Goal: Task Accomplishment & Management: Manage account settings

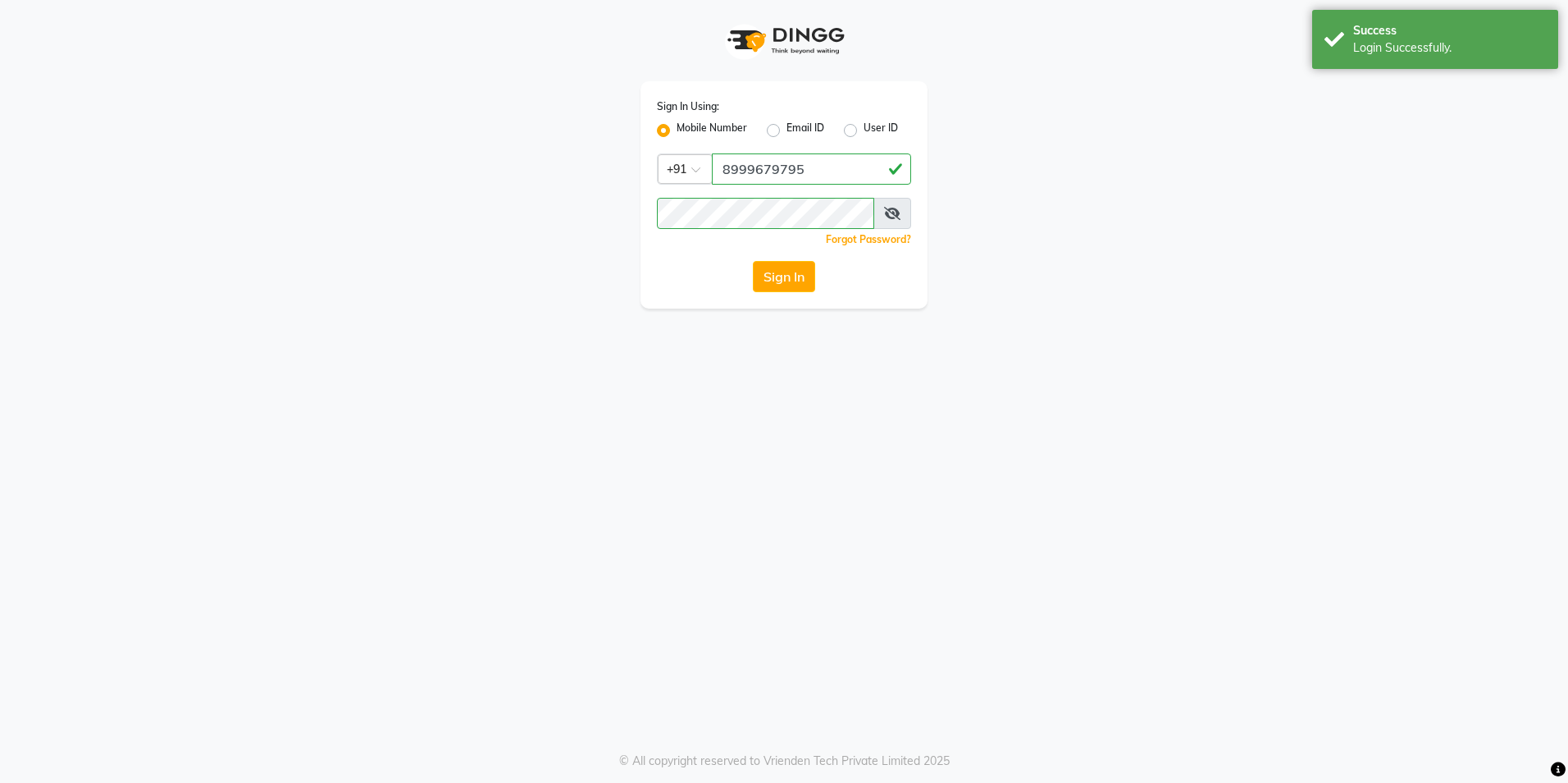
click at [1372, 33] on div "Success" at bounding box center [1449, 30] width 193 height 17
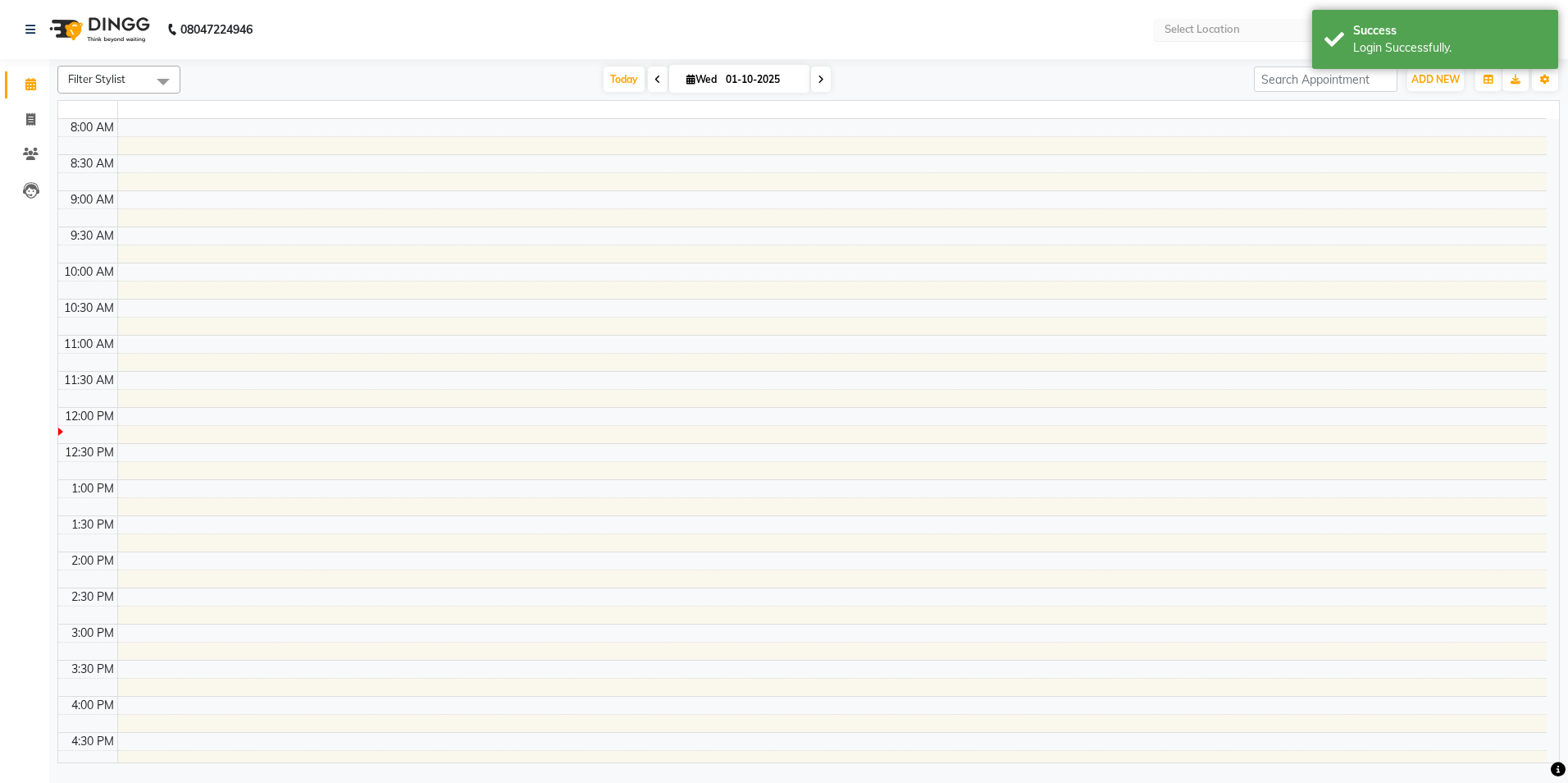
select select "en"
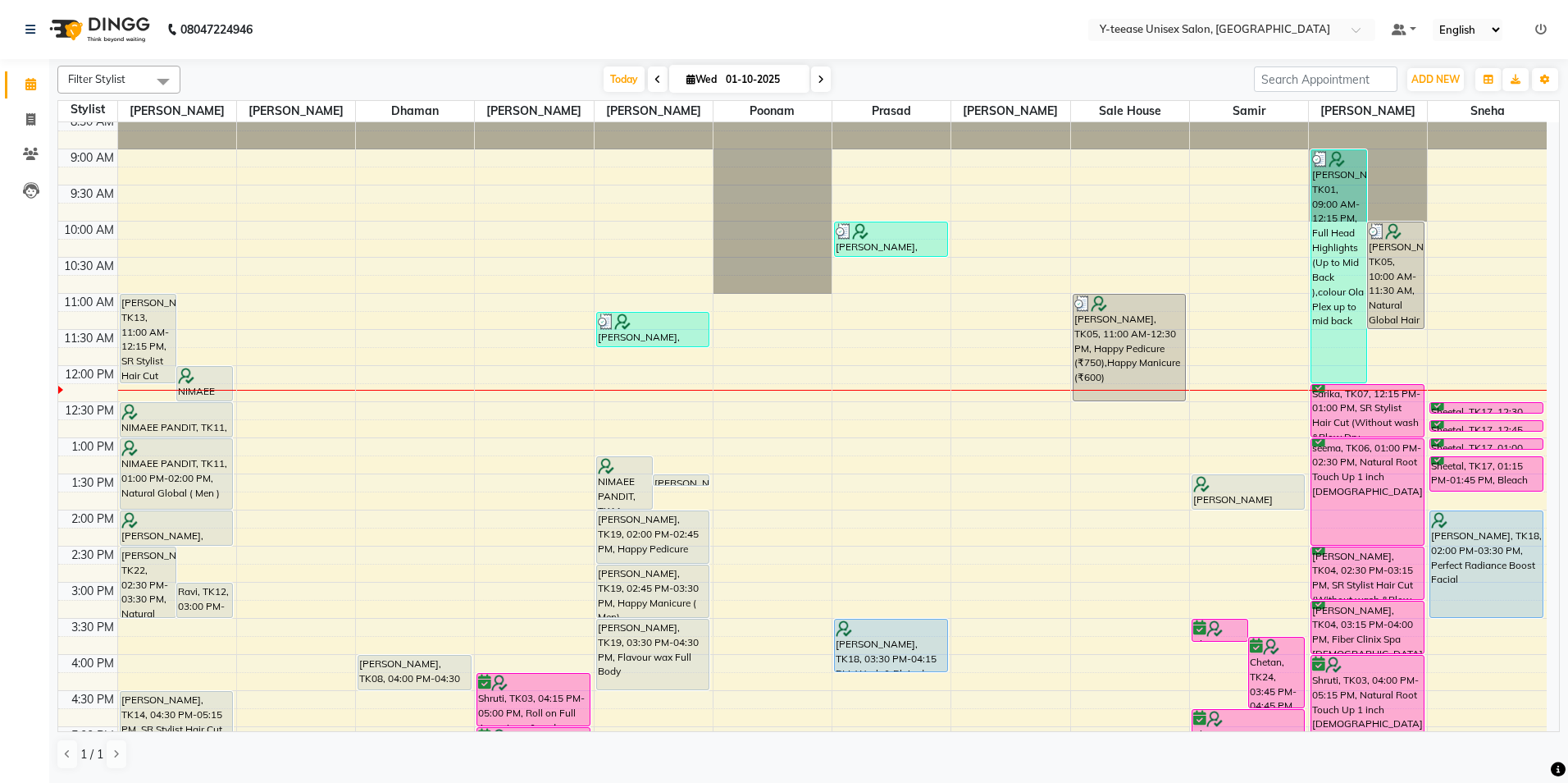
scroll to position [82, 0]
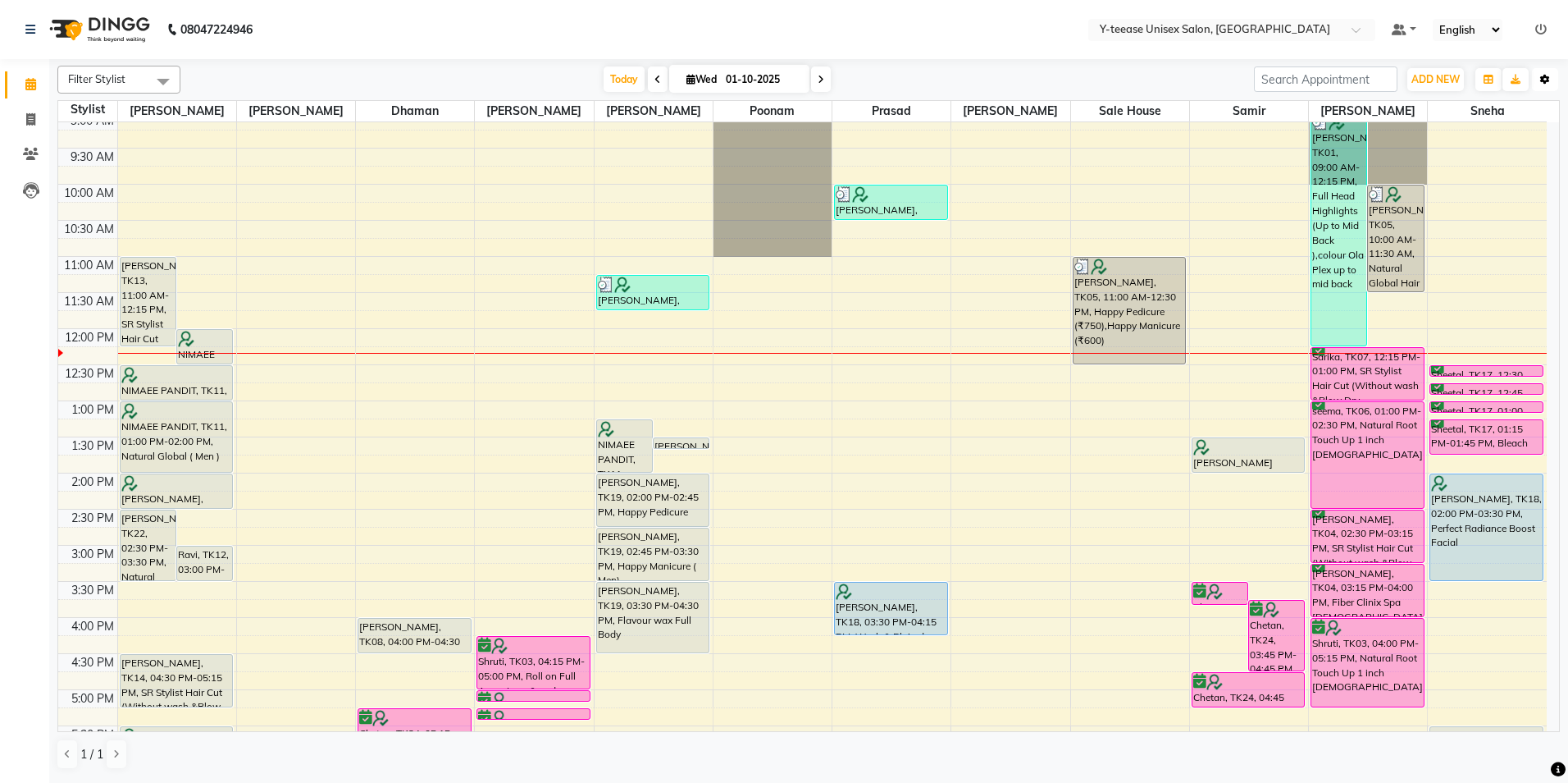
click at [1538, 76] on button "Toggle Dropdown" at bounding box center [1545, 79] width 26 height 23
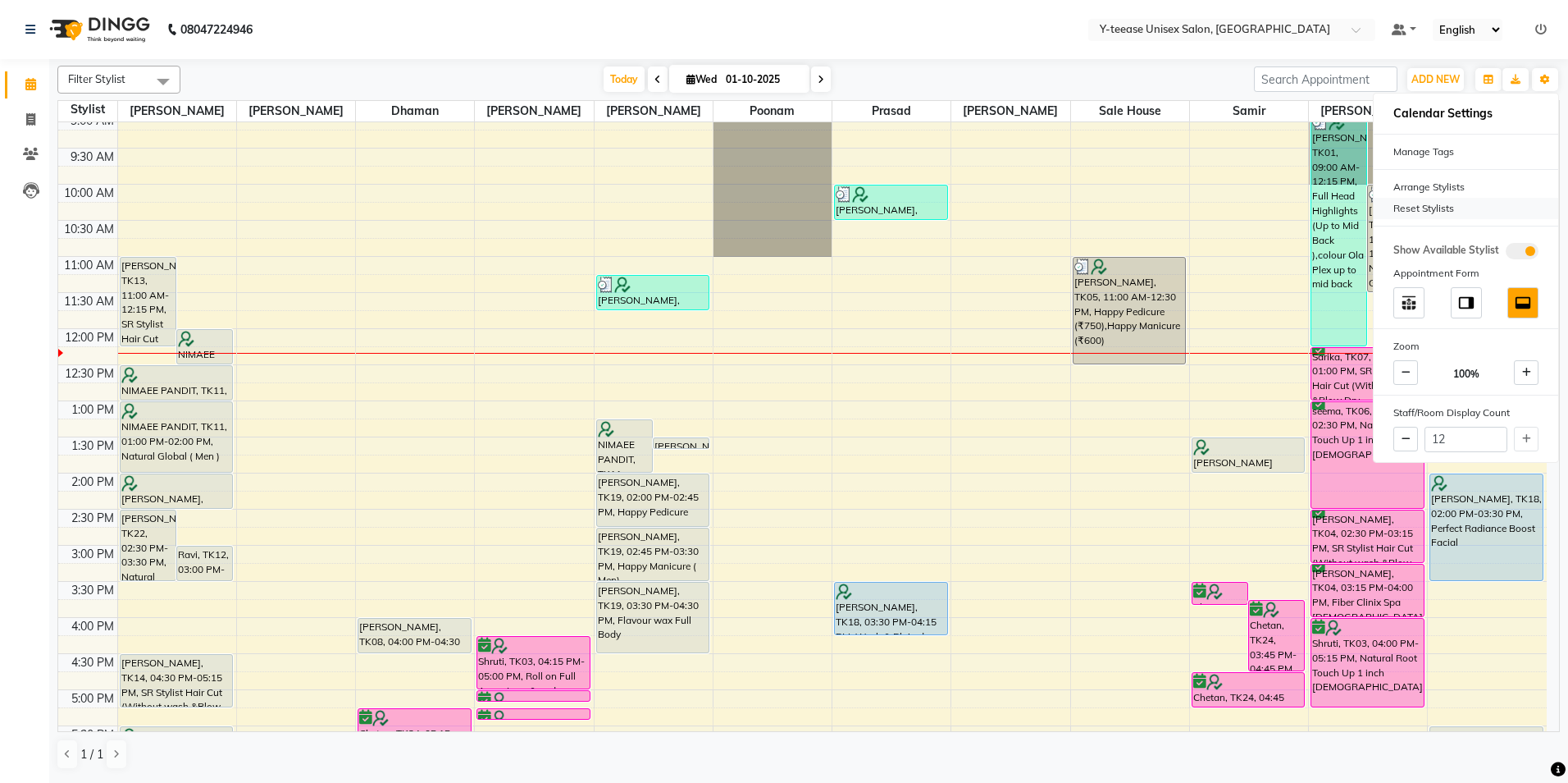
click at [1429, 199] on div "Reset Stylists" at bounding box center [1465, 208] width 185 height 21
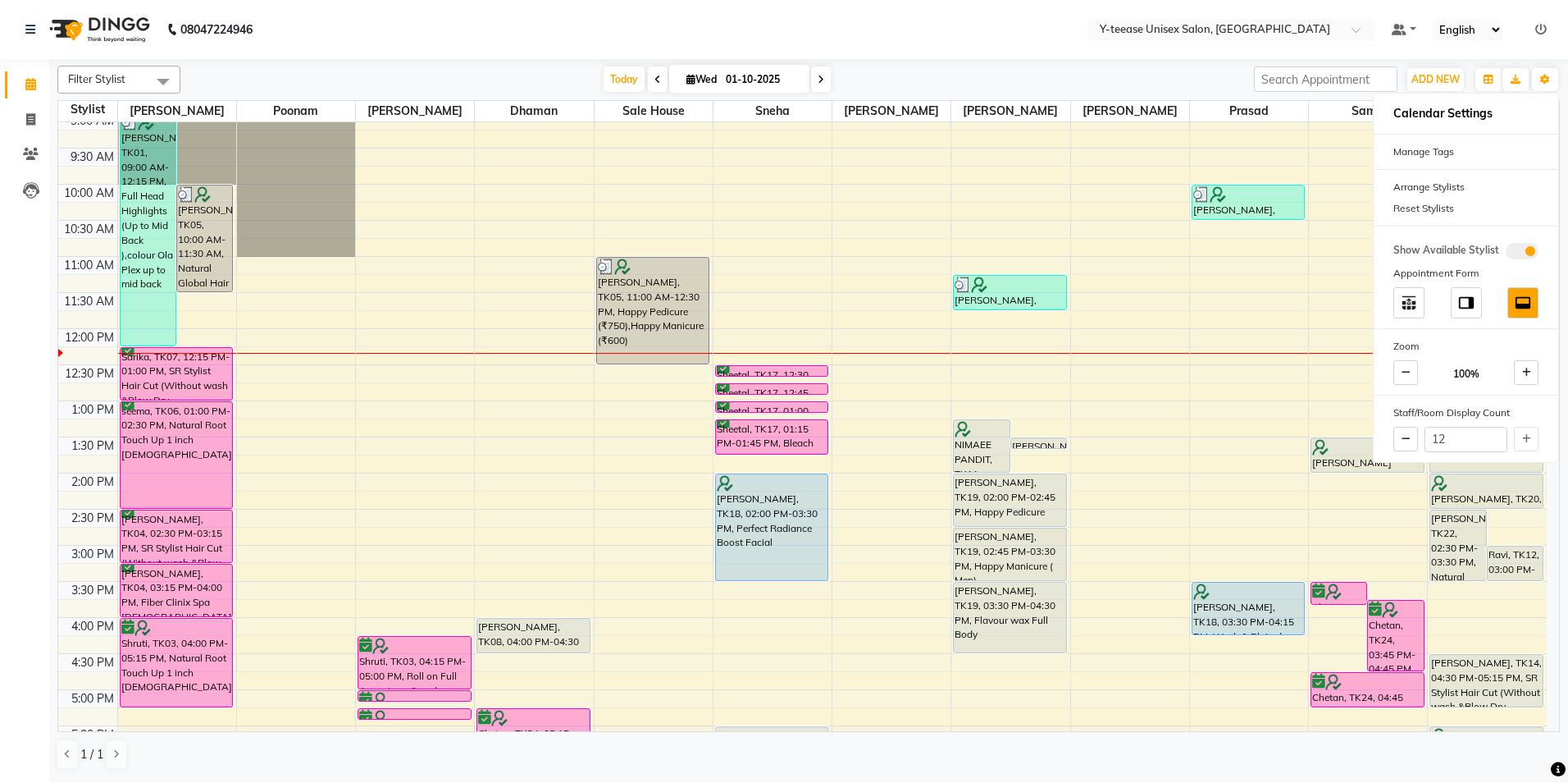
click at [1185, 77] on div "[DATE] [DATE]" at bounding box center [717, 79] width 1057 height 25
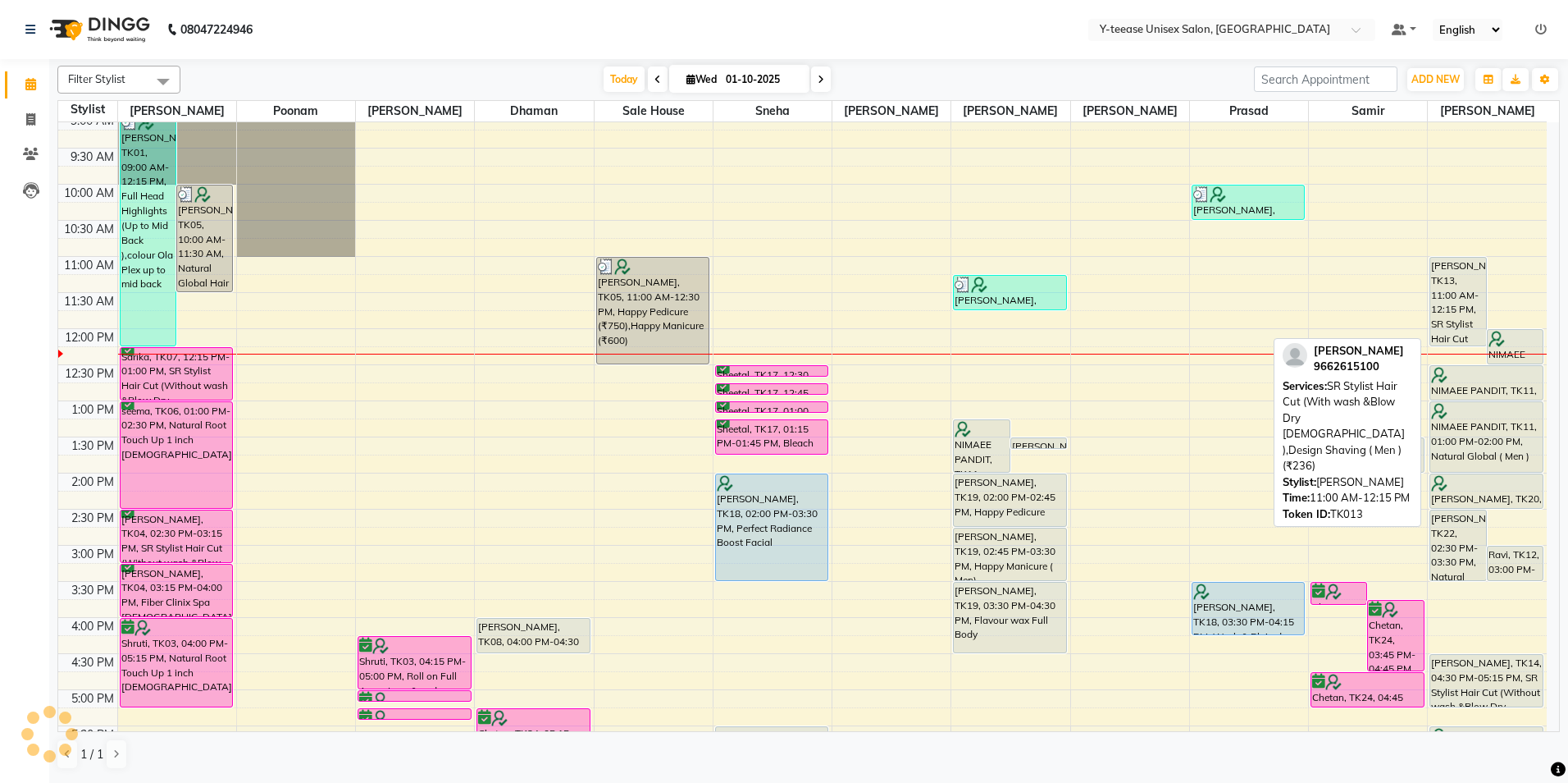
click at [1454, 292] on div "[PERSON_NAME], TK13, 11:00 AM-12:15 PM, SR Stylist Hair Cut (With wash &Blow Dr…" at bounding box center [1458, 302] width 56 height 88
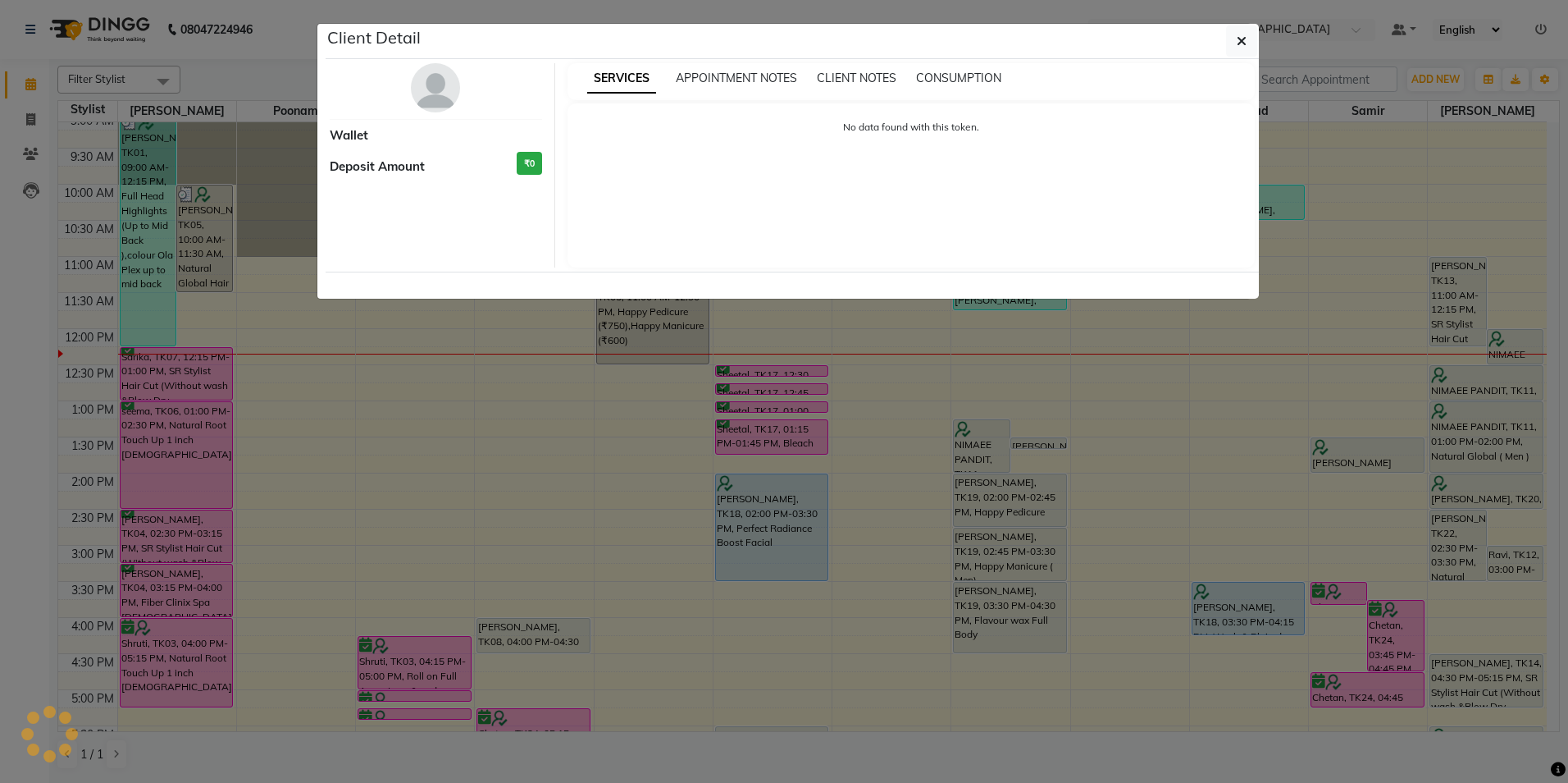
select select "7"
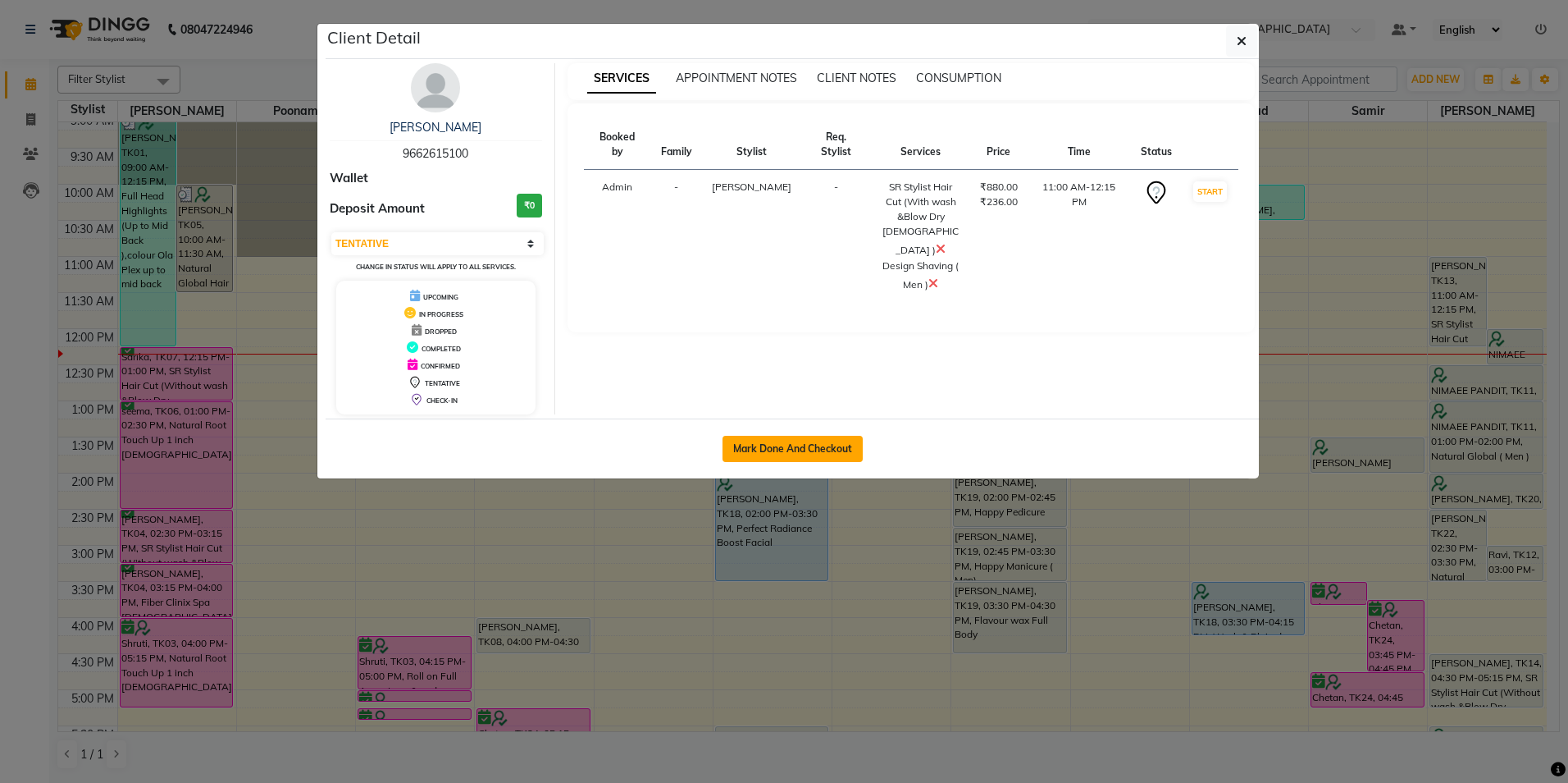
click at [771, 439] on button "Mark Done And Checkout" at bounding box center [792, 448] width 141 height 26
select select "service"
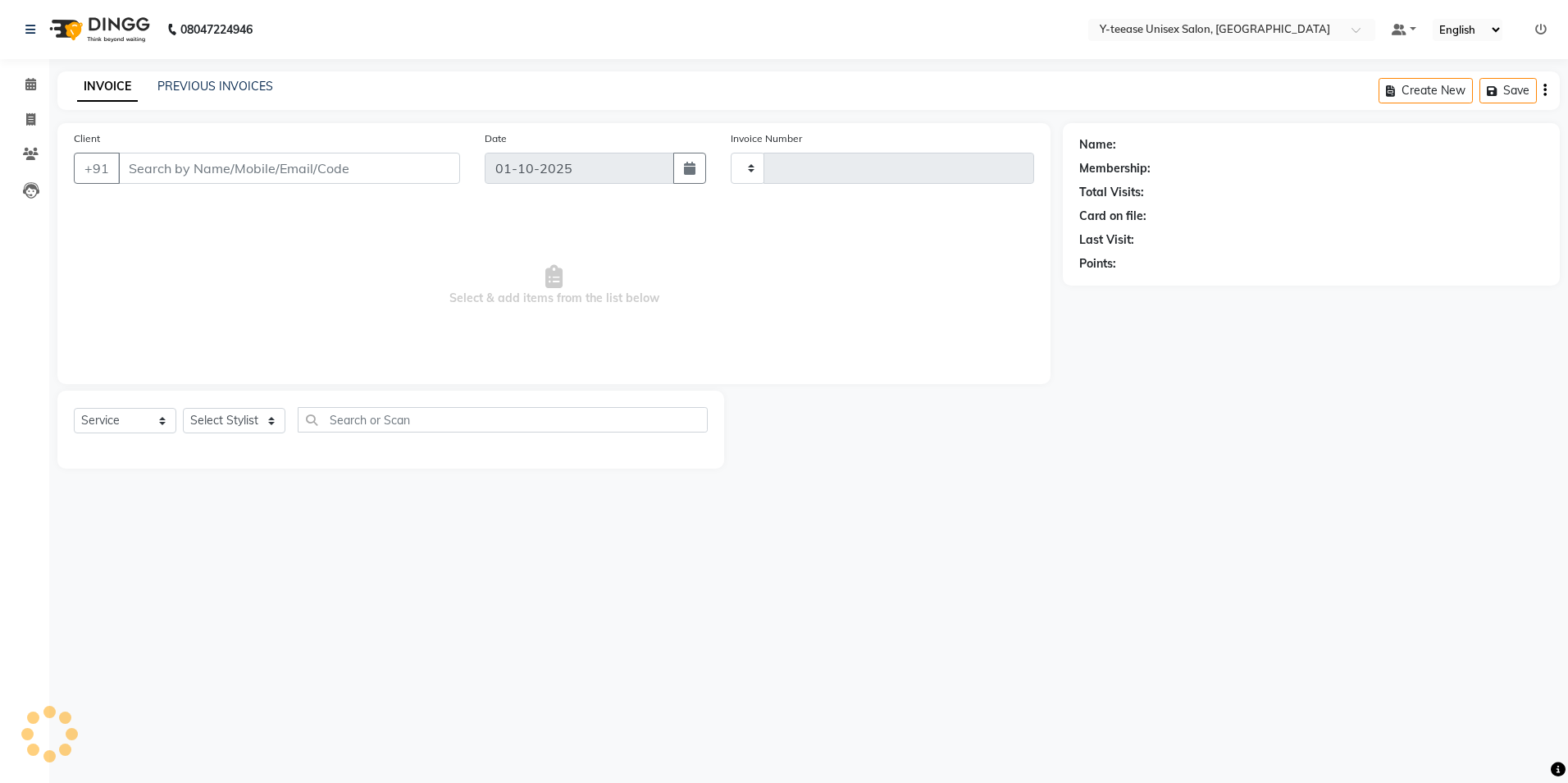
type input "8278"
select select "4"
type input "96******00"
select select "92975"
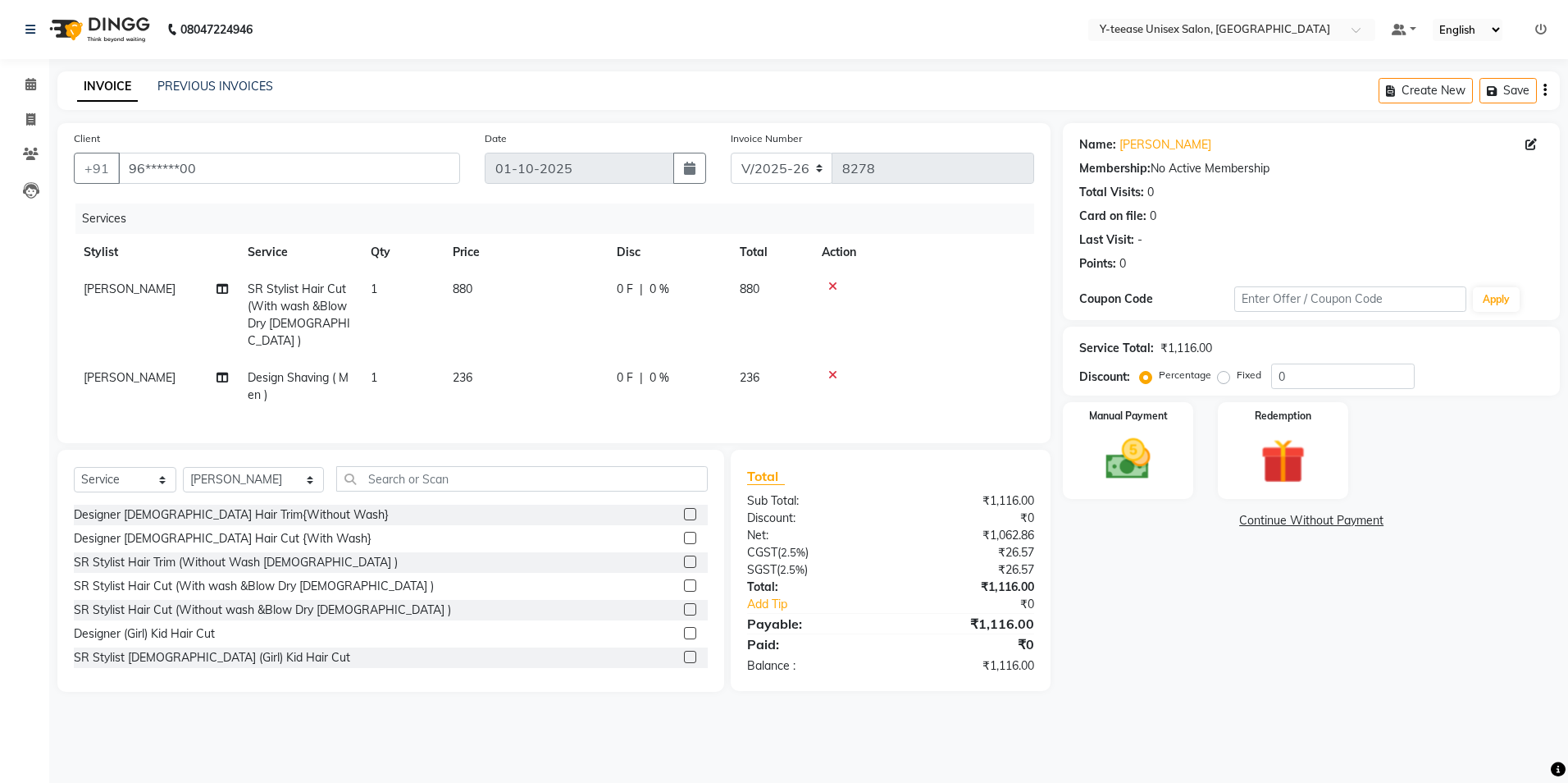
click at [319, 304] on span "SR Stylist Hair Cut (With wash &Blow Dry [DEMOGRAPHIC_DATA] )" at bounding box center [298, 315] width 103 height 67
select select "92975"
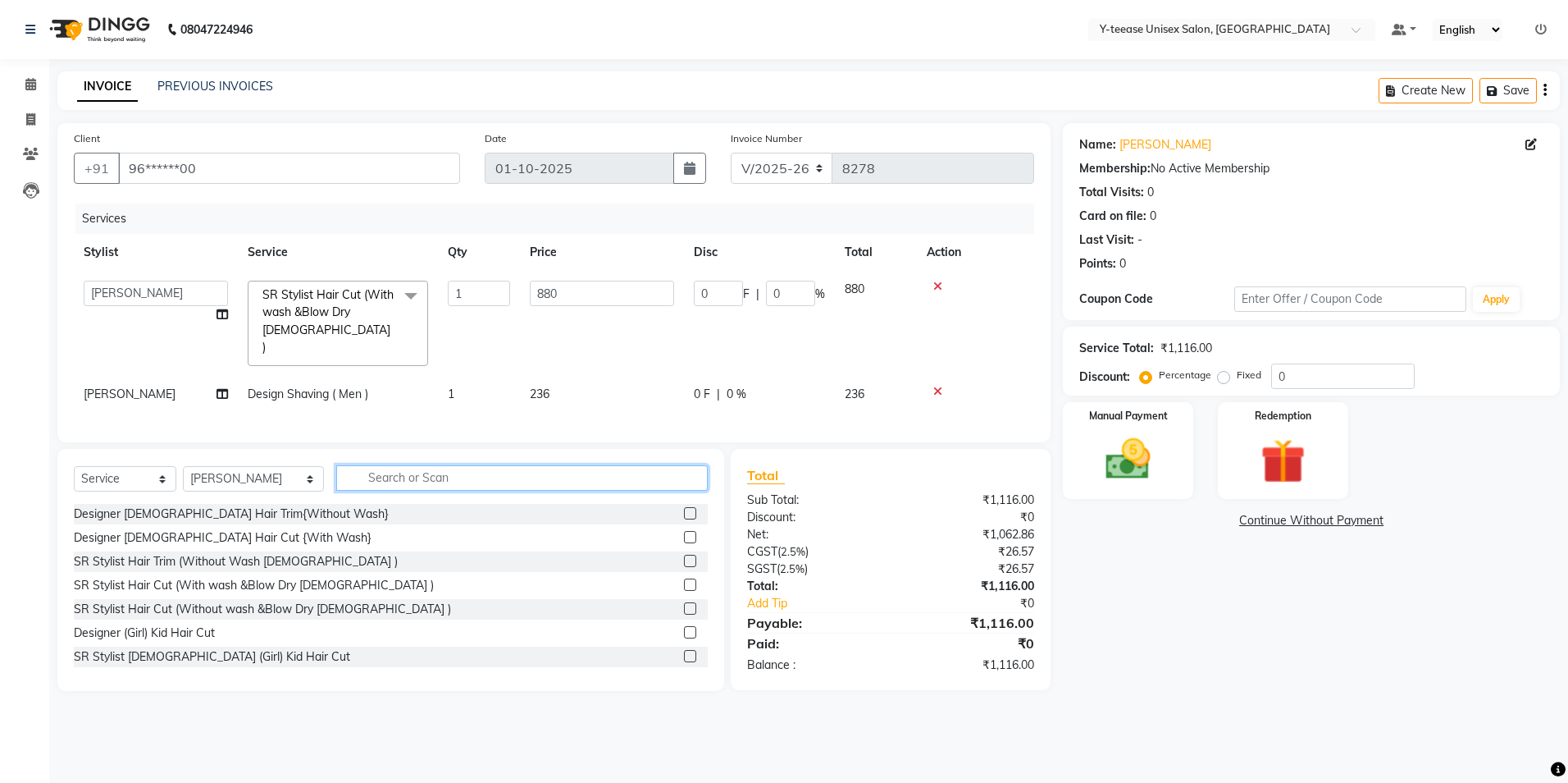
click at [350, 466] on input "text" at bounding box center [522, 477] width 371 height 25
click at [1156, 462] on img at bounding box center [1128, 459] width 76 height 54
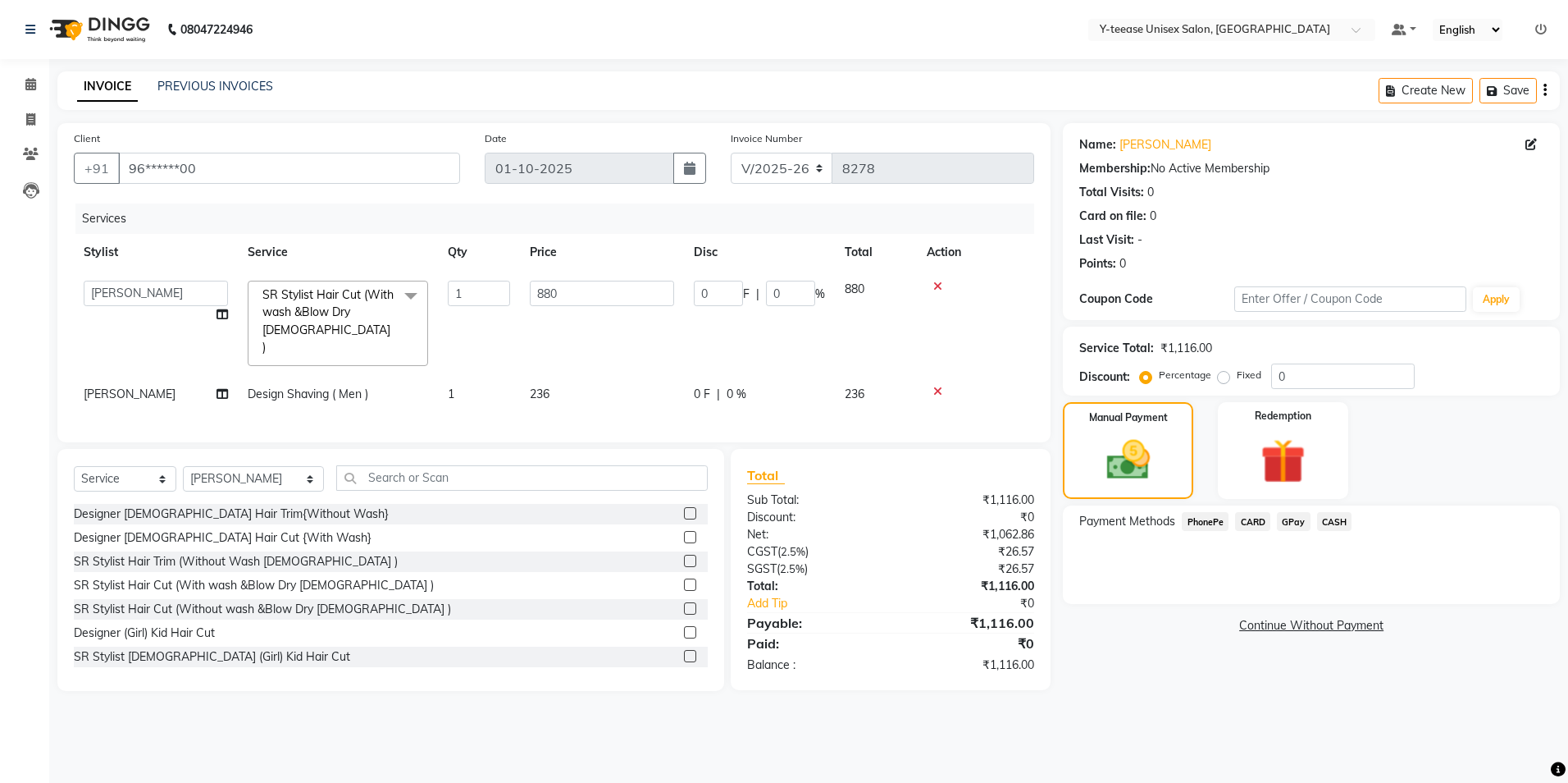
click at [1291, 517] on span "GPay" at bounding box center [1294, 521] width 34 height 19
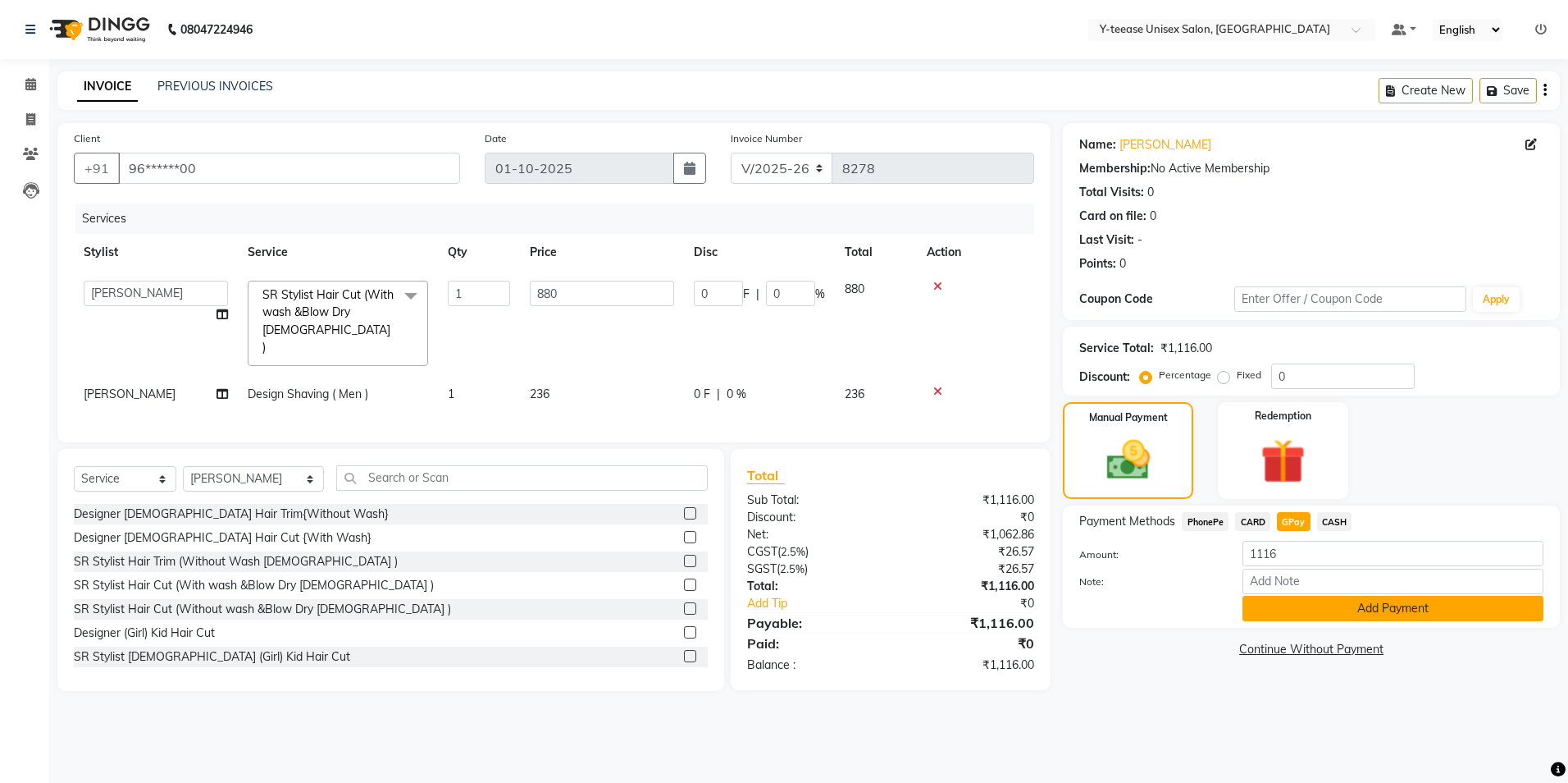
click at [1338, 610] on button "Add Payment" at bounding box center [1393, 608] width 301 height 25
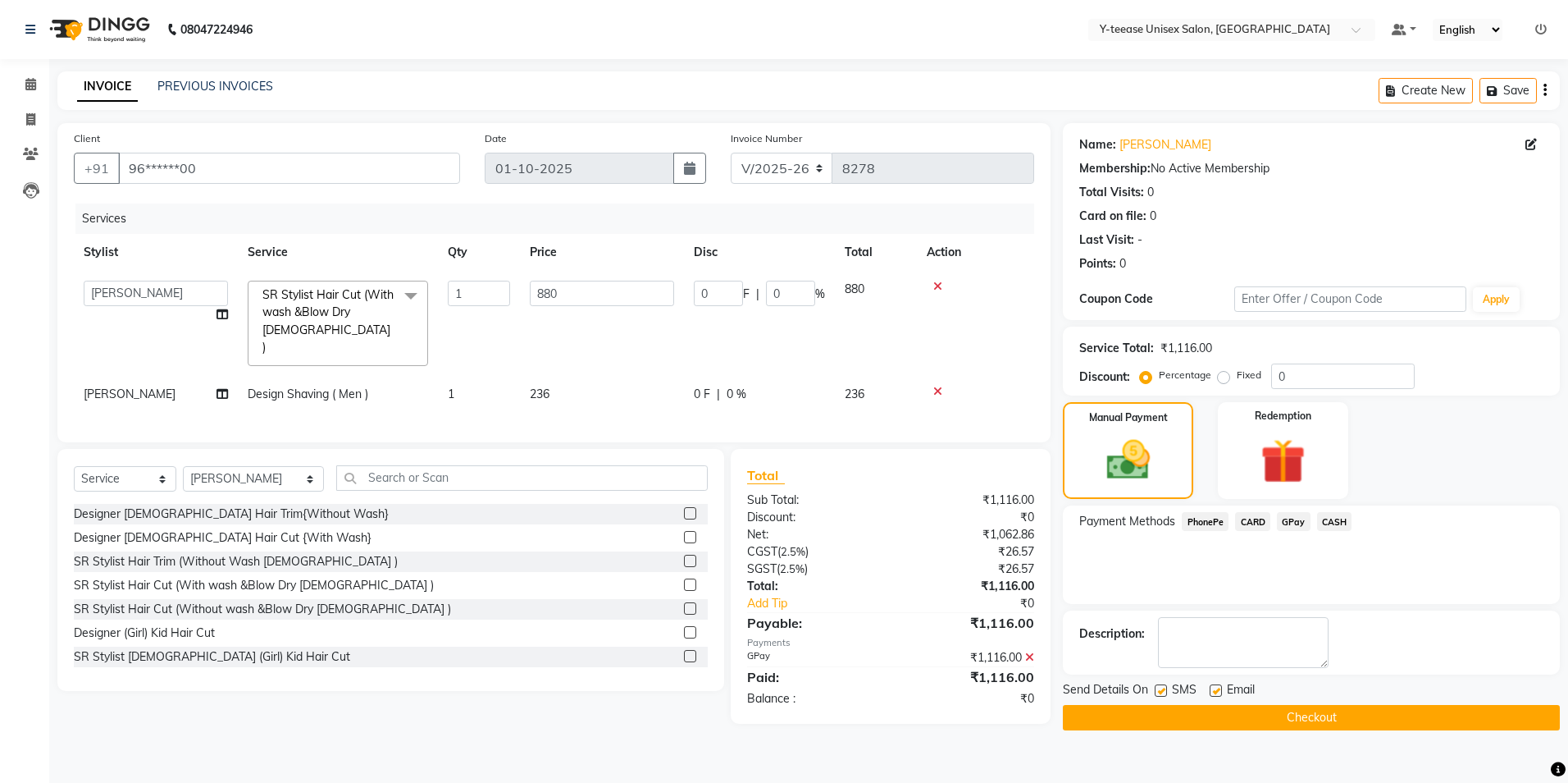
click at [1030, 654] on icon at bounding box center [1029, 657] width 9 height 12
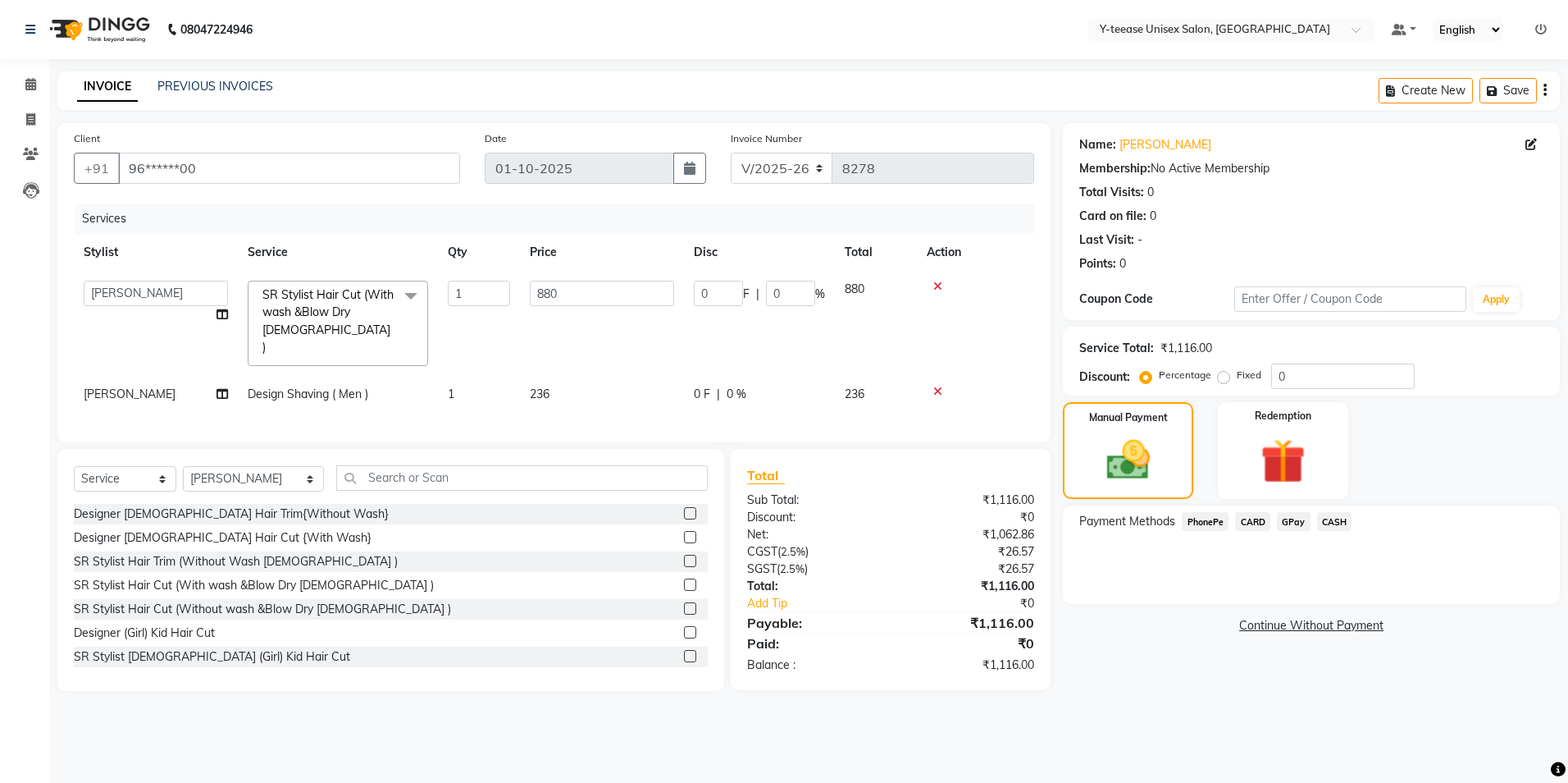
click at [1256, 517] on span "CARD" at bounding box center [1252, 521] width 35 height 19
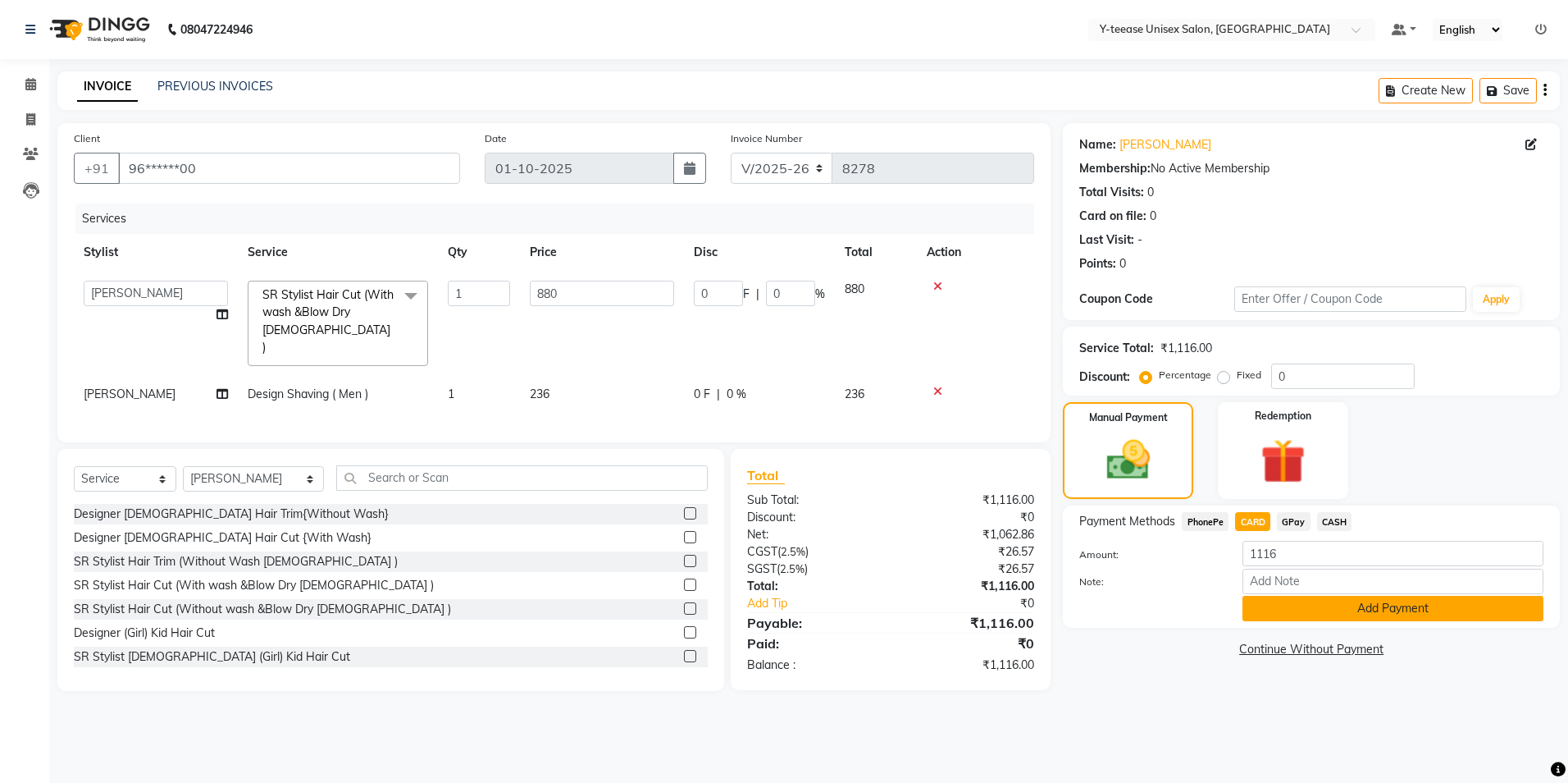
click at [1280, 615] on button "Add Payment" at bounding box center [1393, 608] width 301 height 25
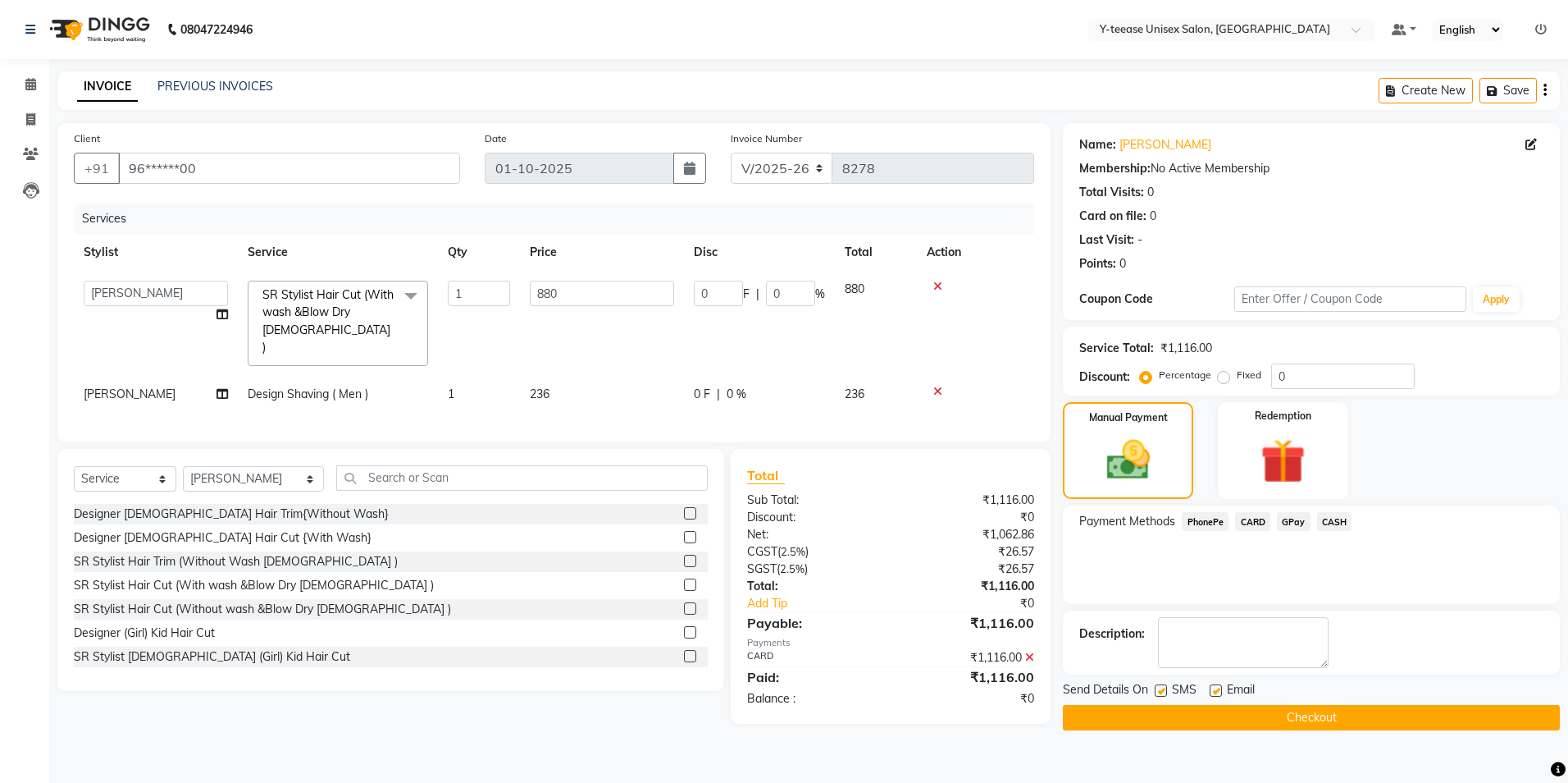
click at [1298, 719] on button "Checkout" at bounding box center [1311, 717] width 497 height 25
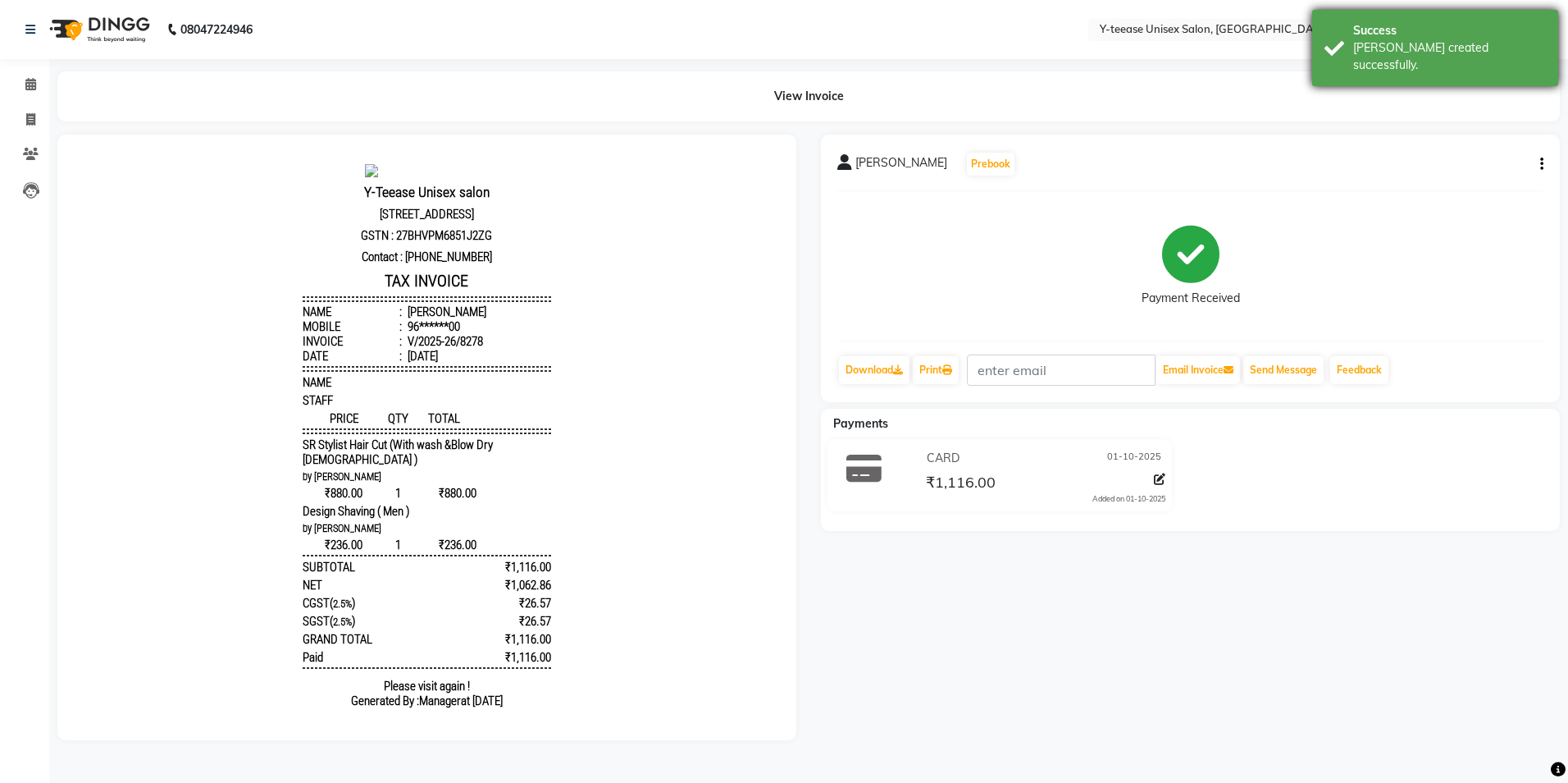
click at [1404, 39] on div "Bill created successfully." at bounding box center [1449, 56] width 193 height 35
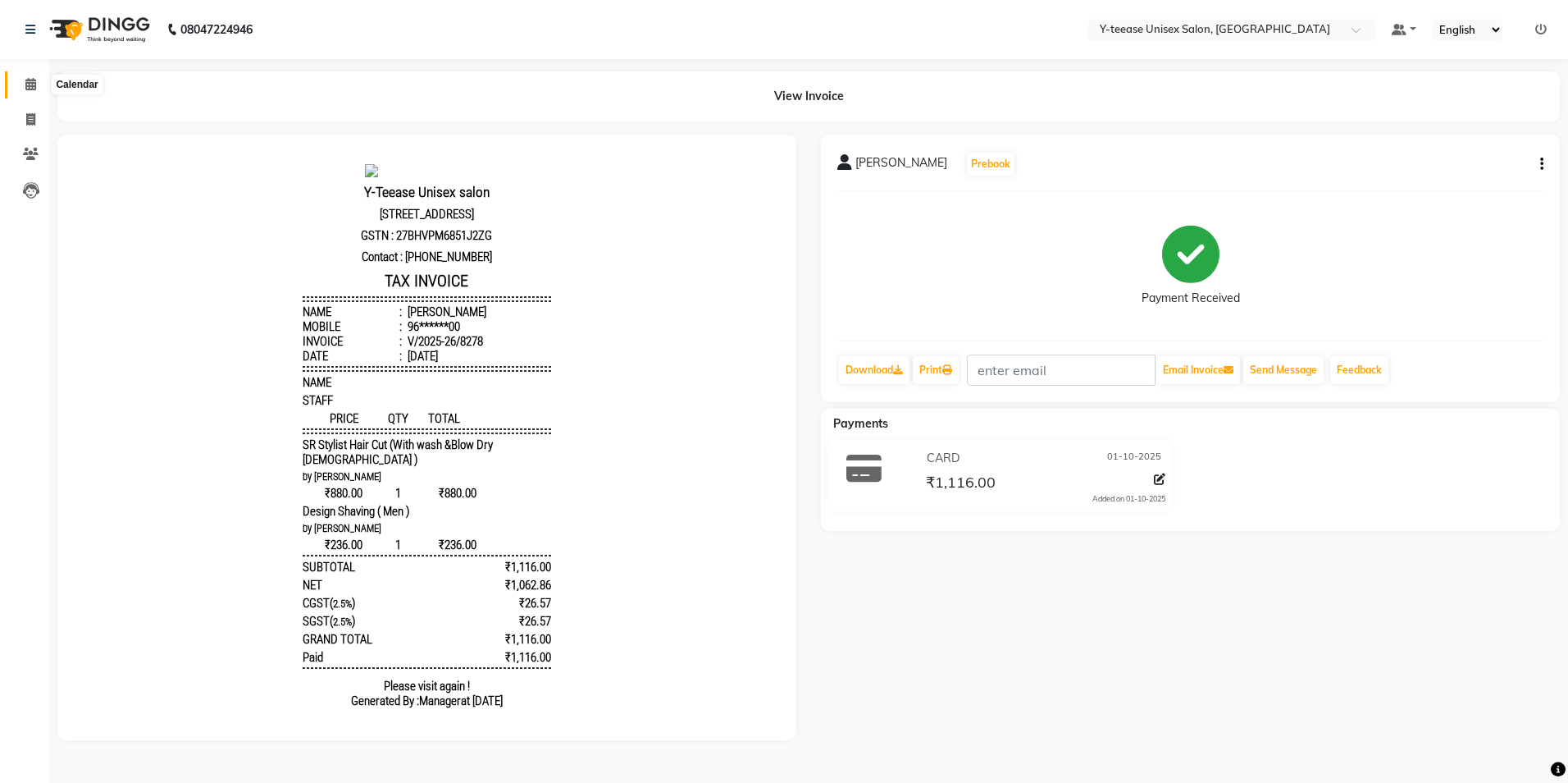
click at [33, 81] on icon at bounding box center [30, 84] width 11 height 12
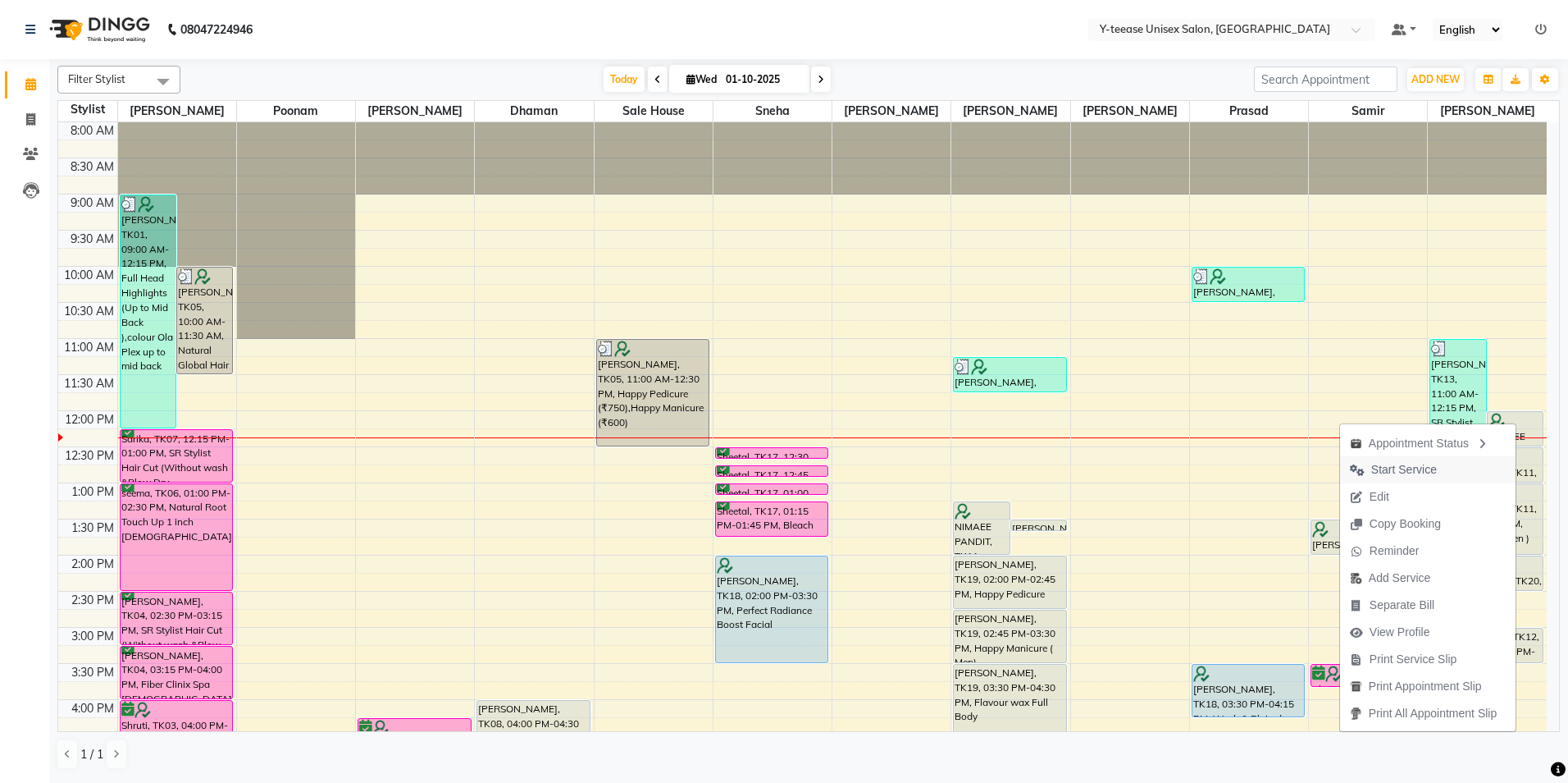
click at [1412, 461] on span "Start Service" at bounding box center [1404, 469] width 66 height 17
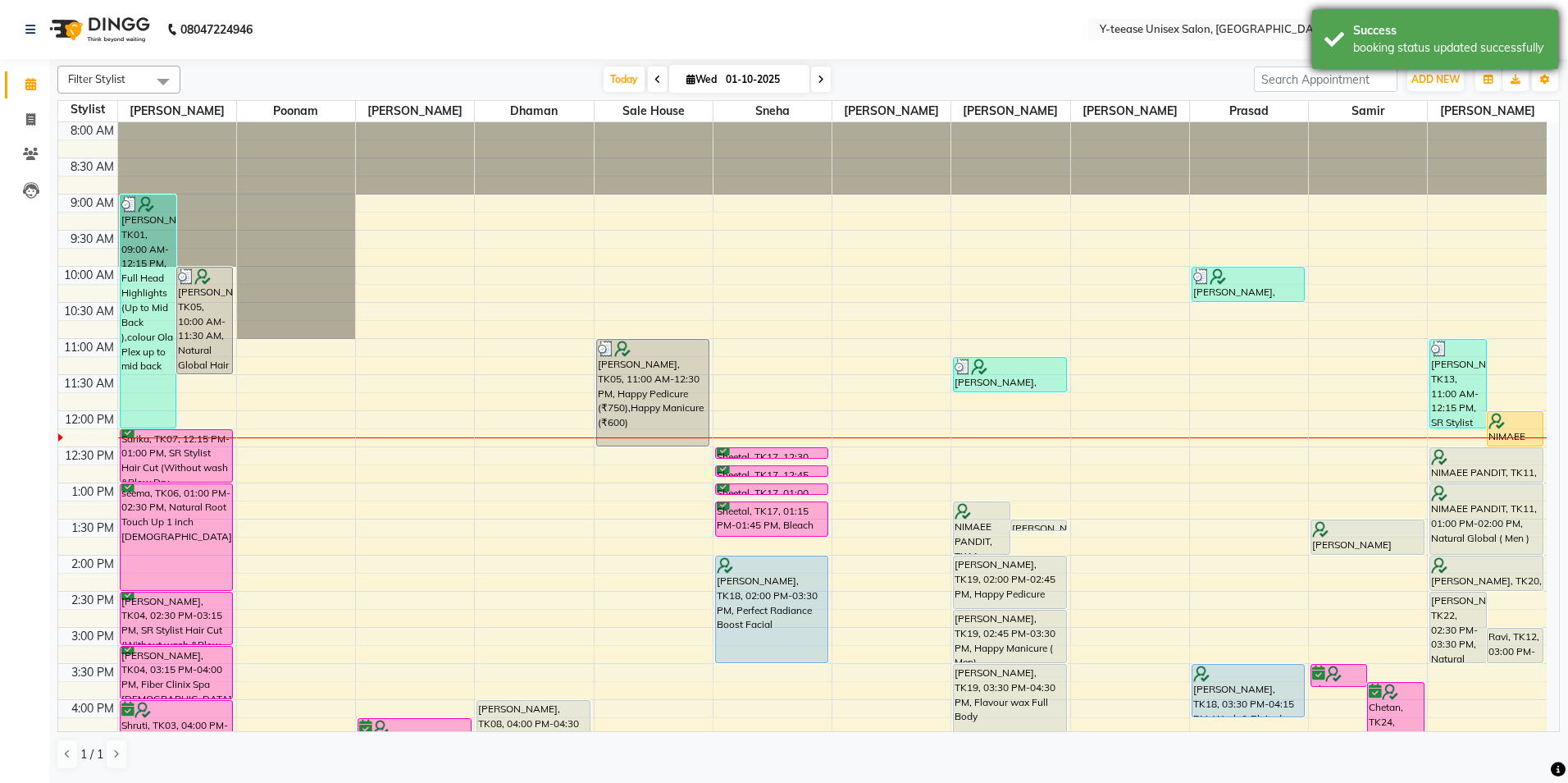
click at [1434, 26] on div "Success" at bounding box center [1449, 30] width 193 height 17
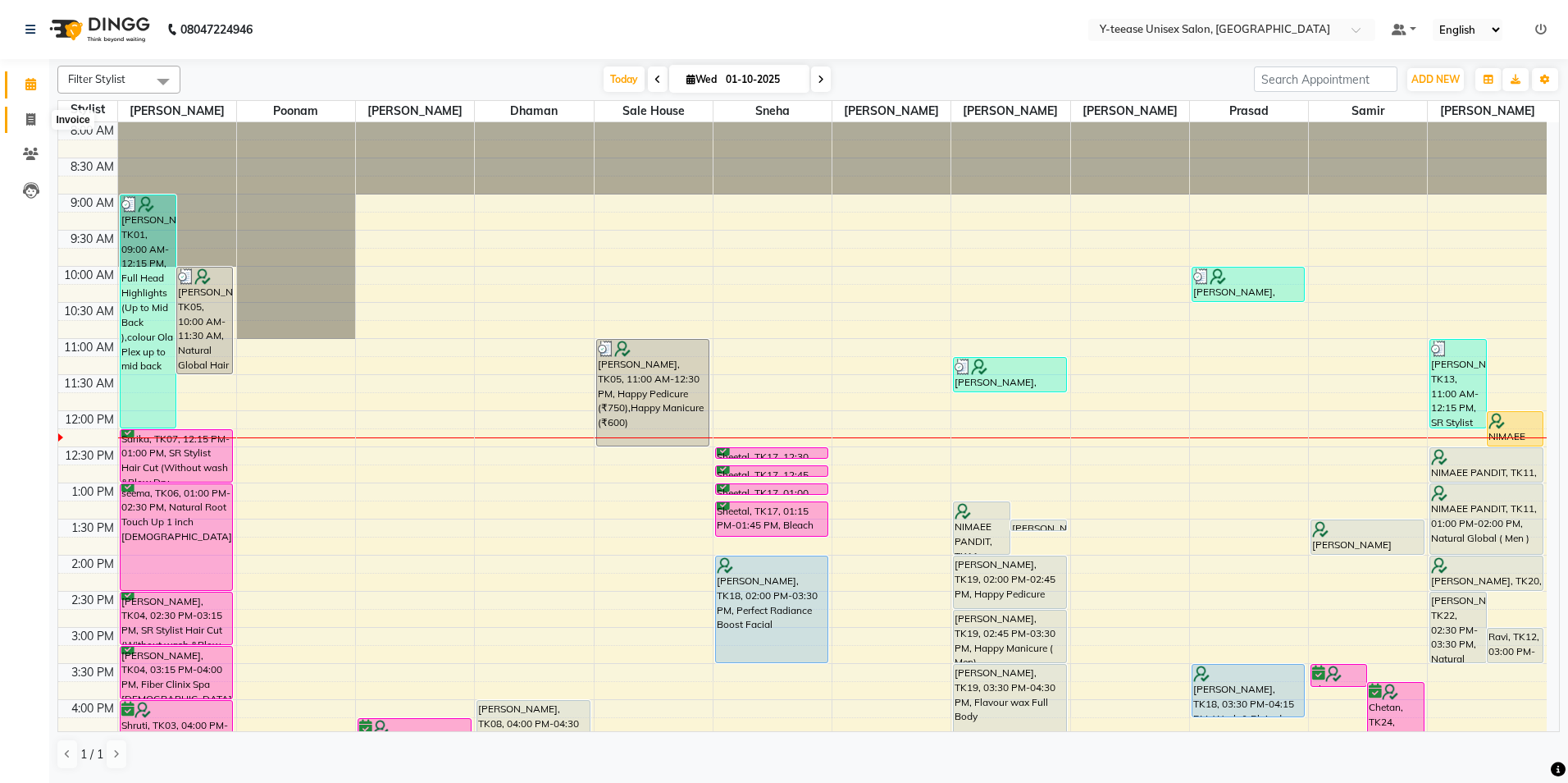
click at [27, 118] on icon at bounding box center [30, 119] width 9 height 12
select select "service"
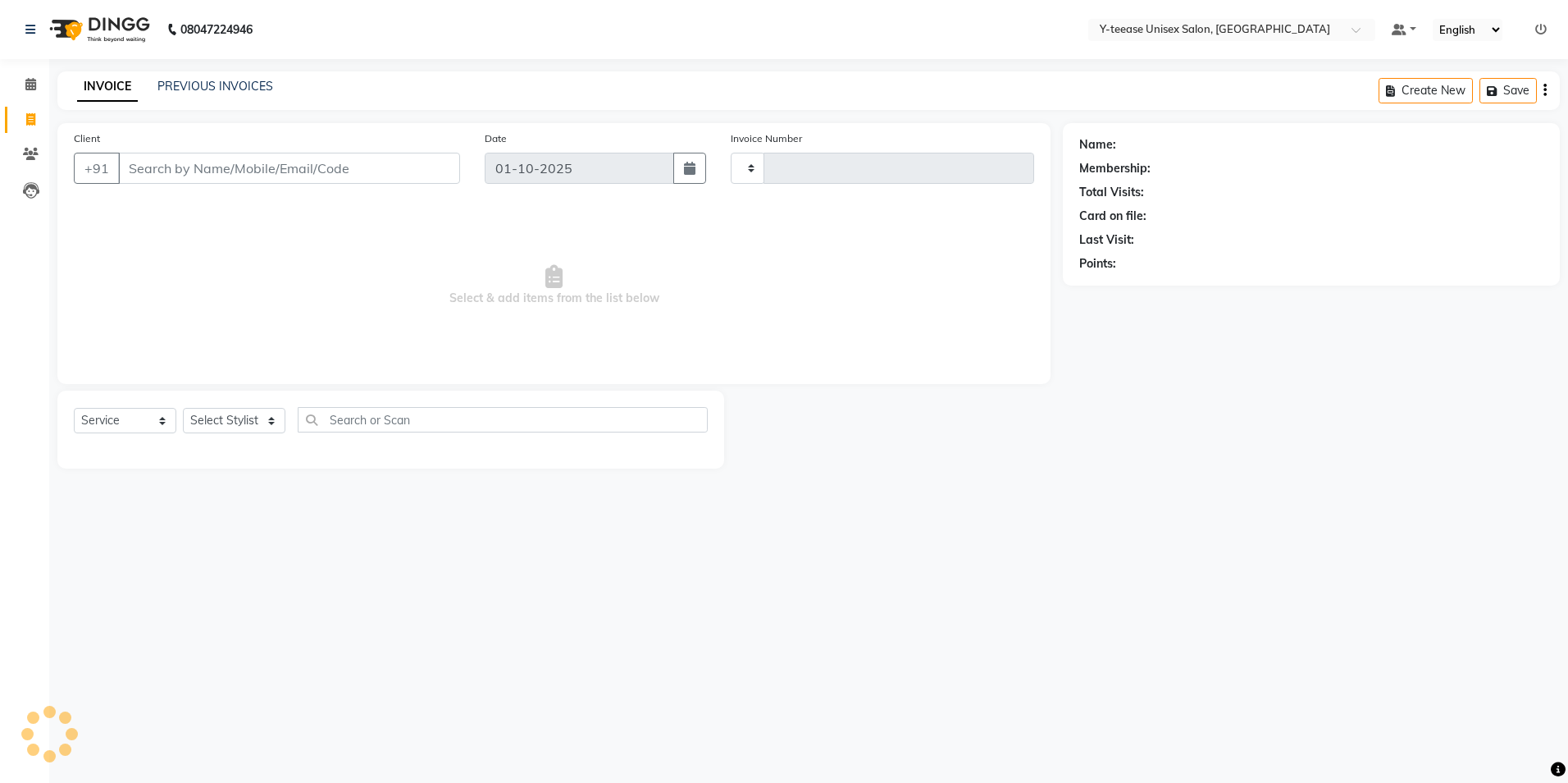
type input "8279"
select select "4"
click at [225, 418] on select "Select Stylist [PERSON_NAME] [PERSON_NAME] nagar Manager Mosin [PERSON_NAME] [P…" at bounding box center [253, 419] width 141 height 25
select select "56"
click at [183, 407] on select "Select Stylist [PERSON_NAME] [PERSON_NAME] nagar Manager Mosin [PERSON_NAME] [P…" at bounding box center [253, 419] width 141 height 25
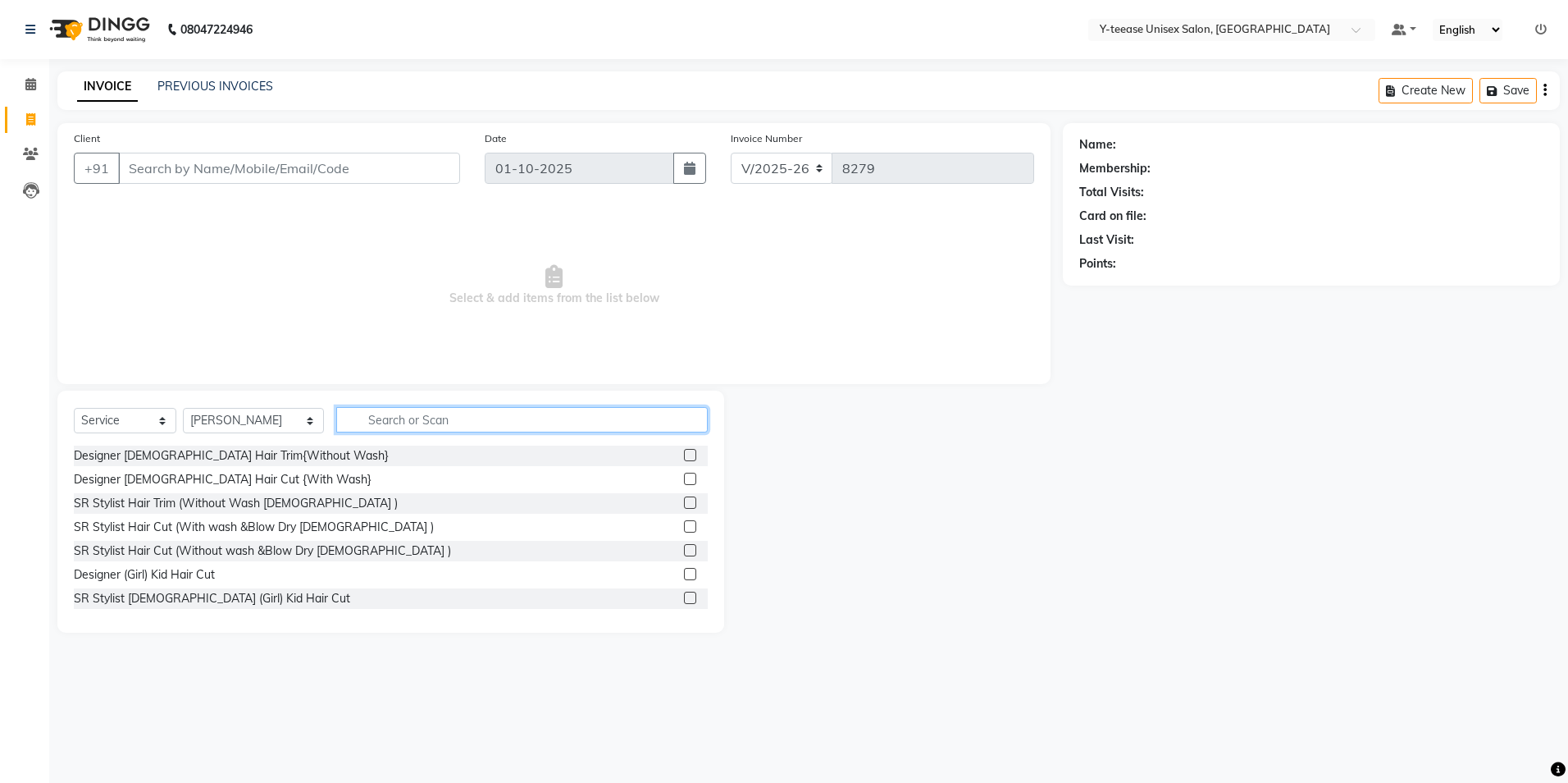
click at [362, 410] on input "text" at bounding box center [522, 419] width 371 height 25
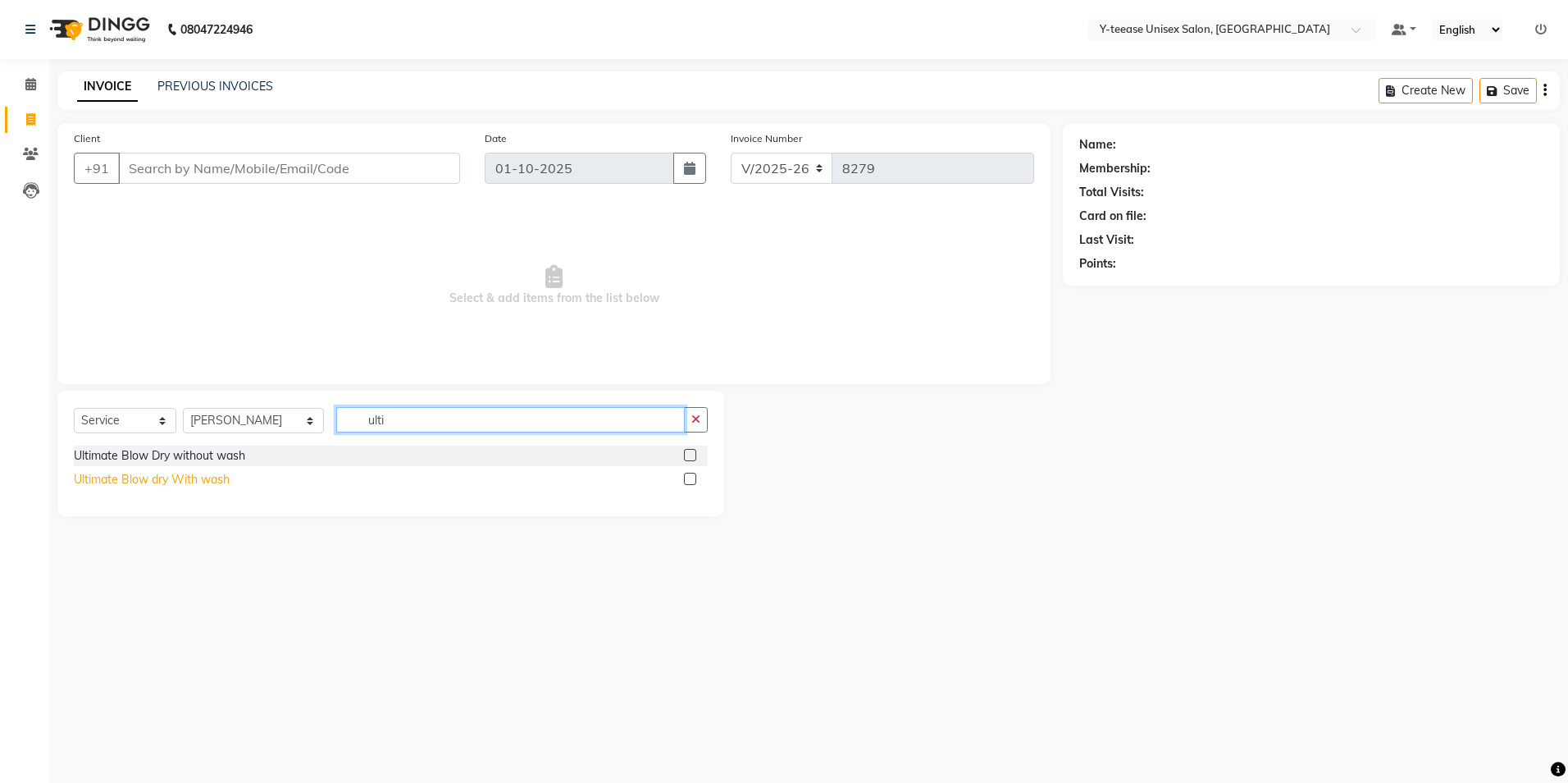
type input "ulti"
click at [213, 472] on div "Ultimate Blow dry With wash" at bounding box center [152, 479] width 156 height 17
checkbox input "false"
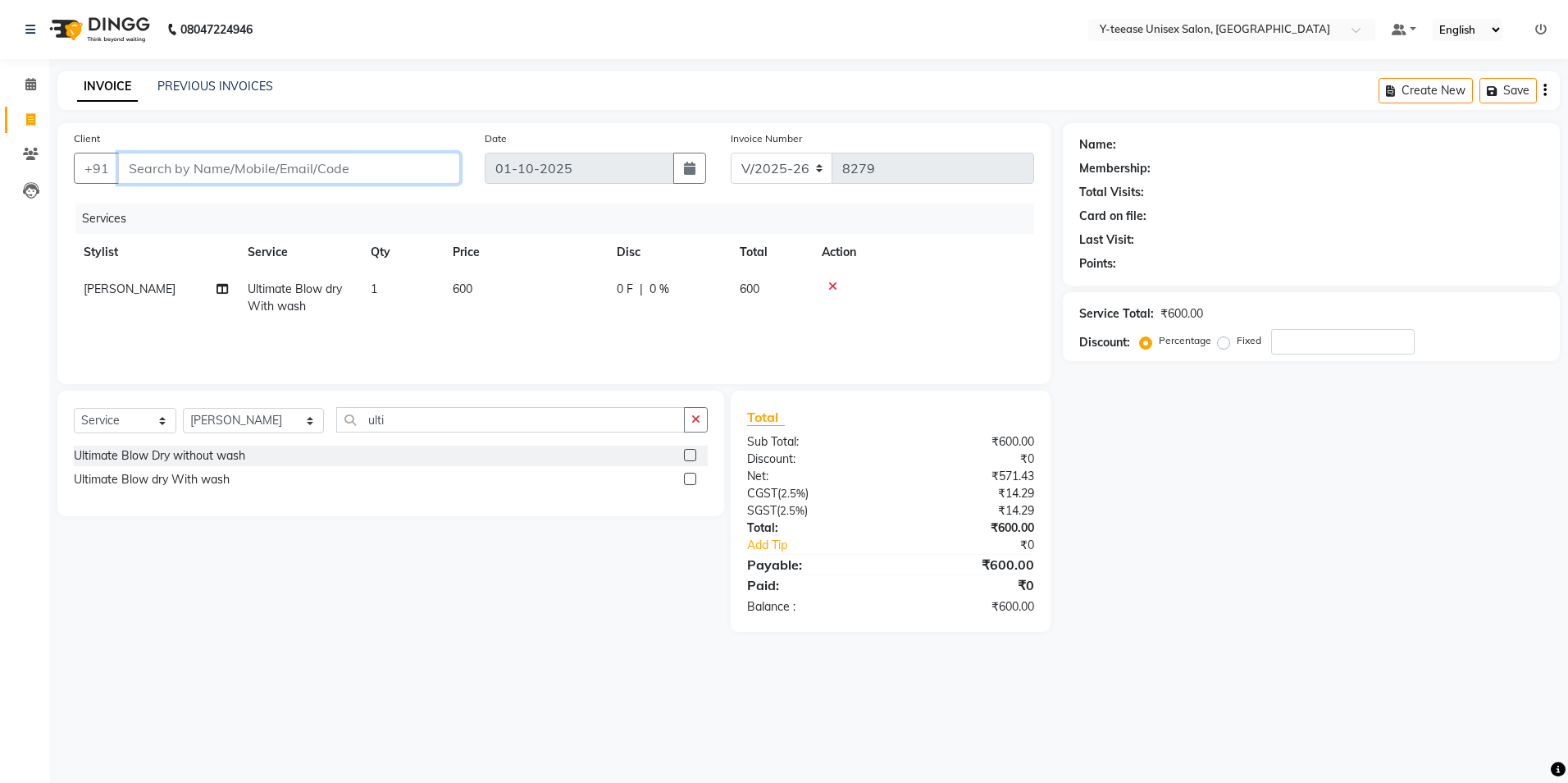
click at [229, 164] on input "Client" at bounding box center [288, 168] width 342 height 31
type input "9"
type input "0"
click at [215, 213] on ngb-highlight "91******97" at bounding box center [206, 206] width 67 height 16
type input "91******97"
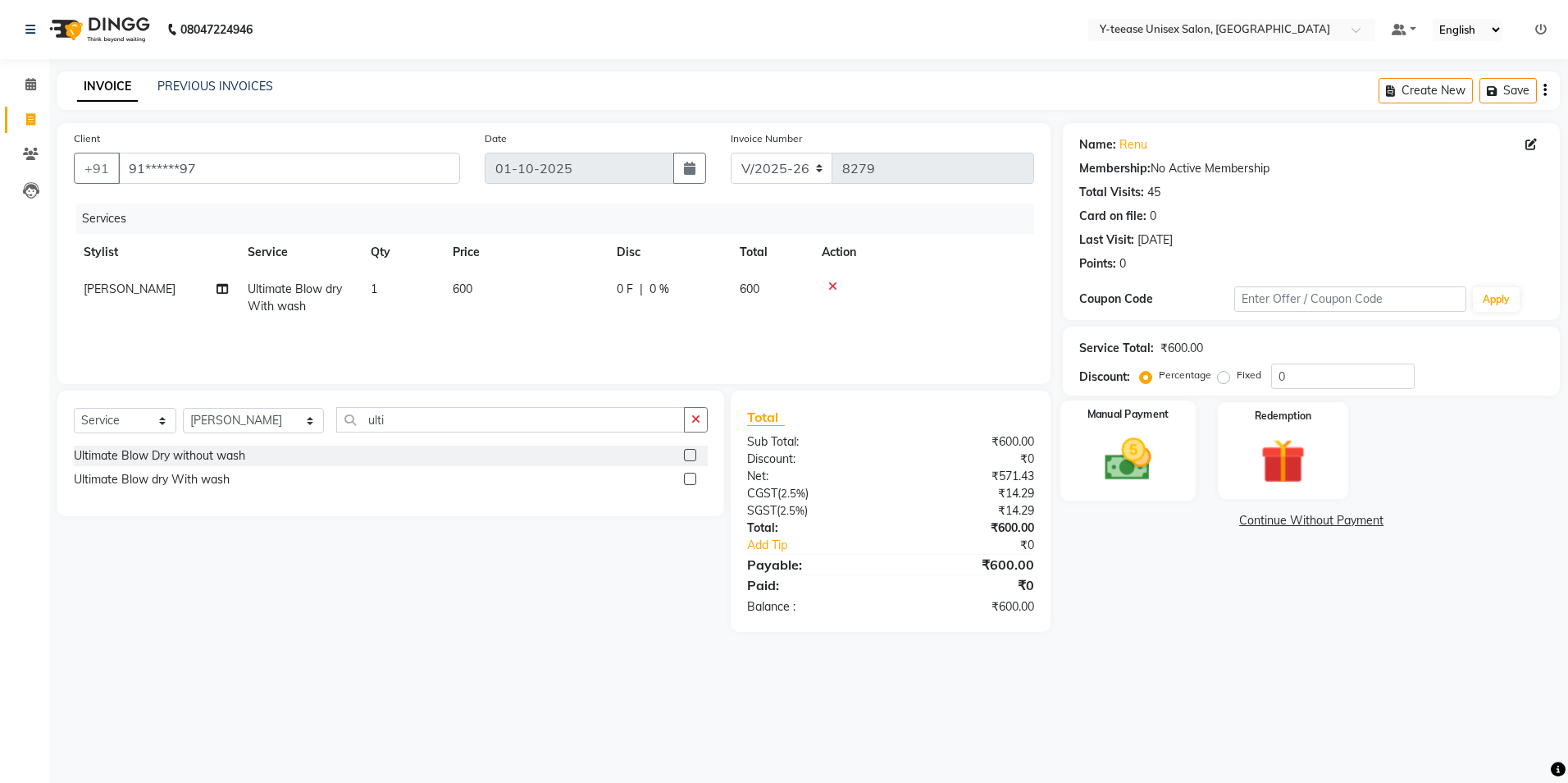
click at [1103, 431] on div "Manual Payment" at bounding box center [1128, 450] width 136 height 101
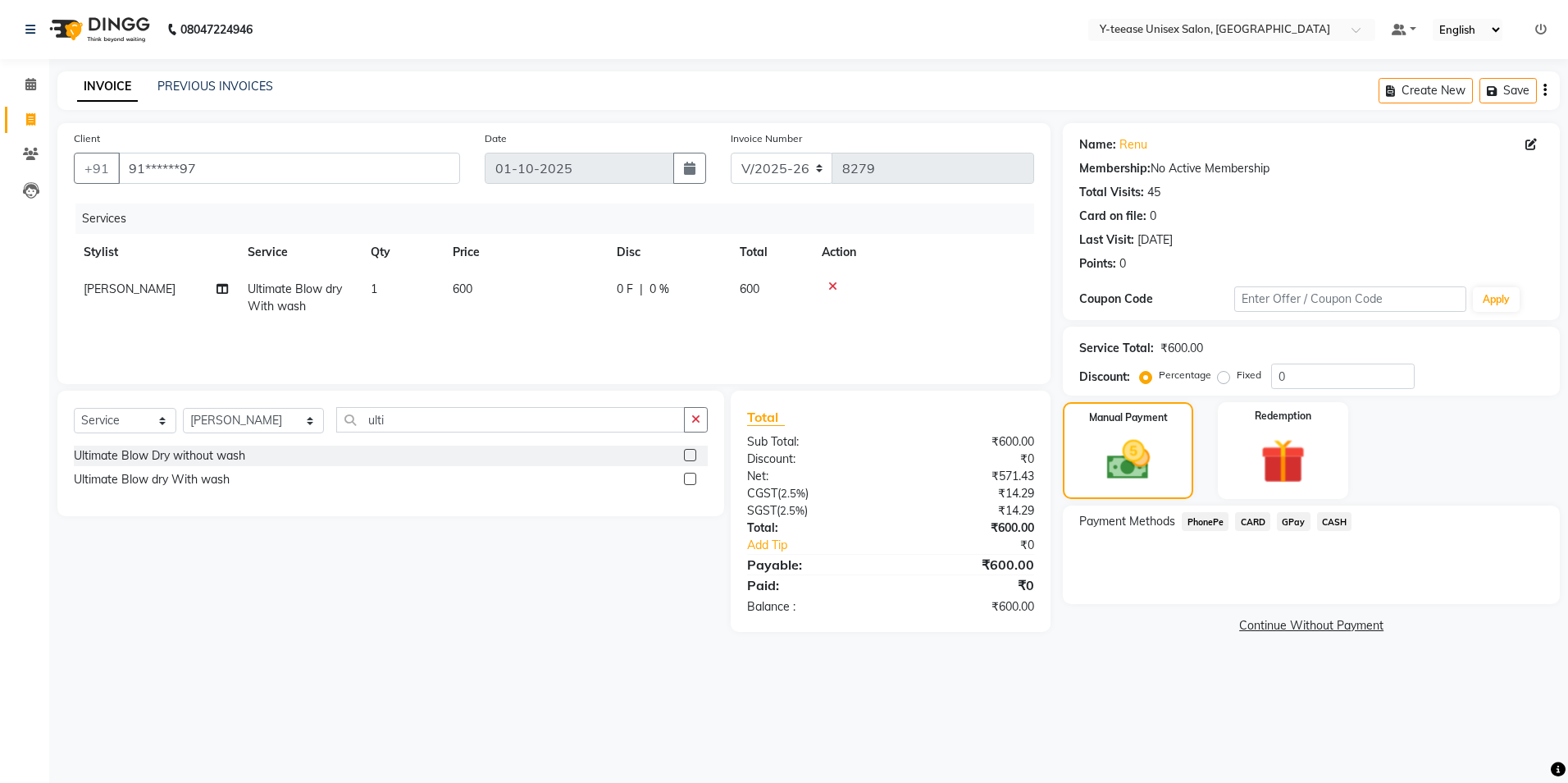
click at [1288, 524] on span "GPay" at bounding box center [1294, 521] width 34 height 19
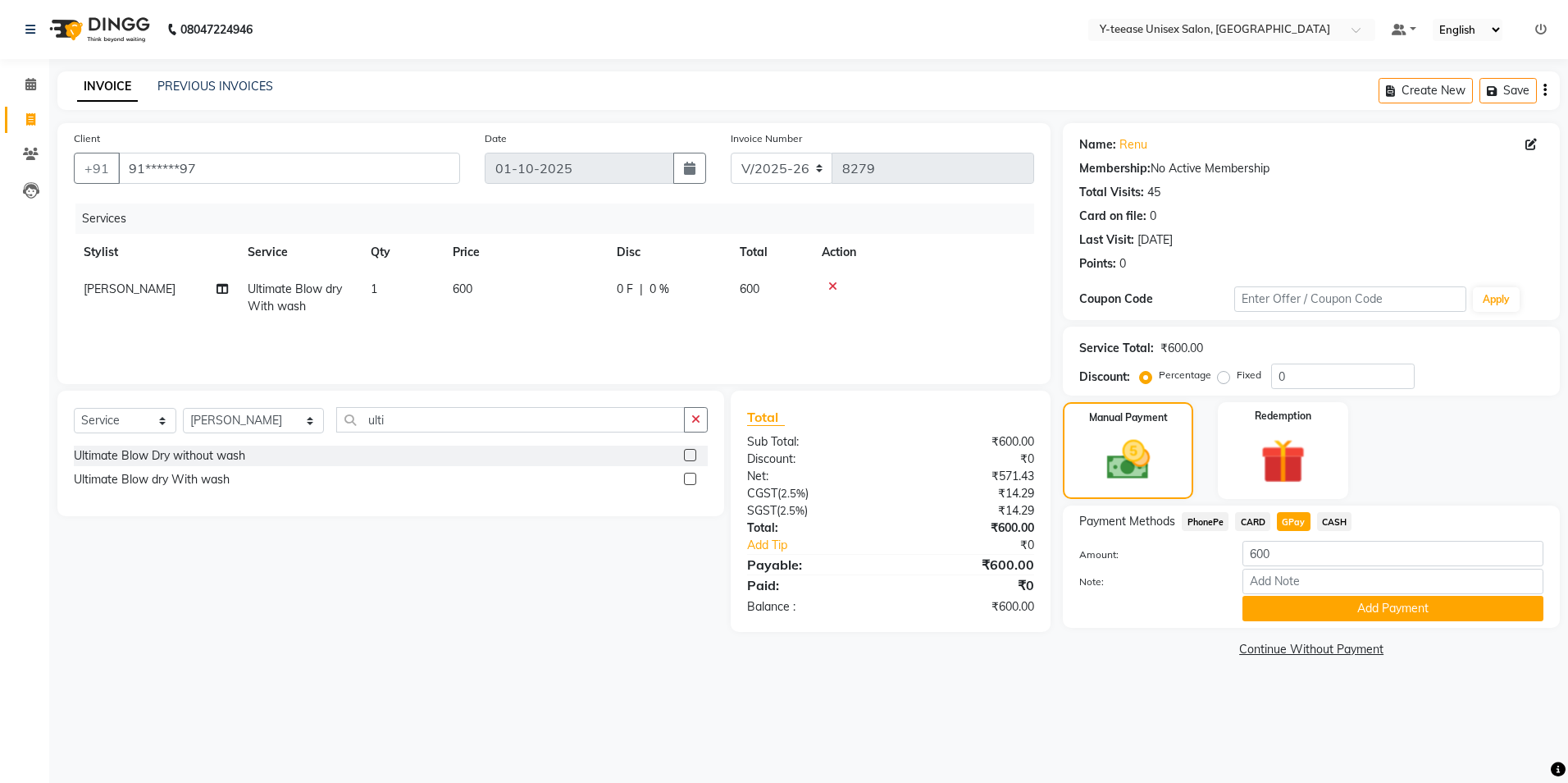
click at [1319, 628] on div "Name: Renu Membership: No Active Membership Total Visits: 45 Card on file: 0 La…" at bounding box center [1317, 392] width 509 height 538
click at [1317, 613] on button "Add Payment" at bounding box center [1393, 608] width 301 height 25
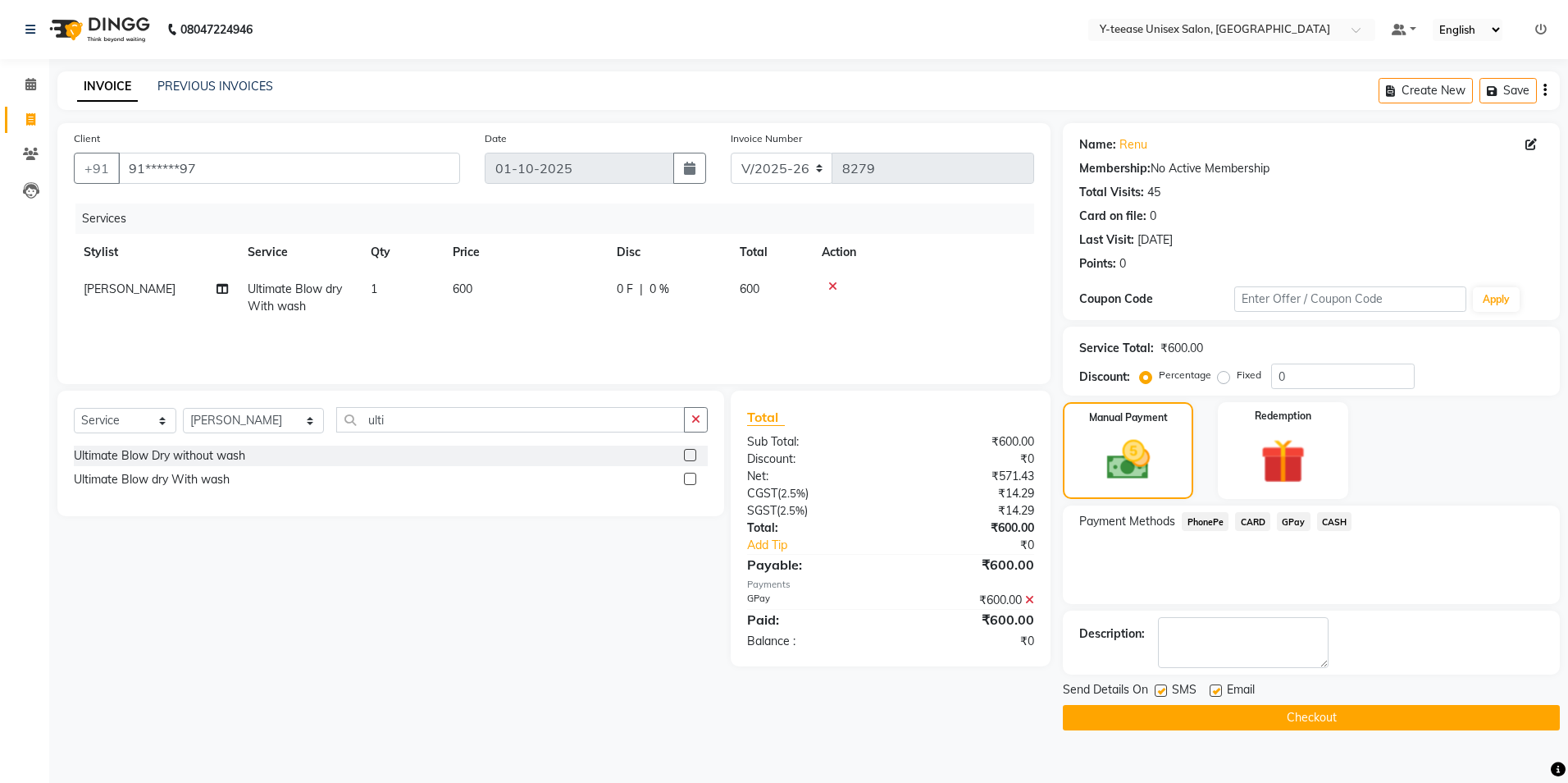
click at [1124, 729] on button "Checkout" at bounding box center [1311, 717] width 497 height 25
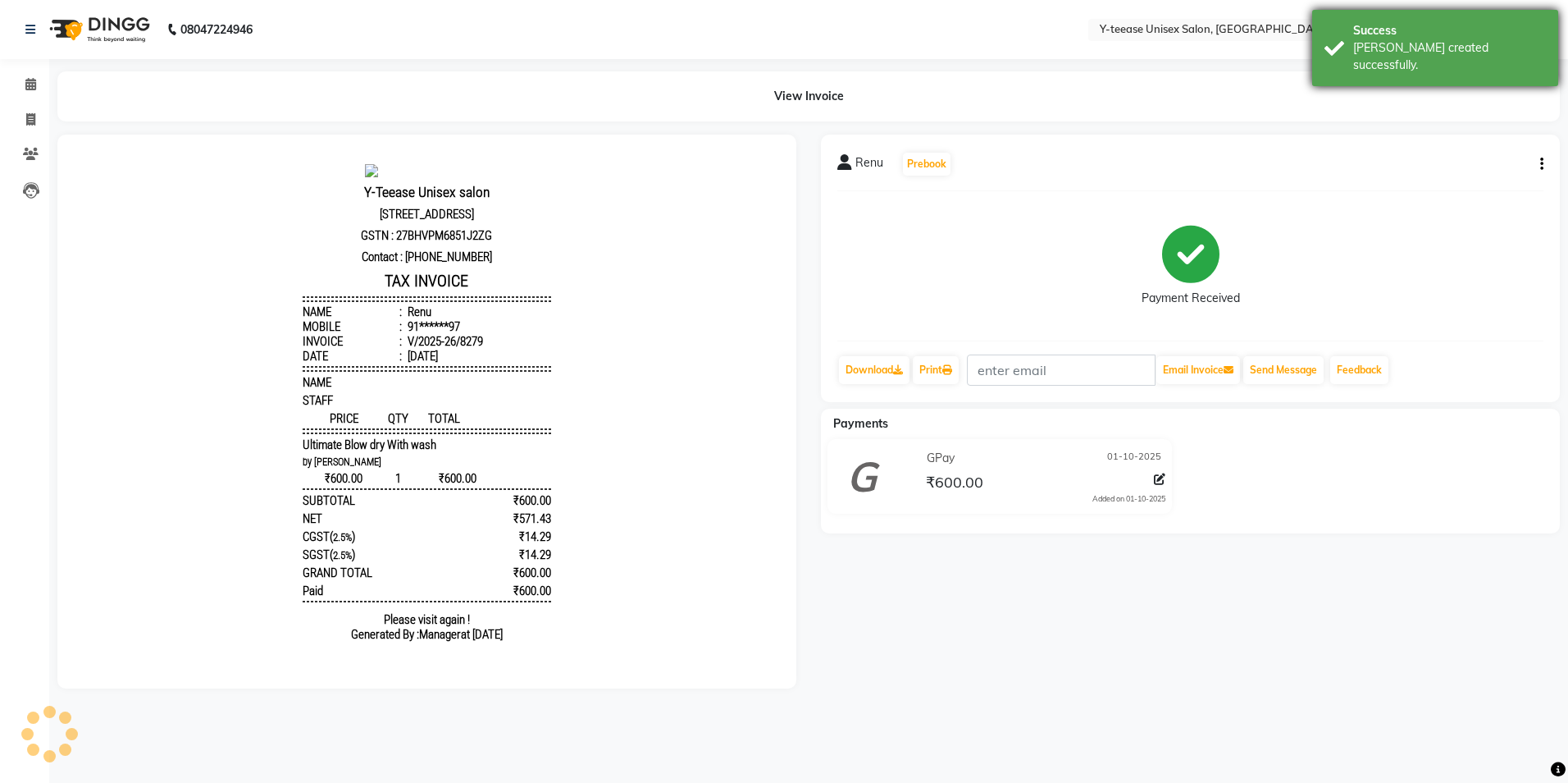
click at [1459, 29] on div "Success" at bounding box center [1449, 30] width 193 height 17
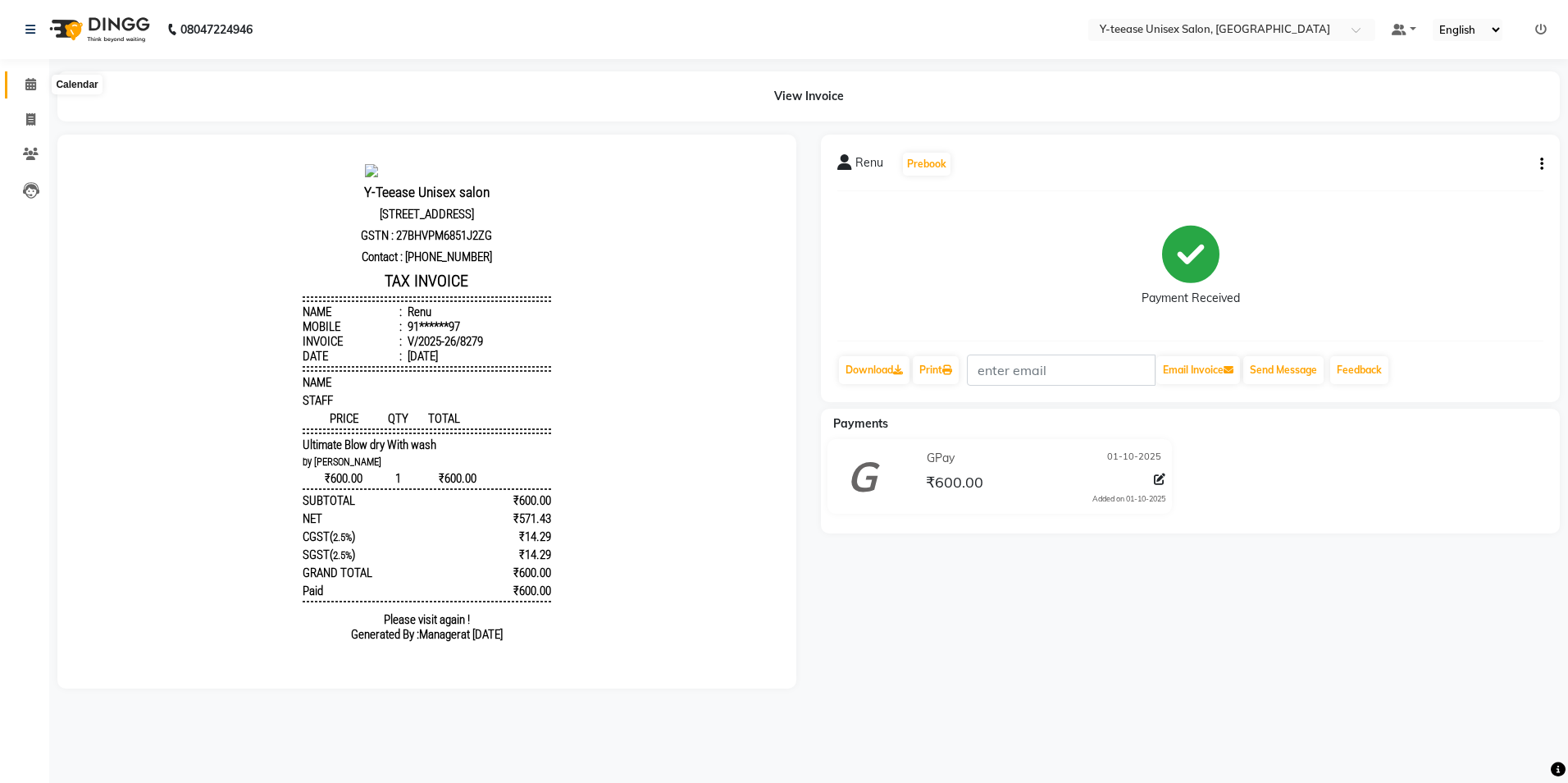
drag, startPoint x: 27, startPoint y: 77, endPoint x: 43, endPoint y: 97, distance: 25.6
click at [27, 77] on span at bounding box center [30, 85] width 29 height 19
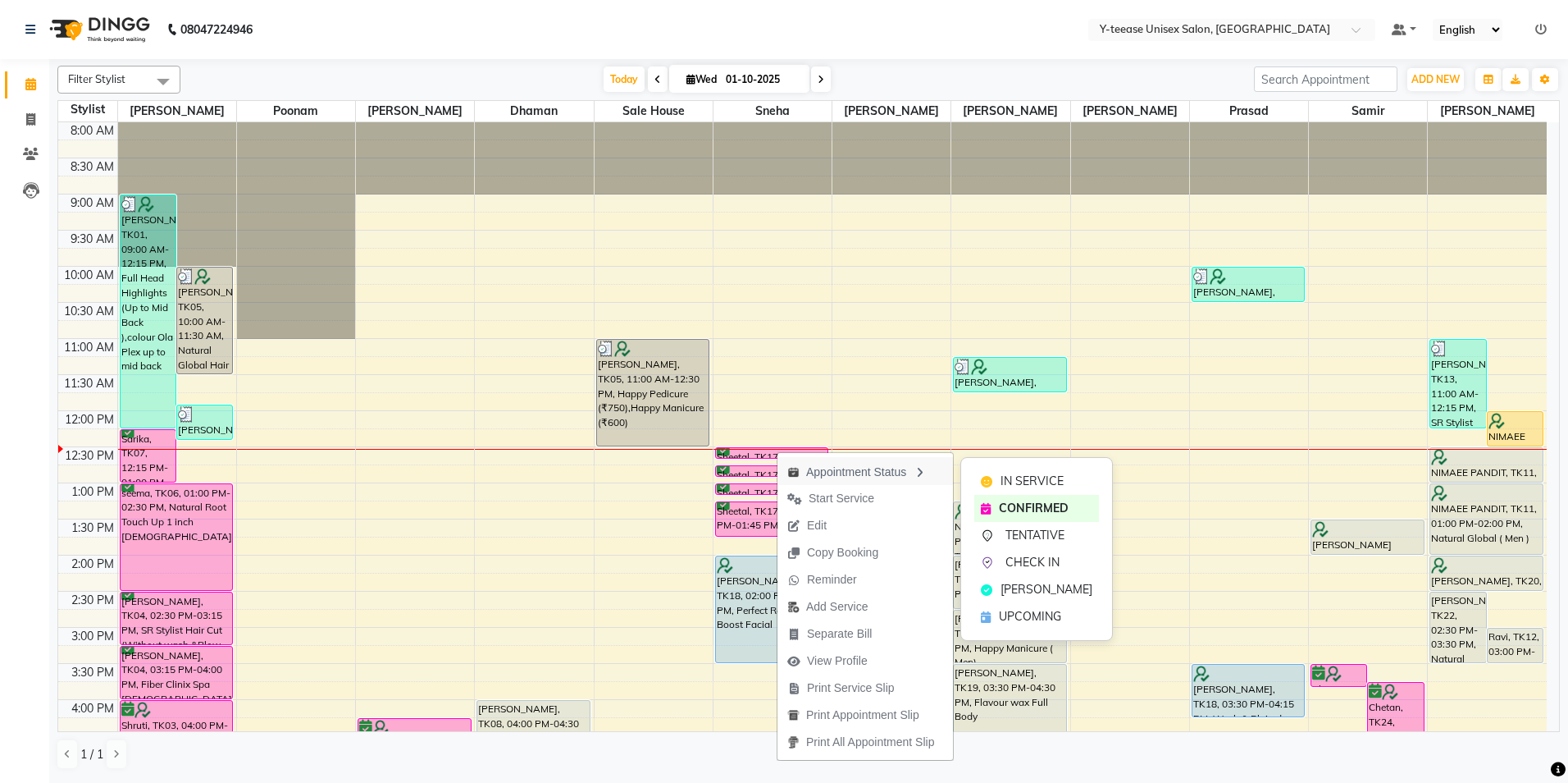
click at [855, 479] on div "Appointment Status" at bounding box center [865, 471] width 176 height 28
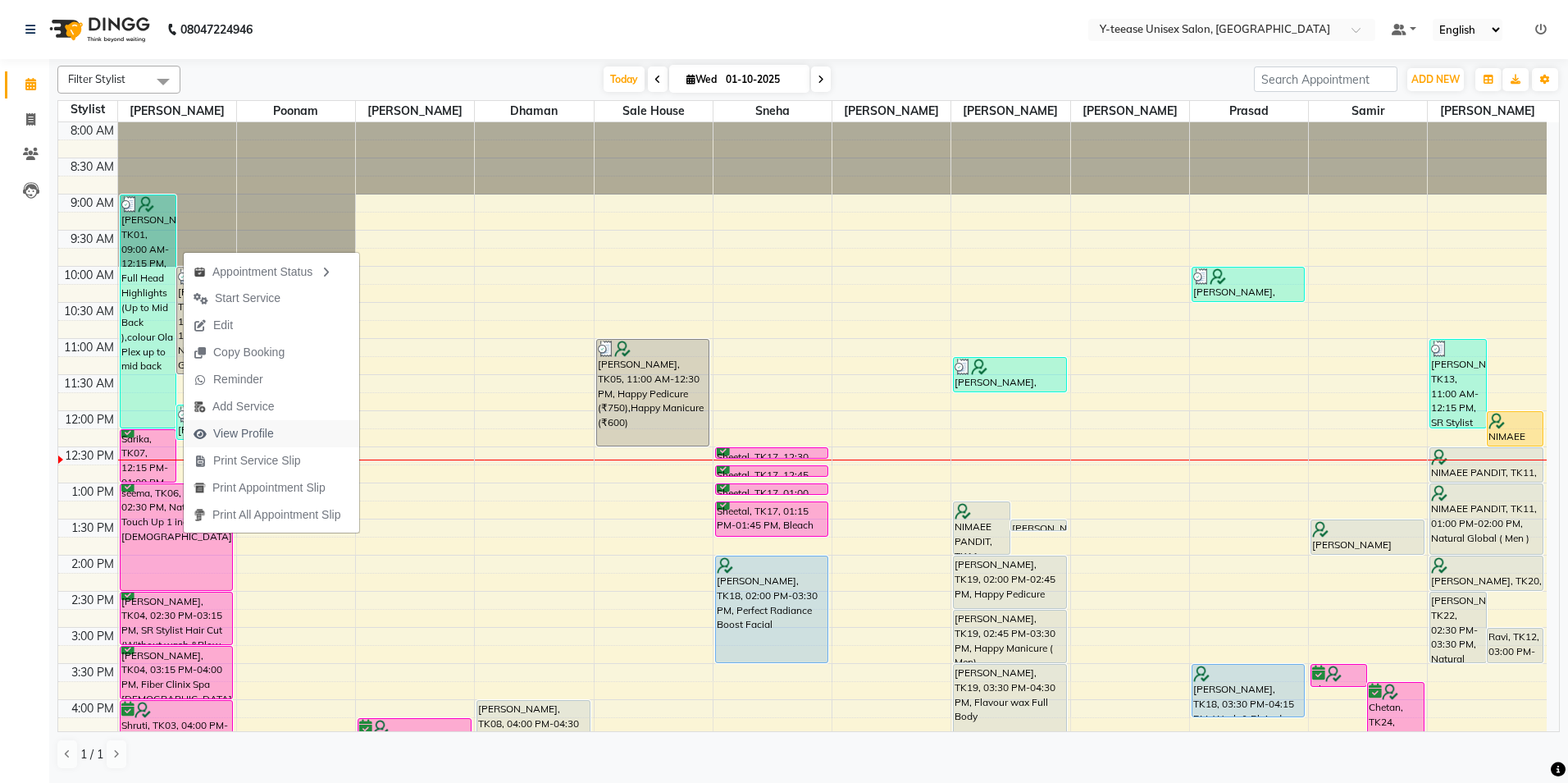
click at [255, 437] on span "View Profile" at bounding box center [244, 433] width 61 height 17
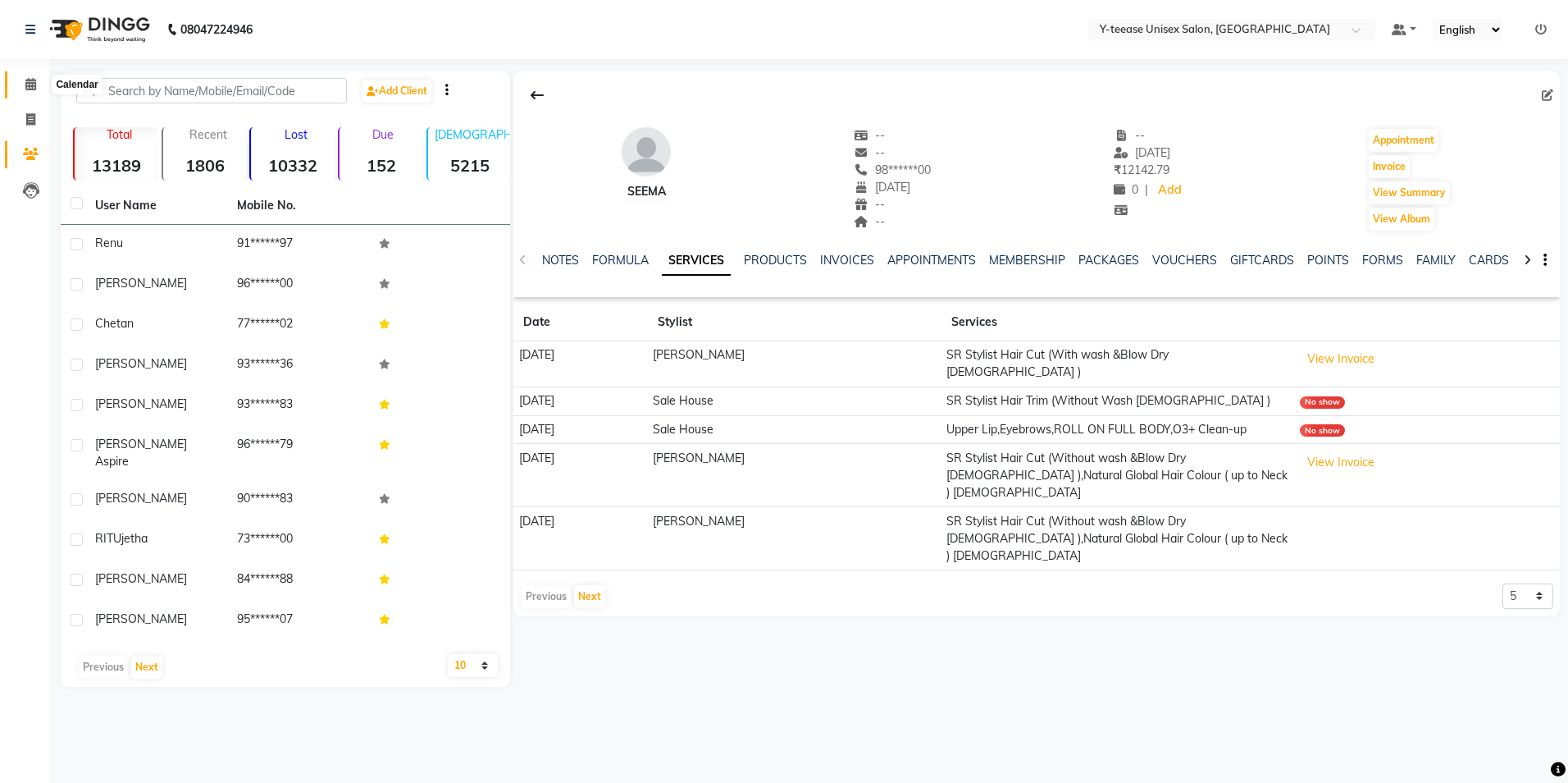
click at [35, 77] on span at bounding box center [30, 85] width 29 height 19
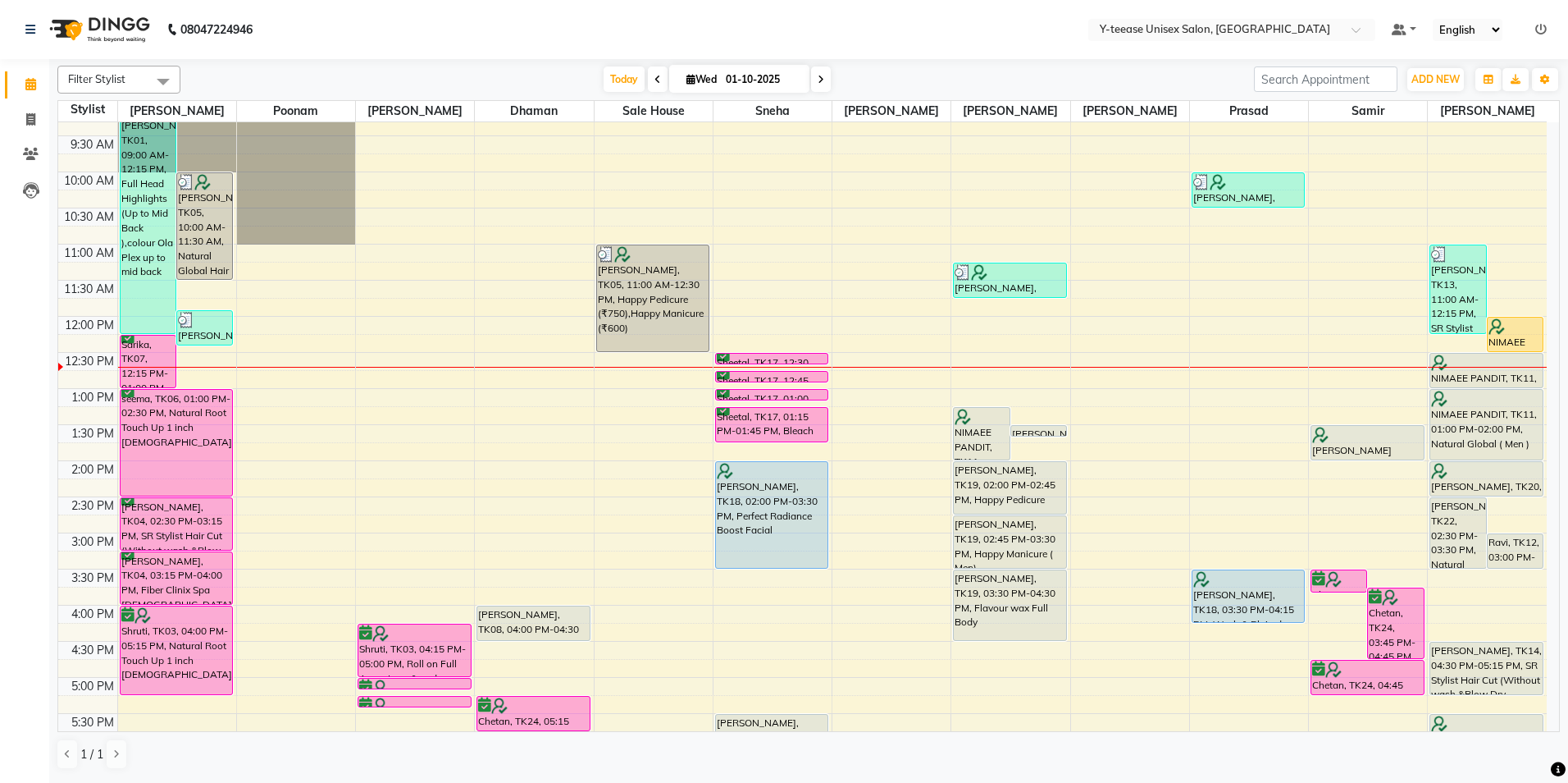
scroll to position [82, 0]
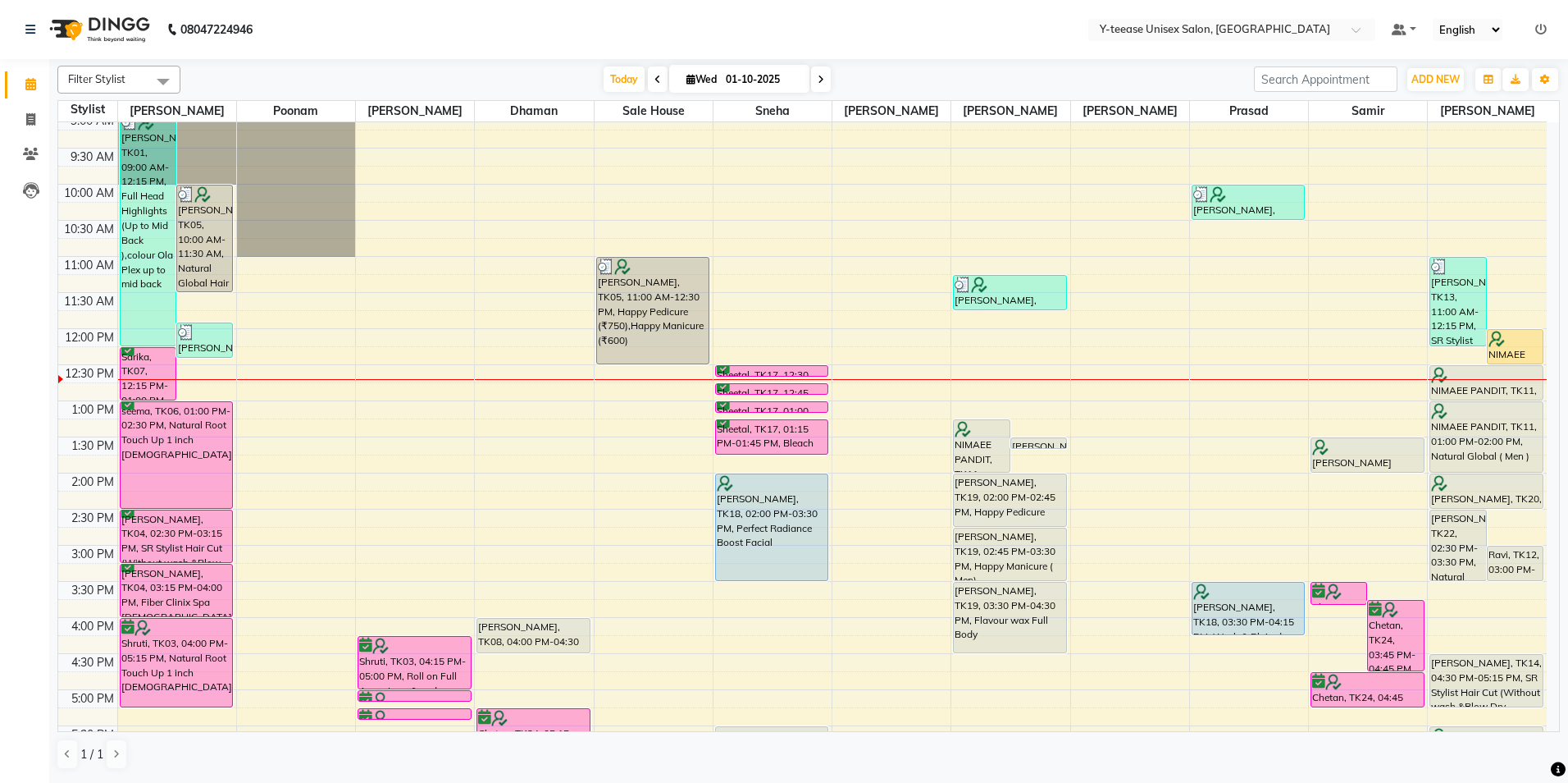
click at [817, 81] on icon at bounding box center [820, 80] width 7 height 10
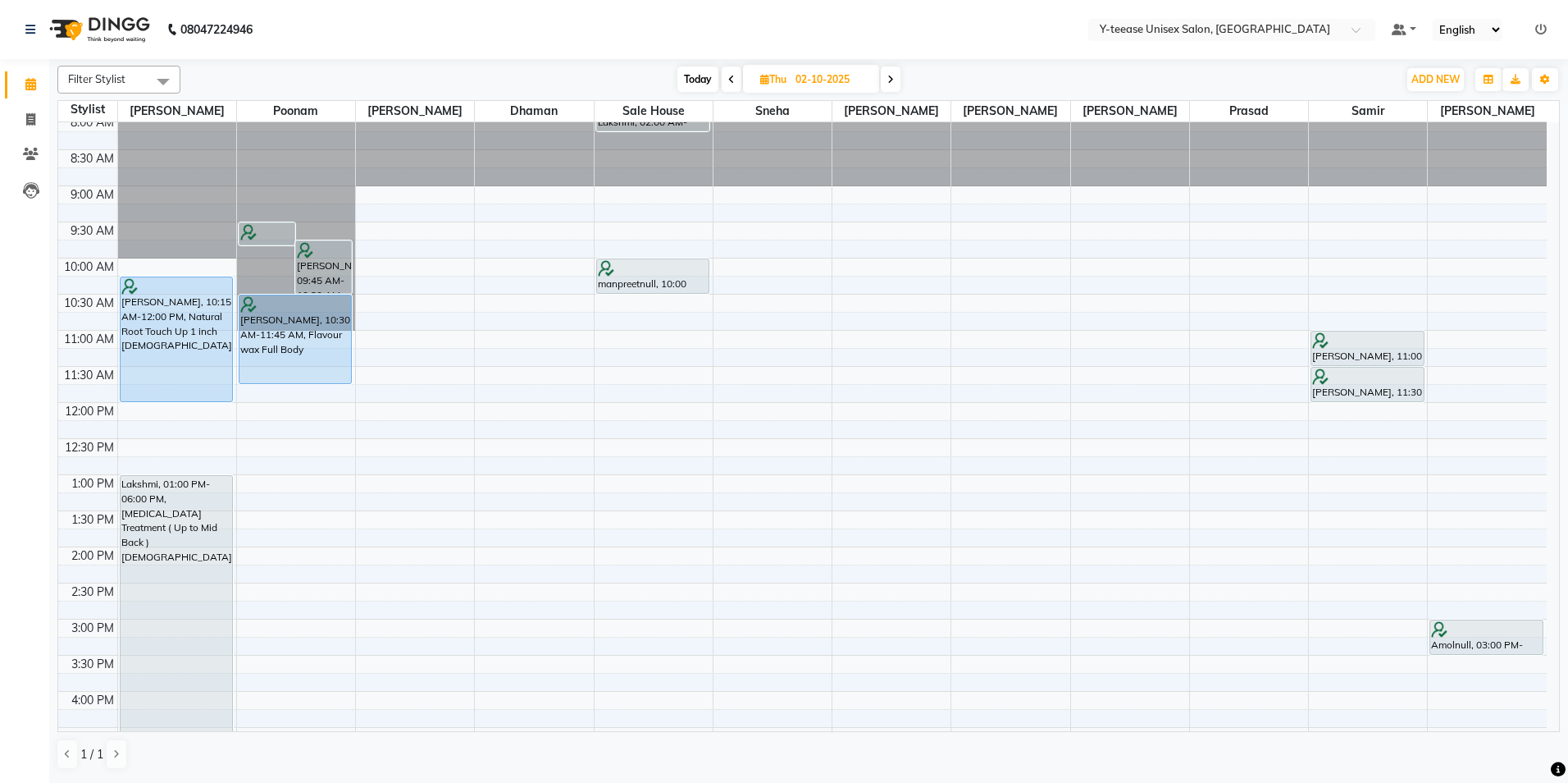
scroll to position [0, 0]
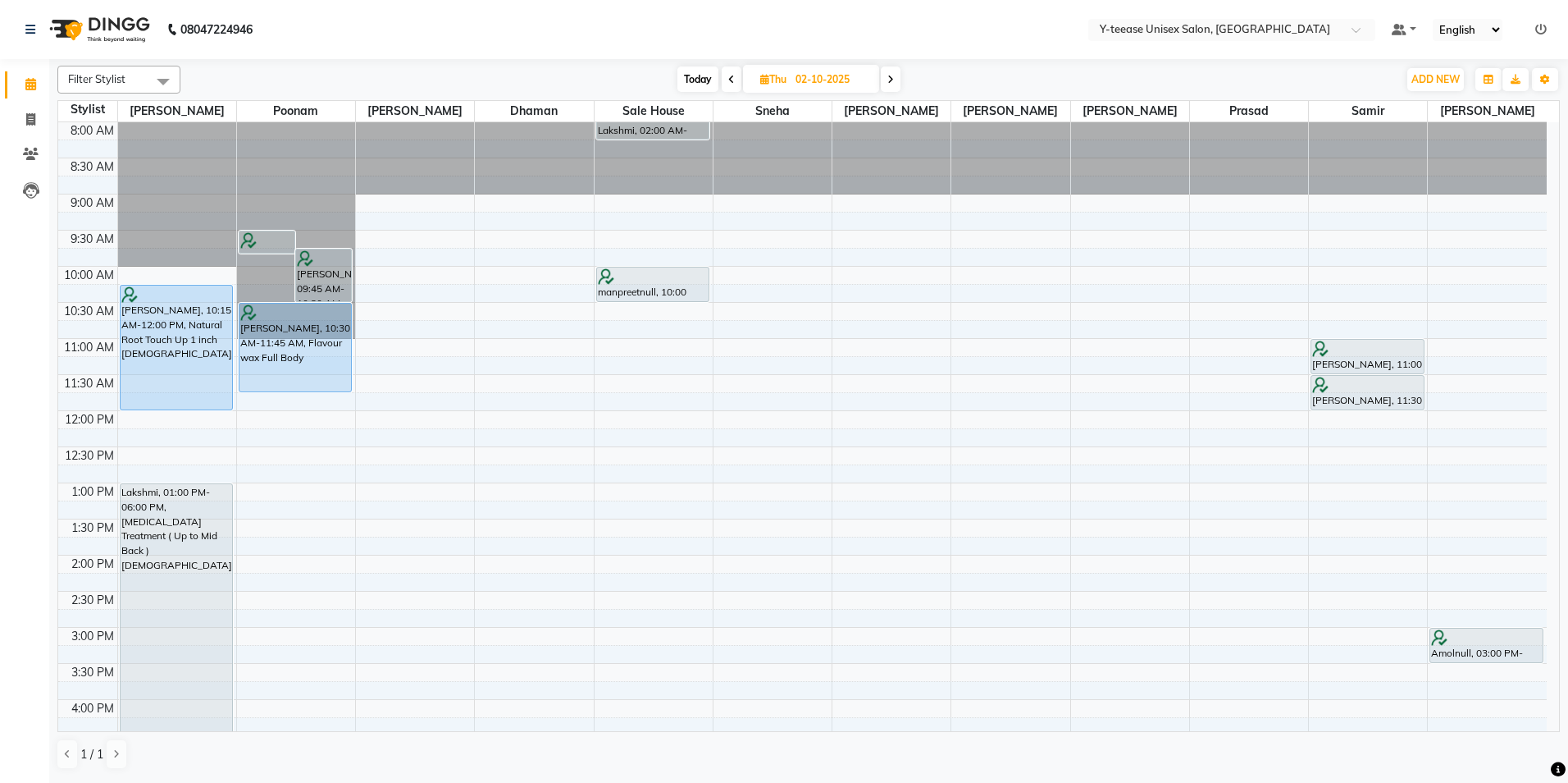
click at [893, 79] on icon at bounding box center [890, 80] width 7 height 10
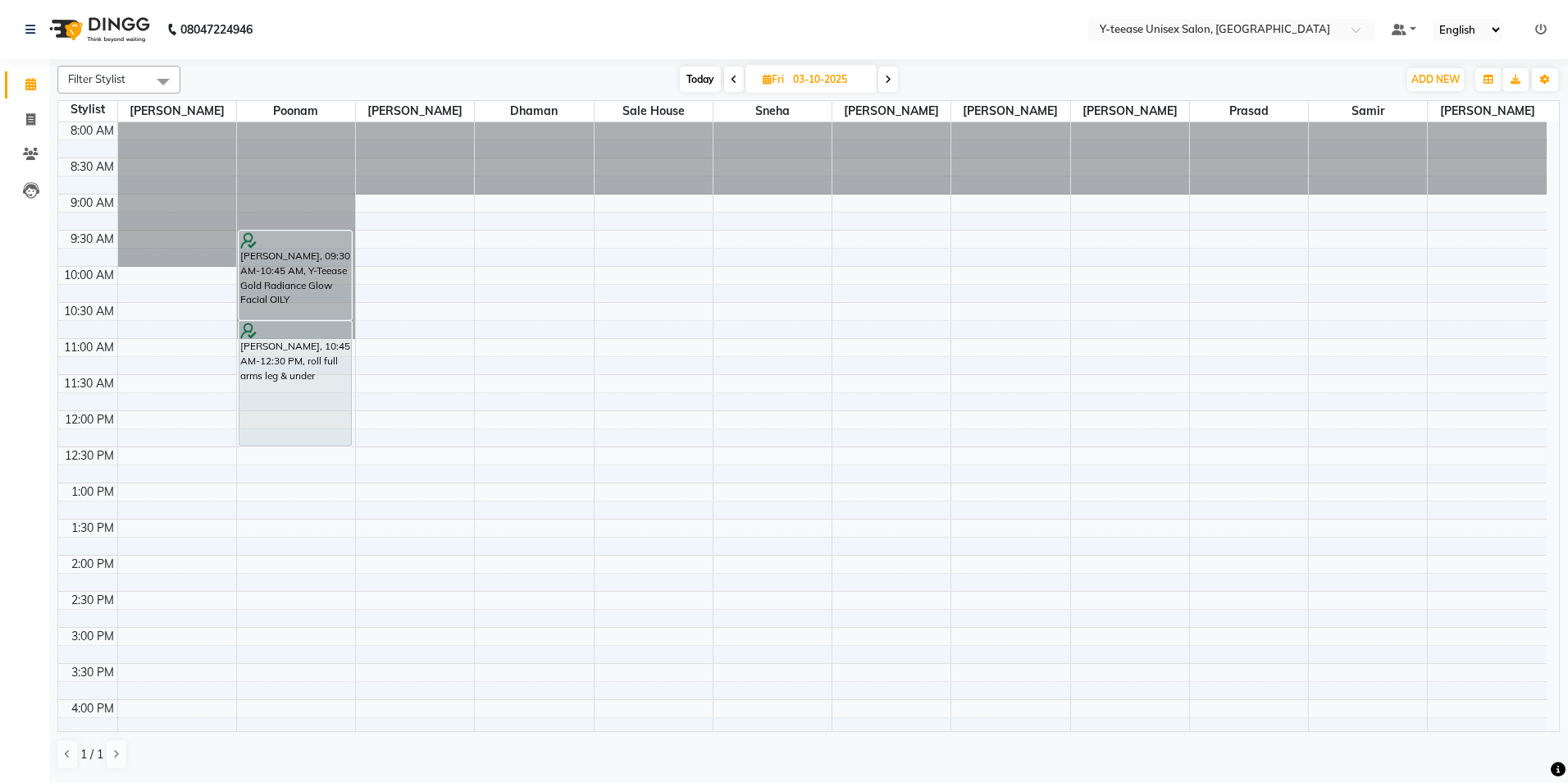
click at [885, 77] on span at bounding box center [888, 79] width 20 height 25
type input "04-10-2025"
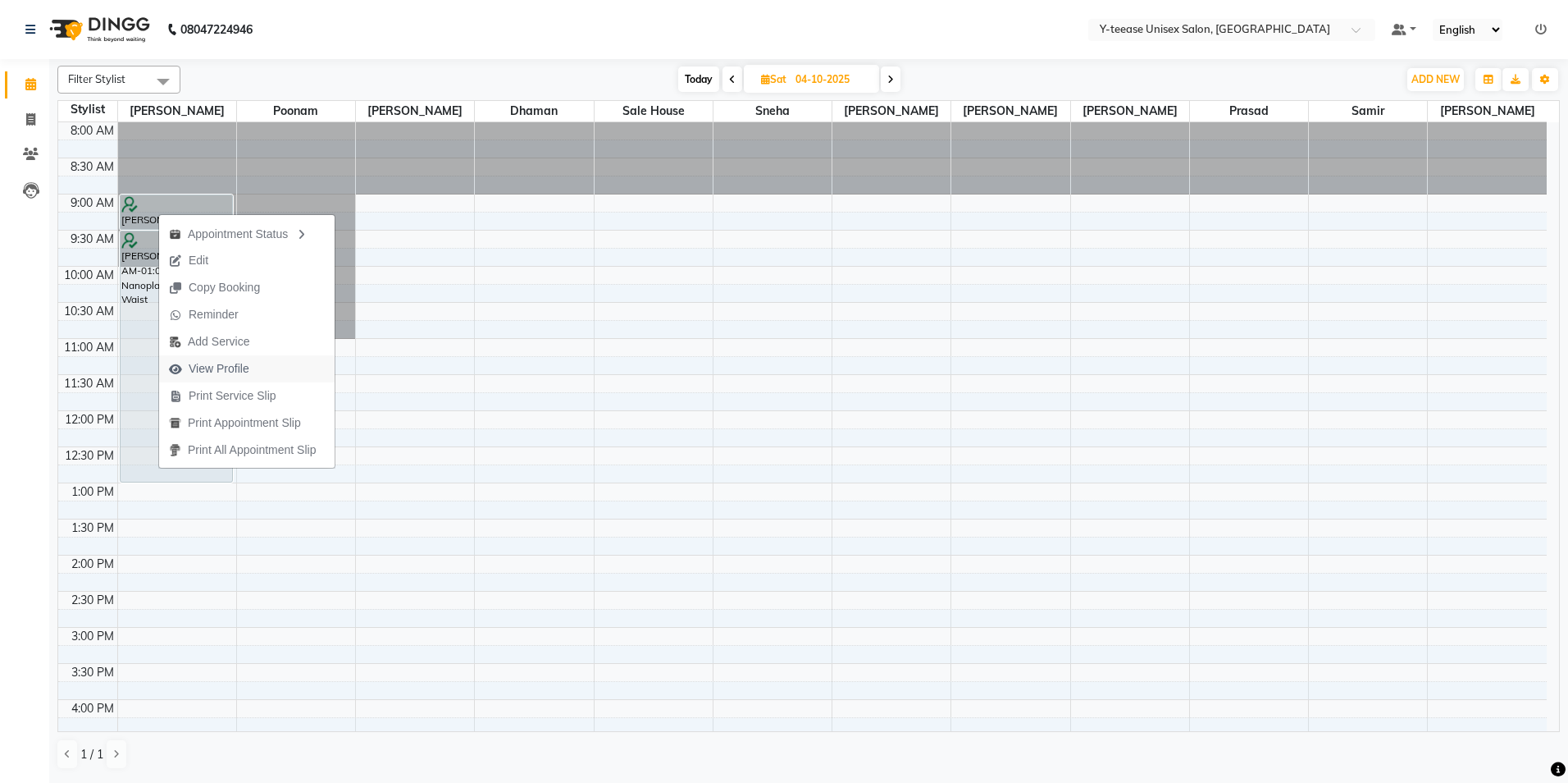
click at [238, 370] on span "View Profile" at bounding box center [219, 369] width 61 height 17
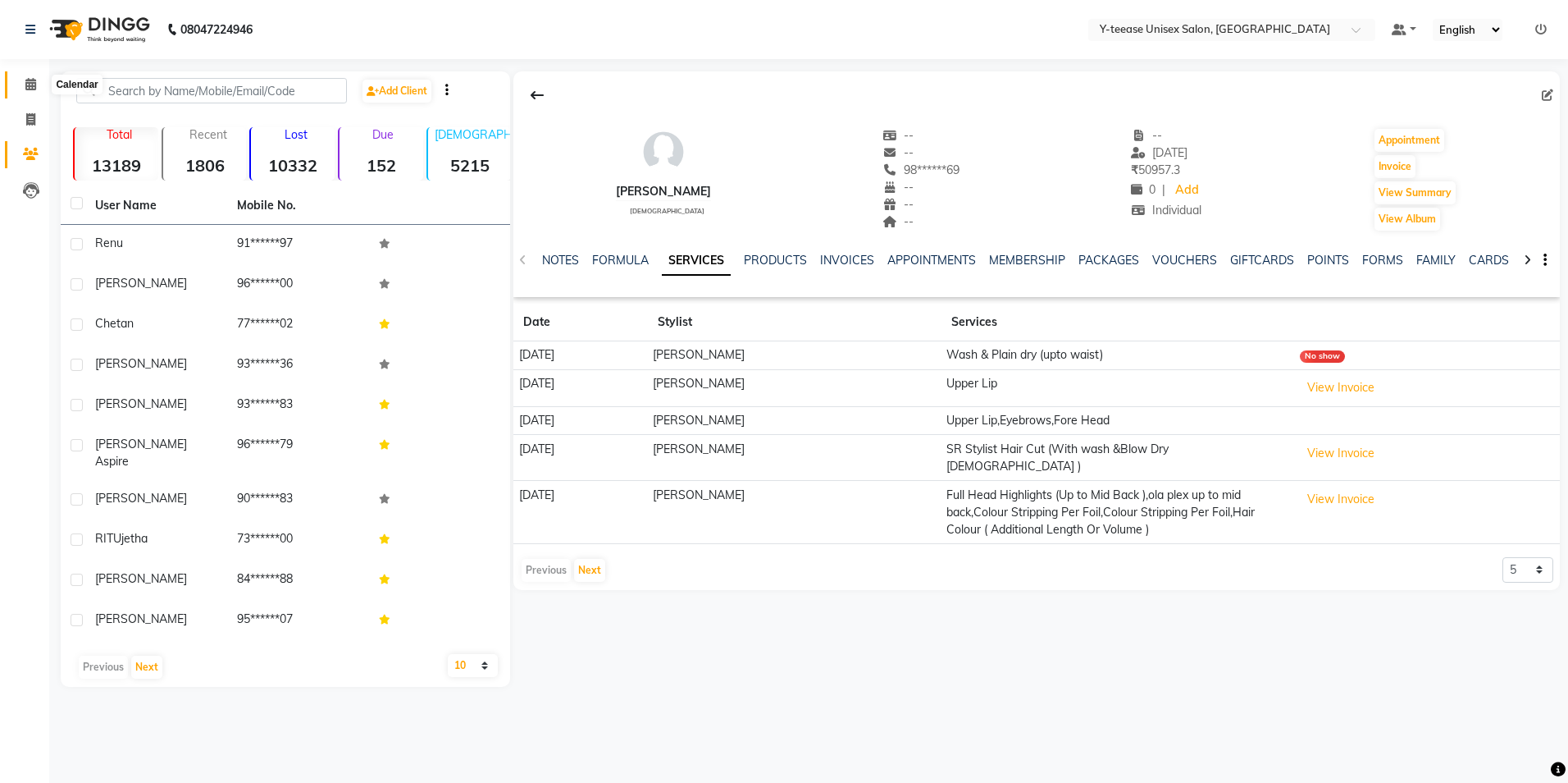
click at [42, 81] on span at bounding box center [30, 85] width 29 height 19
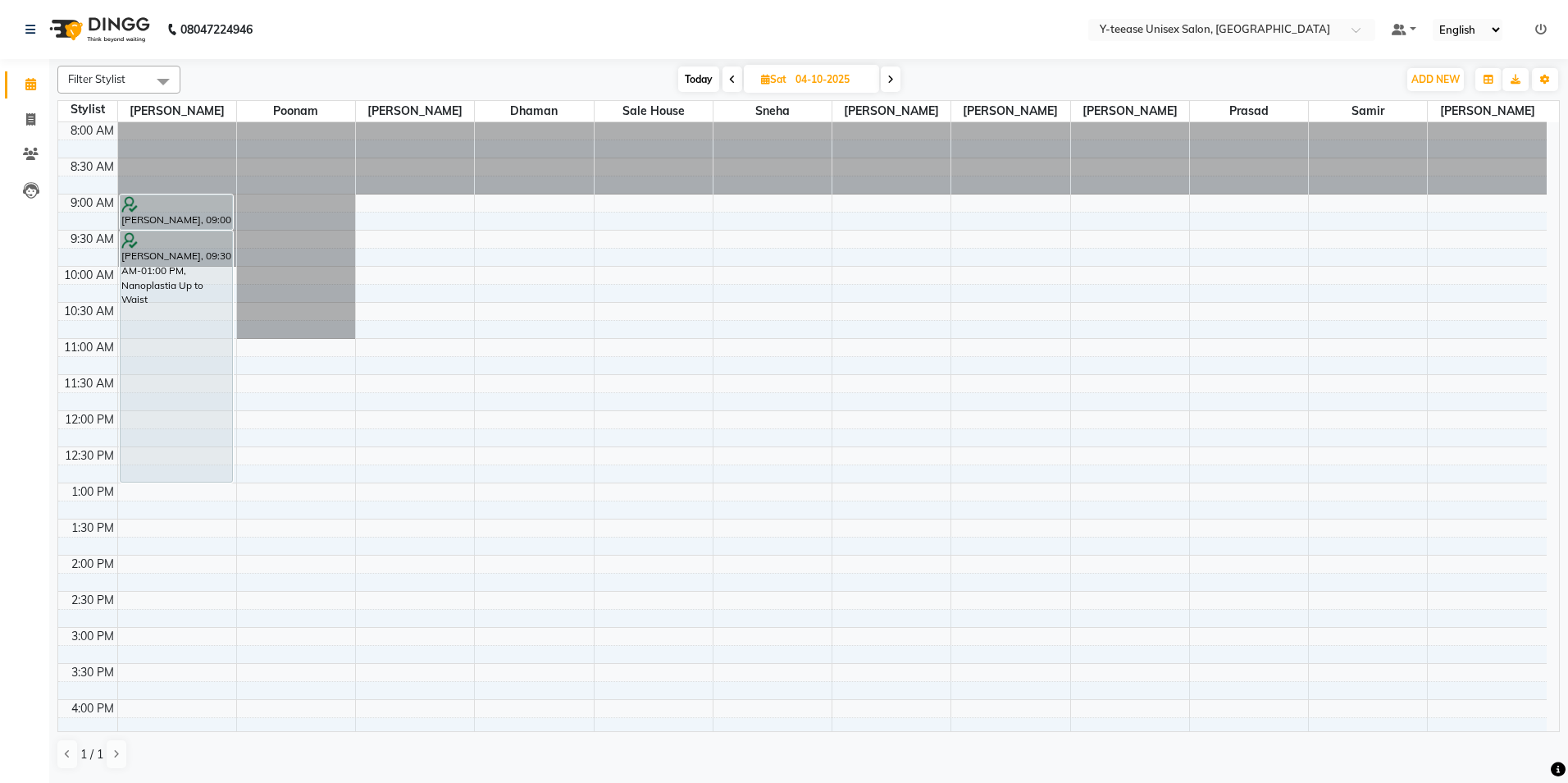
click at [894, 66] on div "Filter Stylist Select All Annu Ali chaitrali Dhaman Neelam PAYAL Poonam Prasad …" at bounding box center [808, 80] width 1502 height 28
click at [893, 77] on icon at bounding box center [890, 80] width 7 height 10
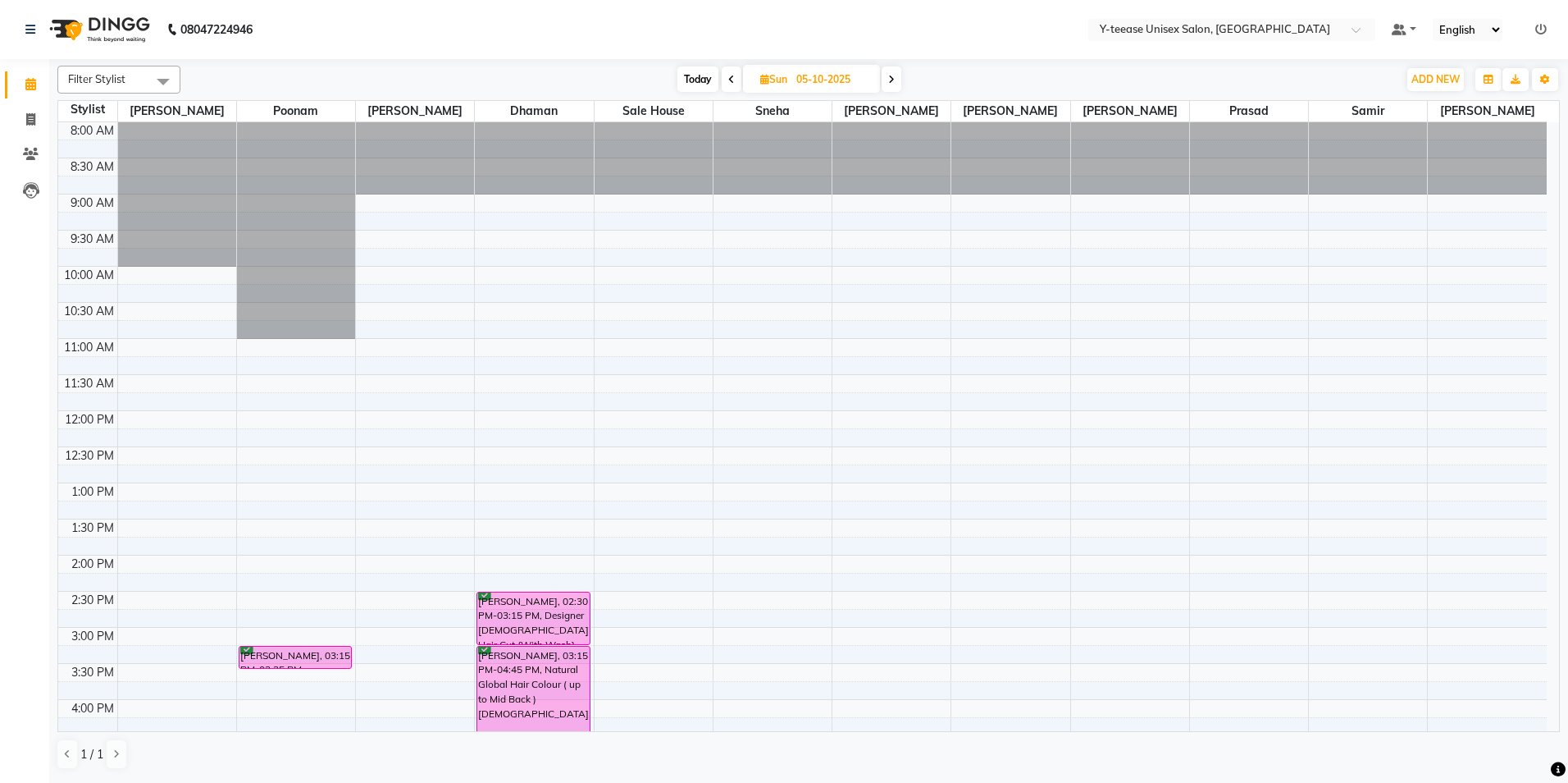
click at [727, 72] on span at bounding box center [732, 79] width 20 height 25
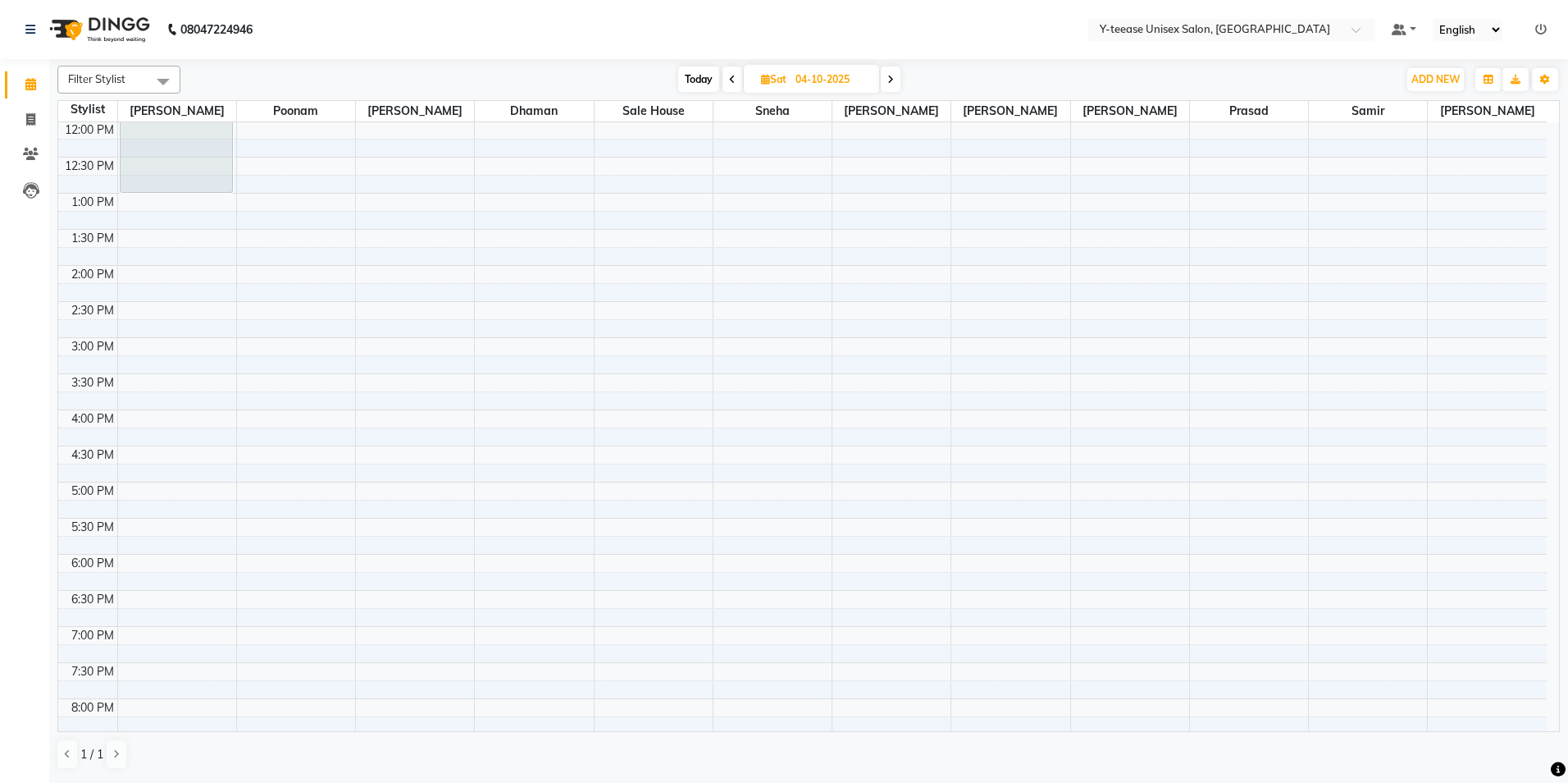
click at [729, 77] on icon at bounding box center [732, 80] width 7 height 10
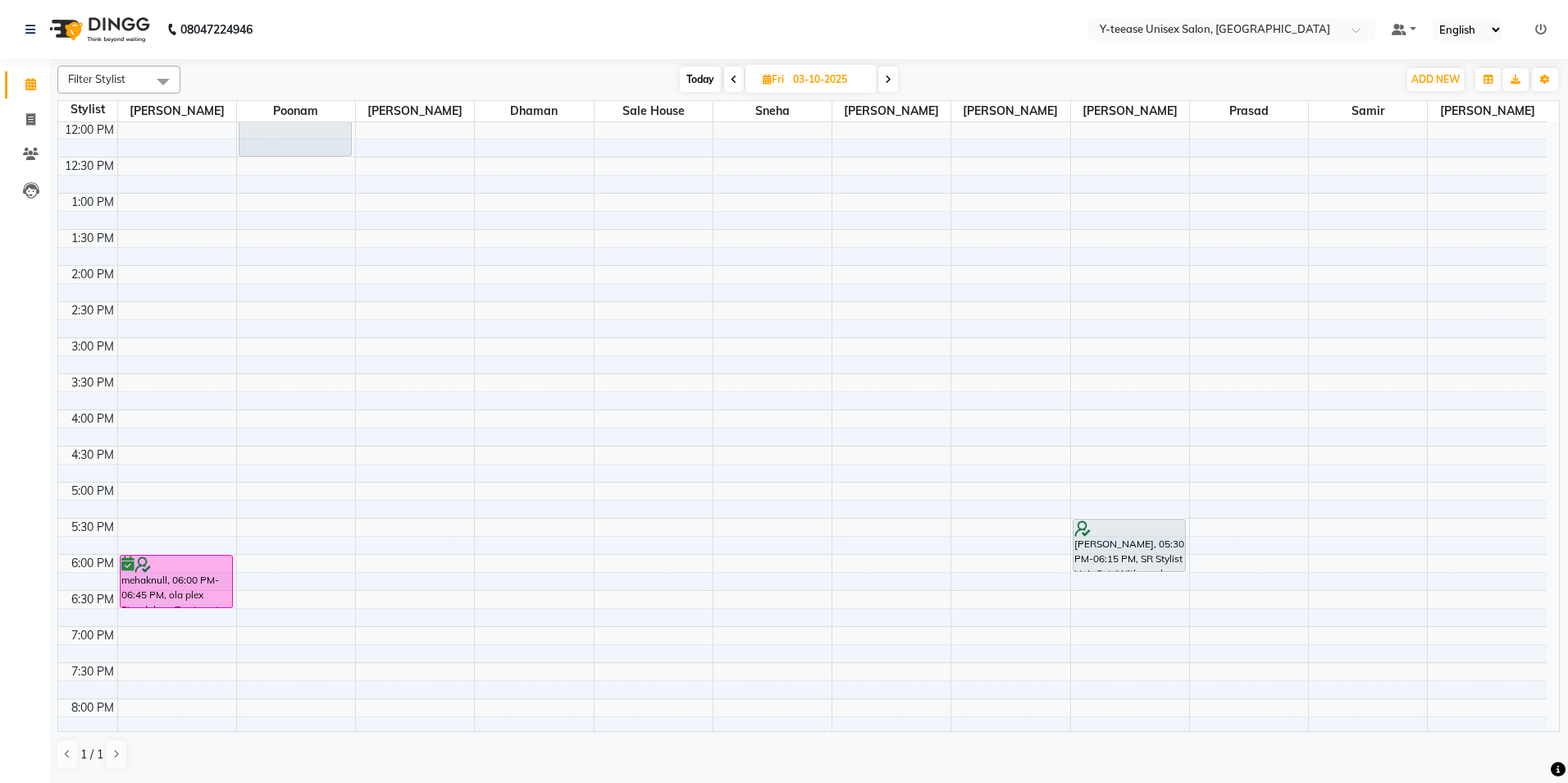
click at [731, 75] on icon at bounding box center [734, 80] width 7 height 10
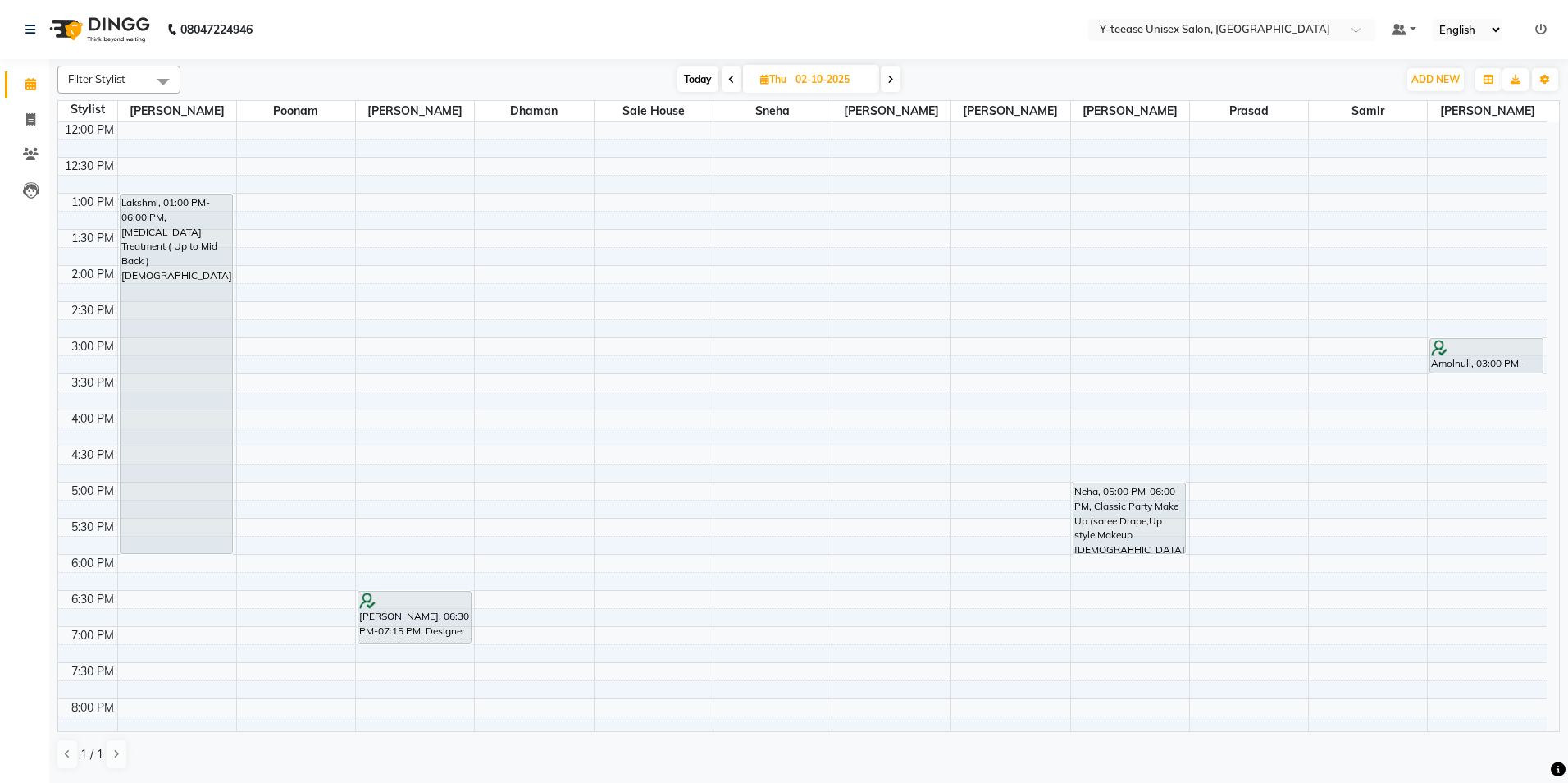
click at [883, 81] on span at bounding box center [890, 79] width 20 height 25
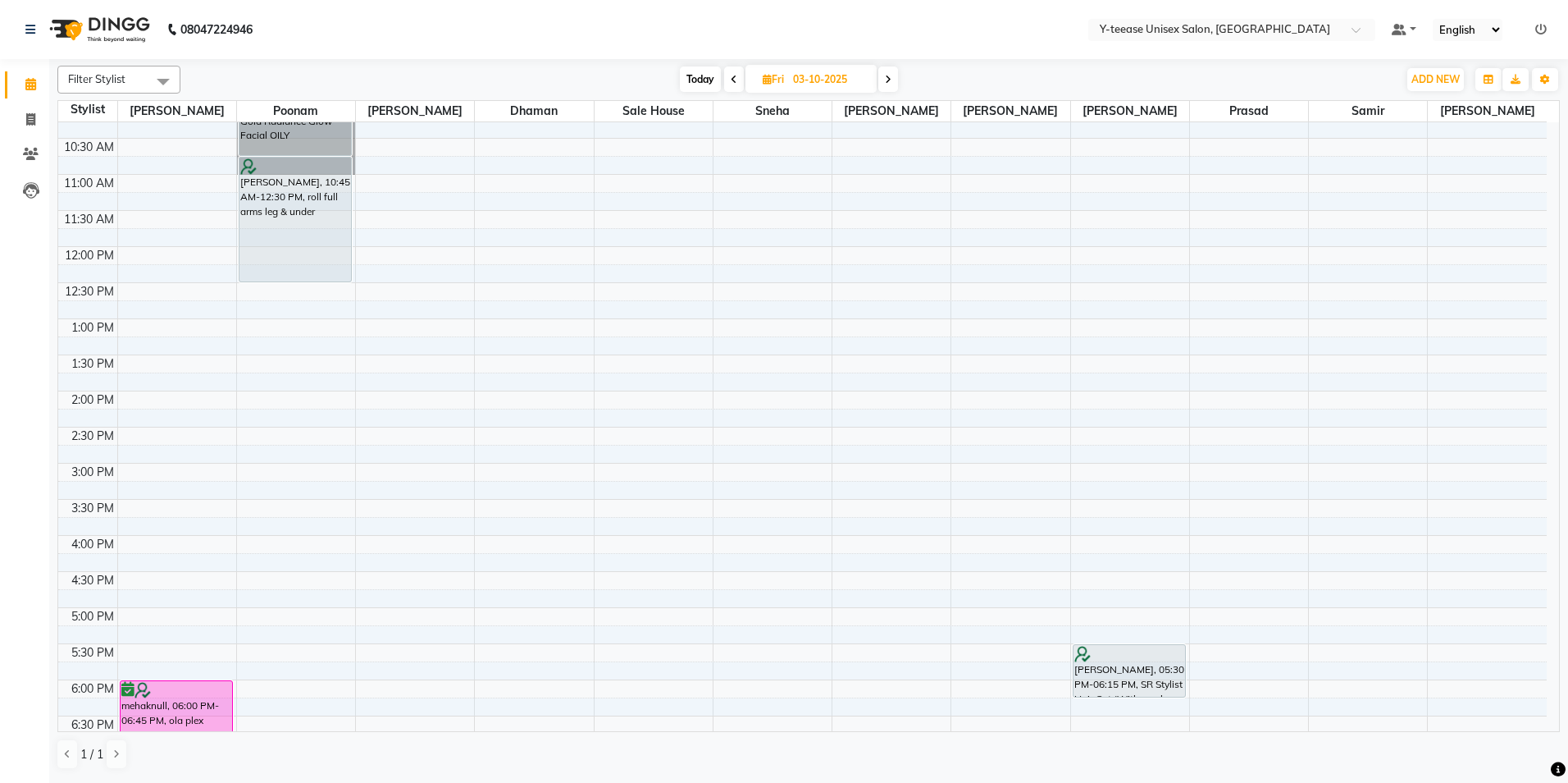
scroll to position [0, 0]
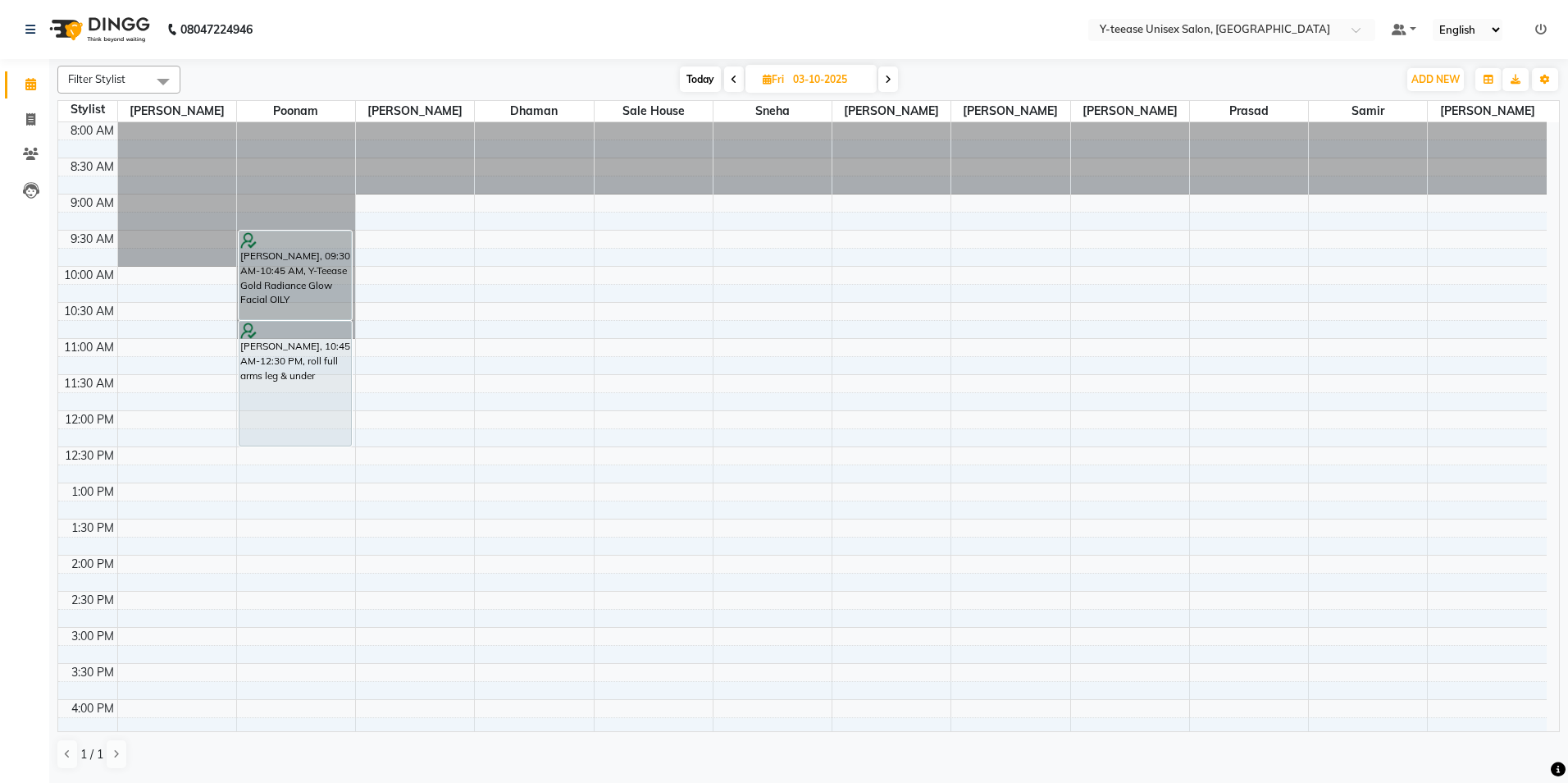
click at [709, 81] on span "Today" at bounding box center [700, 79] width 41 height 25
type input "01-10-2025"
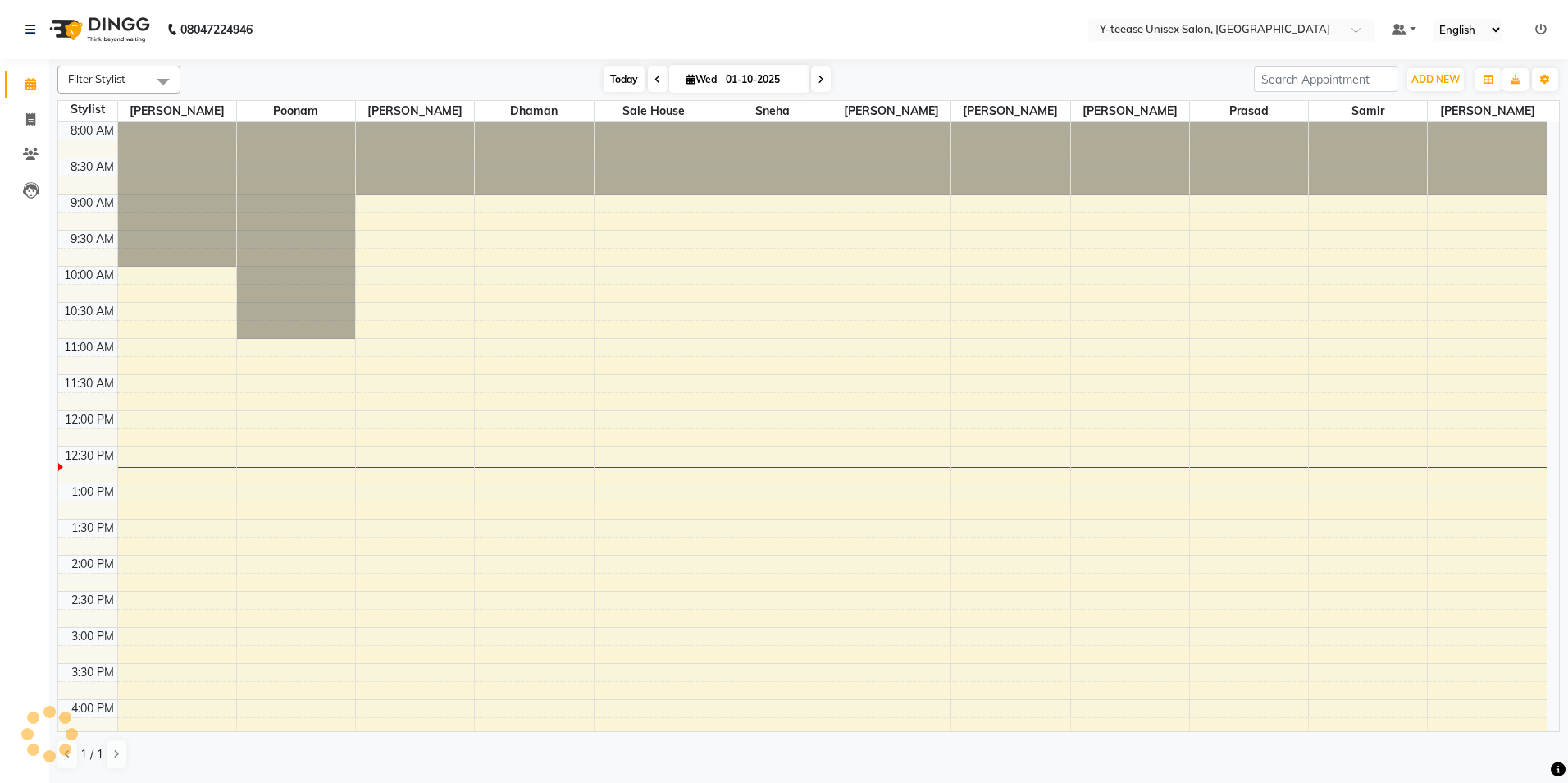
scroll to position [290, 0]
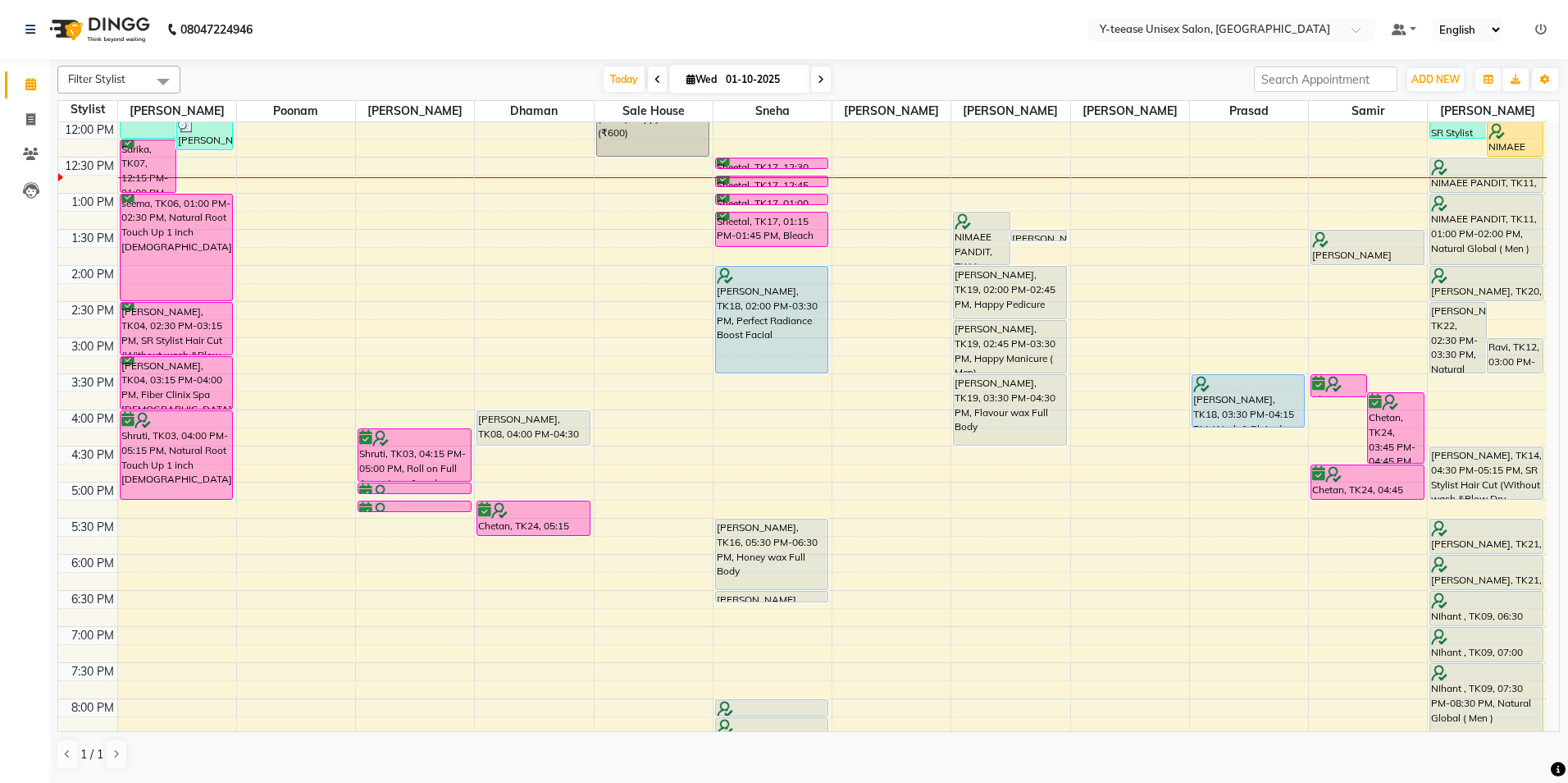
click at [756, 84] on input "01-10-2025" at bounding box center [762, 79] width 82 height 25
select select "10"
select select "2025"
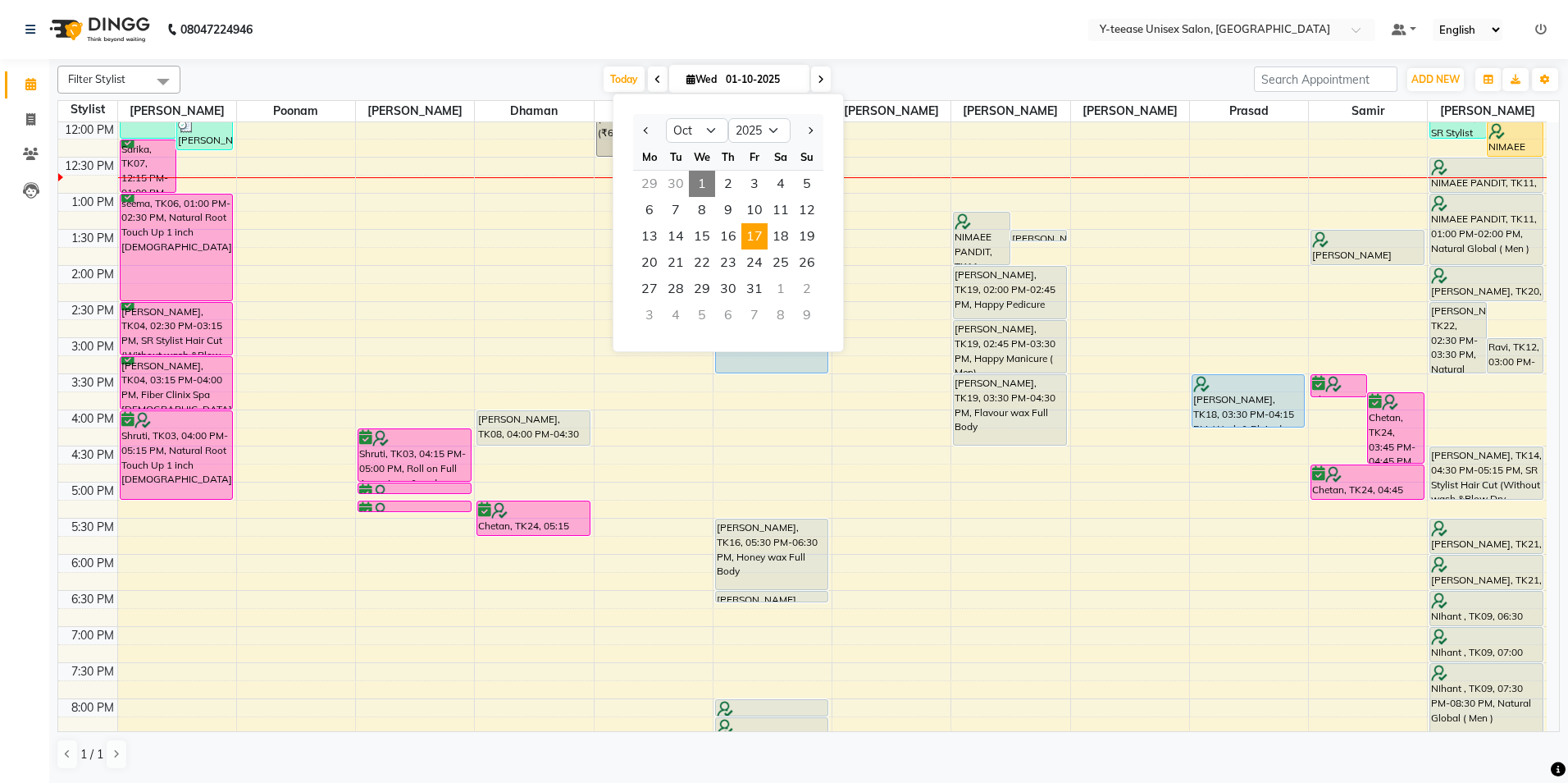
click at [762, 237] on span "17" at bounding box center [755, 237] width 26 height 26
type input "17-10-2025"
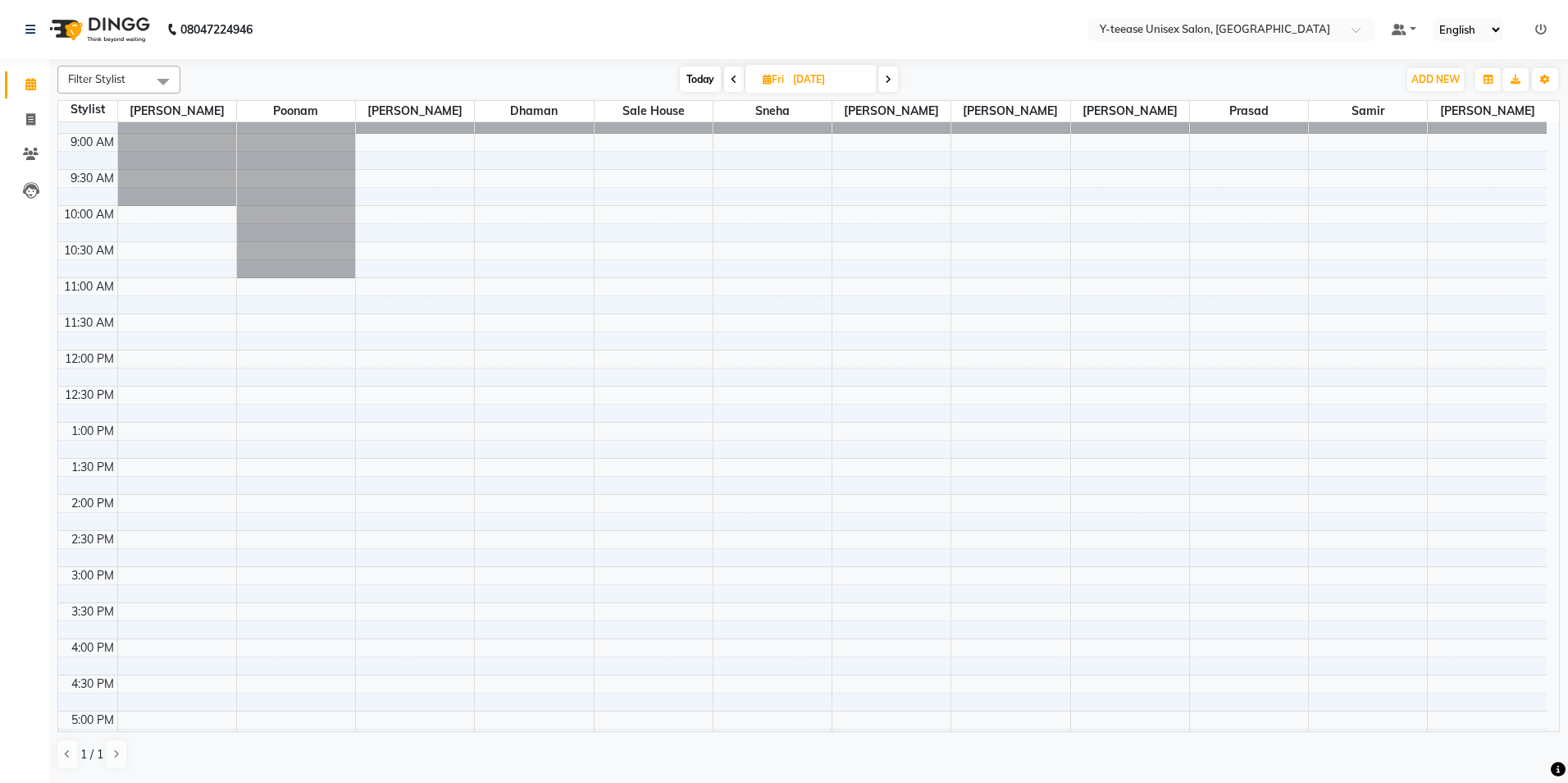
scroll to position [247, 0]
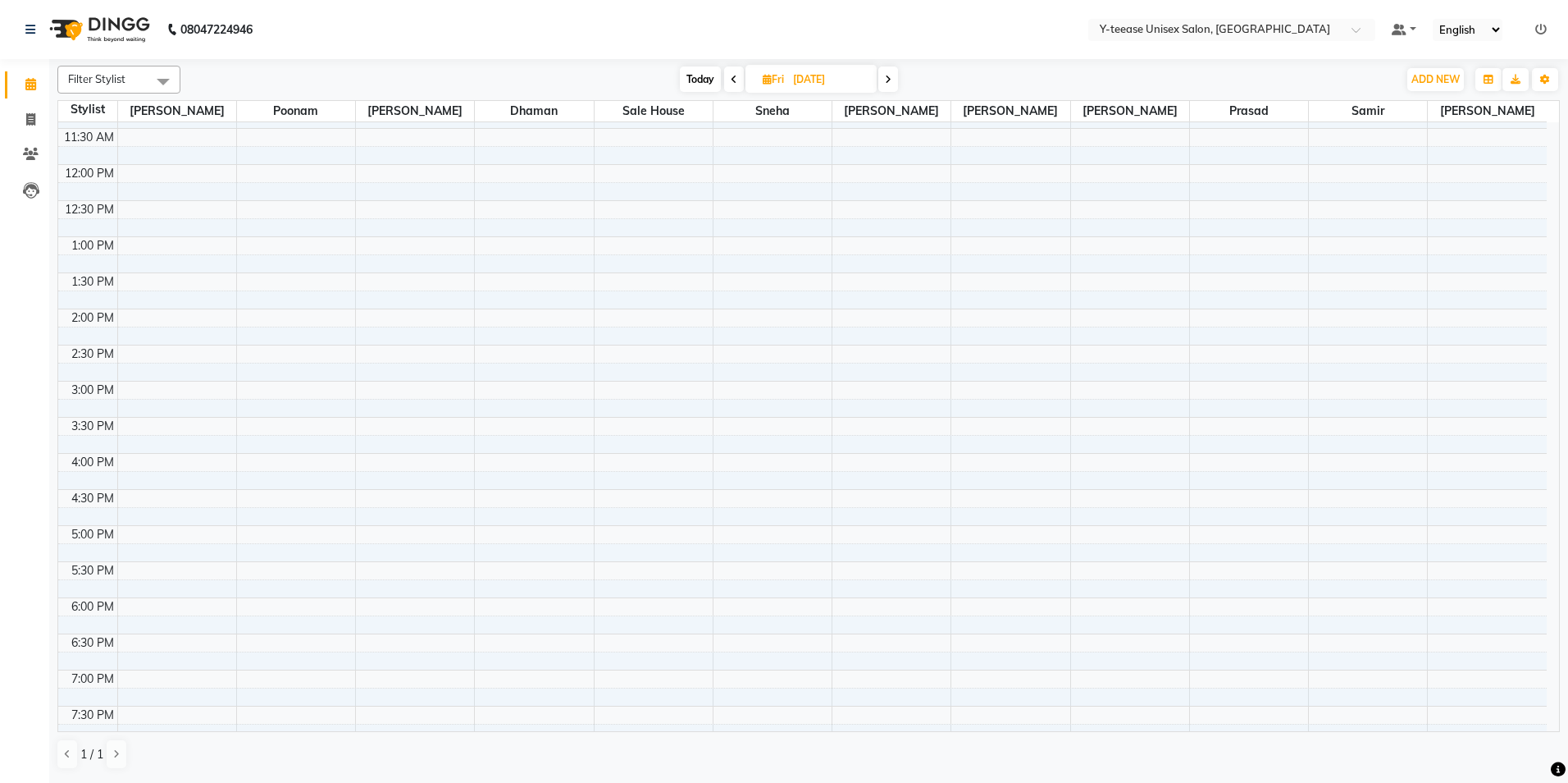
click at [819, 84] on input "17-10-2025" at bounding box center [829, 79] width 82 height 25
select select "10"
select select "2025"
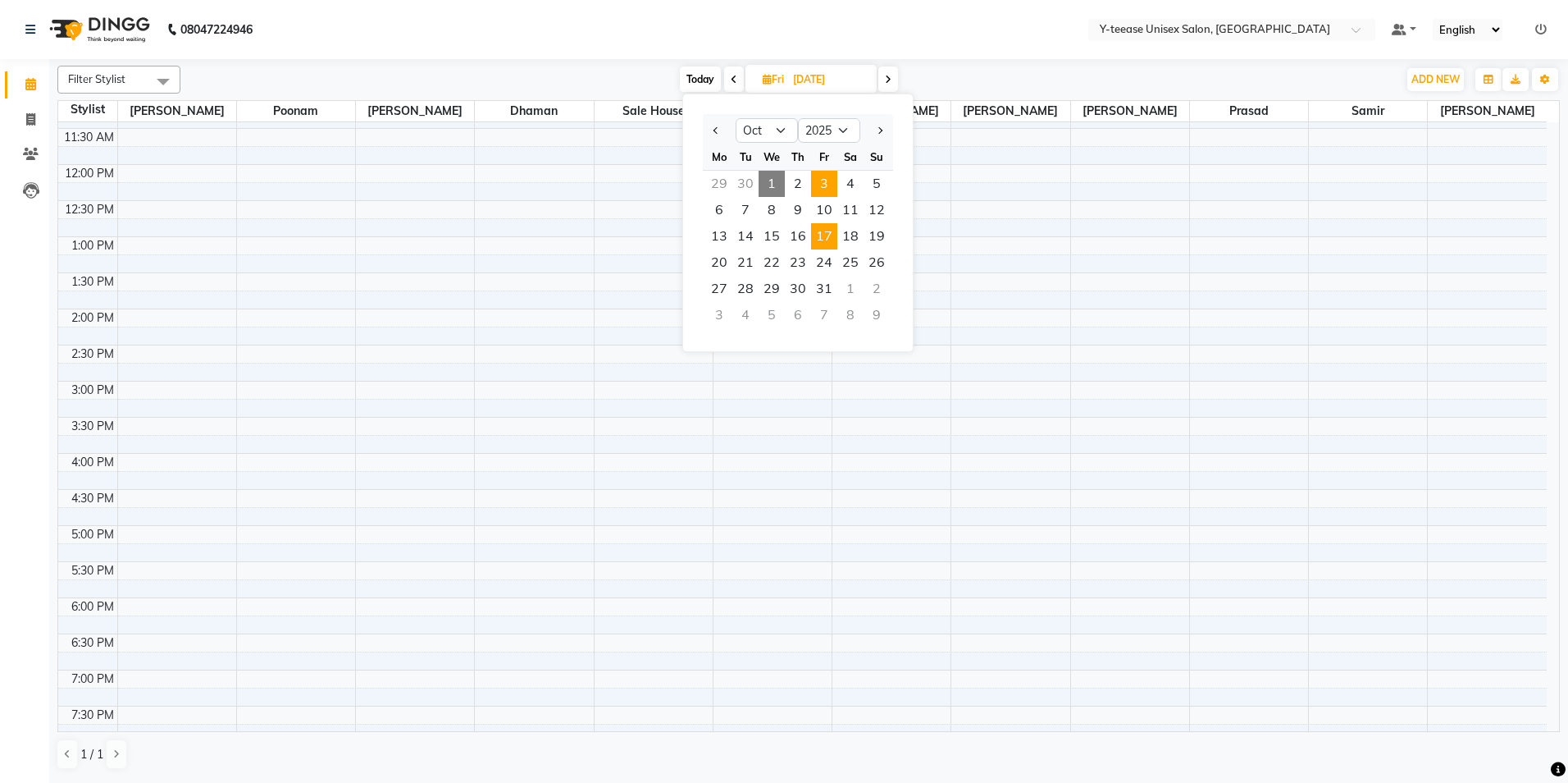
click at [823, 183] on span "3" at bounding box center [824, 184] width 26 height 26
type input "03-10-2025"
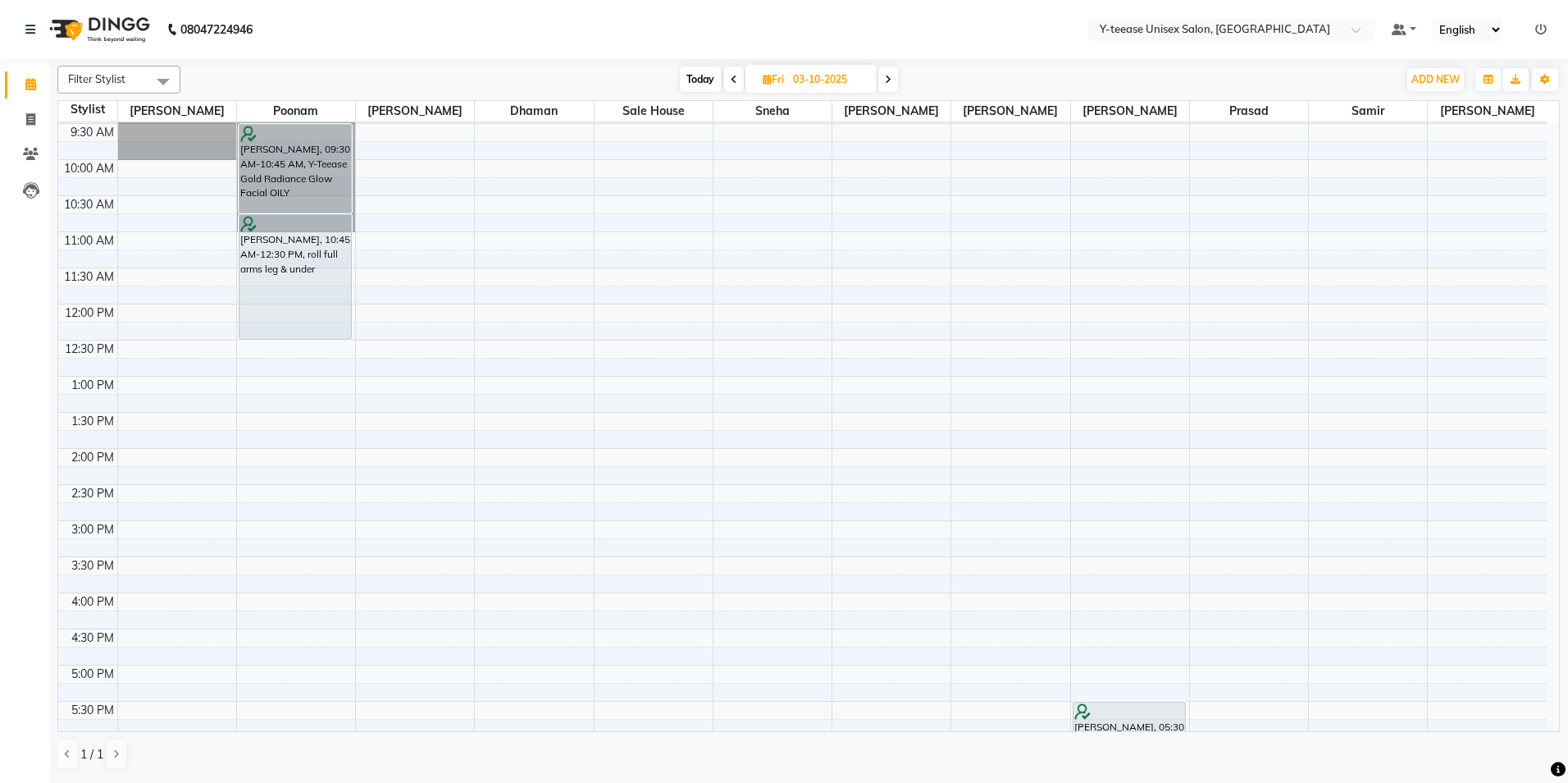
scroll to position [164, 0]
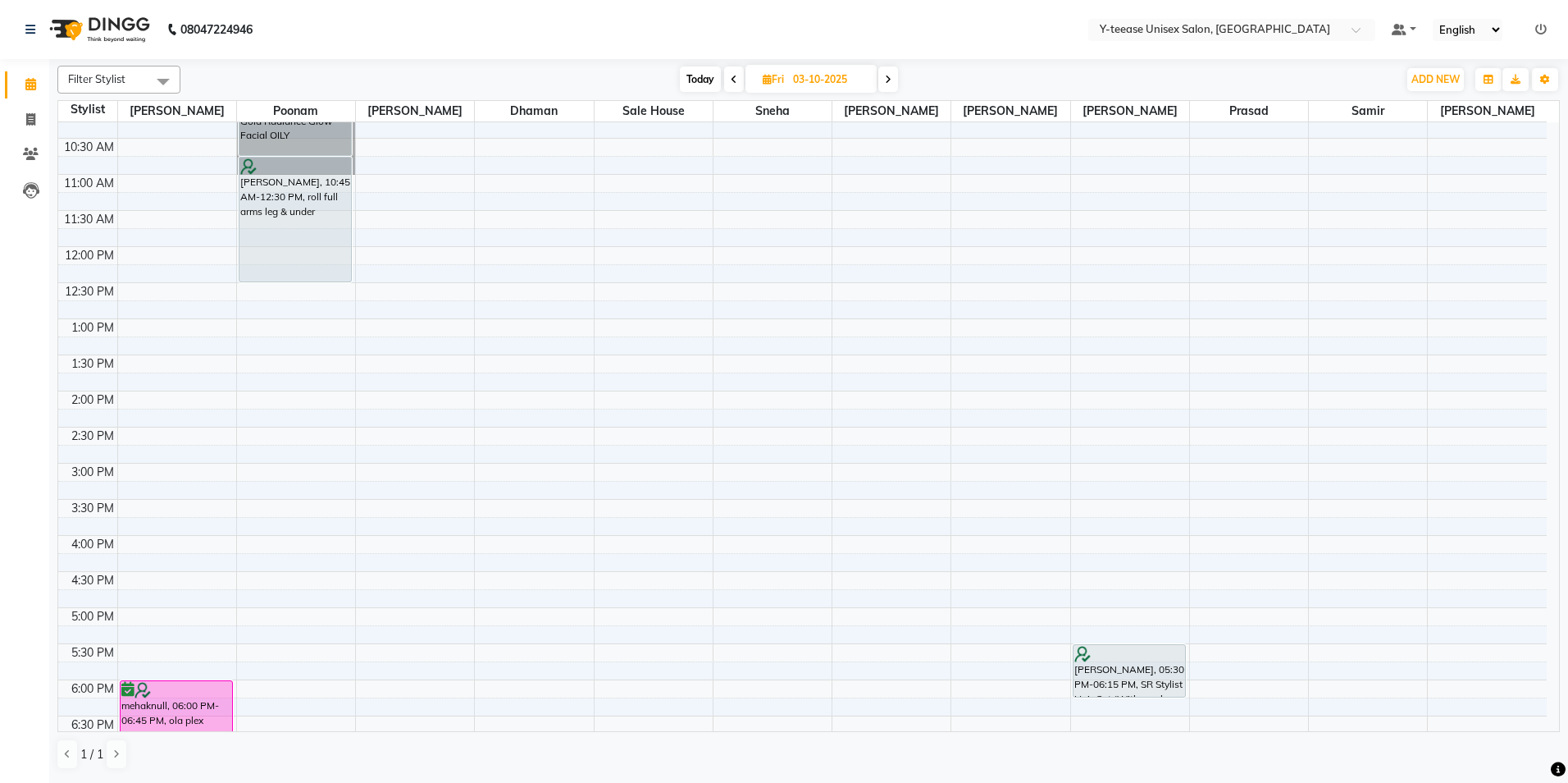
click at [160, 472] on div "8:00 AM 8:30 AM 9:00 AM 9:30 AM 10:00 AM 10:30 AM 11:00 AM 11:30 AM 12:00 PM 12…" at bounding box center [801, 499] width 1488 height 1083
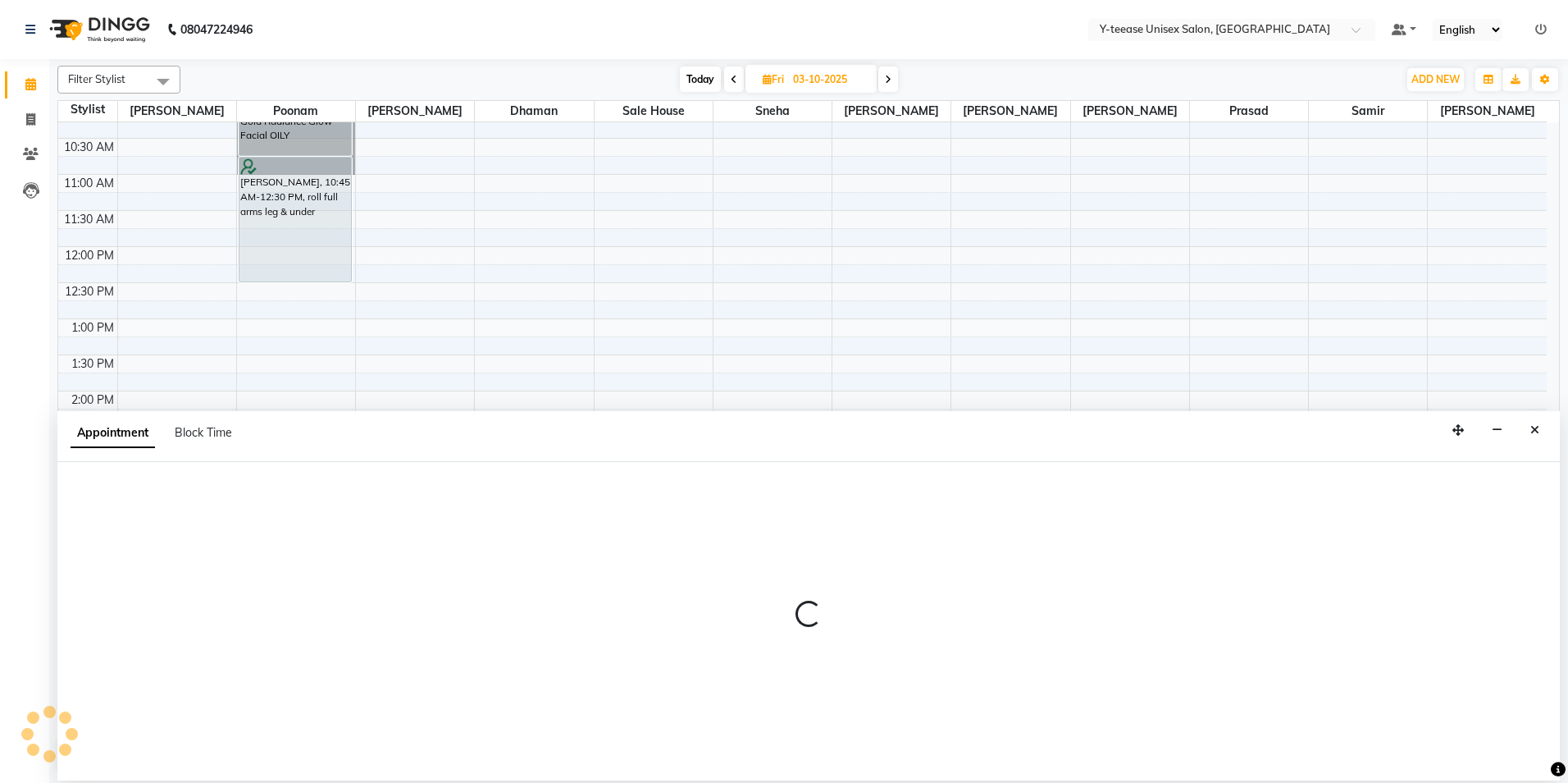
select select "56"
select select "tentative"
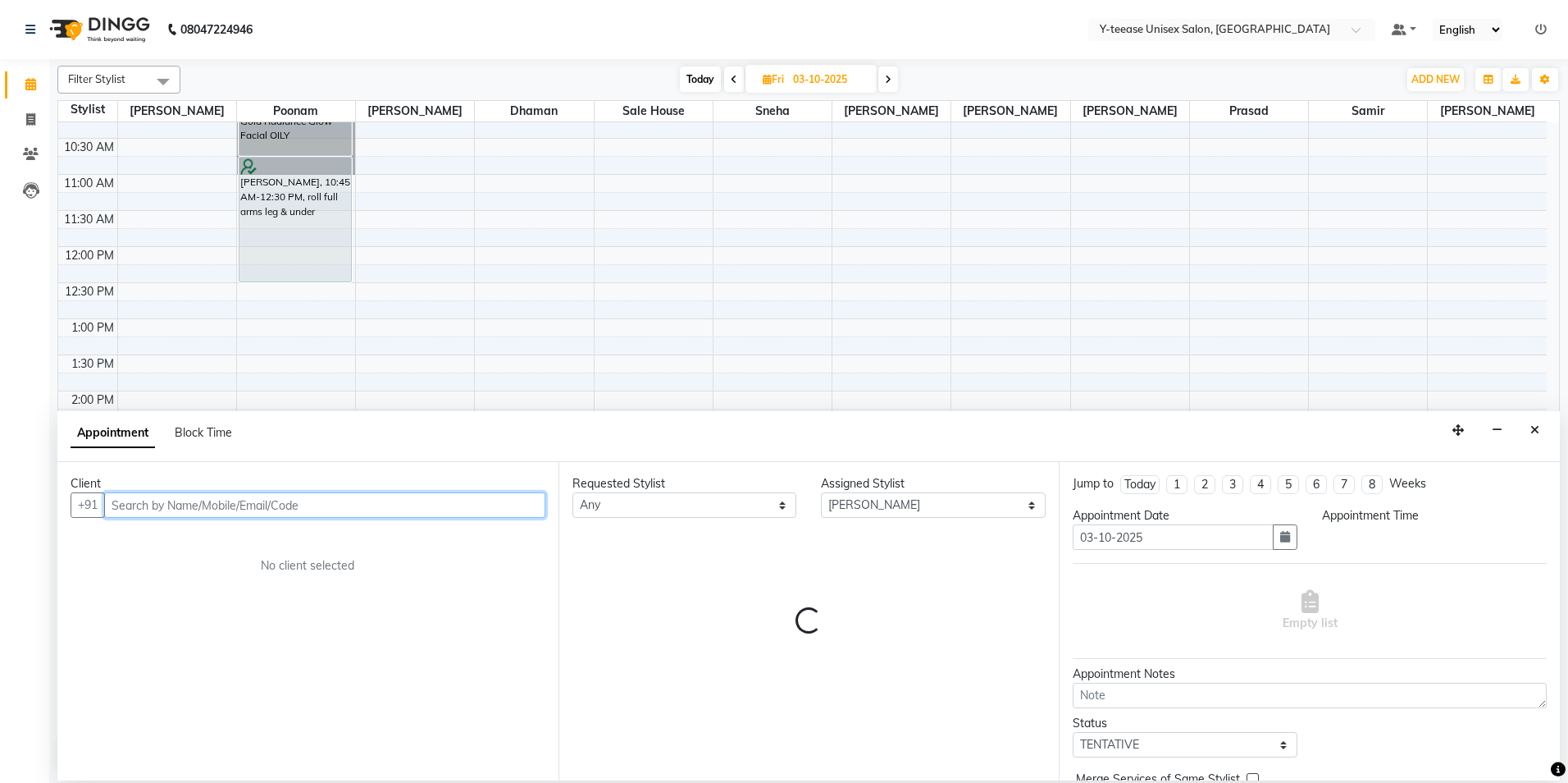
select select "900"
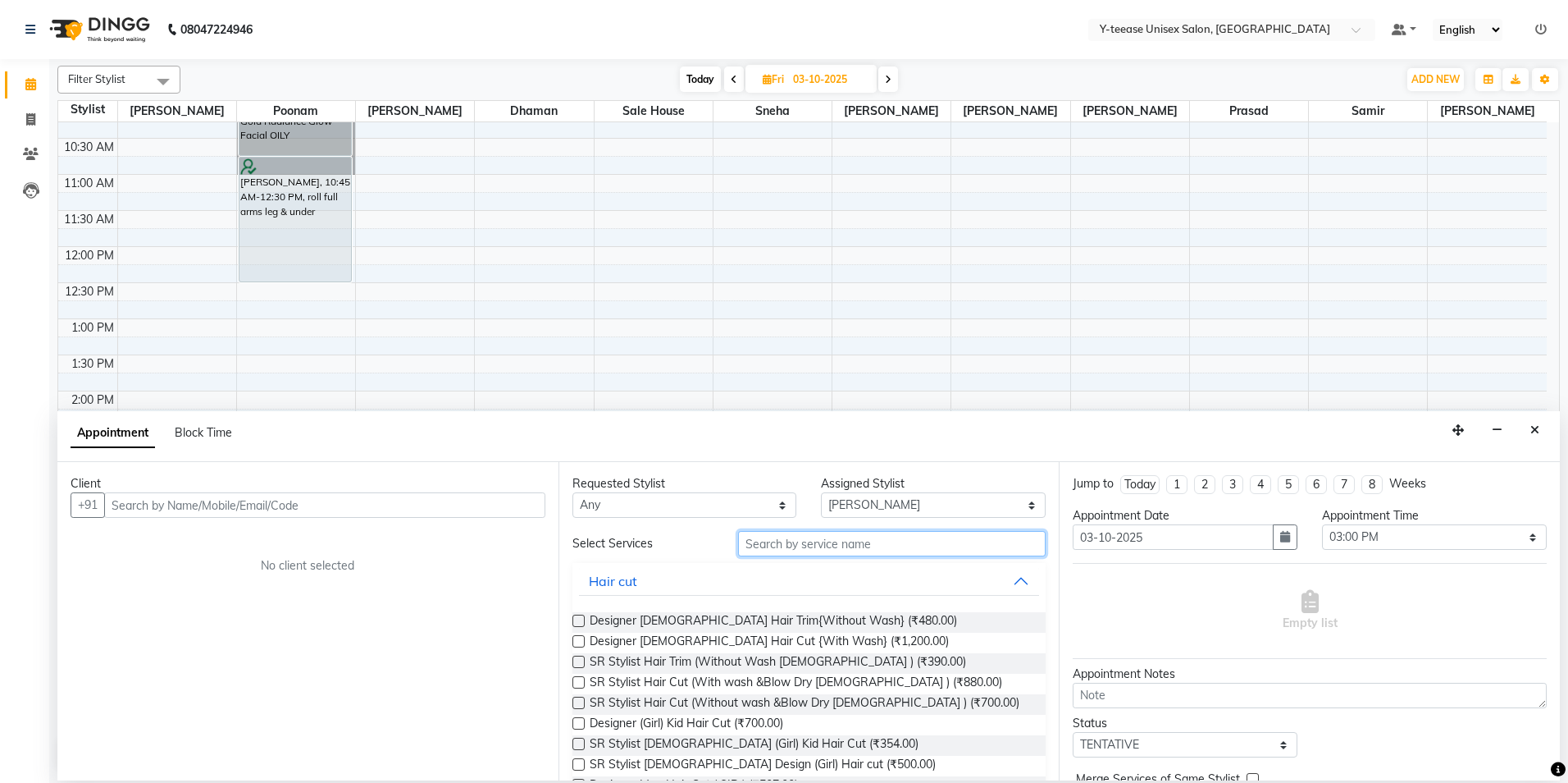
click at [755, 541] on input "text" at bounding box center [892, 543] width 307 height 25
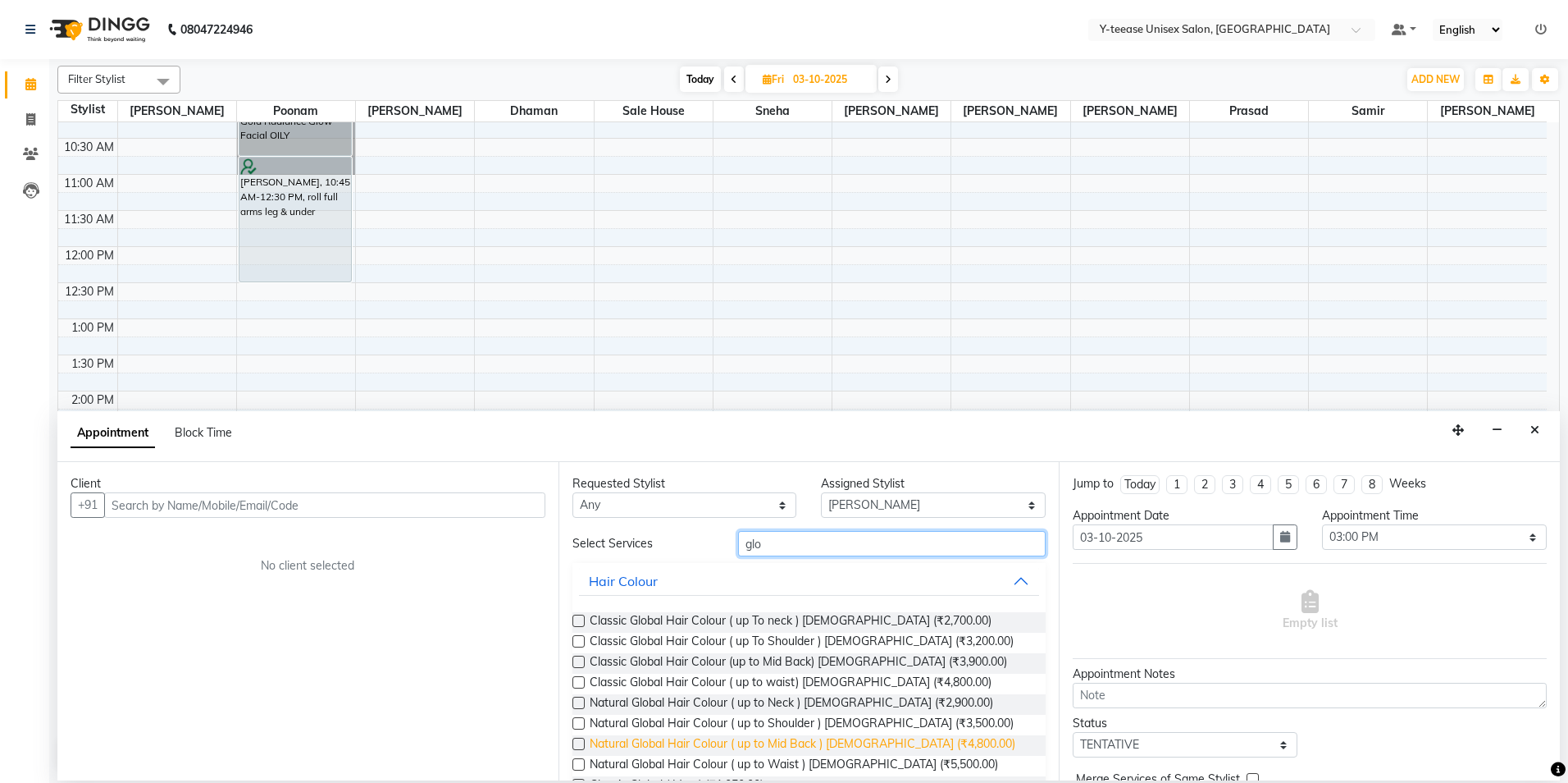
type input "glo"
click at [673, 743] on span "Natural Global Hair Colour ( up to Mid Back ) Female (₹4,800.00)" at bounding box center [802, 745] width 425 height 21
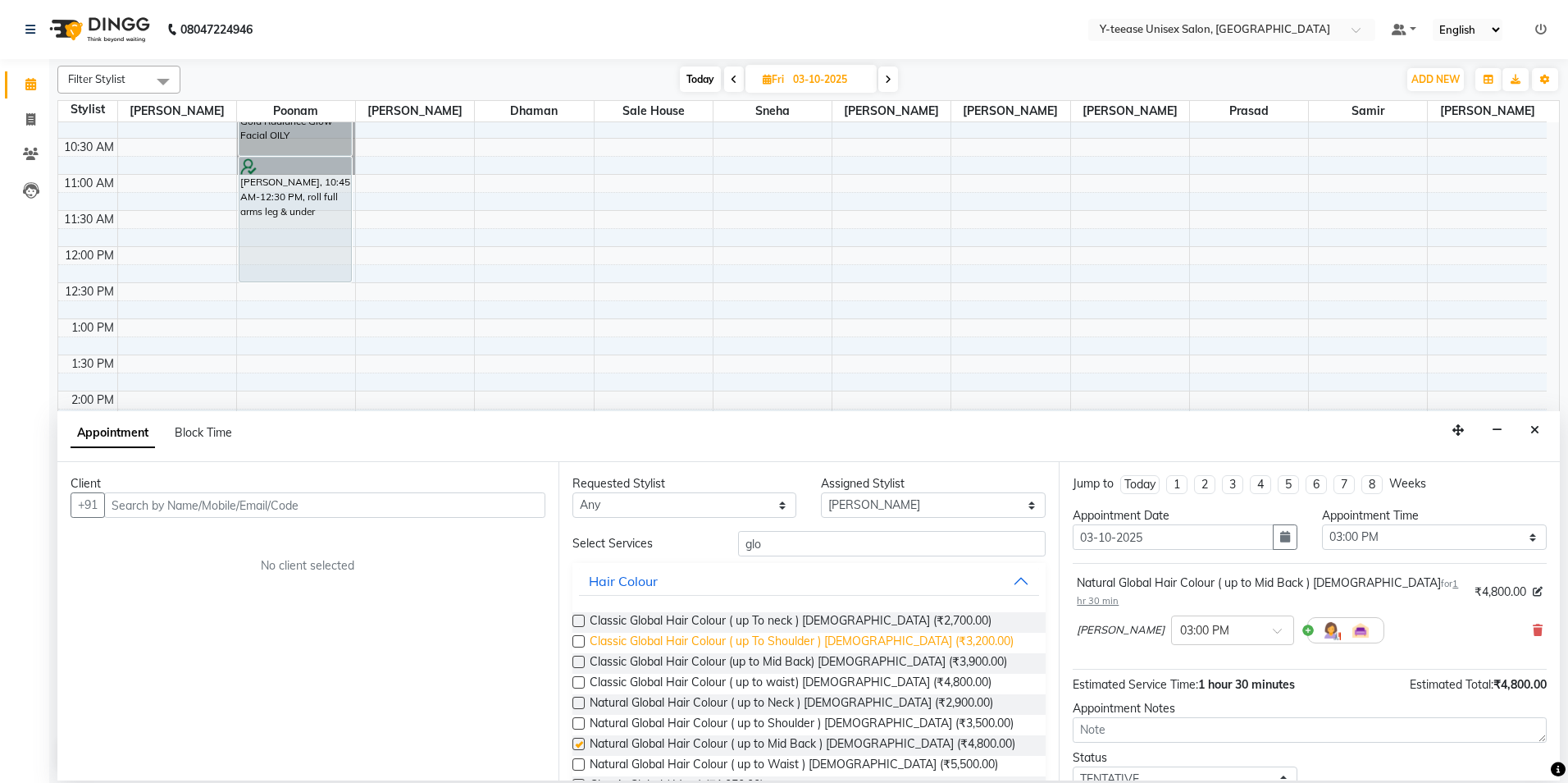
checkbox input "false"
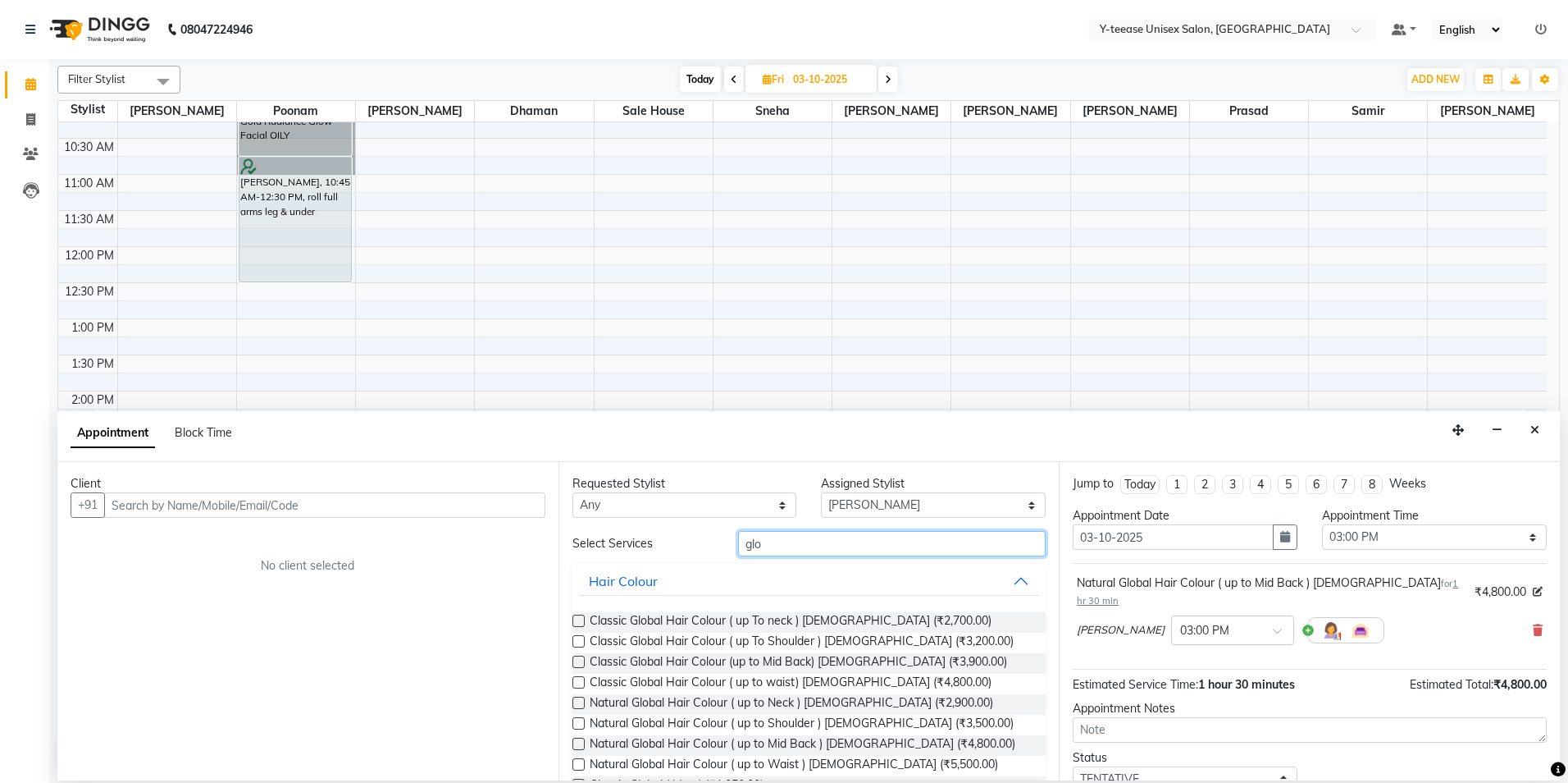
click at [810, 546] on input "glo" at bounding box center [892, 543] width 307 height 25
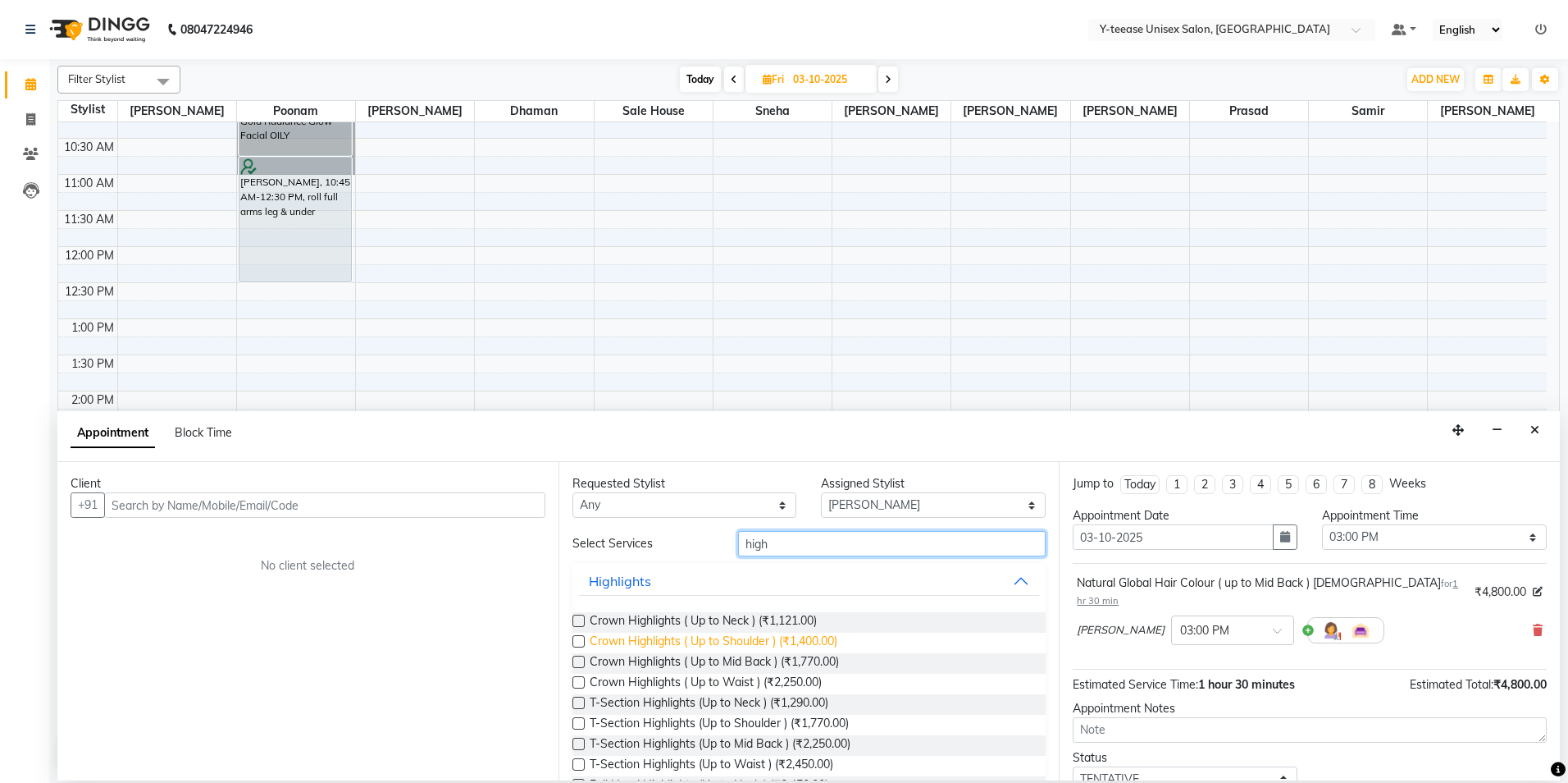
scroll to position [82, 0]
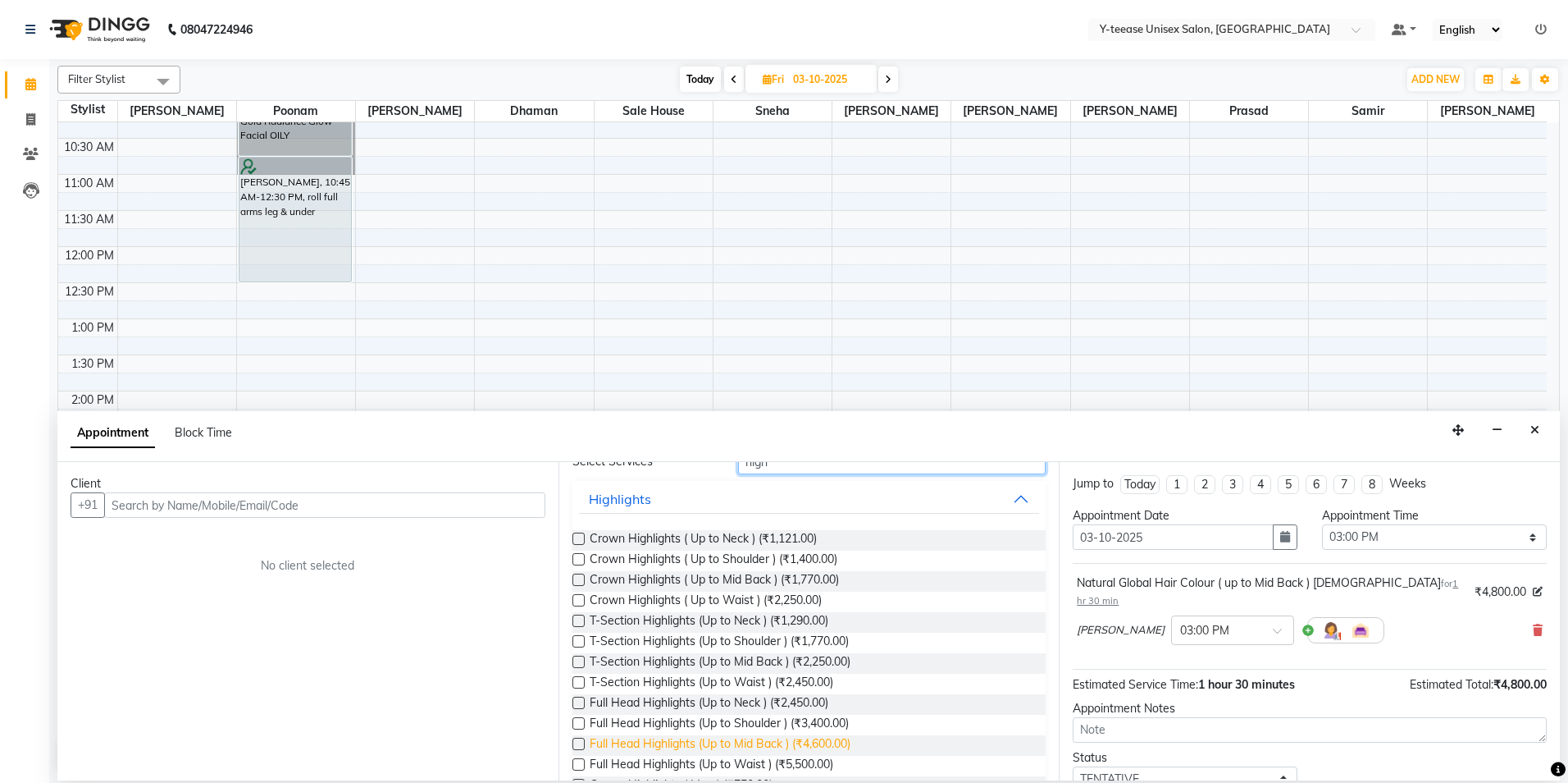
type input "high"
click at [687, 738] on span "Full Head Highlights (Up to Mid Back ) (₹4,600.00)" at bounding box center [720, 745] width 261 height 21
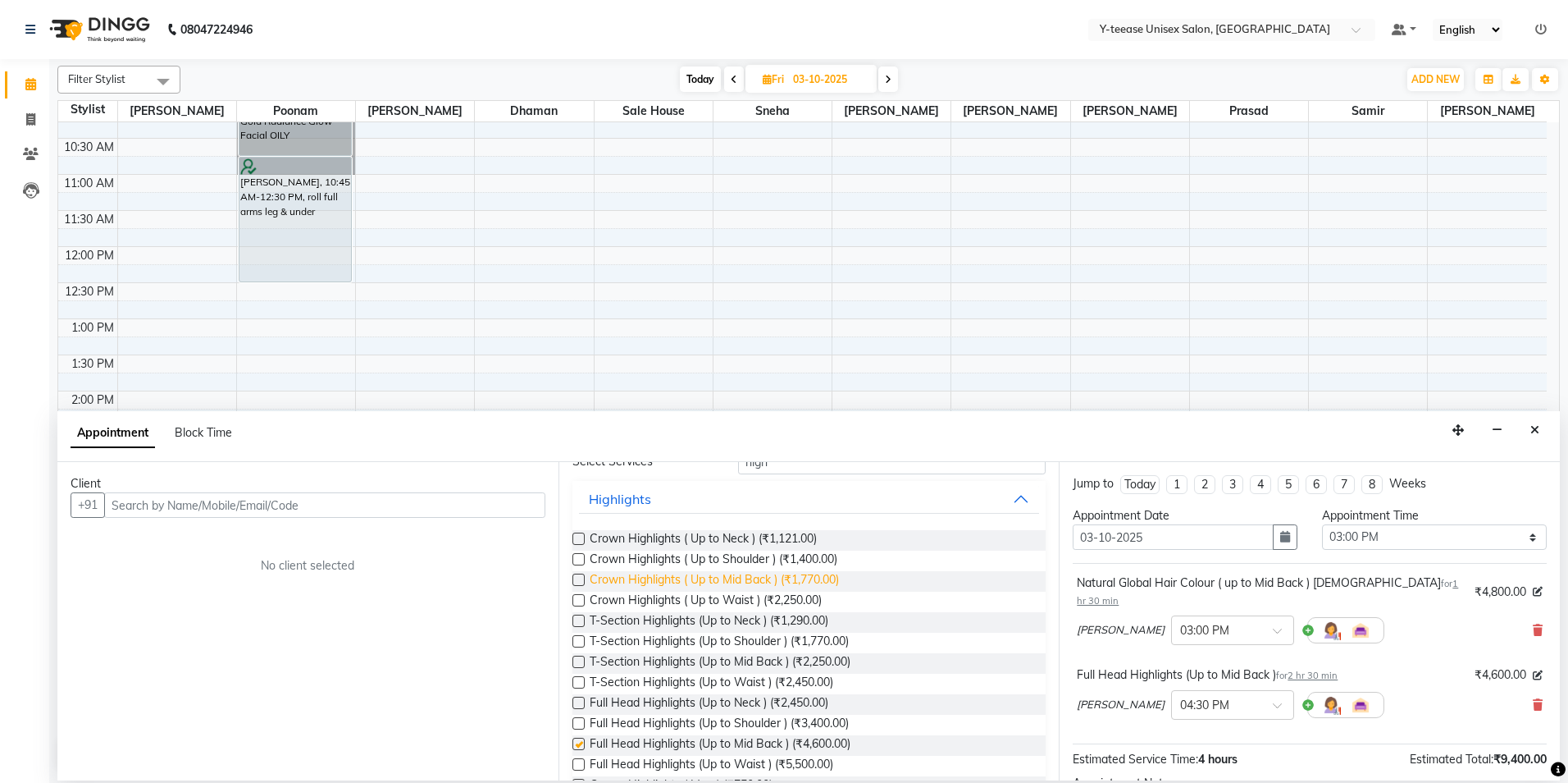
checkbox input "false"
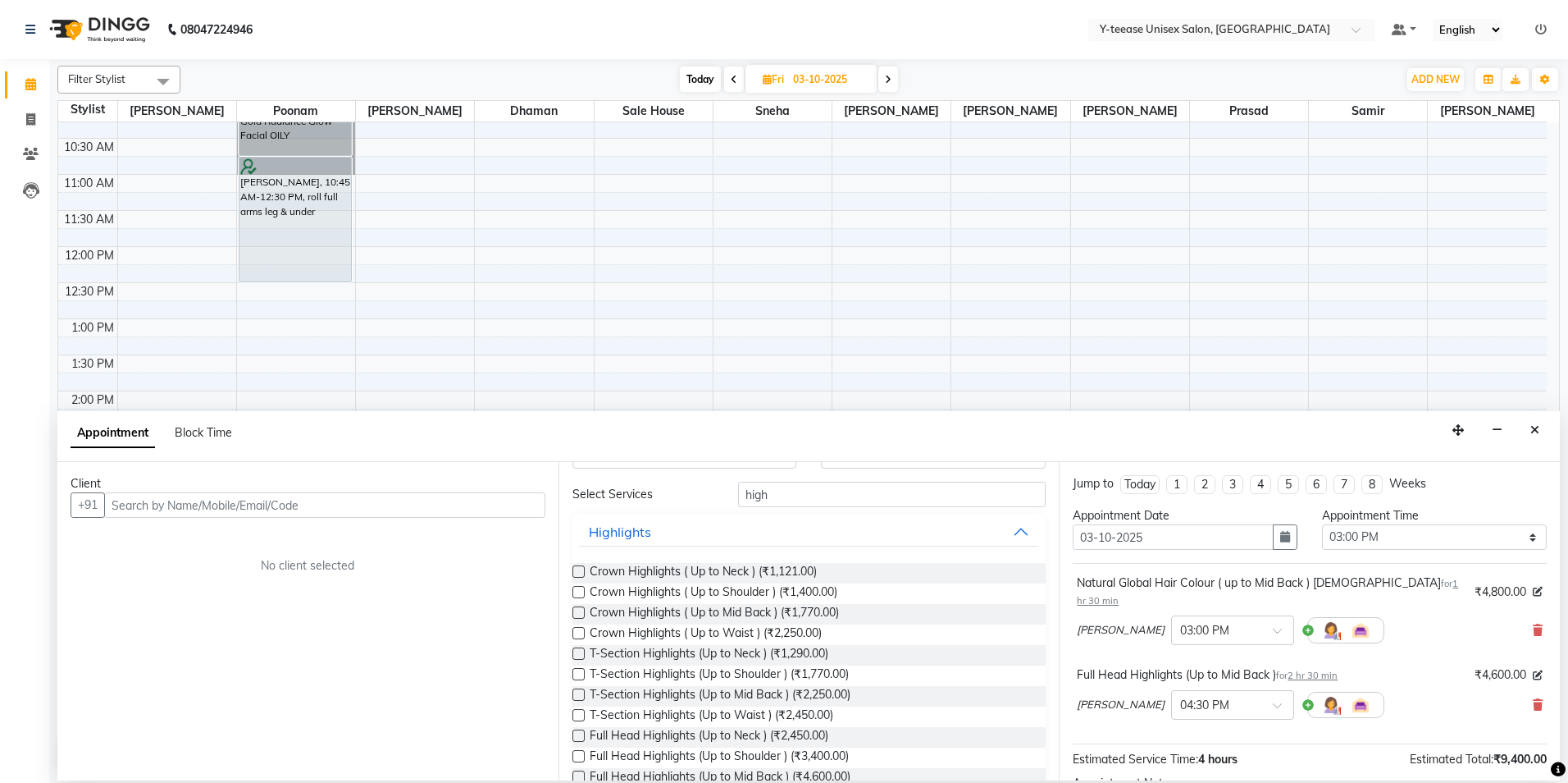
scroll to position [0, 0]
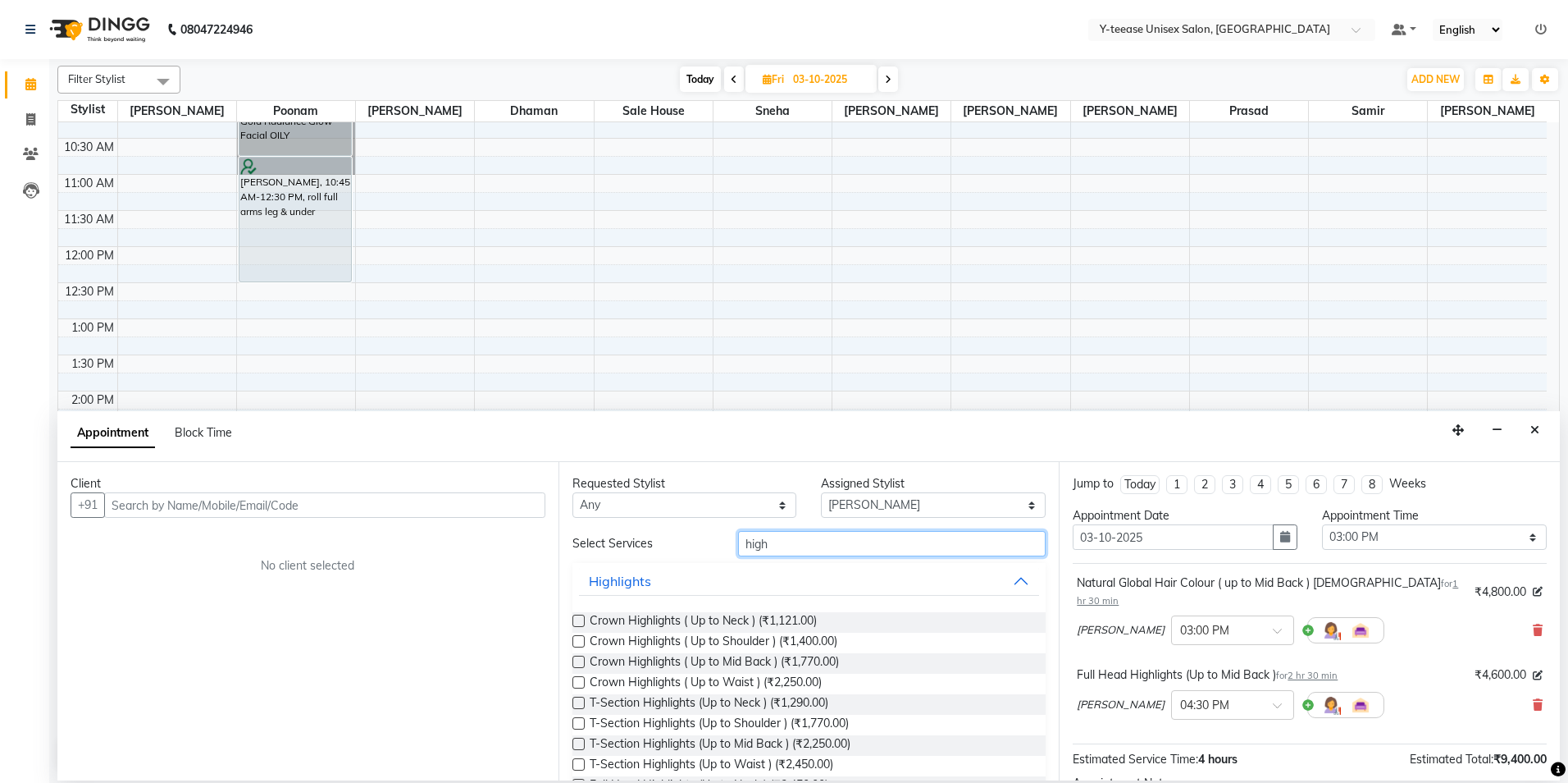
click at [799, 538] on input "high" at bounding box center [892, 543] width 307 height 25
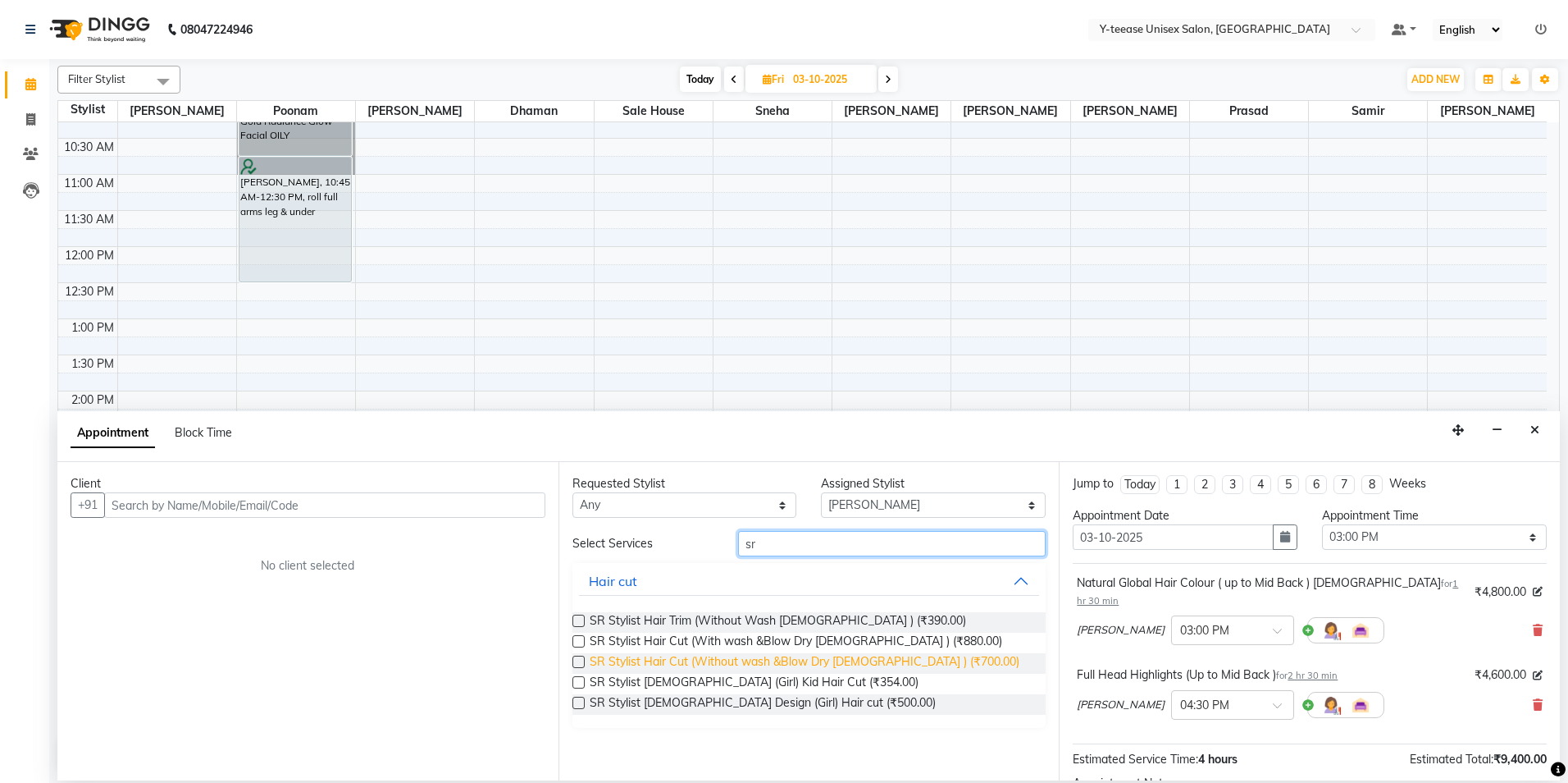
type input "sr"
click at [720, 654] on span "SR Stylist Hair Cut (Without wash &Blow Dry Female ) (₹700.00)" at bounding box center [804, 663] width 430 height 21
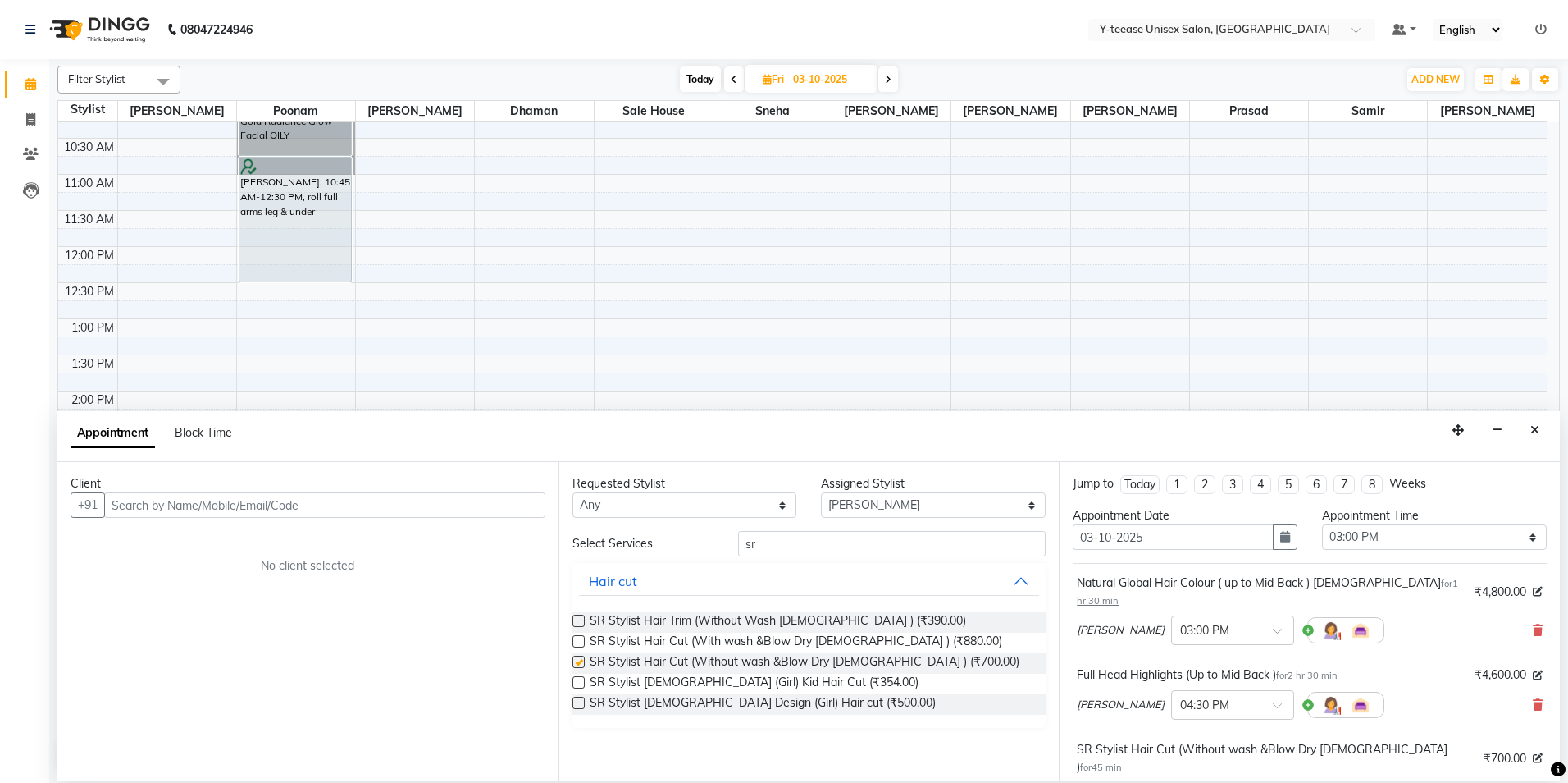
checkbox input "false"
click at [189, 511] on input "text" at bounding box center [324, 504] width 441 height 25
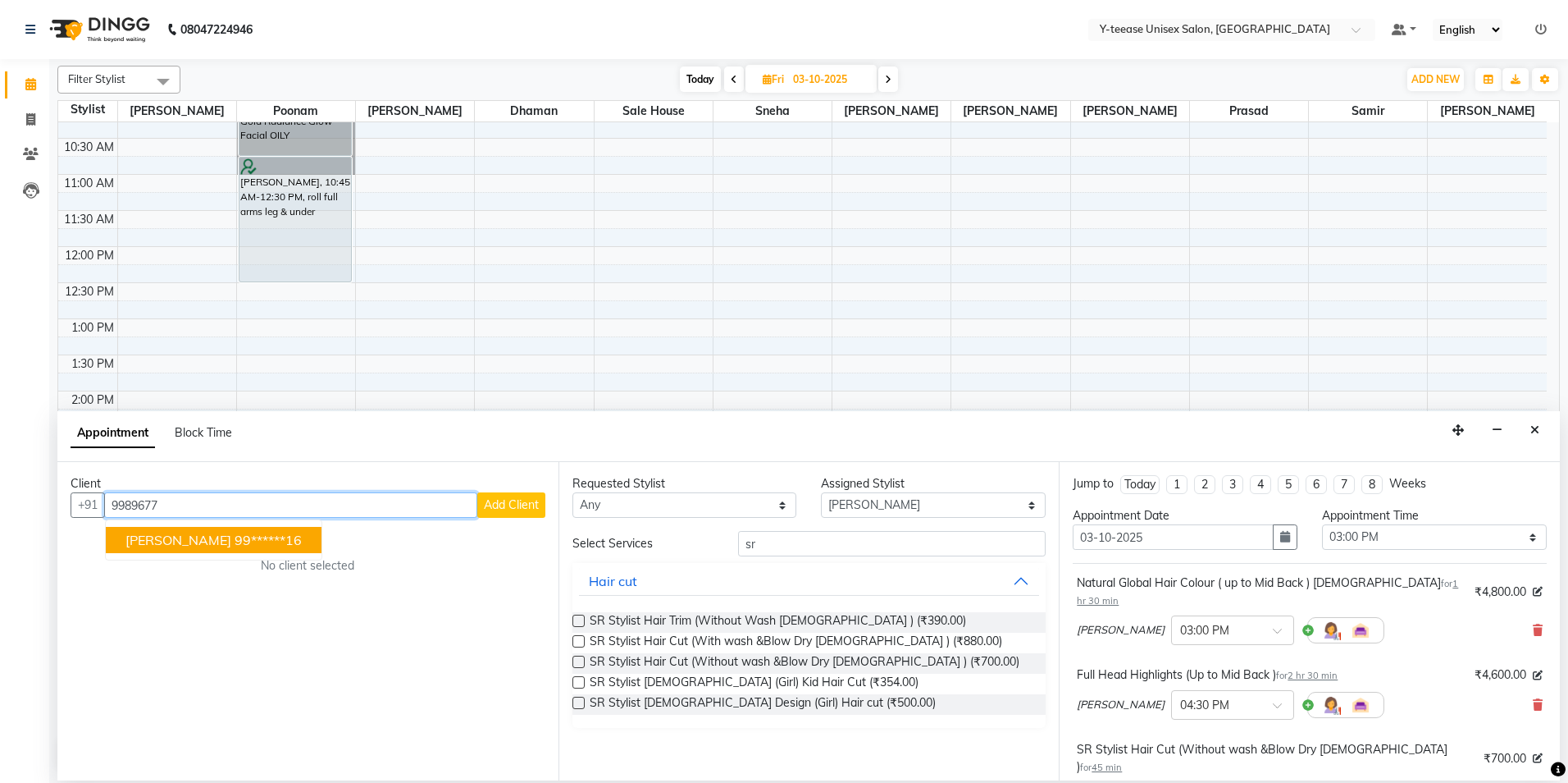
click at [238, 543] on ngb-highlight "99******16" at bounding box center [267, 539] width 67 height 16
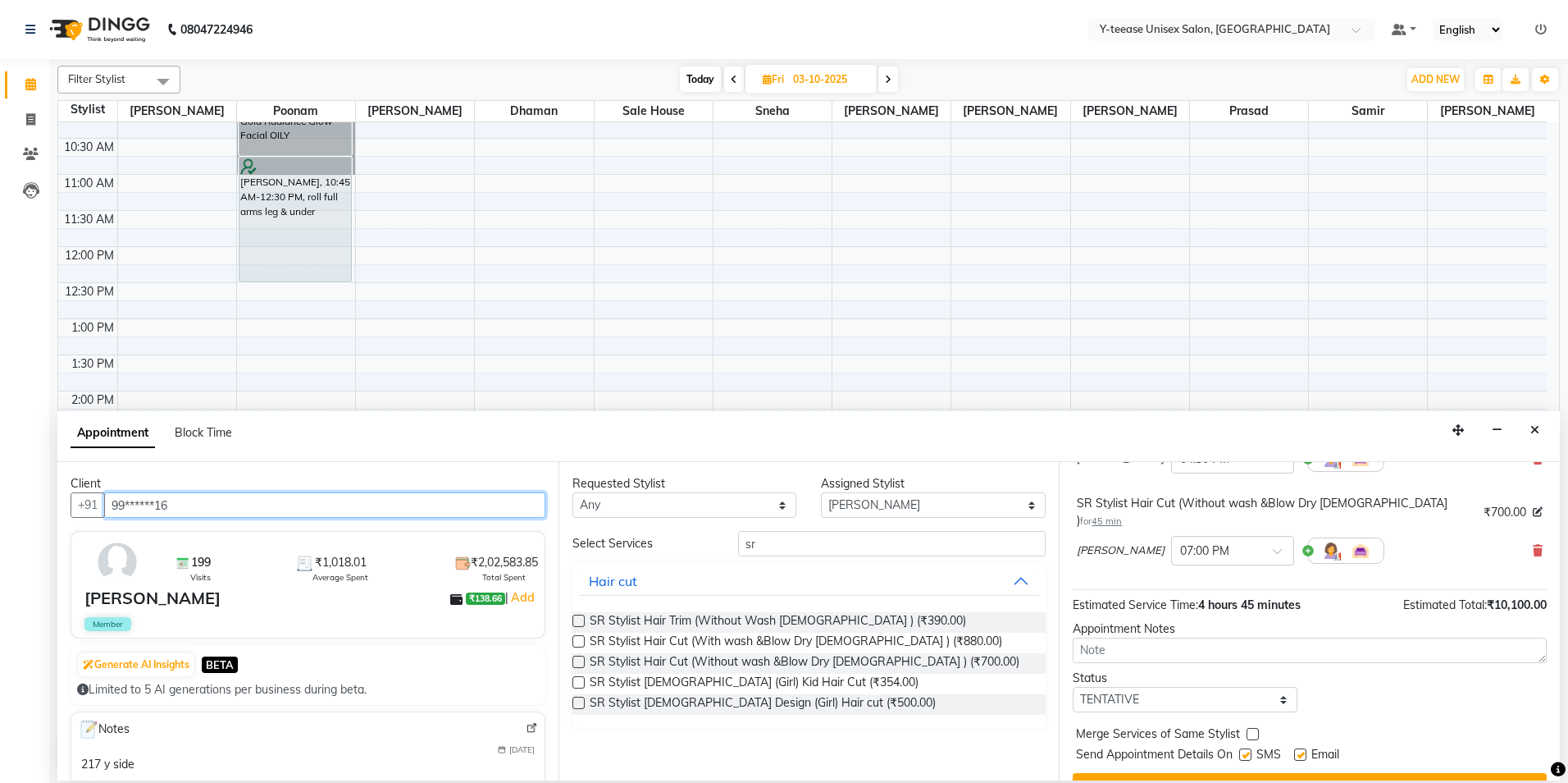
scroll to position [247, 0]
type input "99******16"
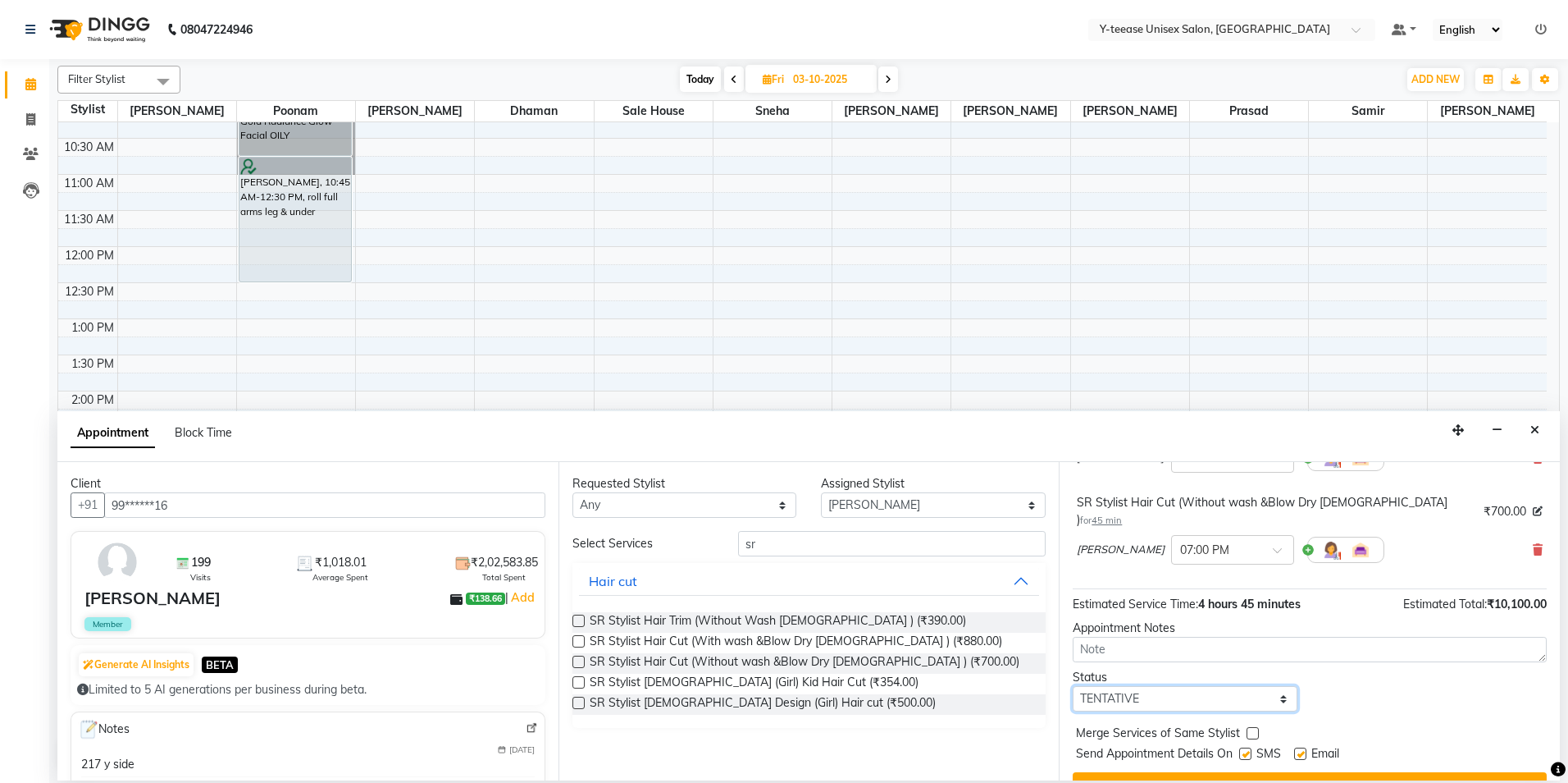
click at [1227, 686] on select "Select TENTATIVE CONFIRM UPCOMING" at bounding box center [1185, 698] width 225 height 25
select select "confirm booking"
click at [1073, 686] on select "Select TENTATIVE CONFIRM UPCOMING" at bounding box center [1185, 698] width 225 height 25
click at [1199, 772] on button "Book" at bounding box center [1309, 787] width 474 height 30
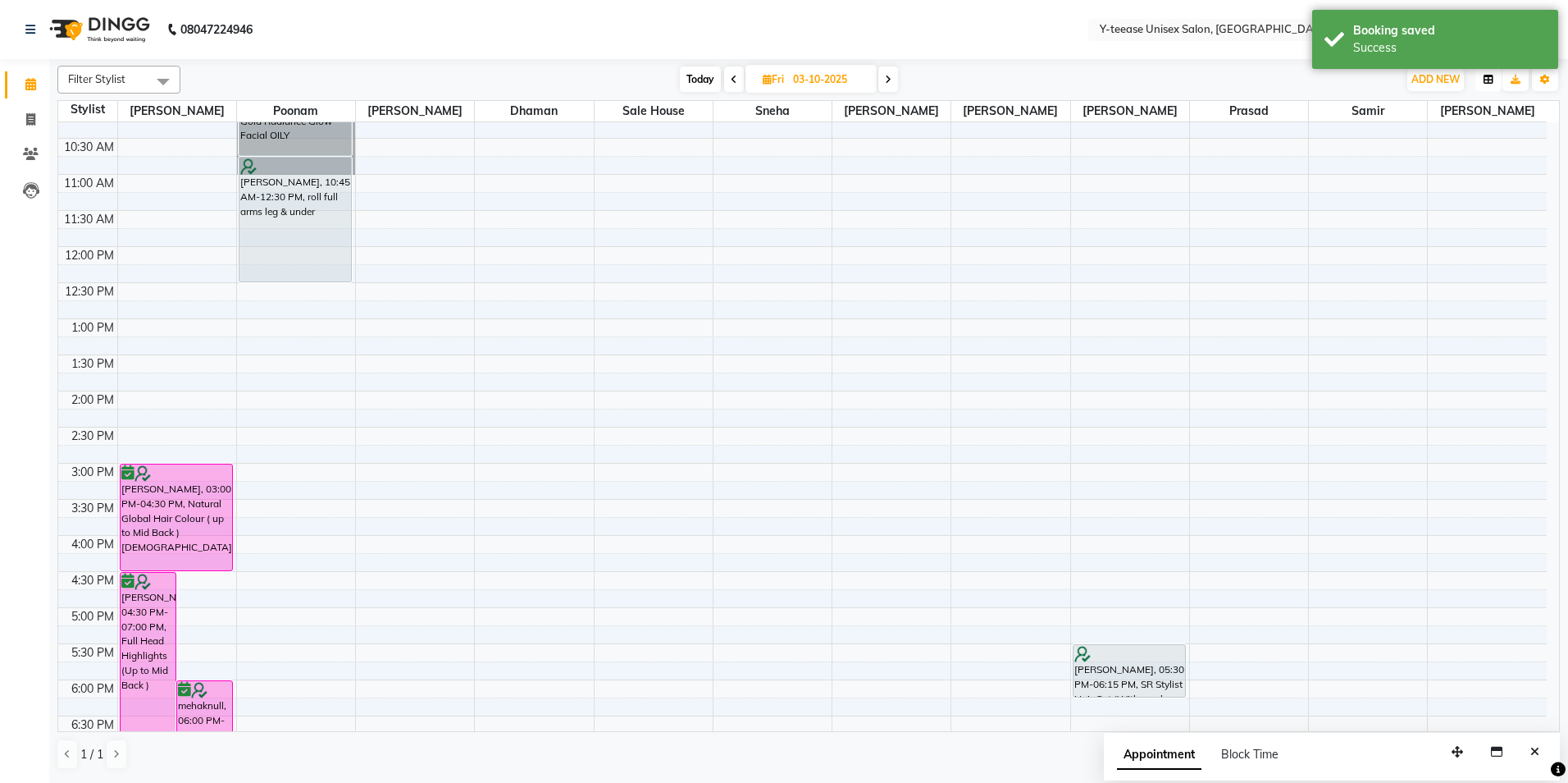
click at [1476, 79] on button "button" at bounding box center [1488, 79] width 26 height 23
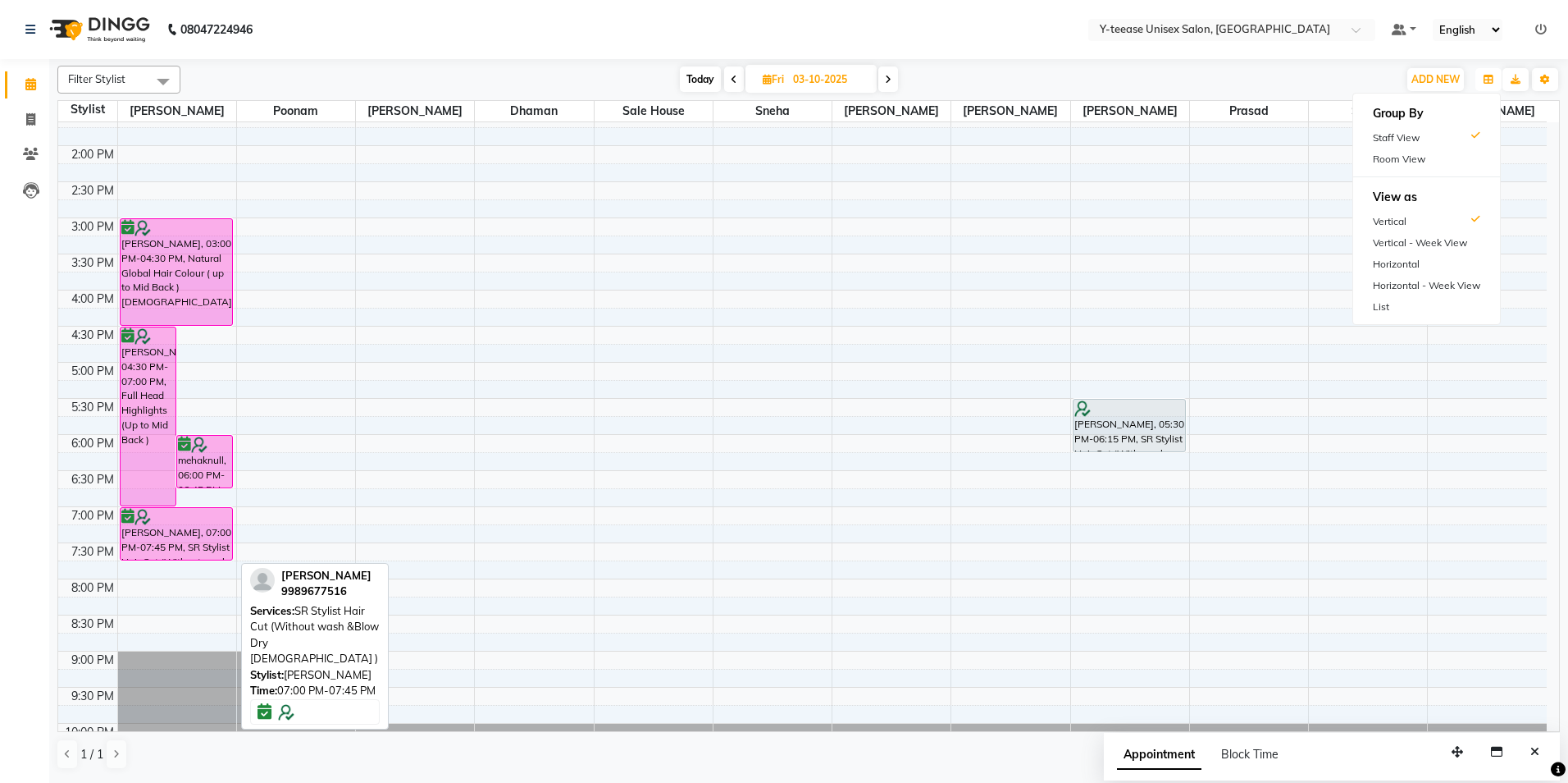
scroll to position [410, 0]
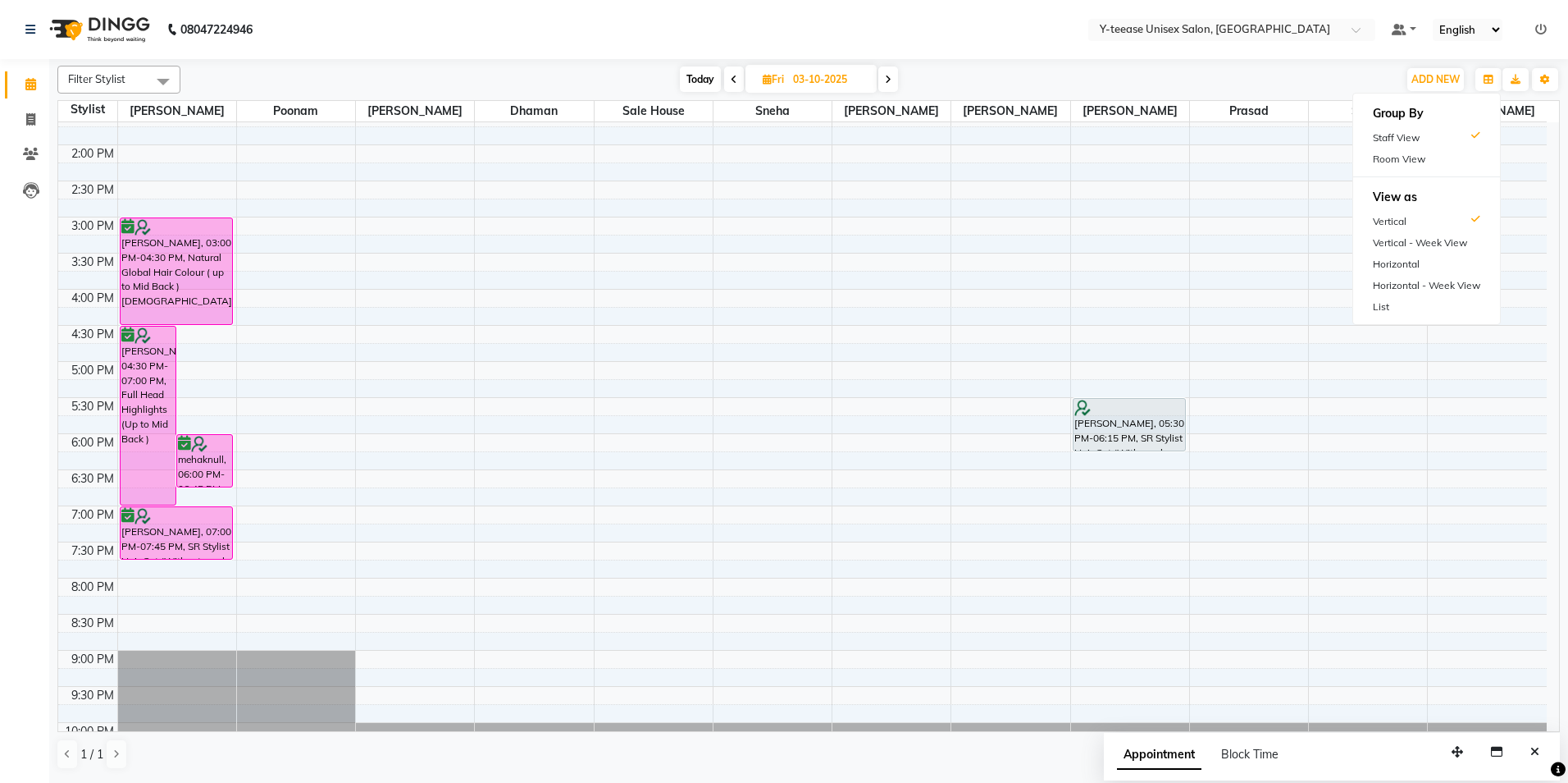
click at [702, 81] on span "Today" at bounding box center [700, 79] width 41 height 25
type input "01-10-2025"
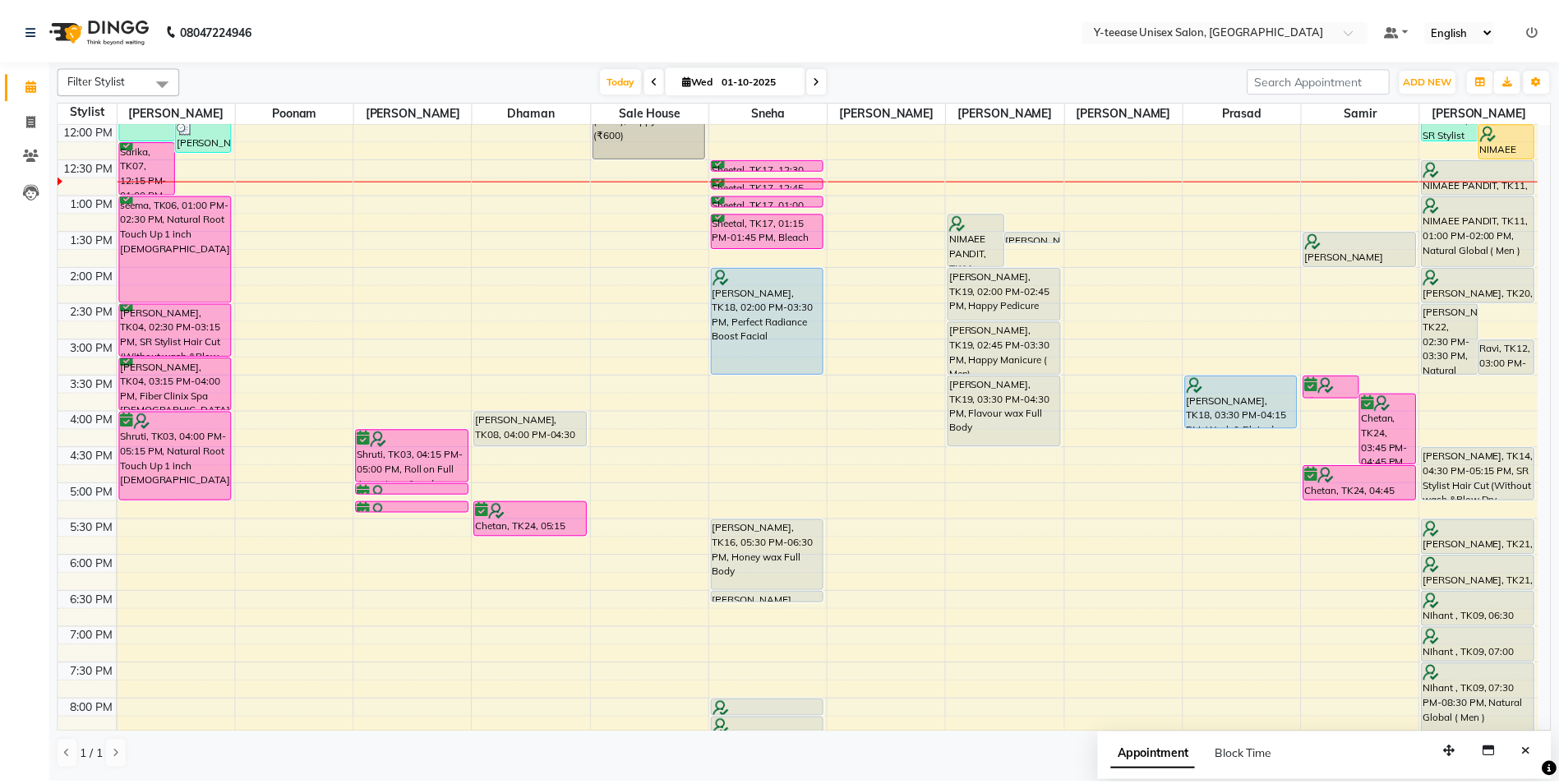
scroll to position [208, 0]
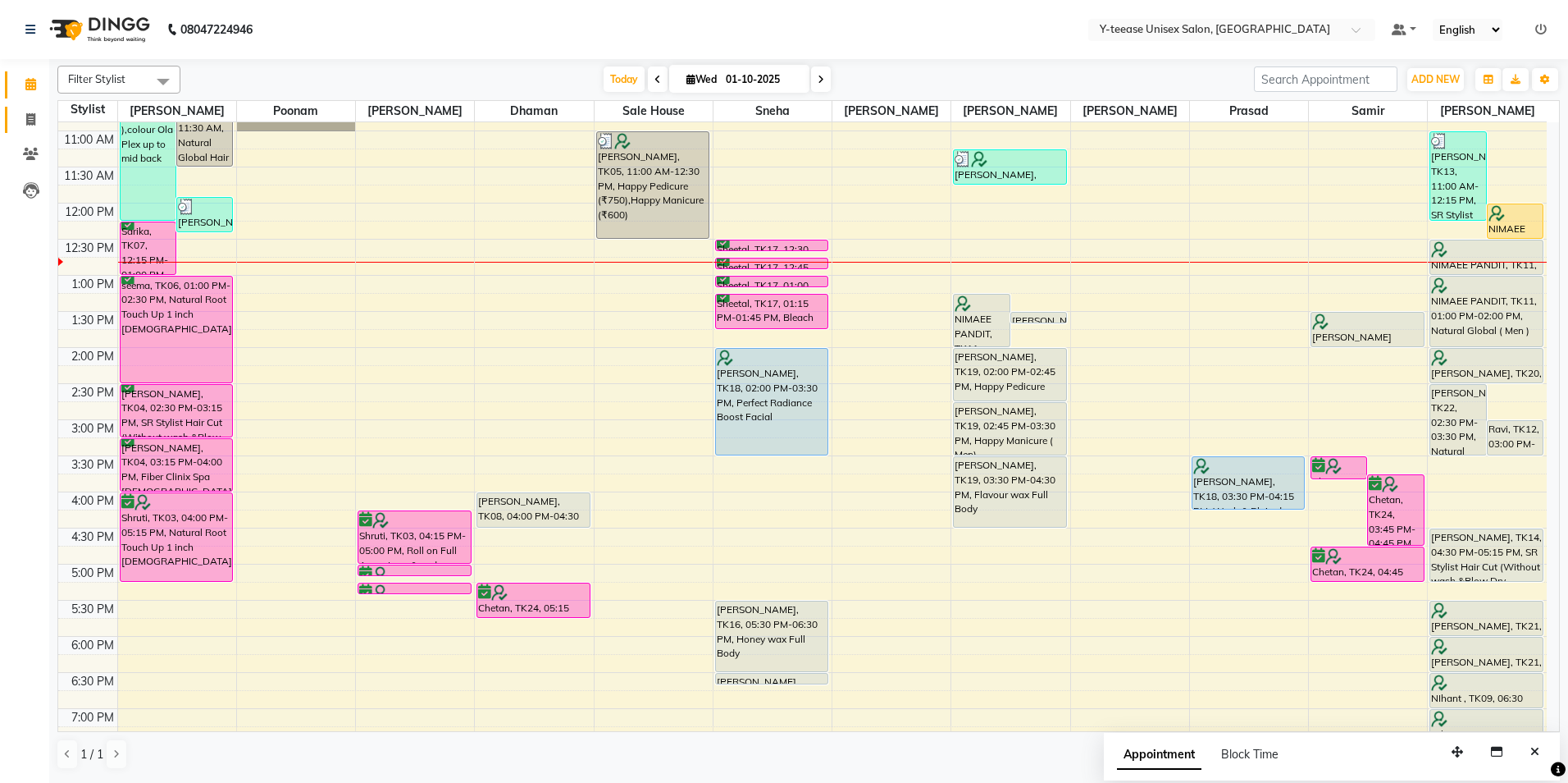
click at [12, 118] on link "Invoice" at bounding box center [24, 120] width 39 height 27
select select "service"
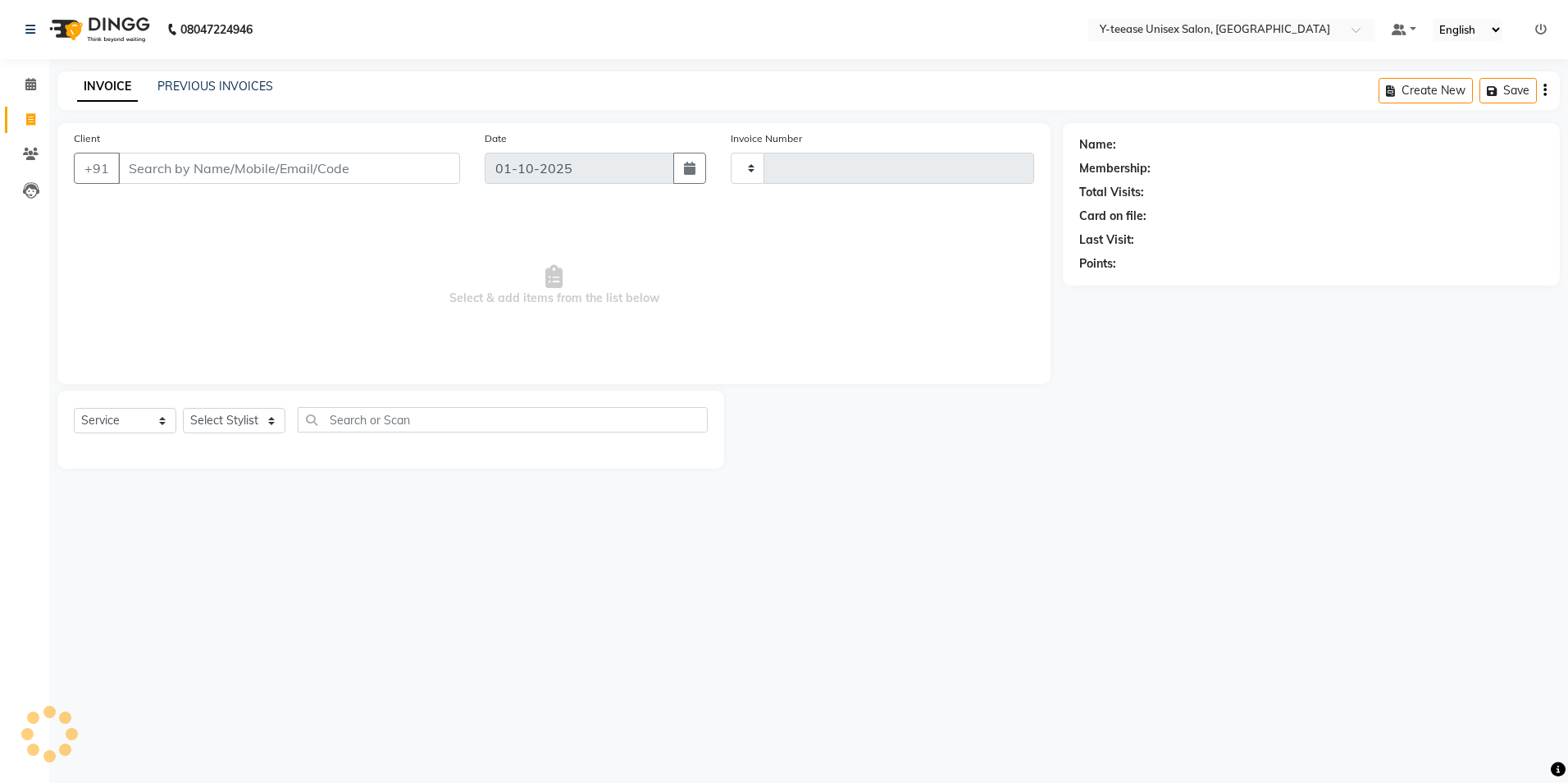
type input "8280"
select select "4"
click at [237, 413] on select "Select Stylist" at bounding box center [234, 419] width 103 height 25
click at [236, 415] on select "Select Stylist" at bounding box center [234, 419] width 103 height 25
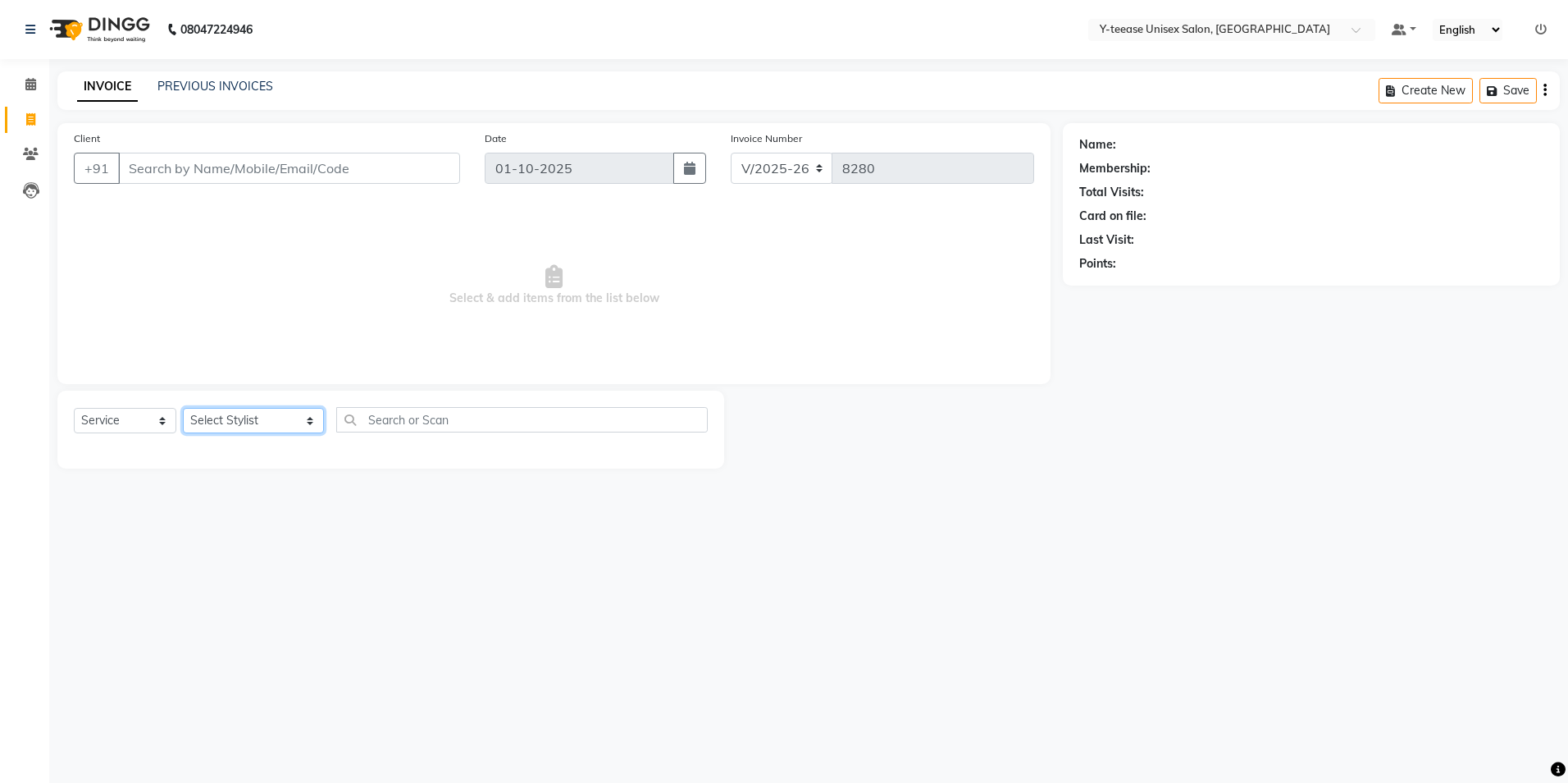
click at [236, 415] on select "Select Stylist [PERSON_NAME] [PERSON_NAME] nagar Manager Mosin [PERSON_NAME] [P…" at bounding box center [253, 419] width 141 height 25
click at [235, 415] on select "Select Stylist [PERSON_NAME] [PERSON_NAME] nagar Manager Mosin [PERSON_NAME] [P…" at bounding box center [253, 419] width 141 height 25
select select "73210"
click at [183, 407] on select "Select Stylist [PERSON_NAME] [PERSON_NAME] nagar Manager Mosin [PERSON_NAME] [P…" at bounding box center [253, 419] width 141 height 25
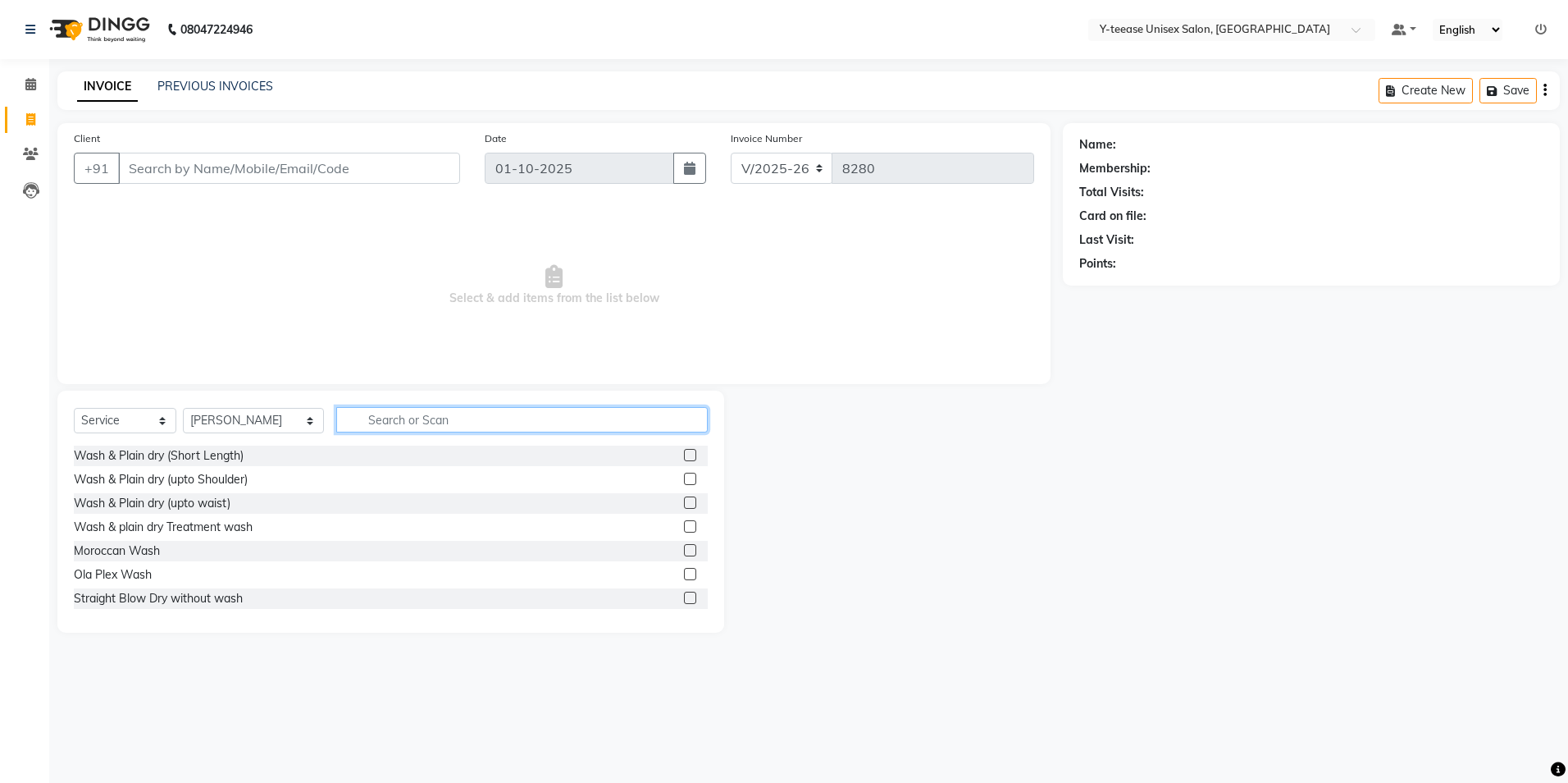
click at [403, 411] on input "text" at bounding box center [522, 419] width 371 height 25
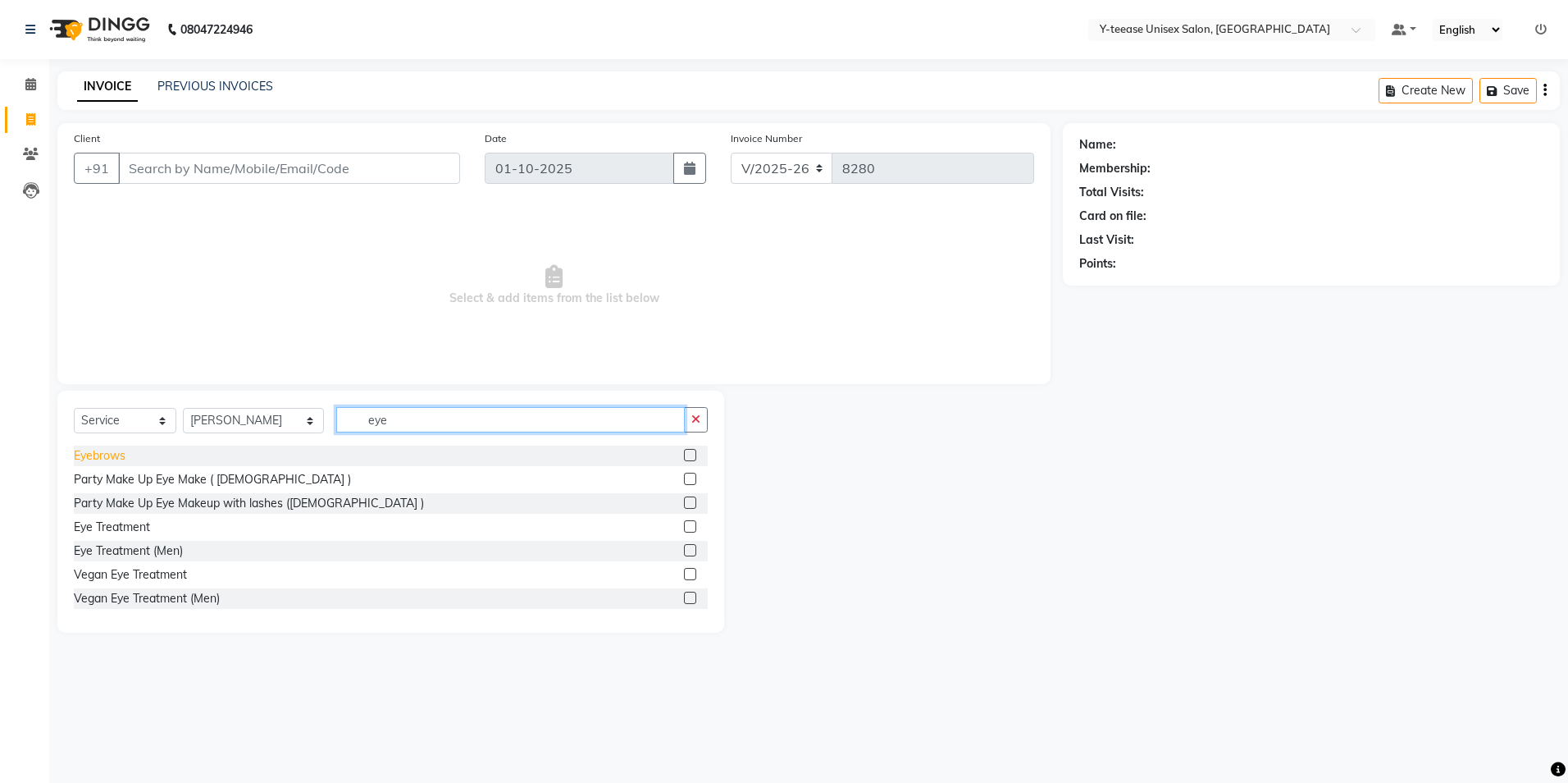
type input "eye"
click at [104, 458] on div "Eyebrows" at bounding box center [100, 455] width 52 height 17
checkbox input "false"
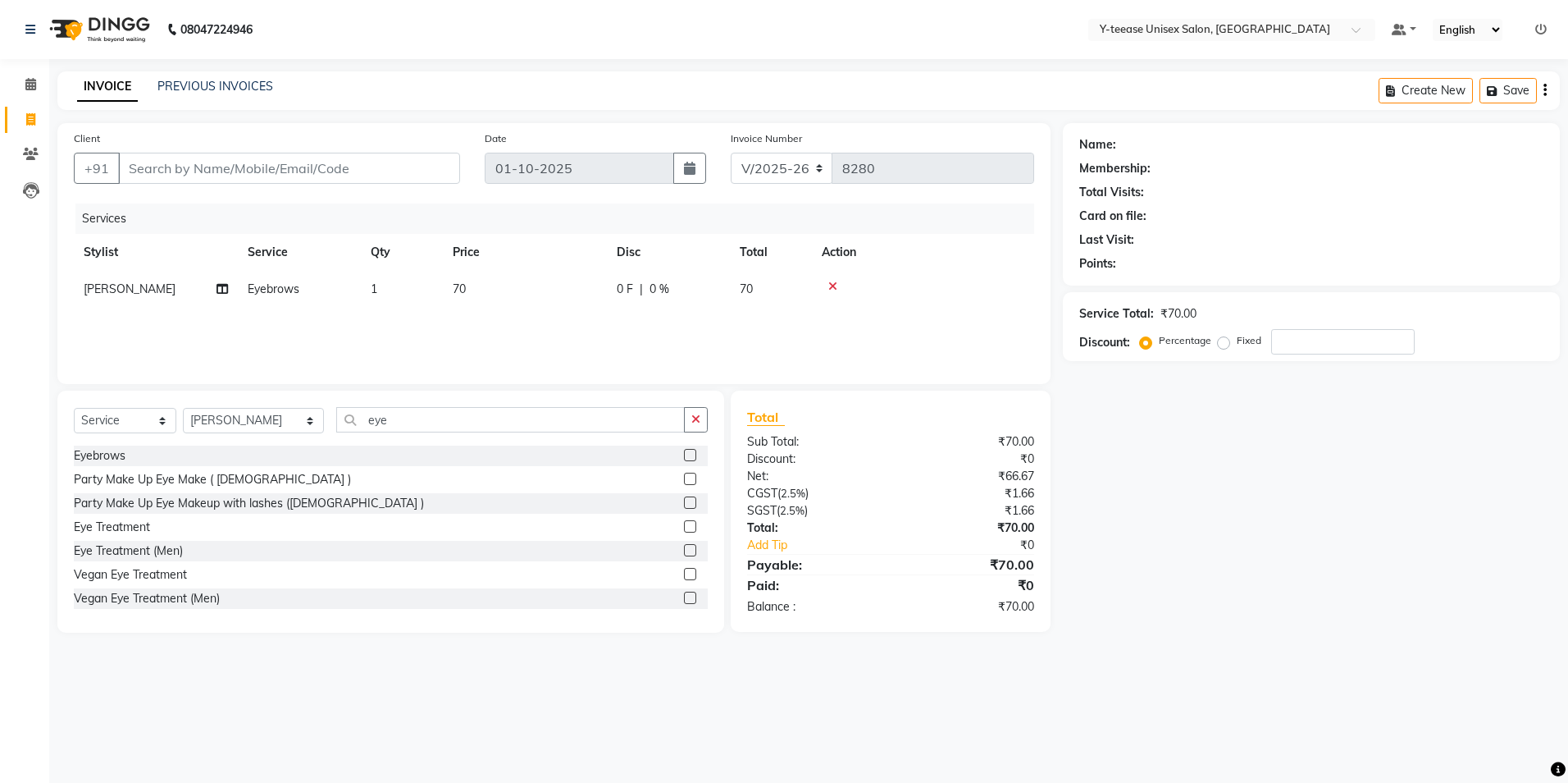
click at [459, 399] on div "Select Service Product Membership Package Voucher Prepaid Gift Card Select Styl…" at bounding box center [391, 511] width 667 height 242
drag, startPoint x: 459, startPoint y: 399, endPoint x: 448, endPoint y: 403, distance: 11.7
click at [452, 402] on div "Select Service Product Membership Package Voucher Prepaid Gift Card Select Styl…" at bounding box center [391, 511] width 667 height 242
click at [408, 417] on input "eye" at bounding box center [510, 419] width 348 height 25
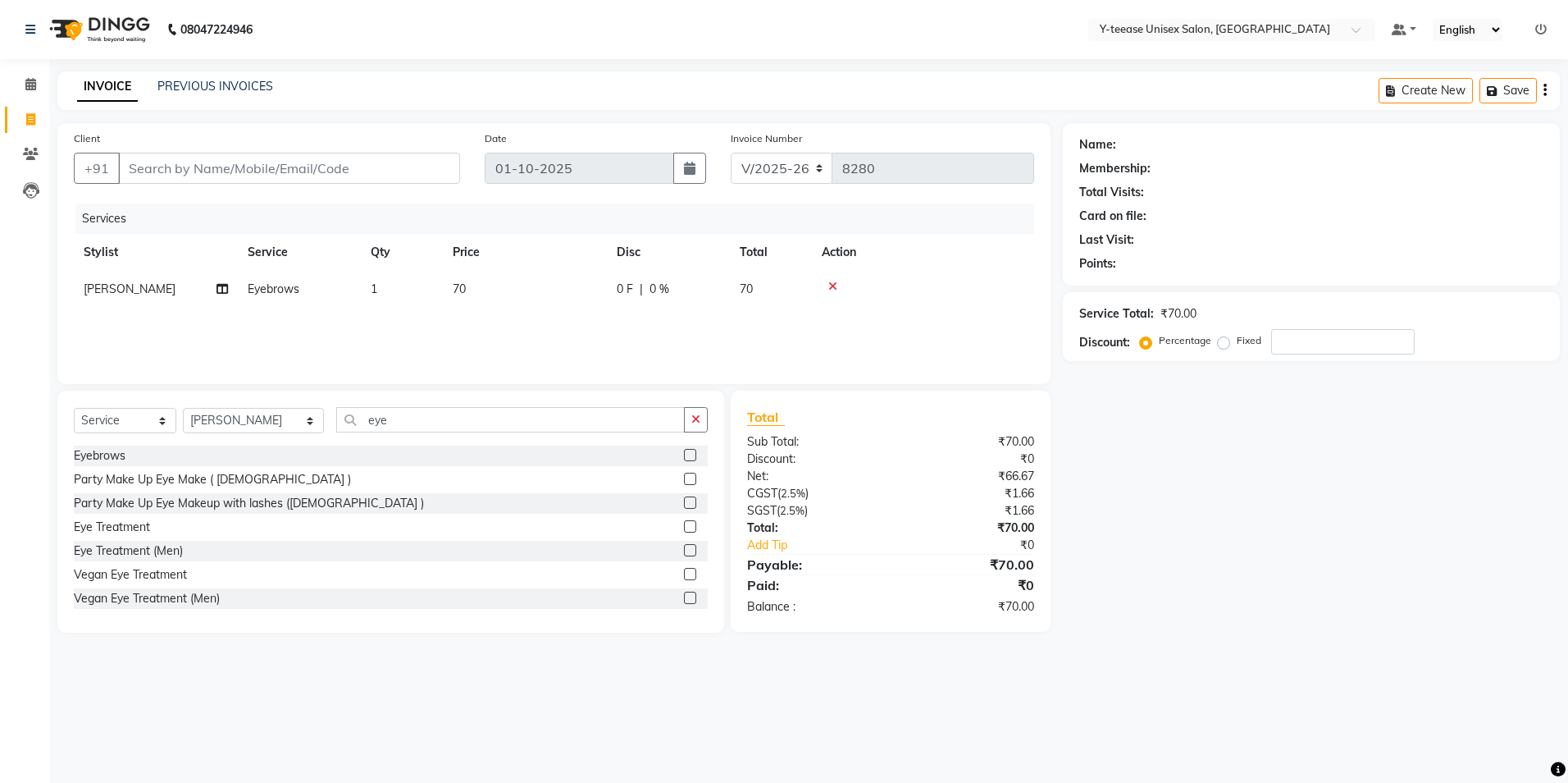
click at [172, 108] on div "INVOICE PREVIOUS INVOICES Create New Save" at bounding box center [808, 90] width 1502 height 39
click at [388, 421] on input "eye" at bounding box center [510, 419] width 348 height 25
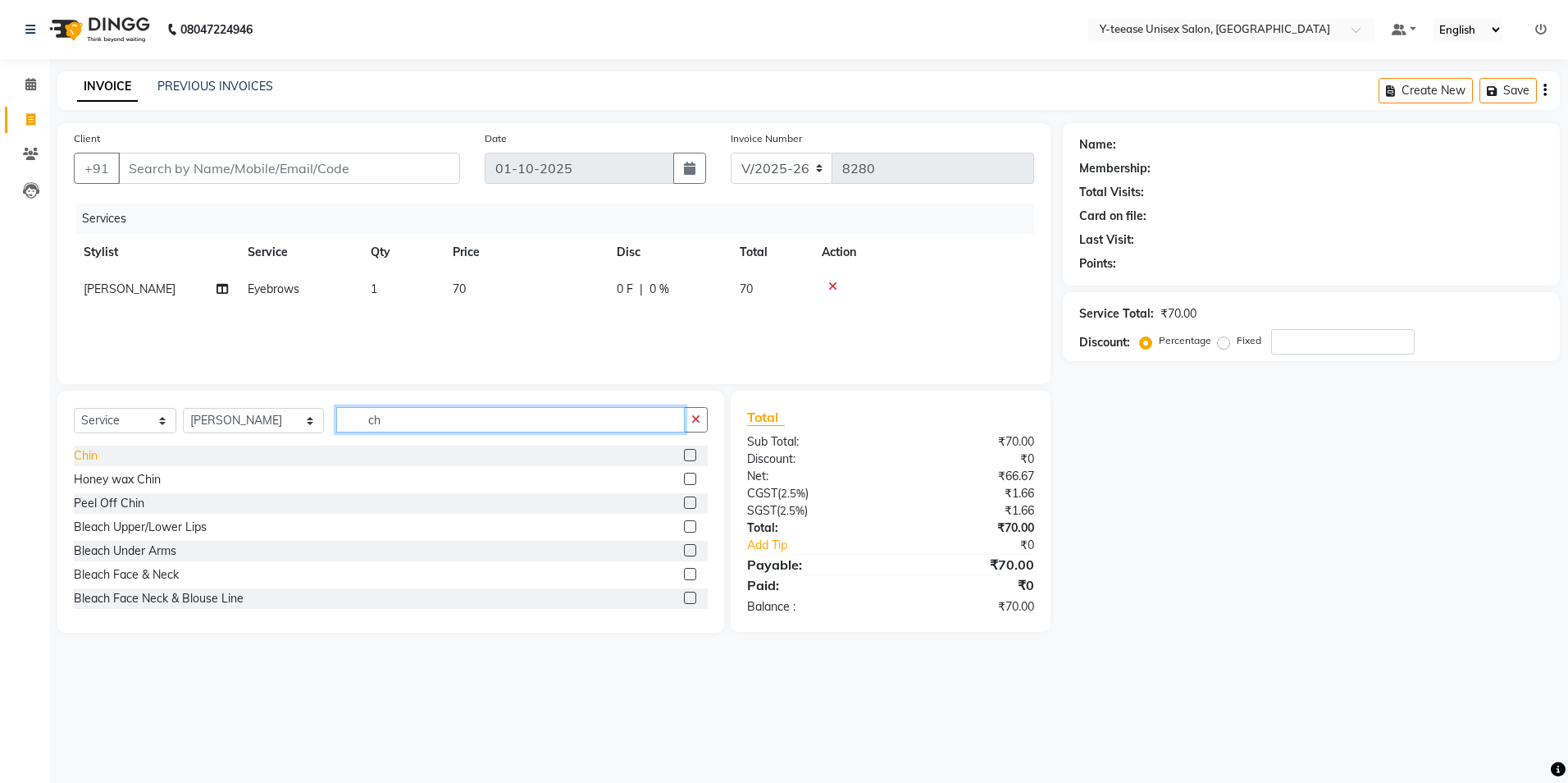
type input "ch"
click at [84, 451] on div "Chin" at bounding box center [86, 455] width 24 height 17
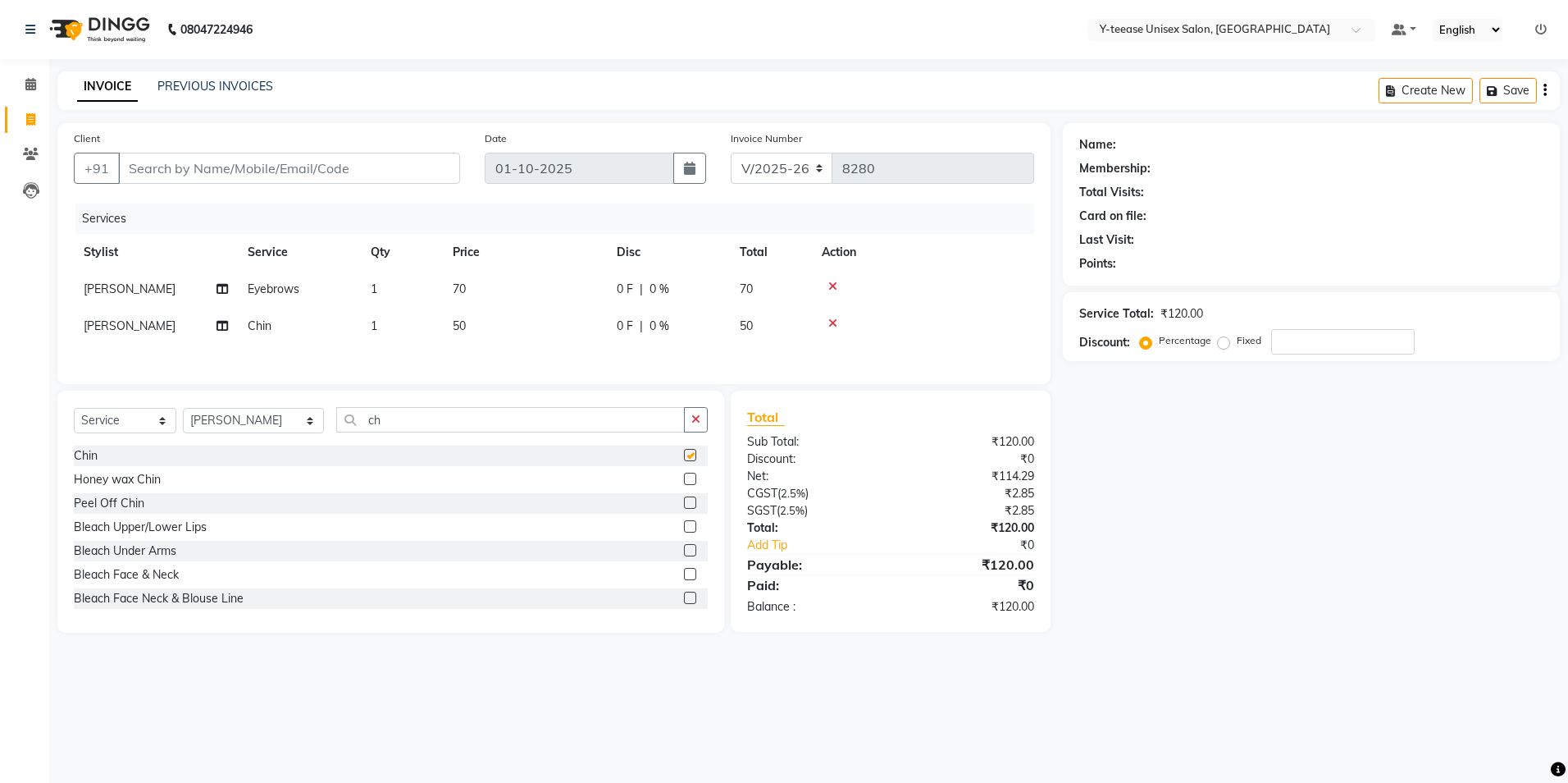
checkbox input "false"
click at [377, 423] on input "ch" at bounding box center [510, 419] width 348 height 25
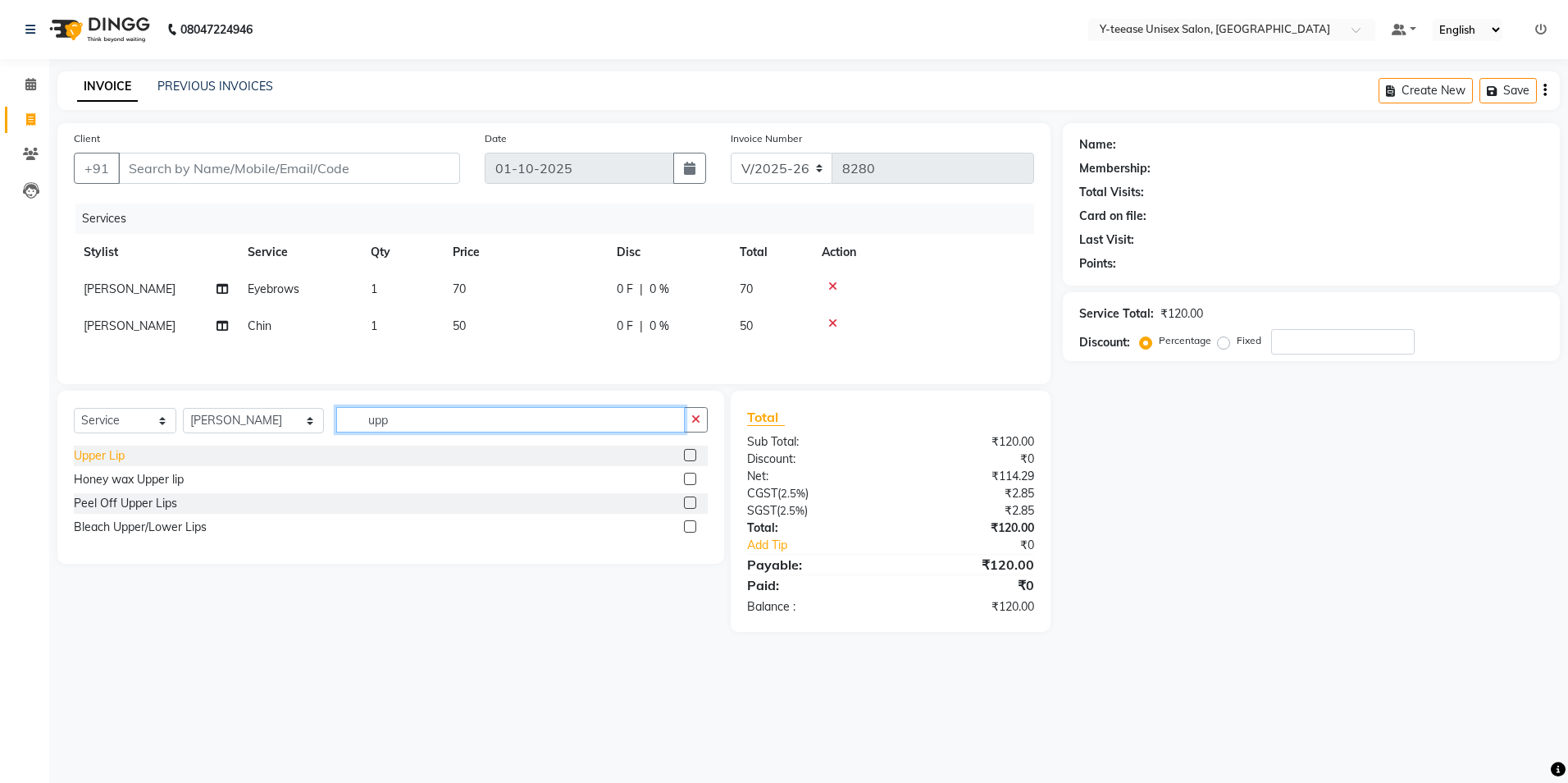
type input "upp"
click at [104, 453] on div "Upper Lip" at bounding box center [99, 455] width 51 height 17
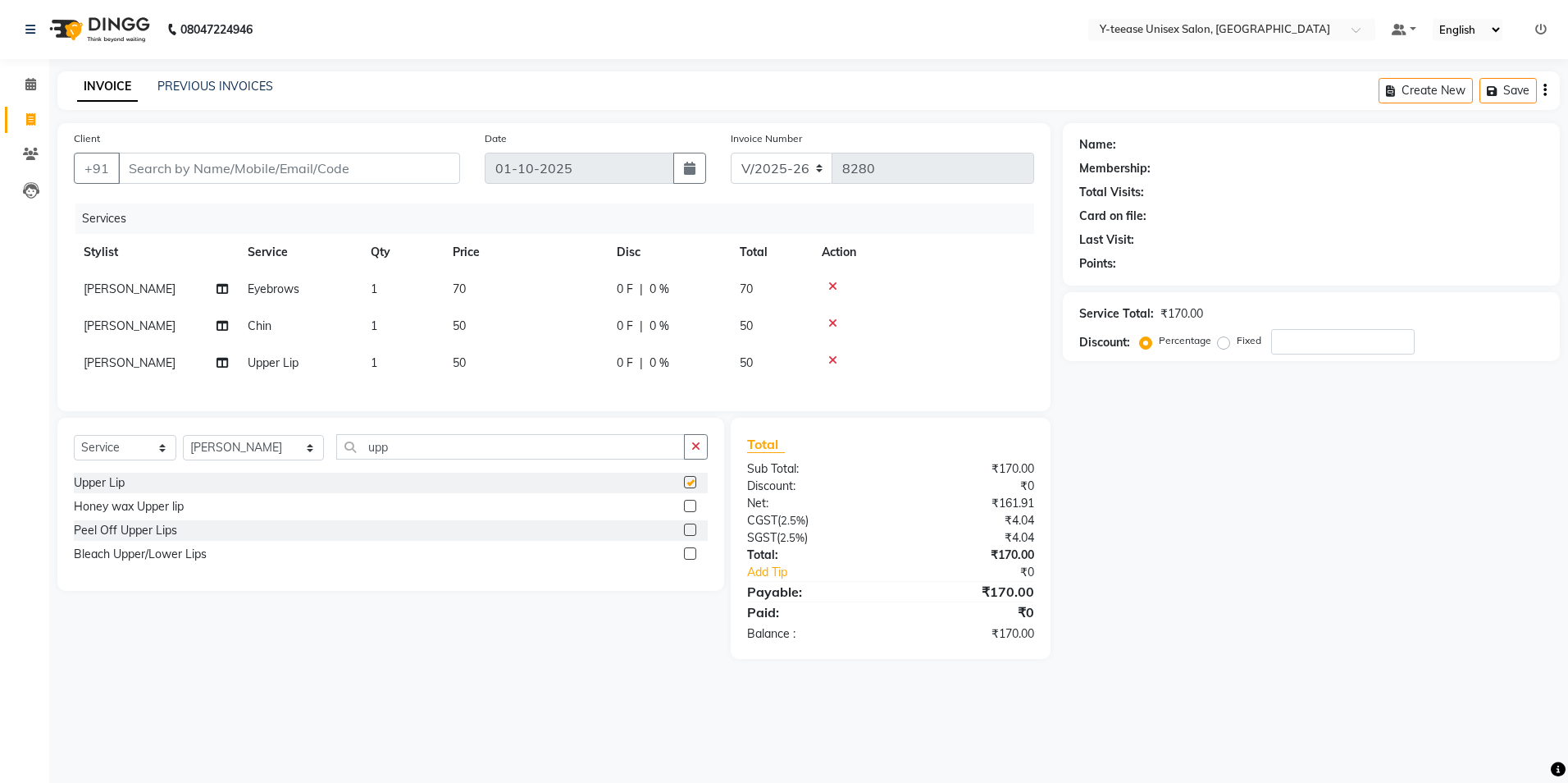
checkbox input "false"
click at [269, 173] on input "Client" at bounding box center [288, 168] width 342 height 31
type input "8"
type input "0"
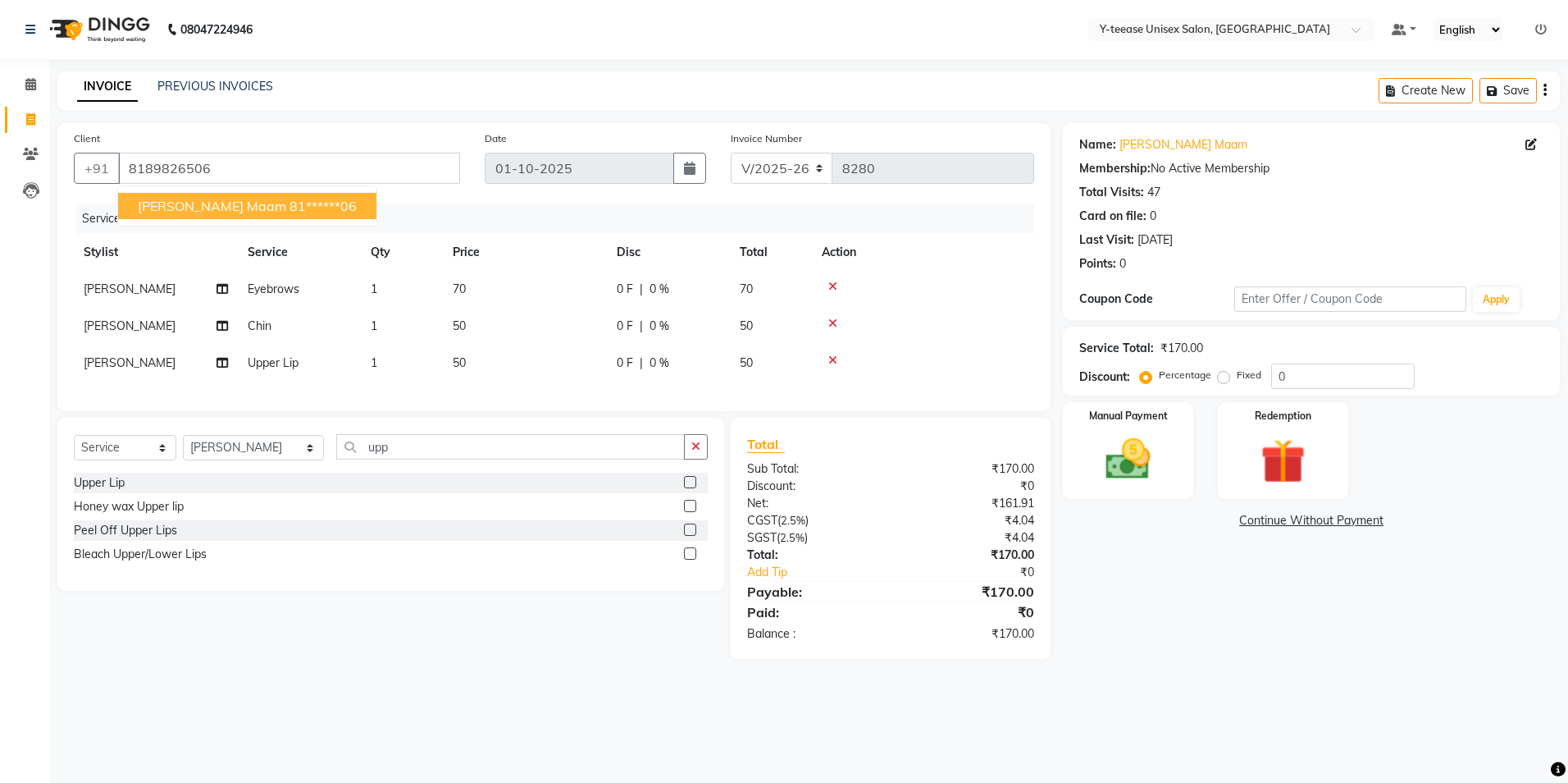
click at [289, 202] on ngb-highlight "81******06" at bounding box center [322, 206] width 67 height 16
type input "81******06"
click at [1129, 443] on img at bounding box center [1128, 459] width 76 height 54
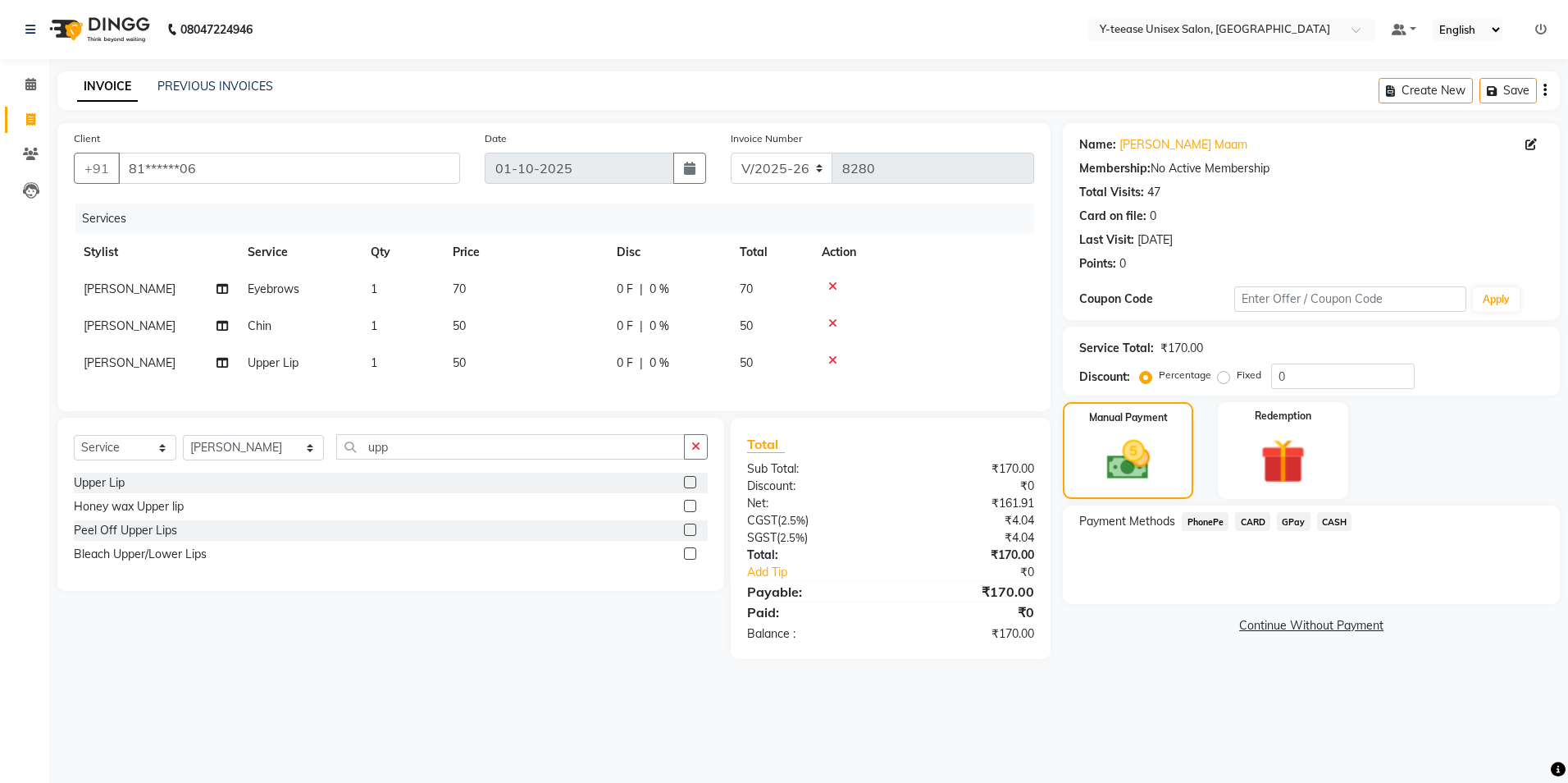
click at [1300, 522] on span "GPay" at bounding box center [1294, 521] width 34 height 19
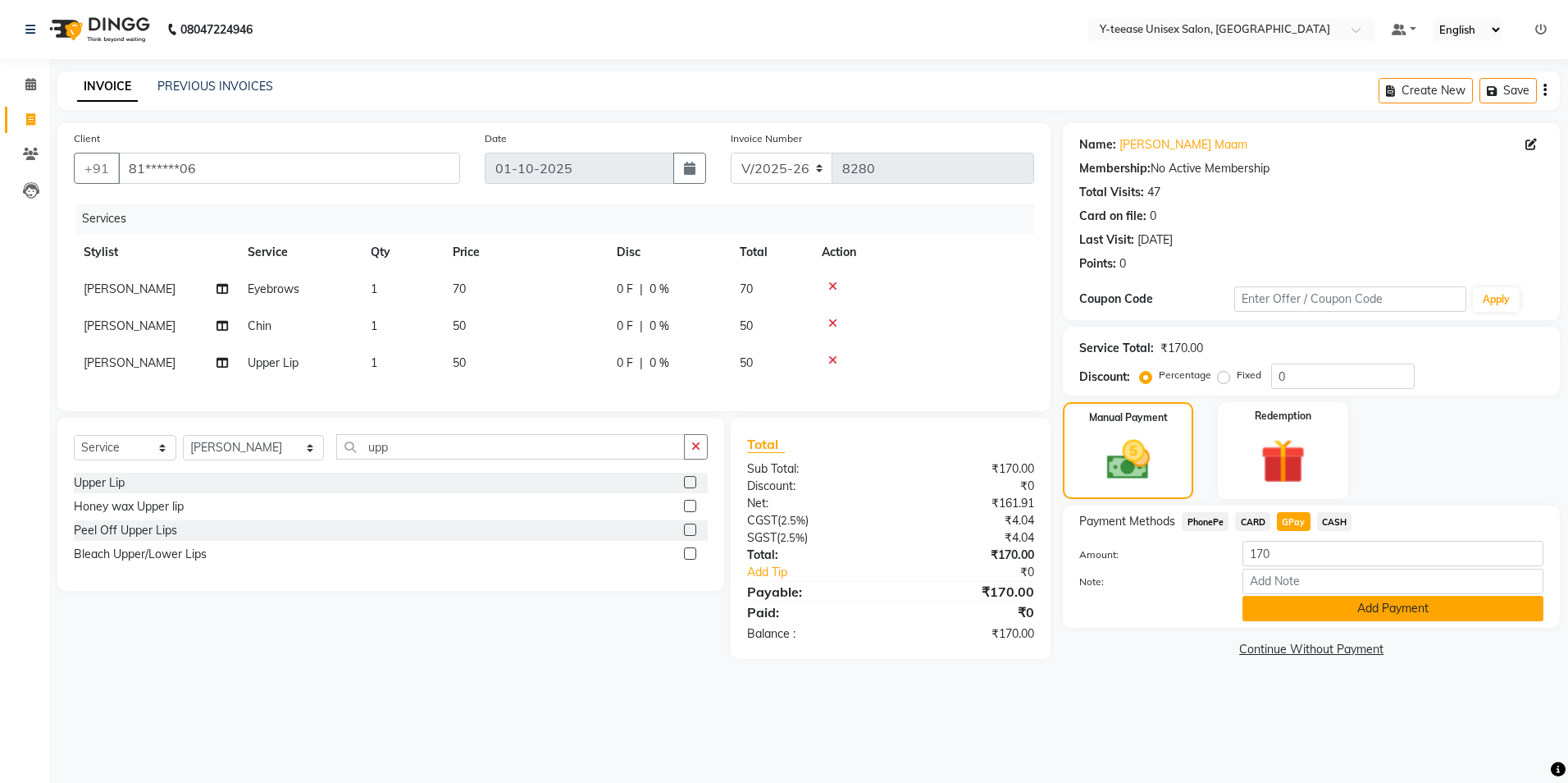
click at [1322, 616] on button "Add Payment" at bounding box center [1393, 608] width 301 height 25
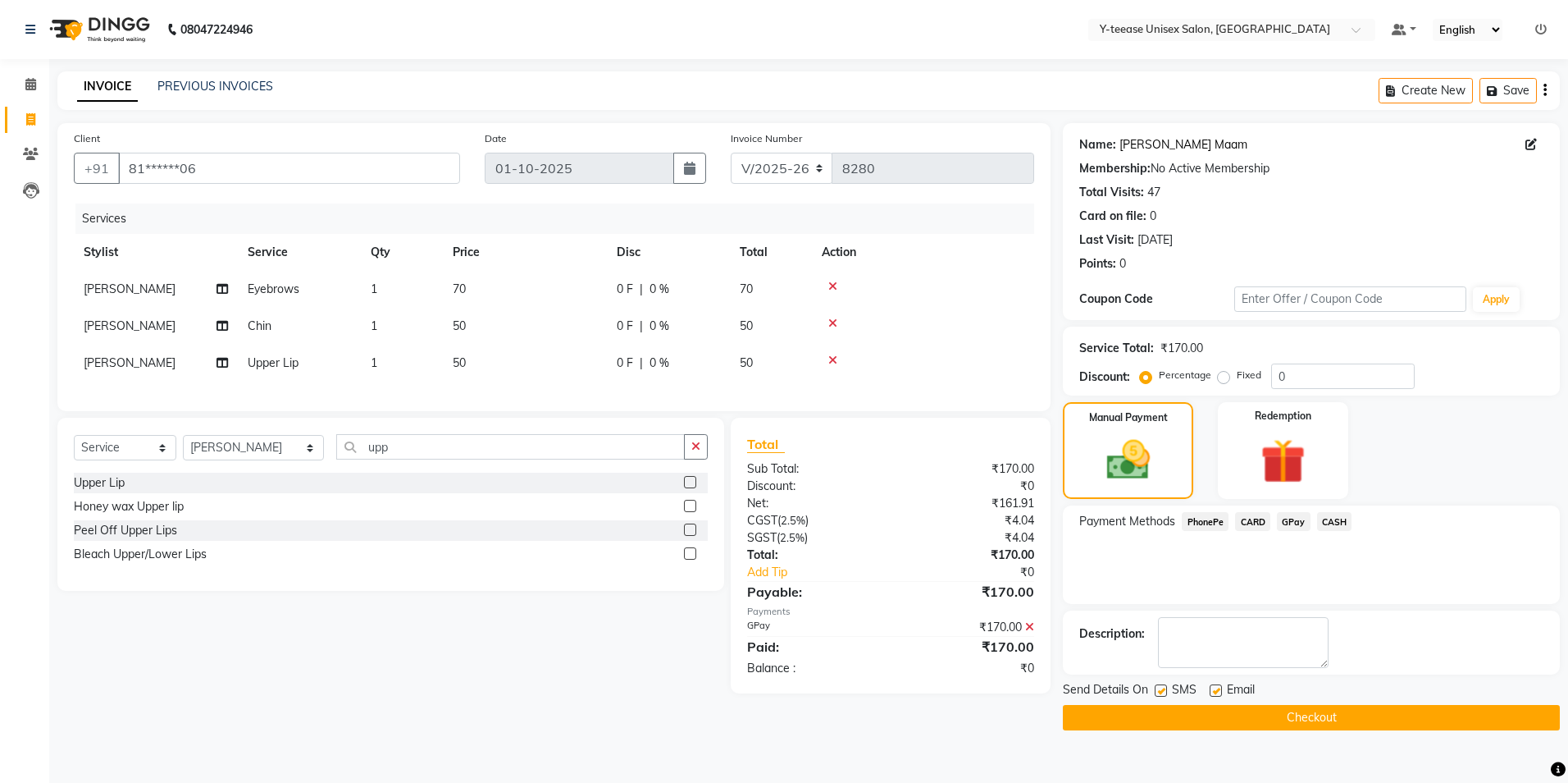
click at [1160, 138] on link "Surbhi Maam" at bounding box center [1184, 144] width 128 height 17
click at [1170, 719] on button "Checkout" at bounding box center [1311, 717] width 497 height 25
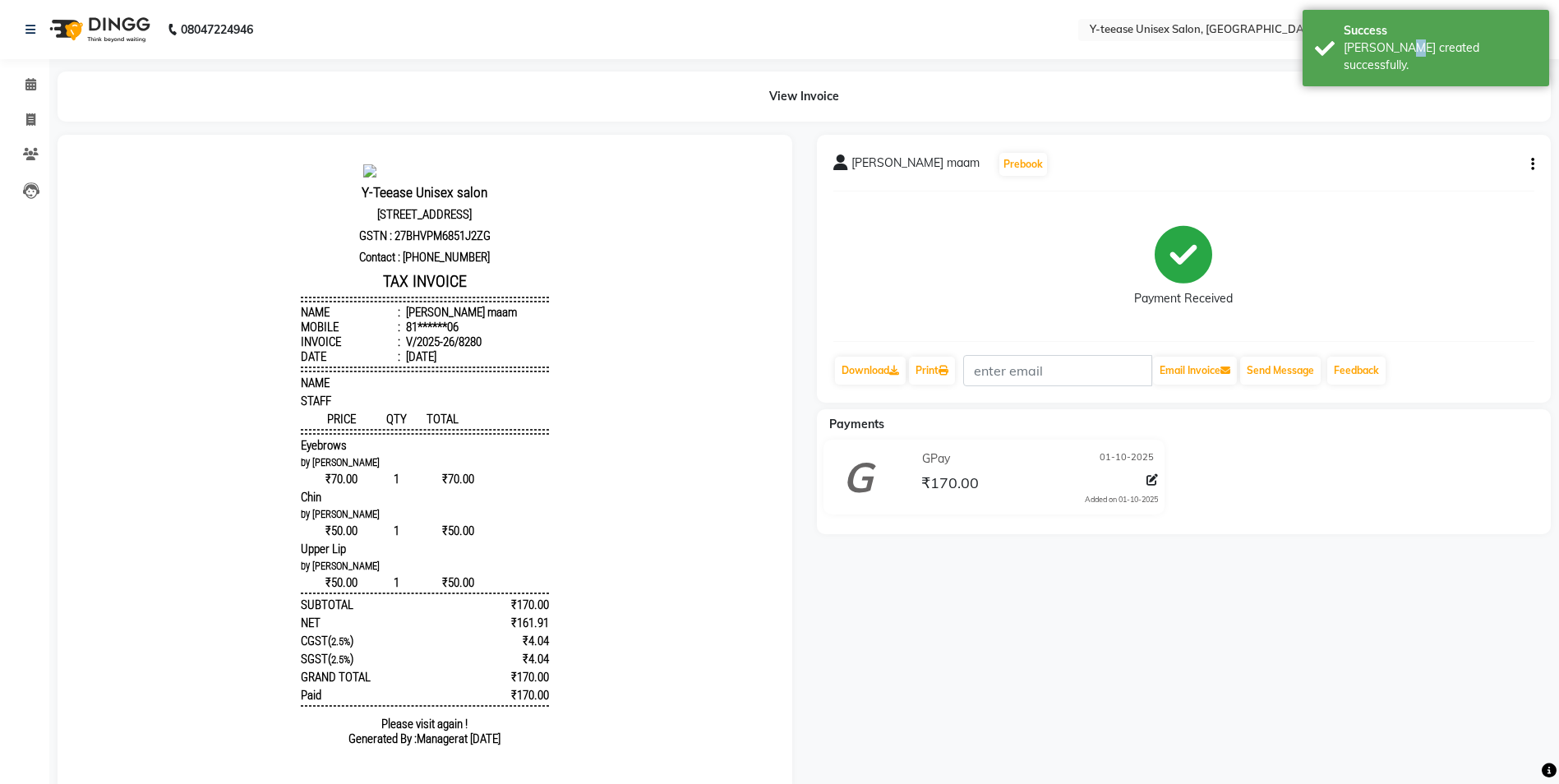
drag, startPoint x: 1388, startPoint y: 46, endPoint x: 917, endPoint y: 30, distance: 471.1
click at [1384, 46] on div "Bill created successfully." at bounding box center [1439, 56] width 193 height 35
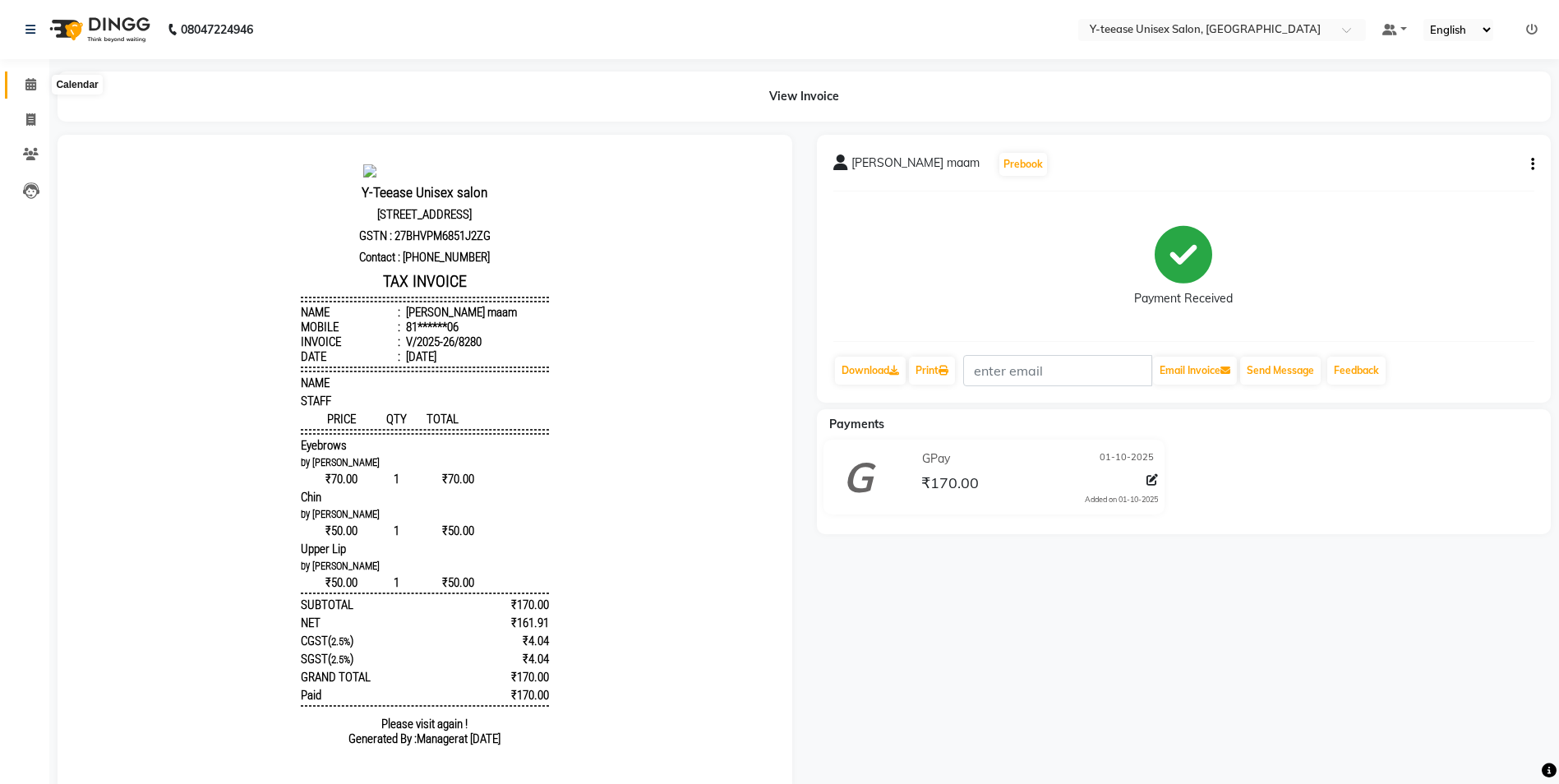
click at [31, 90] on span at bounding box center [30, 85] width 29 height 19
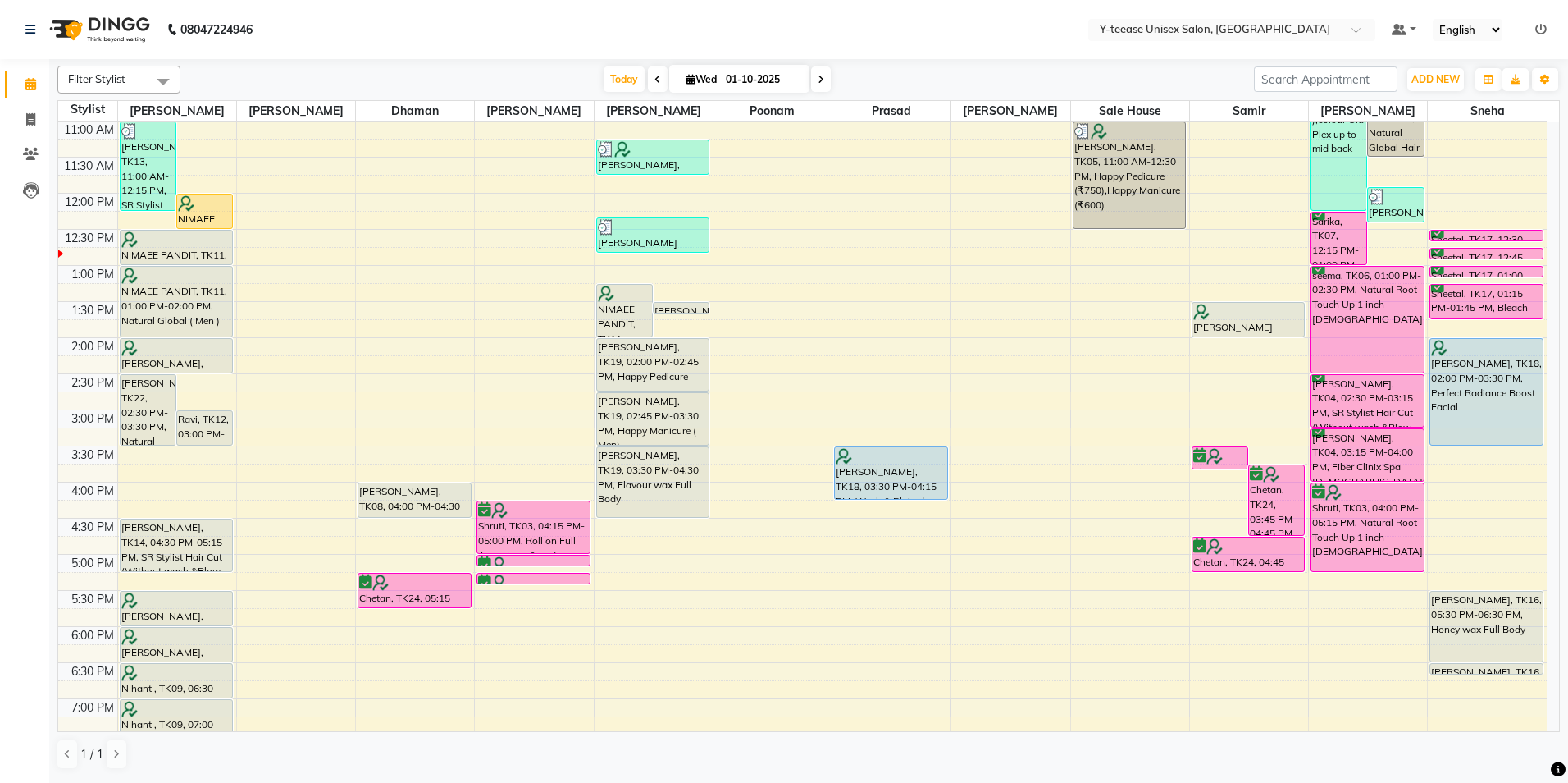
scroll to position [247, 0]
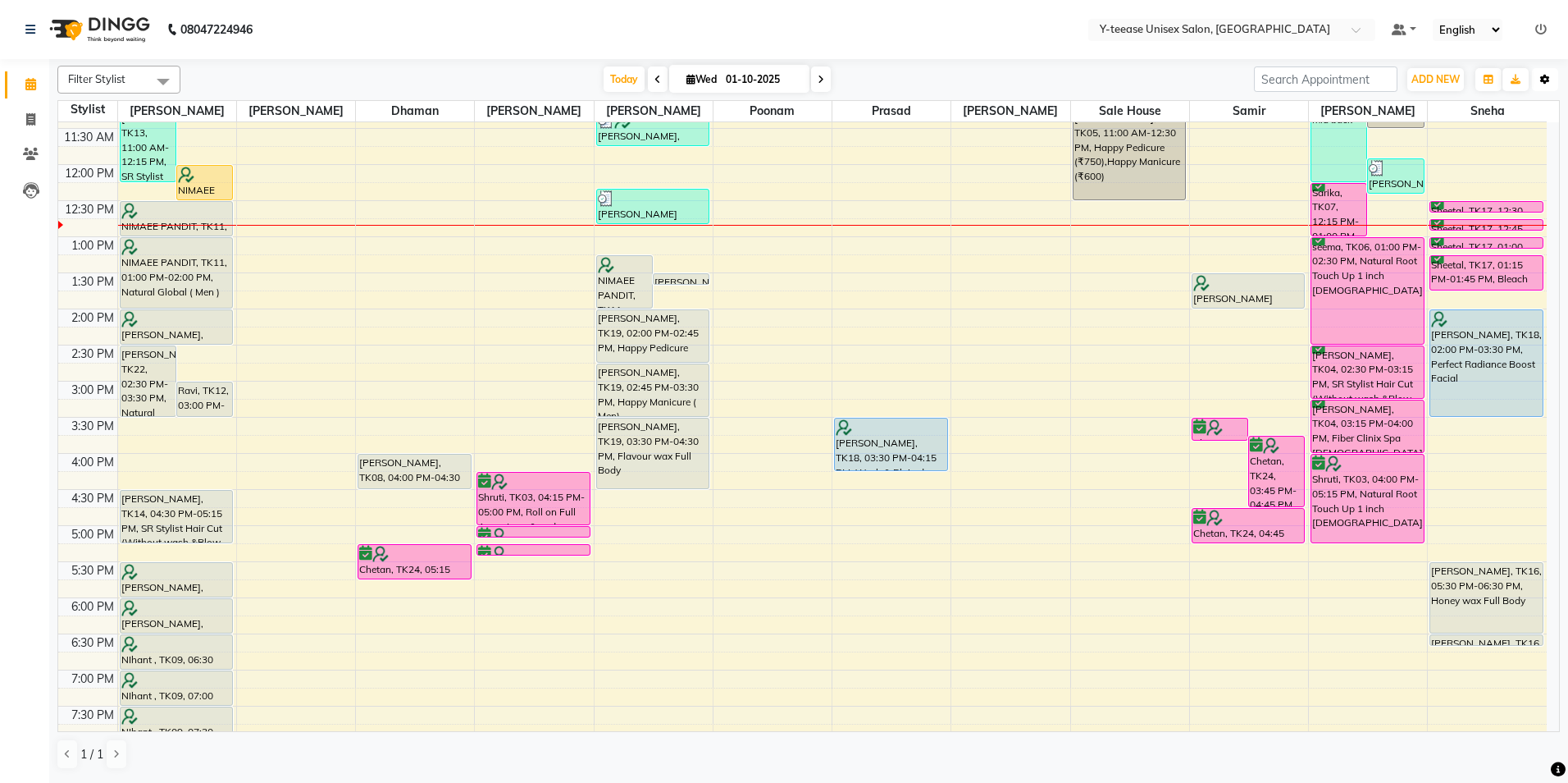
click at [1538, 81] on button "Toggle Dropdown" at bounding box center [1545, 79] width 26 height 23
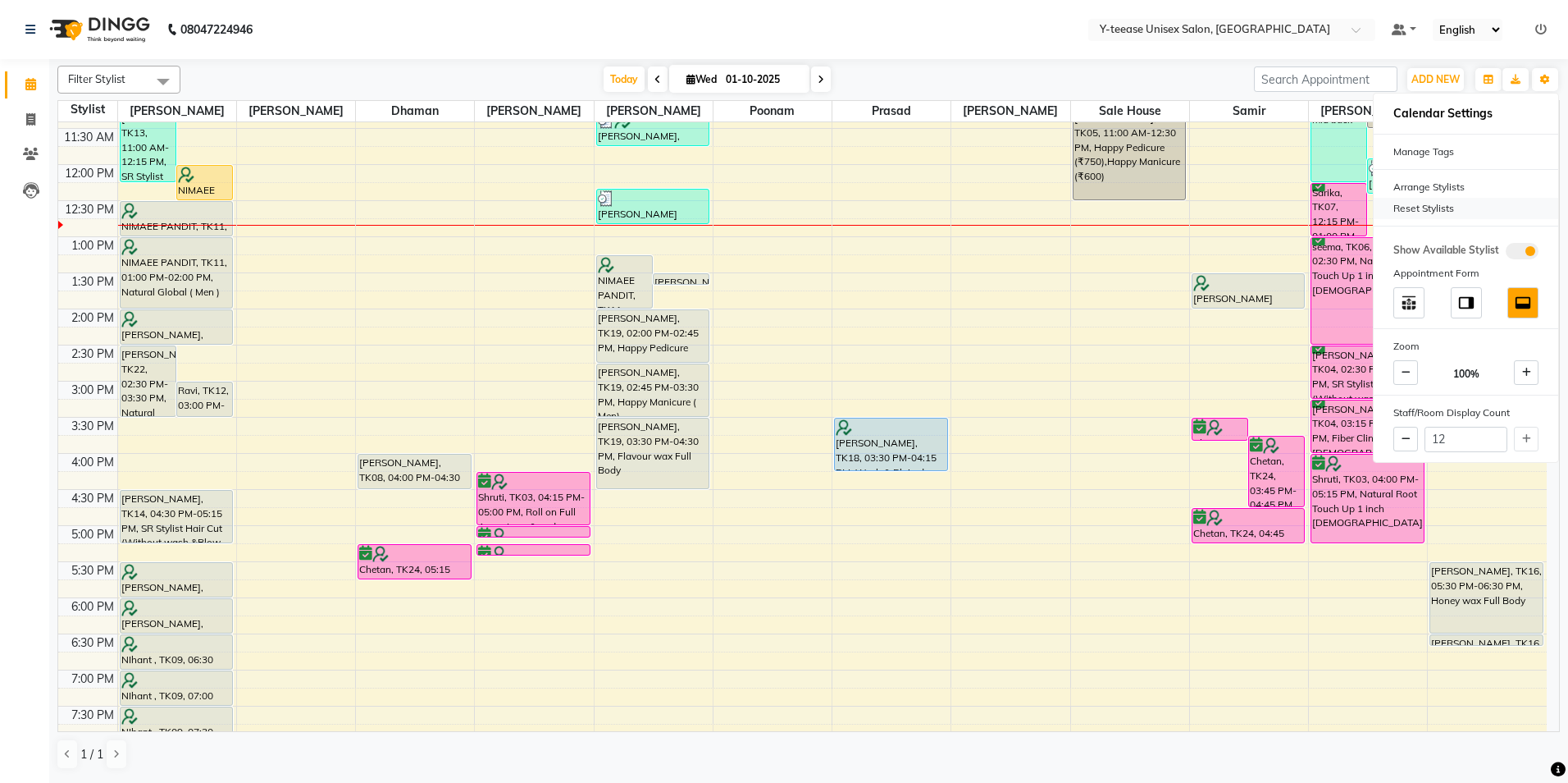
click at [1418, 205] on div "Reset Stylists" at bounding box center [1465, 208] width 185 height 21
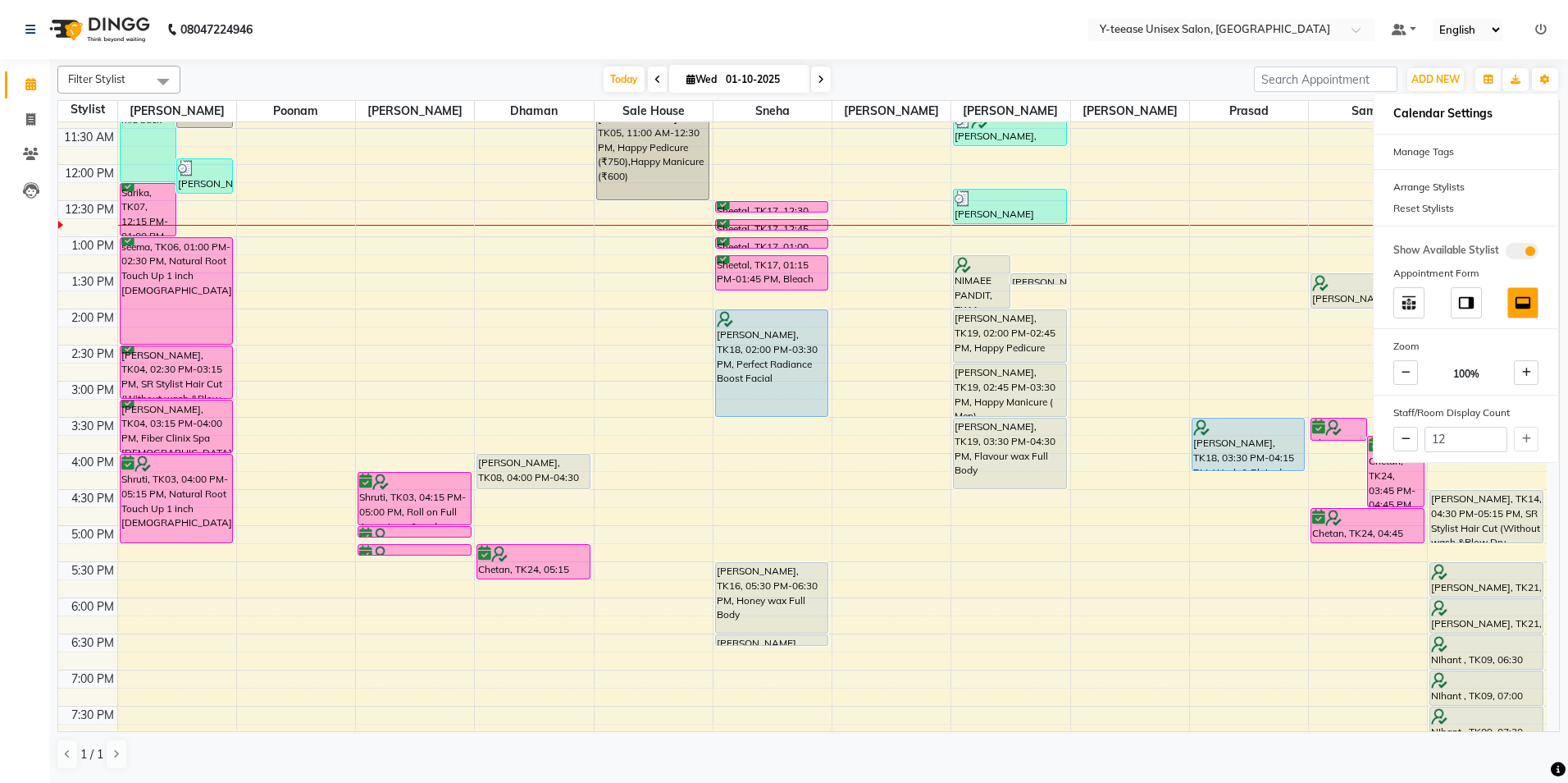
click at [1129, 55] on nav "08047224946 Select Location × Y-teease Unisex Salon, Amanora Default Panel My P…" at bounding box center [784, 29] width 1568 height 59
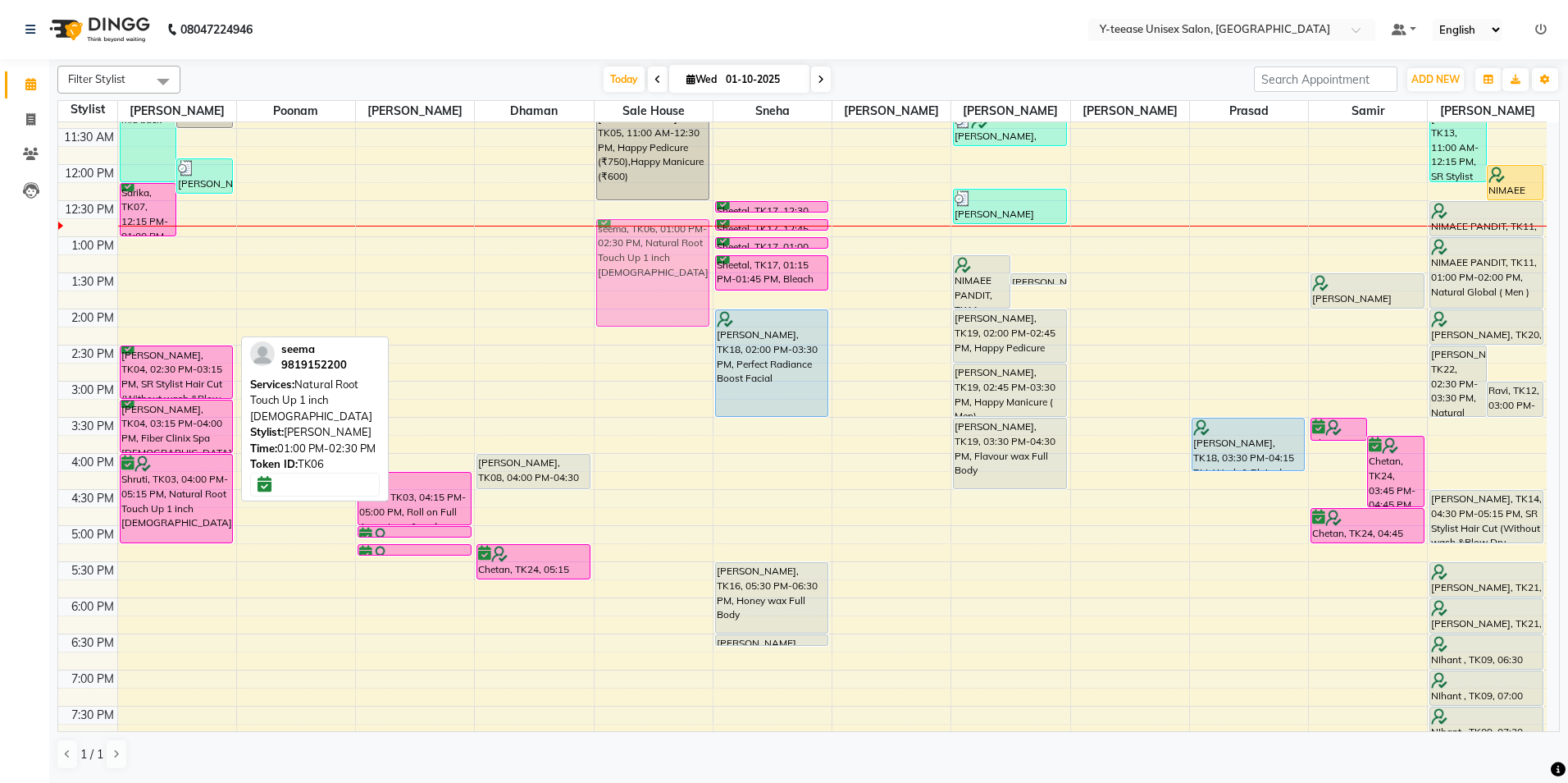
drag, startPoint x: 175, startPoint y: 274, endPoint x: 613, endPoint y: 256, distance: 438.4
click at [613, 256] on tr "manpreet, TK01, 09:00 AM-12:15 PM, Full Head Highlights (Up to Mid Back ),colou…" at bounding box center [801, 417] width 1488 height 1083
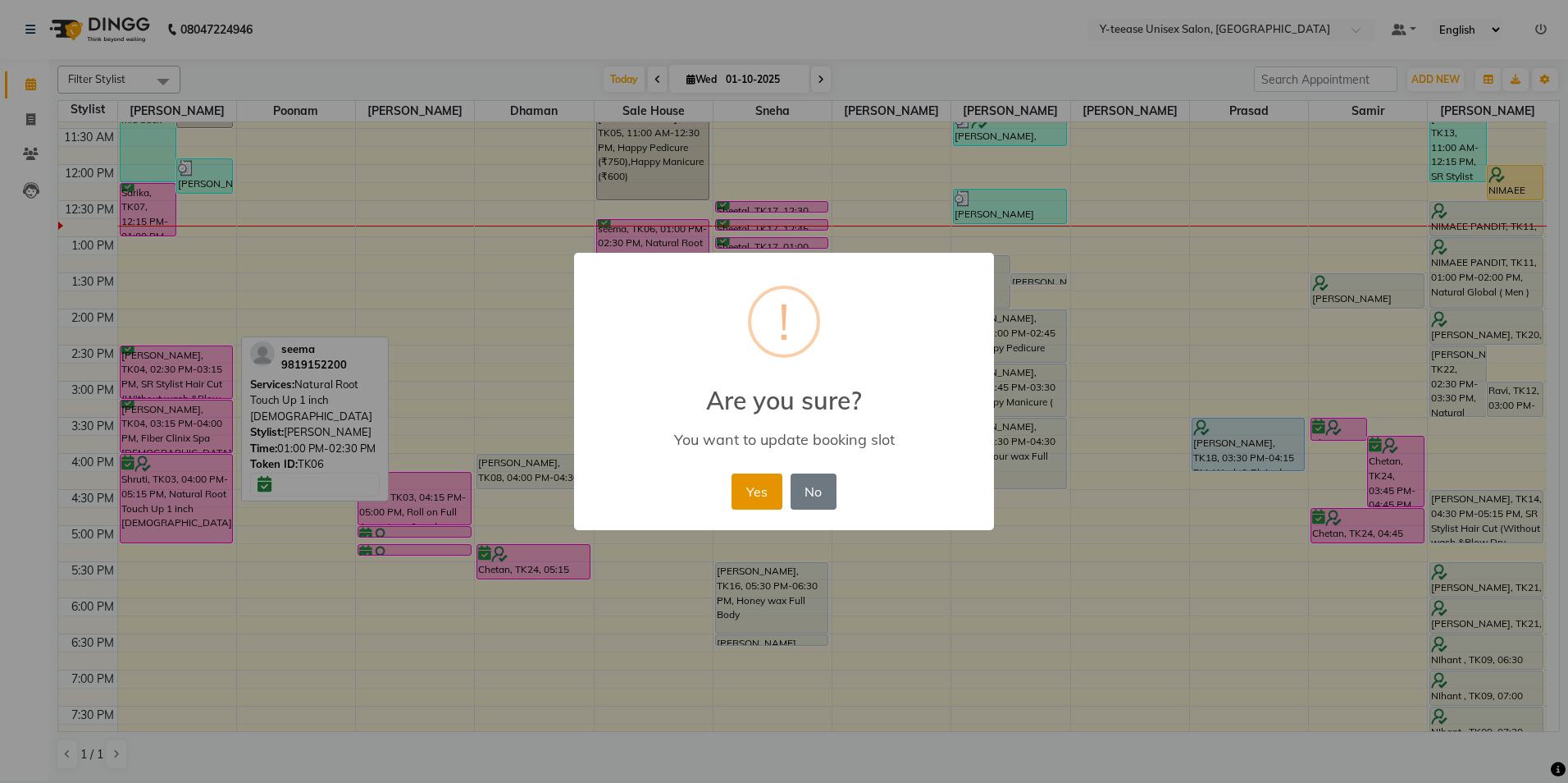
drag, startPoint x: 753, startPoint y: 490, endPoint x: 753, endPoint y: 479, distance: 11.0
click at [753, 489] on button "Yes" at bounding box center [757, 491] width 50 height 36
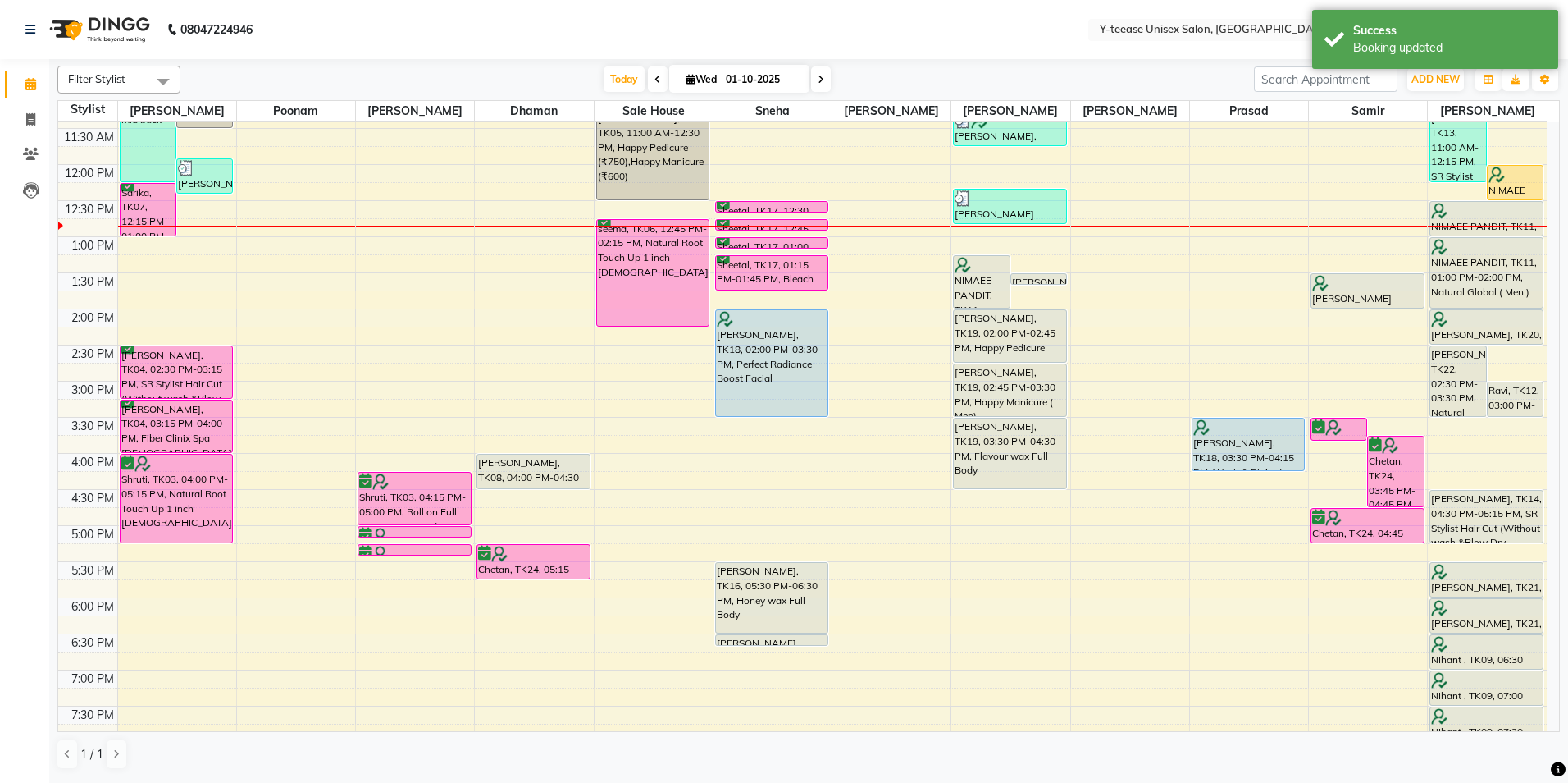
click at [824, 77] on span at bounding box center [821, 79] width 20 height 25
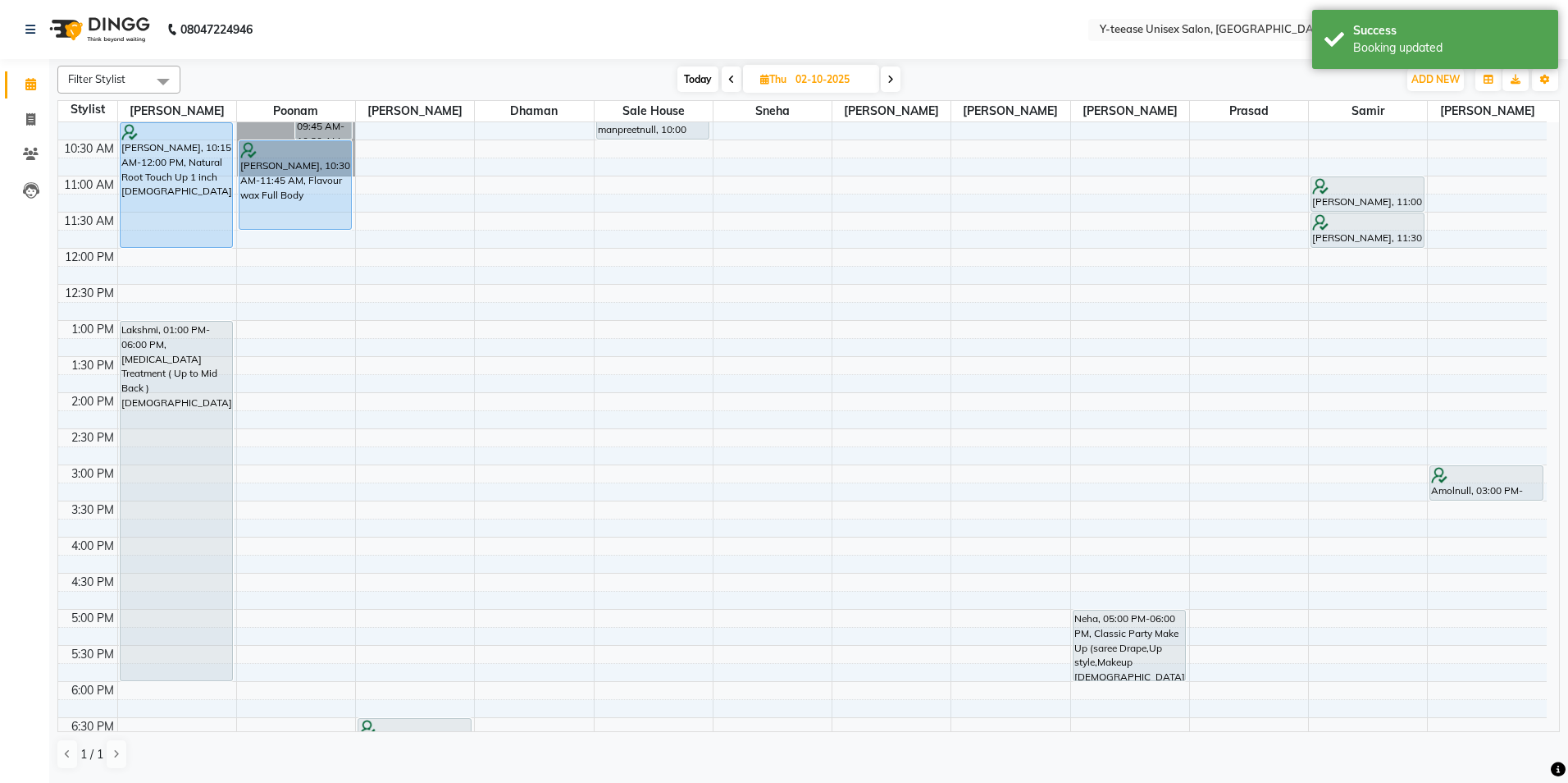
scroll to position [164, 0]
click at [699, 82] on span "Today" at bounding box center [698, 79] width 41 height 25
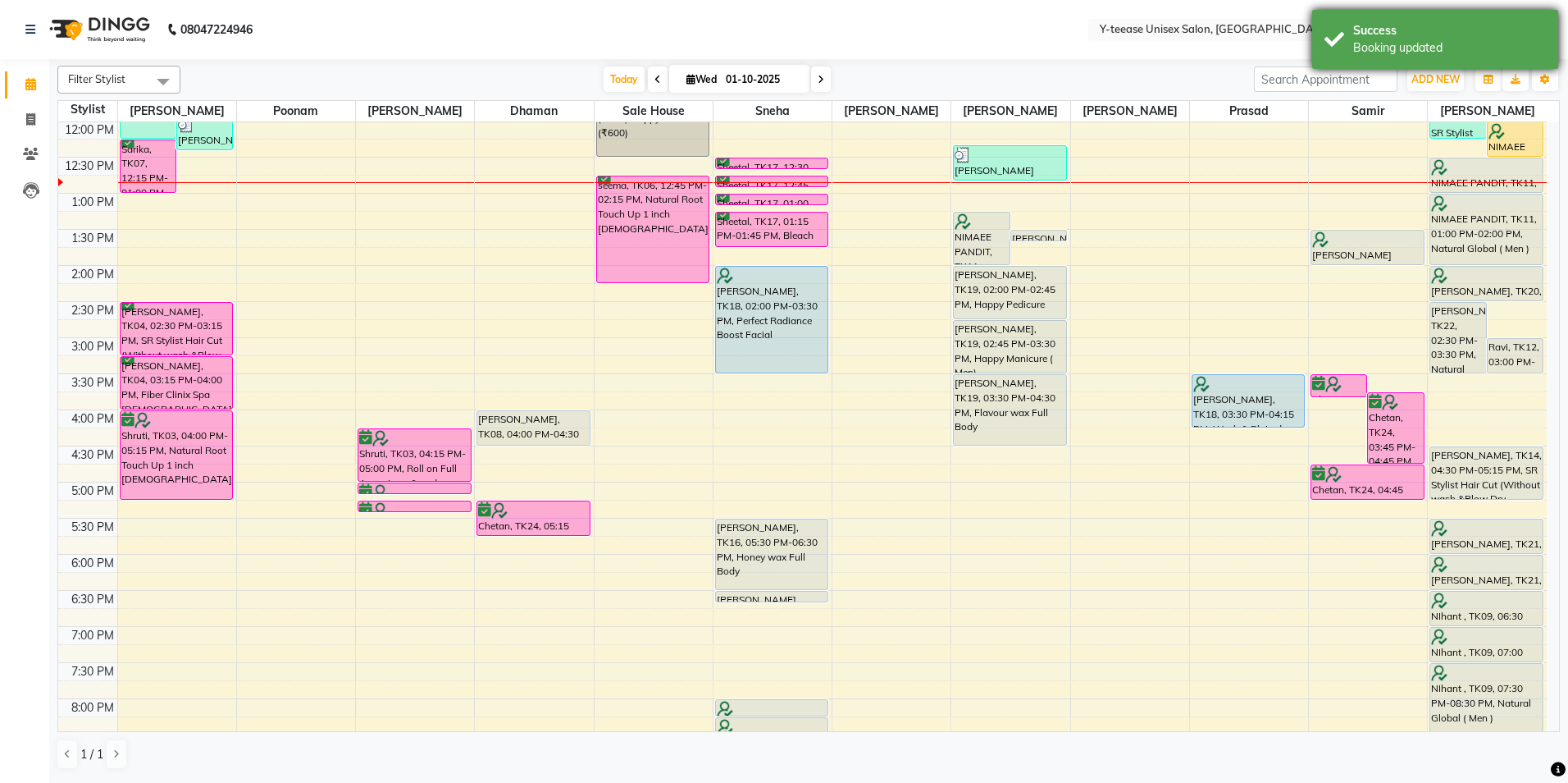
click at [1380, 30] on div "Success" at bounding box center [1449, 30] width 193 height 17
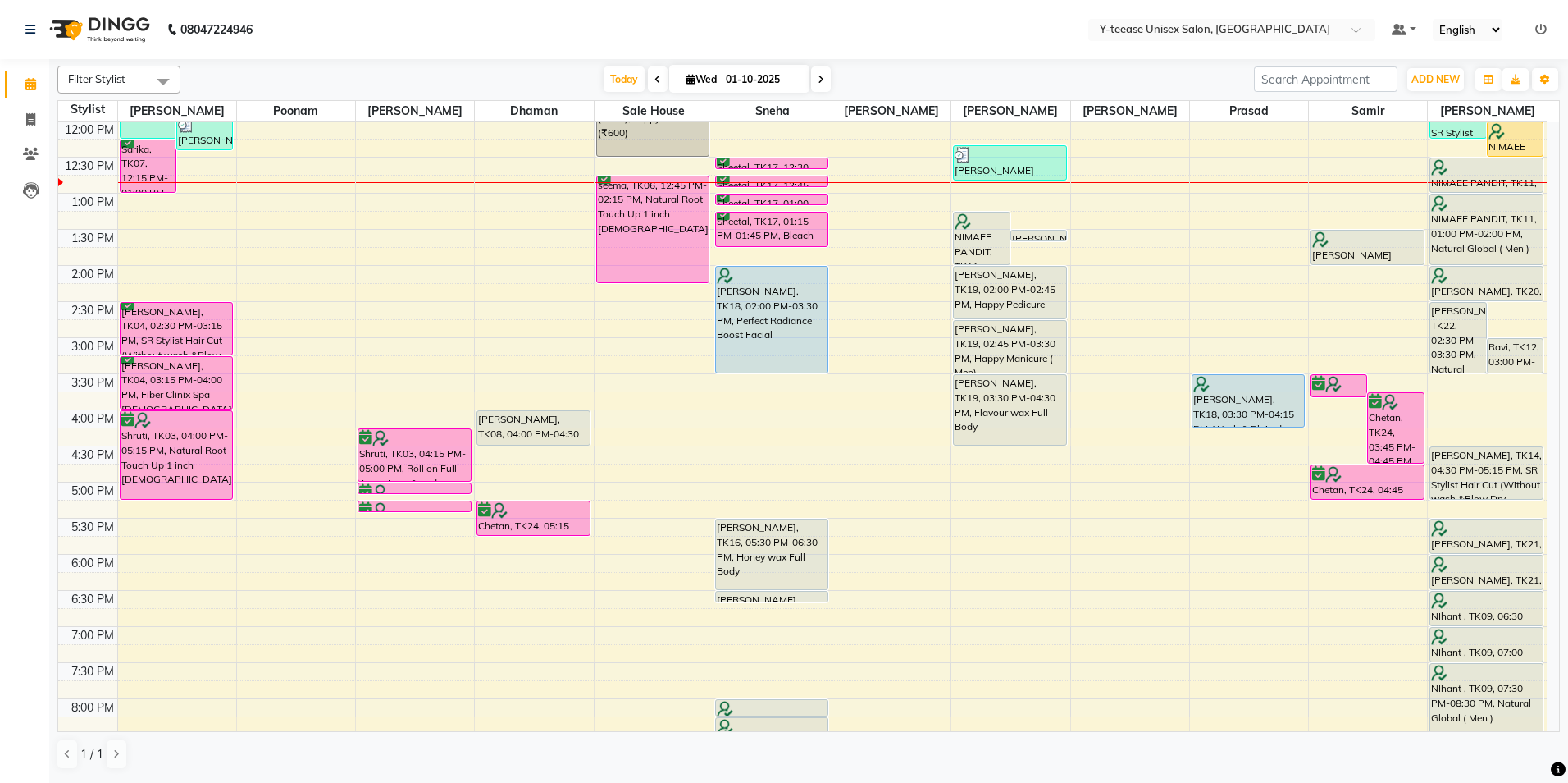
drag, startPoint x: 816, startPoint y: 83, endPoint x: 808, endPoint y: 106, distance: 24.4
click at [817, 83] on icon at bounding box center [820, 80] width 7 height 10
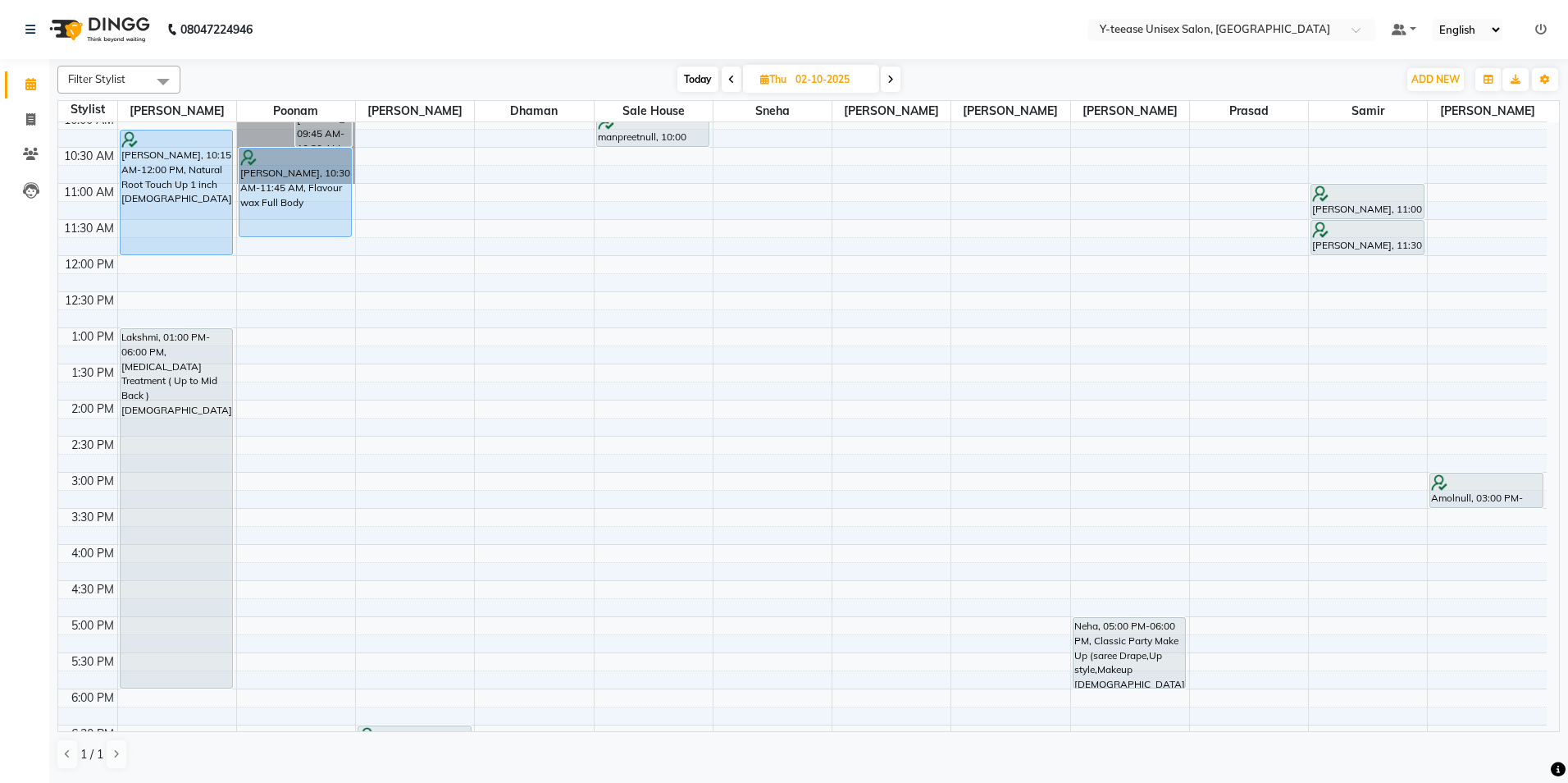
scroll to position [126, 0]
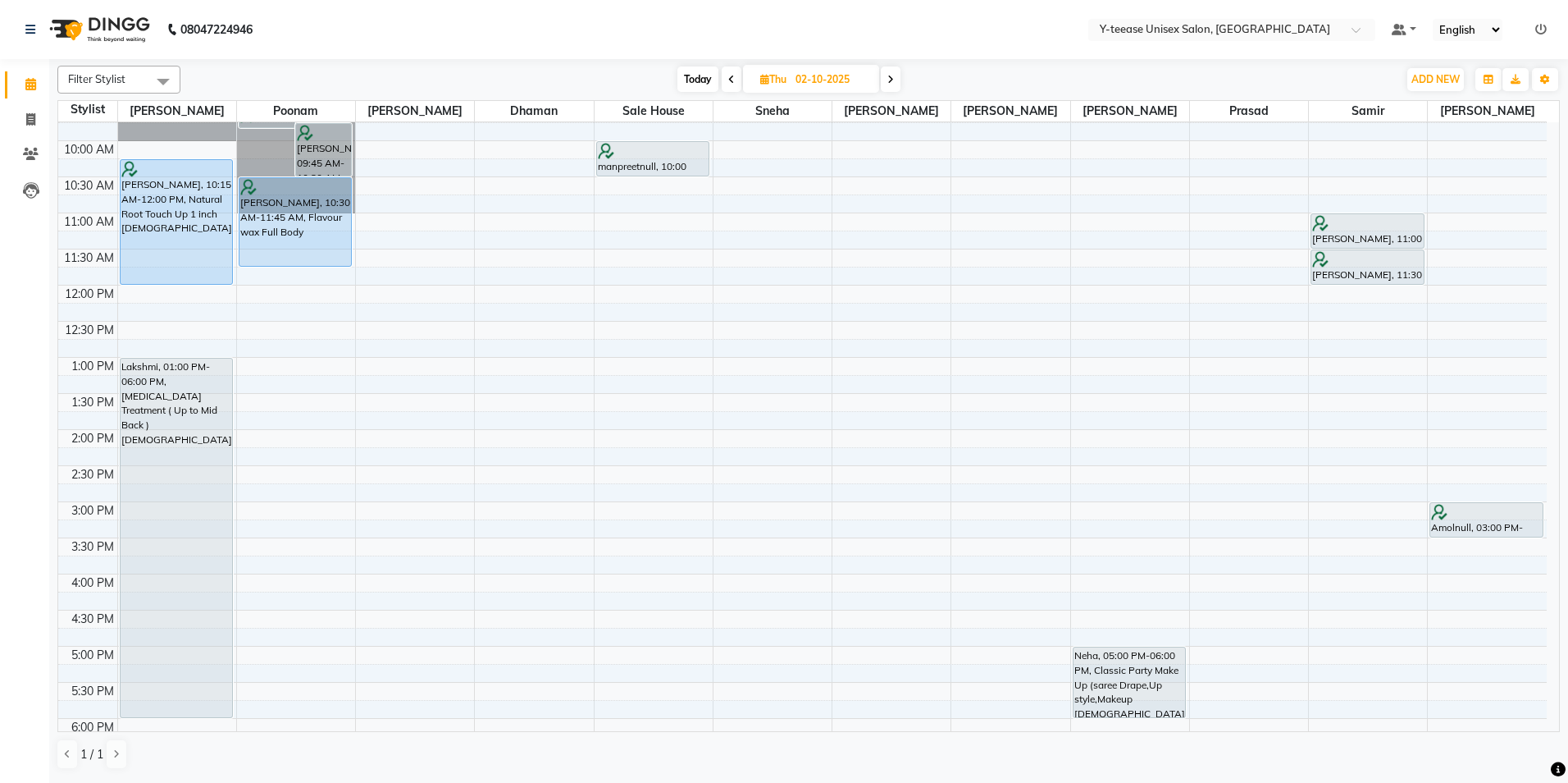
click at [697, 79] on span "Today" at bounding box center [698, 79] width 41 height 25
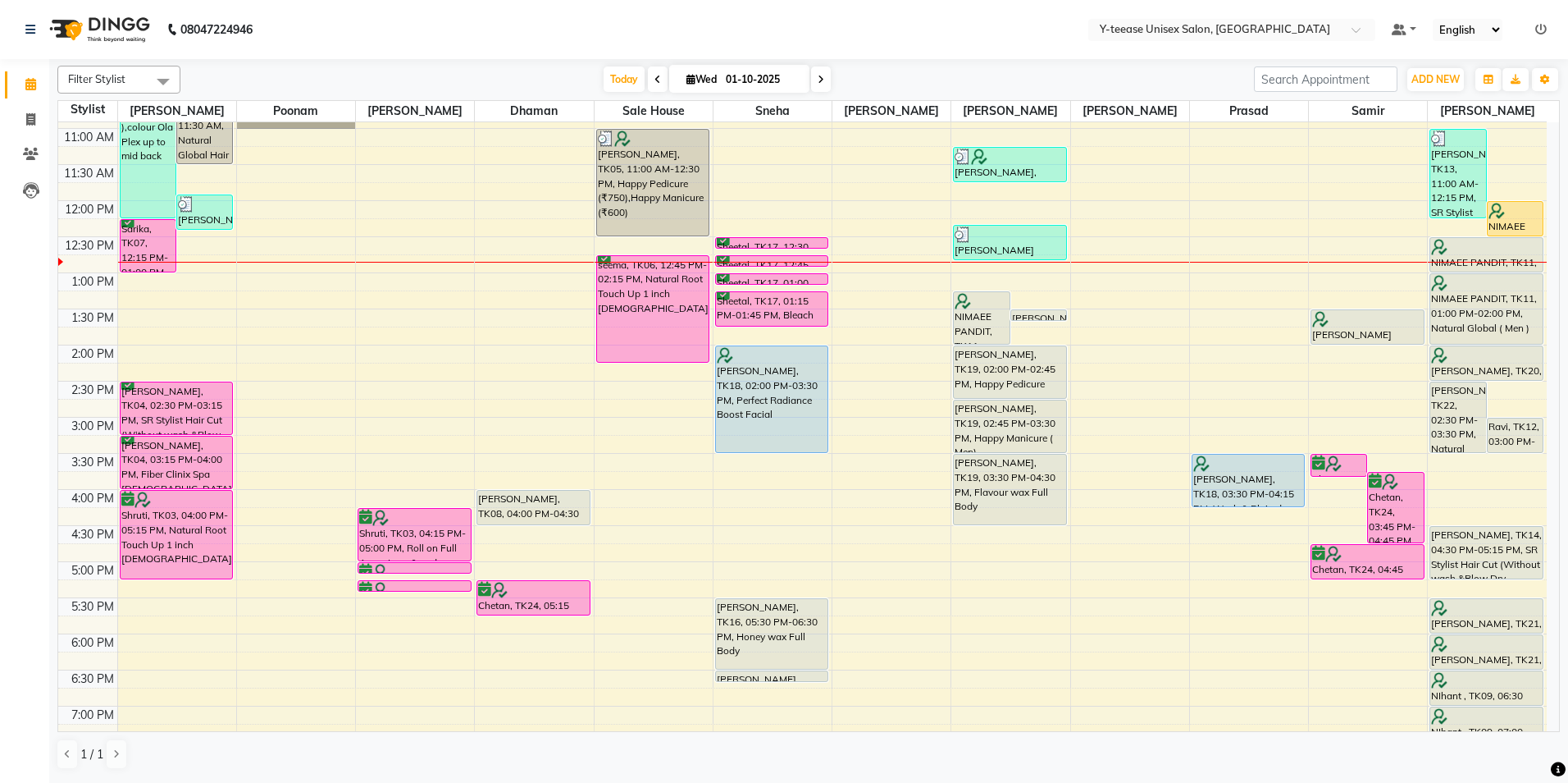
scroll to position [208, 0]
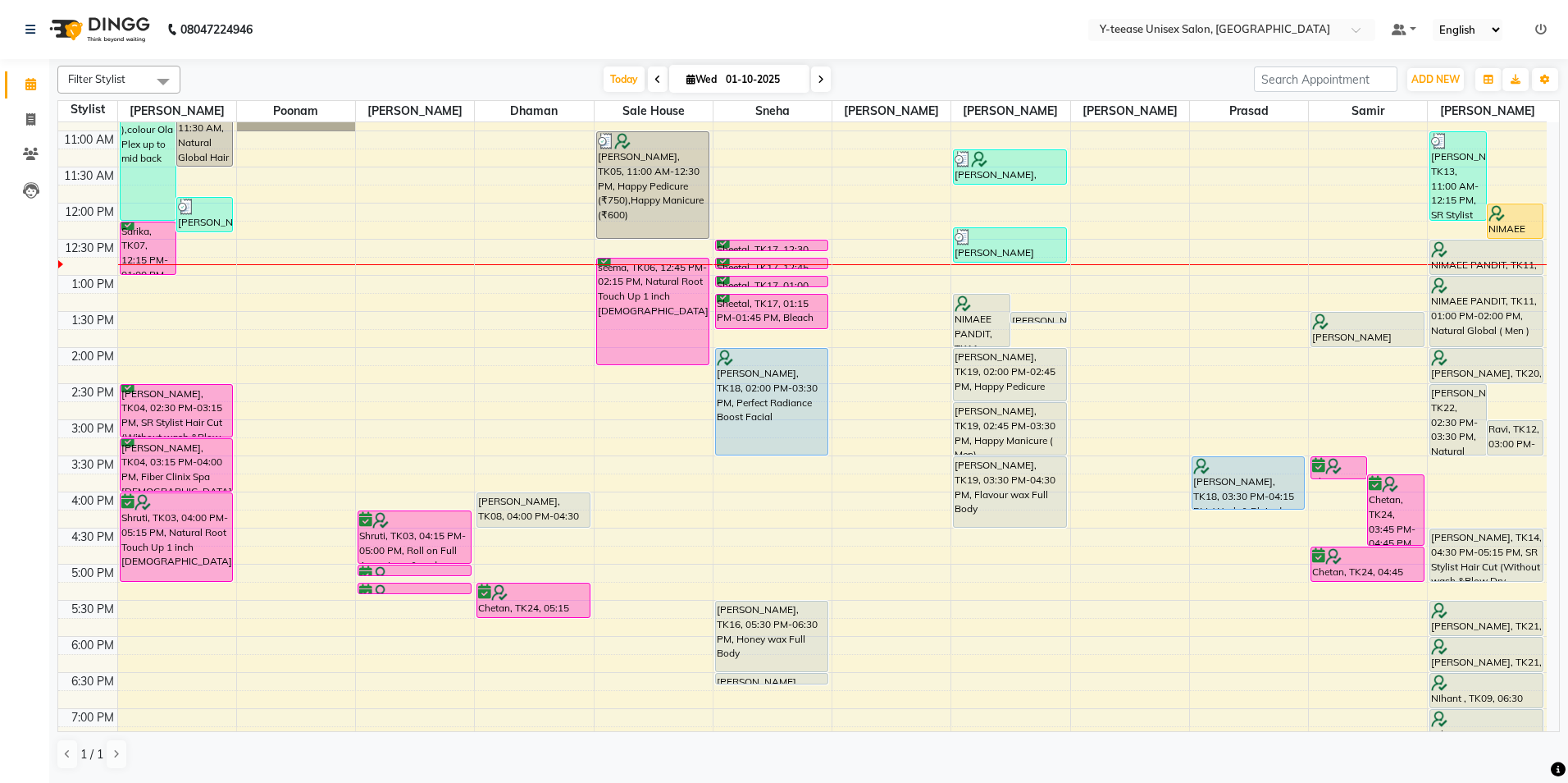
click at [821, 71] on span at bounding box center [821, 79] width 20 height 25
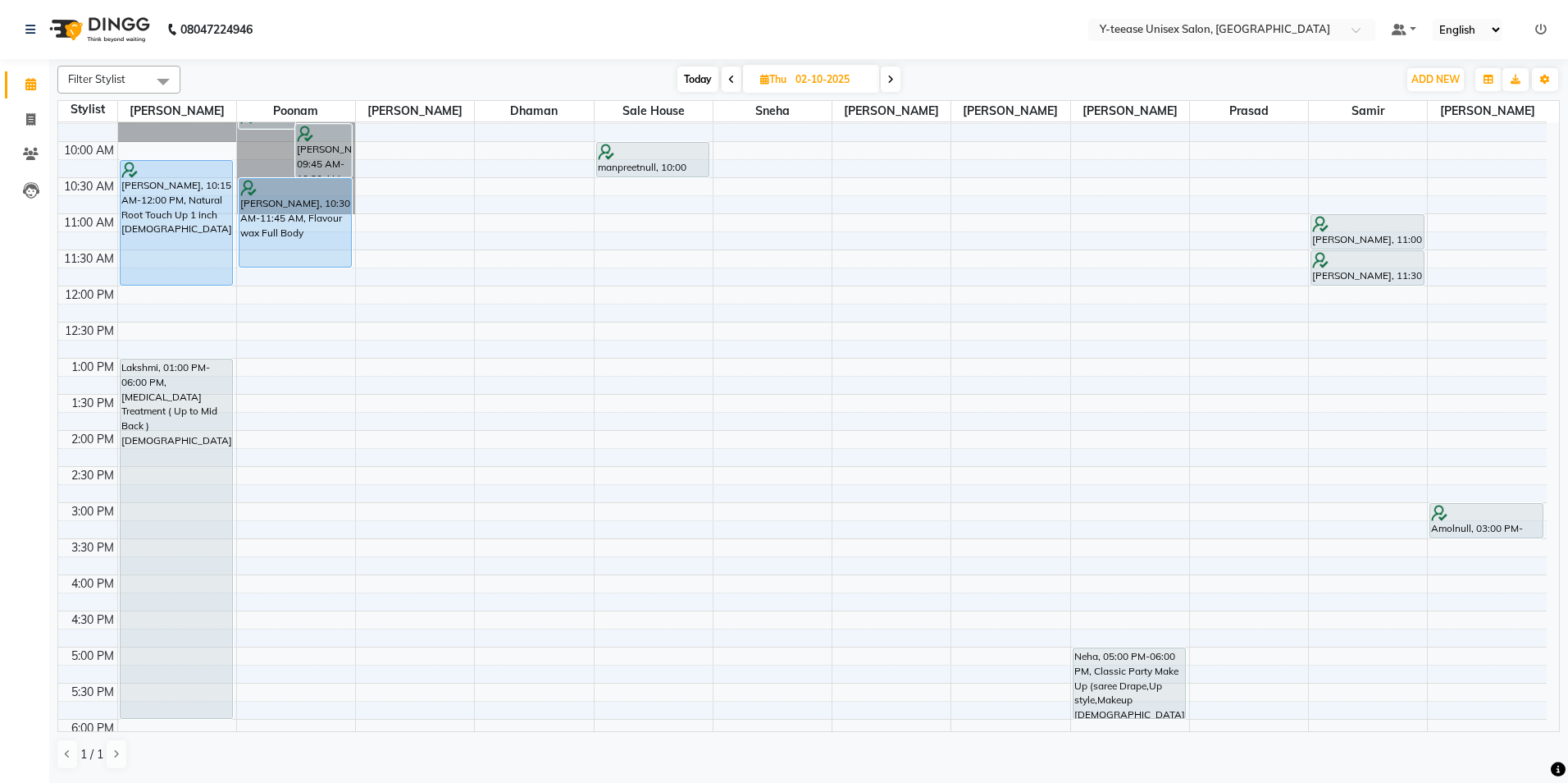
scroll to position [164, 0]
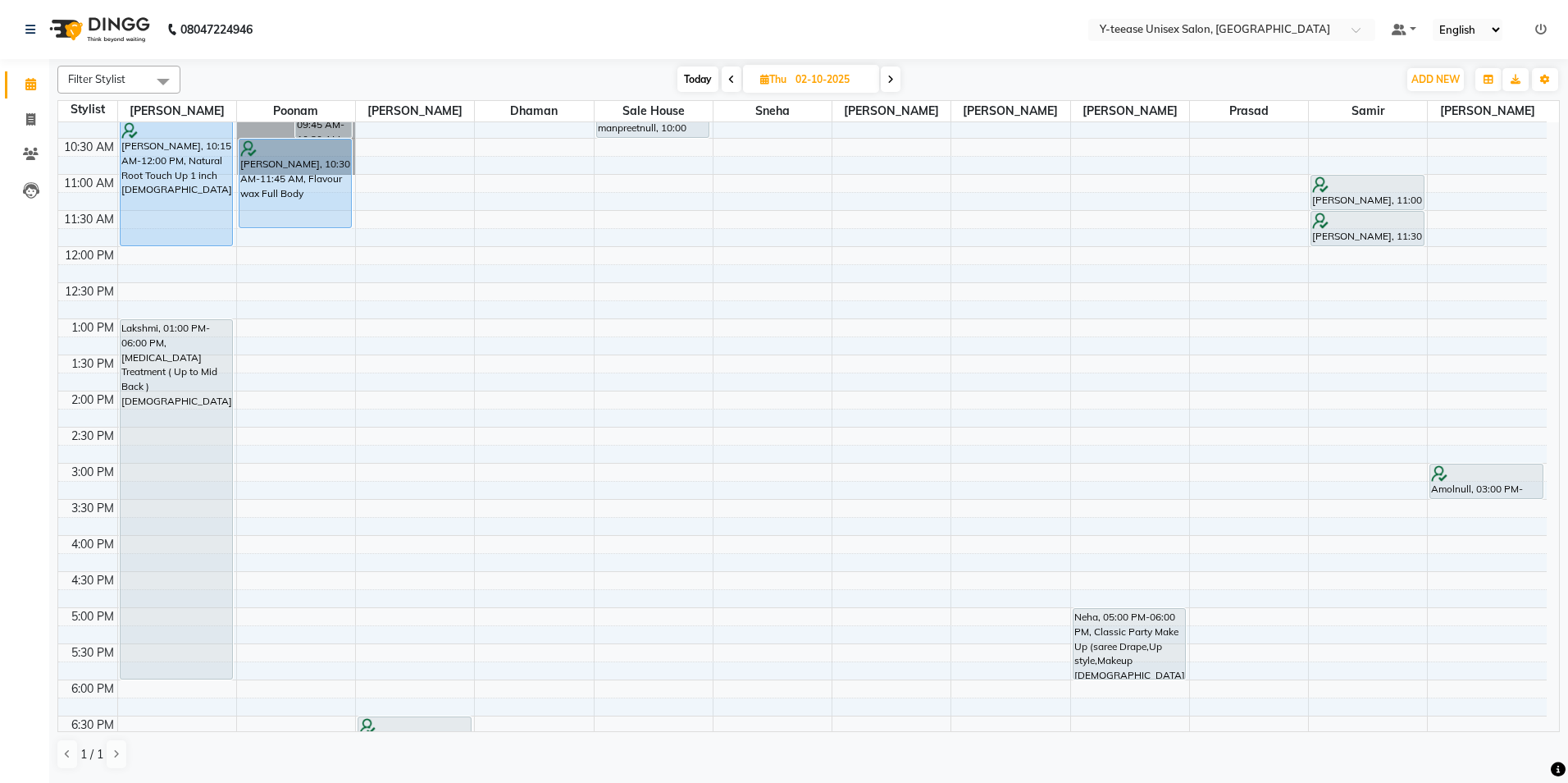
click at [693, 79] on span "Today" at bounding box center [698, 79] width 41 height 25
type input "01-10-2025"
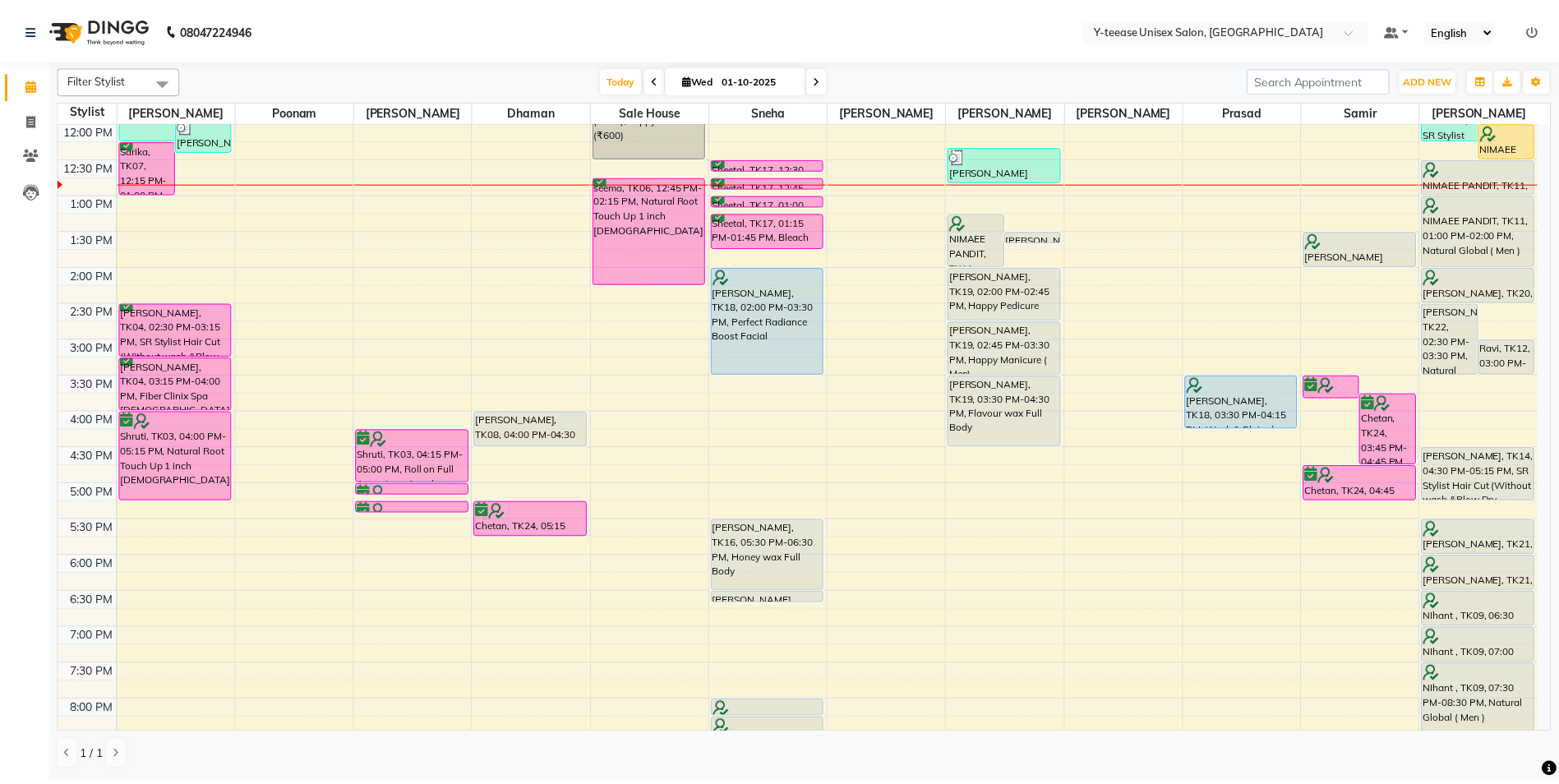
scroll to position [208, 0]
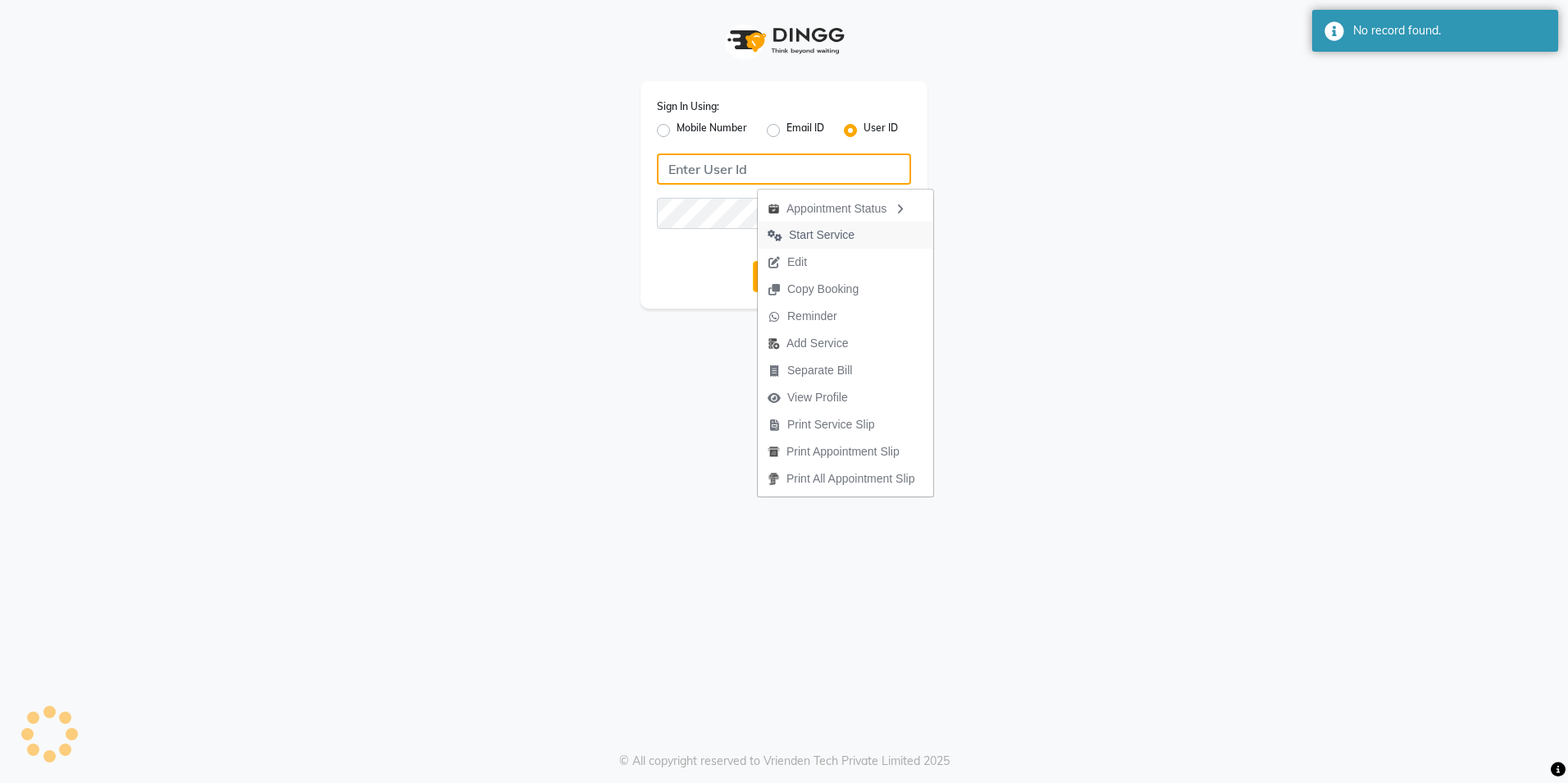
type input "8999679795"
click at [677, 133] on label "Mobile Number" at bounding box center [712, 131] width 71 height 20
click at [677, 131] on input "Mobile Number" at bounding box center [682, 126] width 11 height 11
radio input "true"
radio input "false"
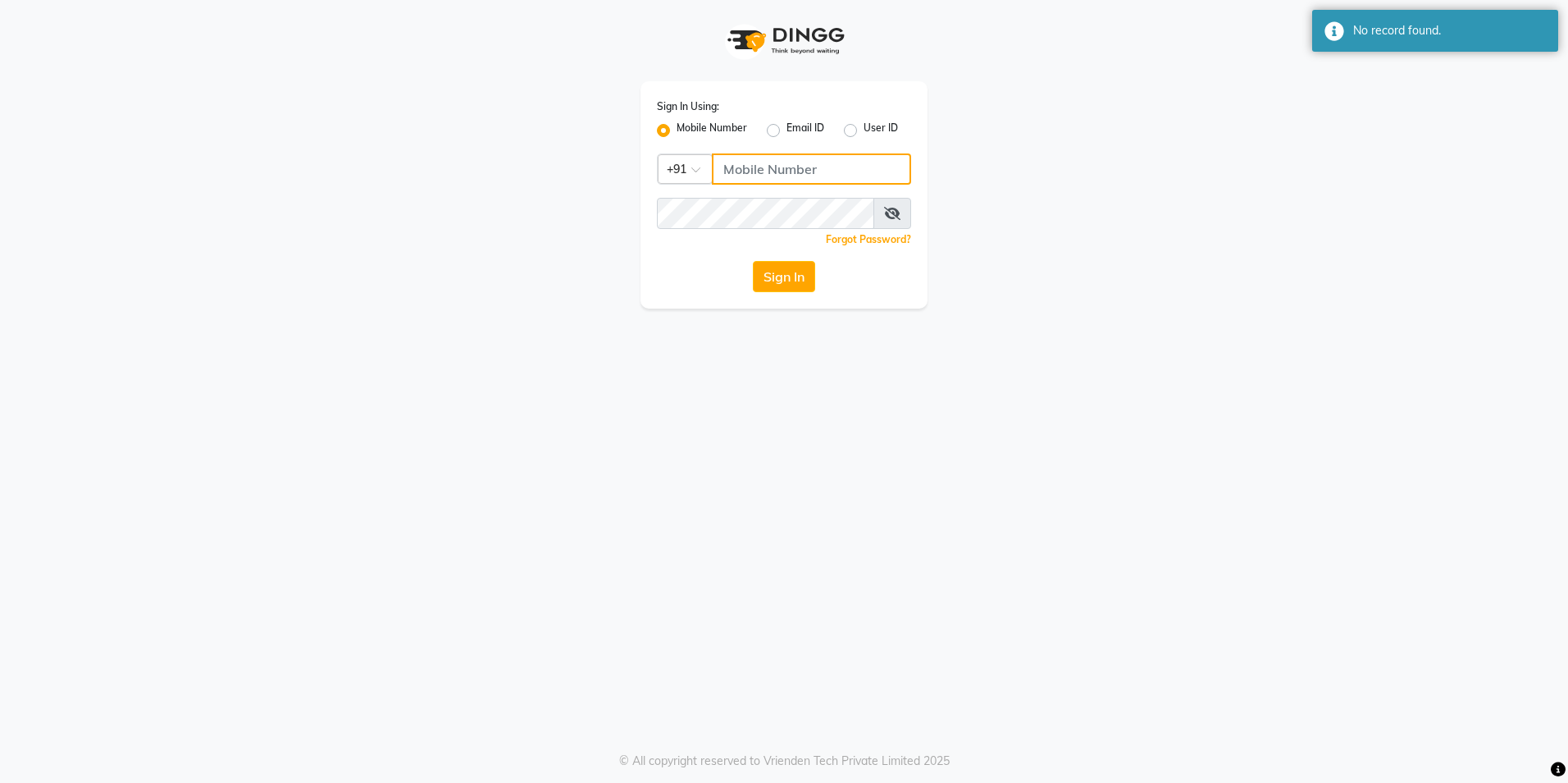
click at [733, 174] on input "Username" at bounding box center [811, 169] width 200 height 31
type input "8999679795"
click at [779, 265] on button "Sign In" at bounding box center [784, 276] width 62 height 31
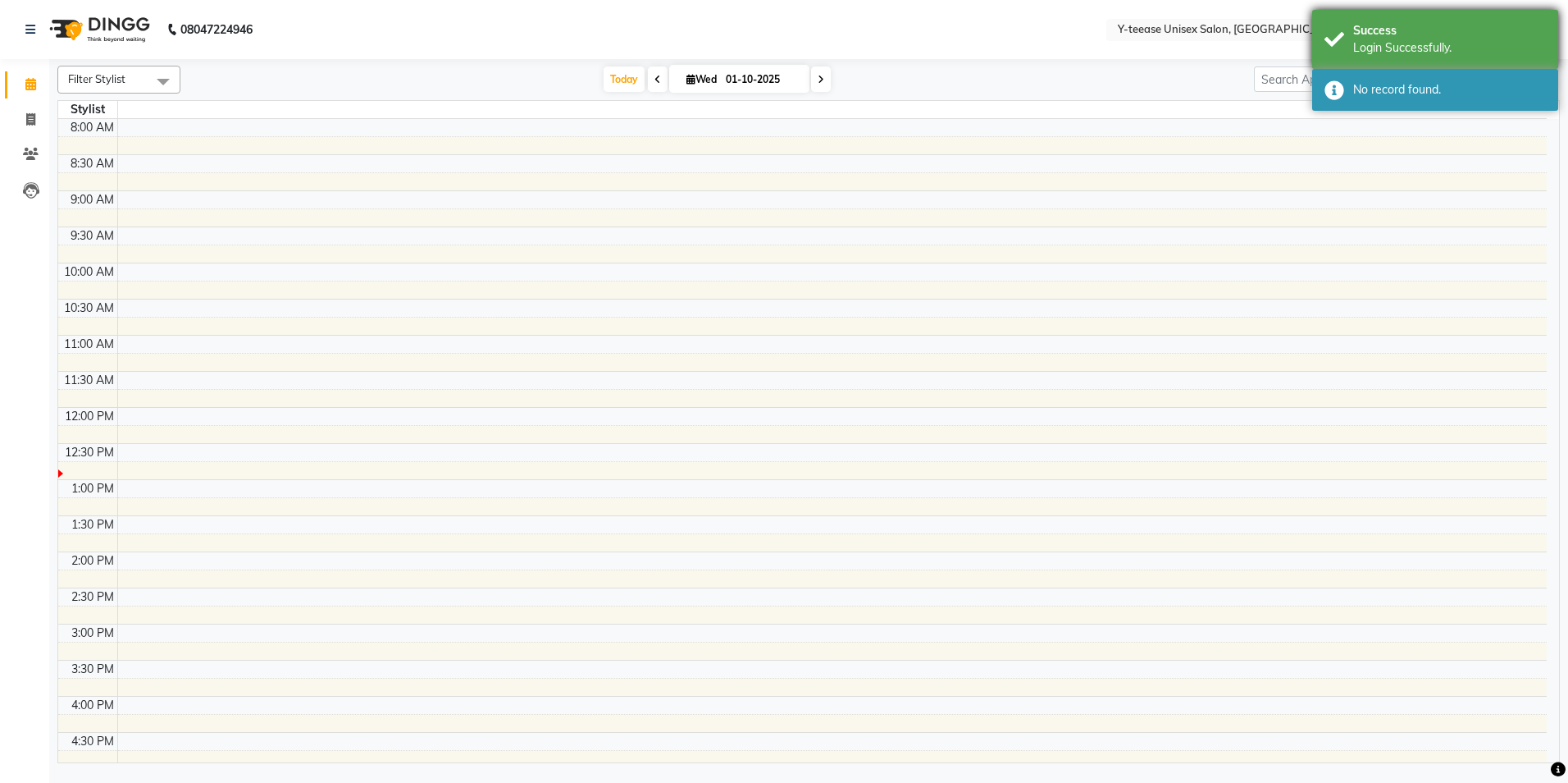
click at [1456, 42] on div "Login Successfully." at bounding box center [1449, 47] width 193 height 17
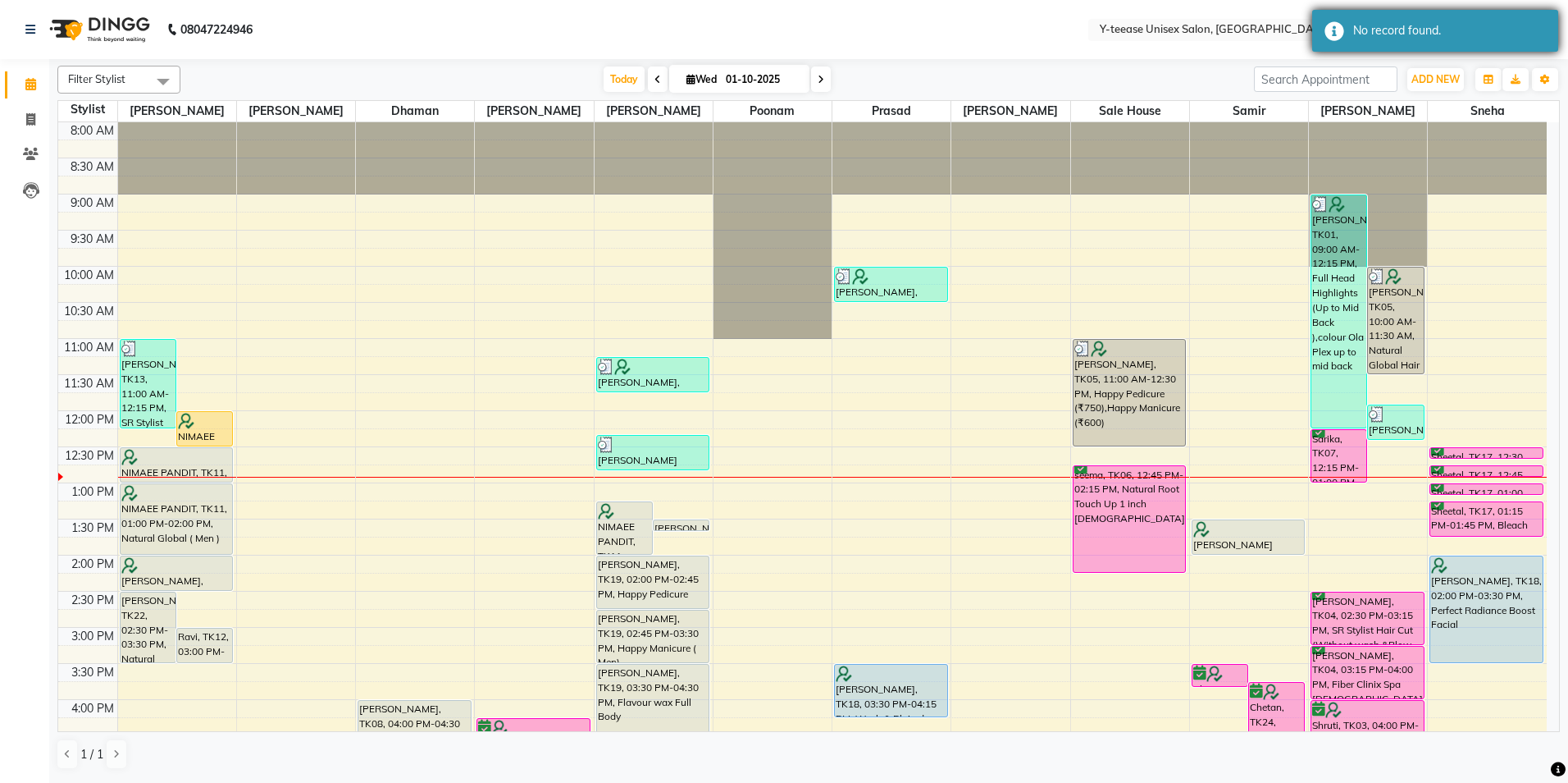
click at [1433, 35] on div "No record found." at bounding box center [1449, 30] width 193 height 17
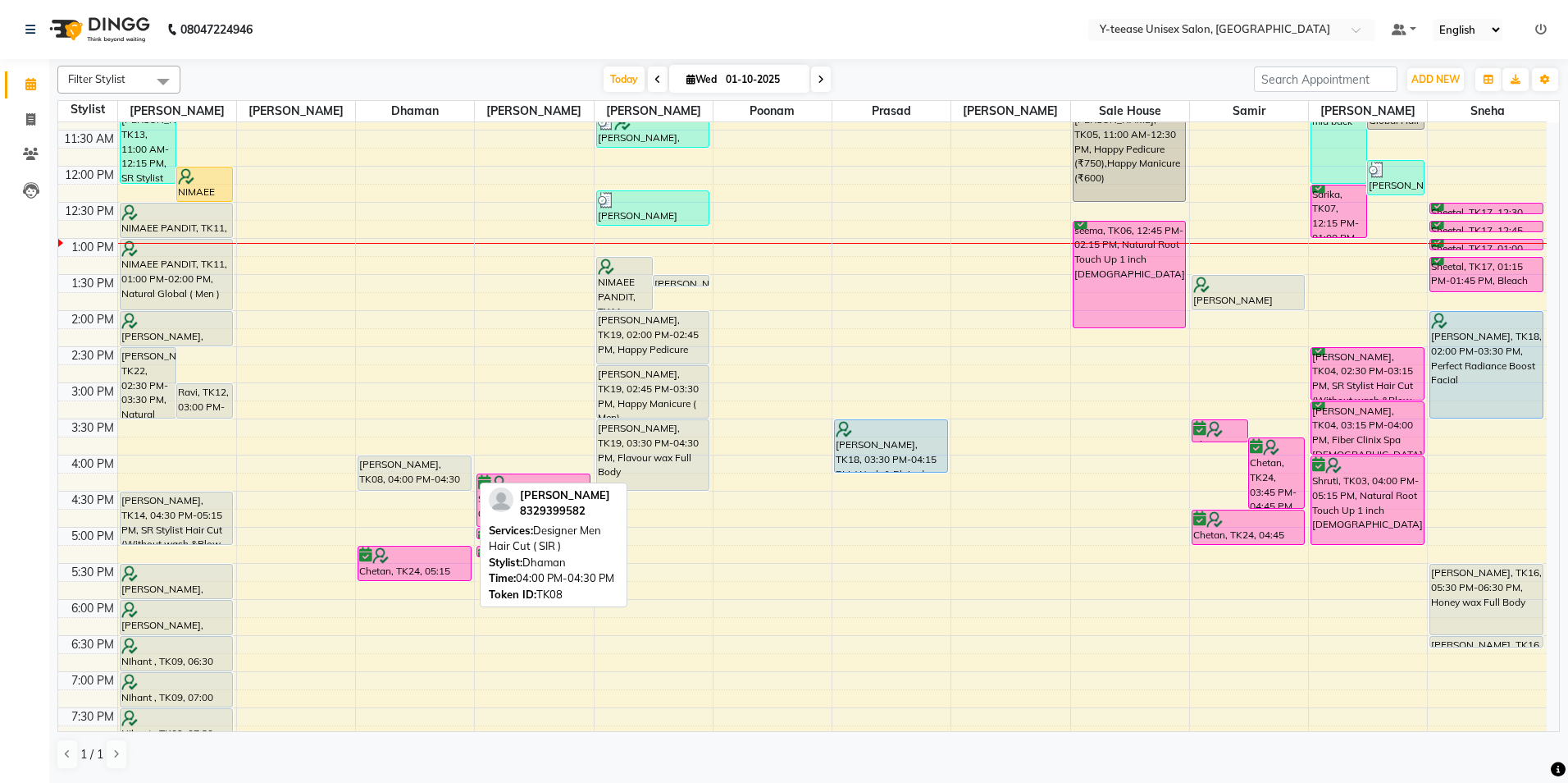
scroll to position [247, 0]
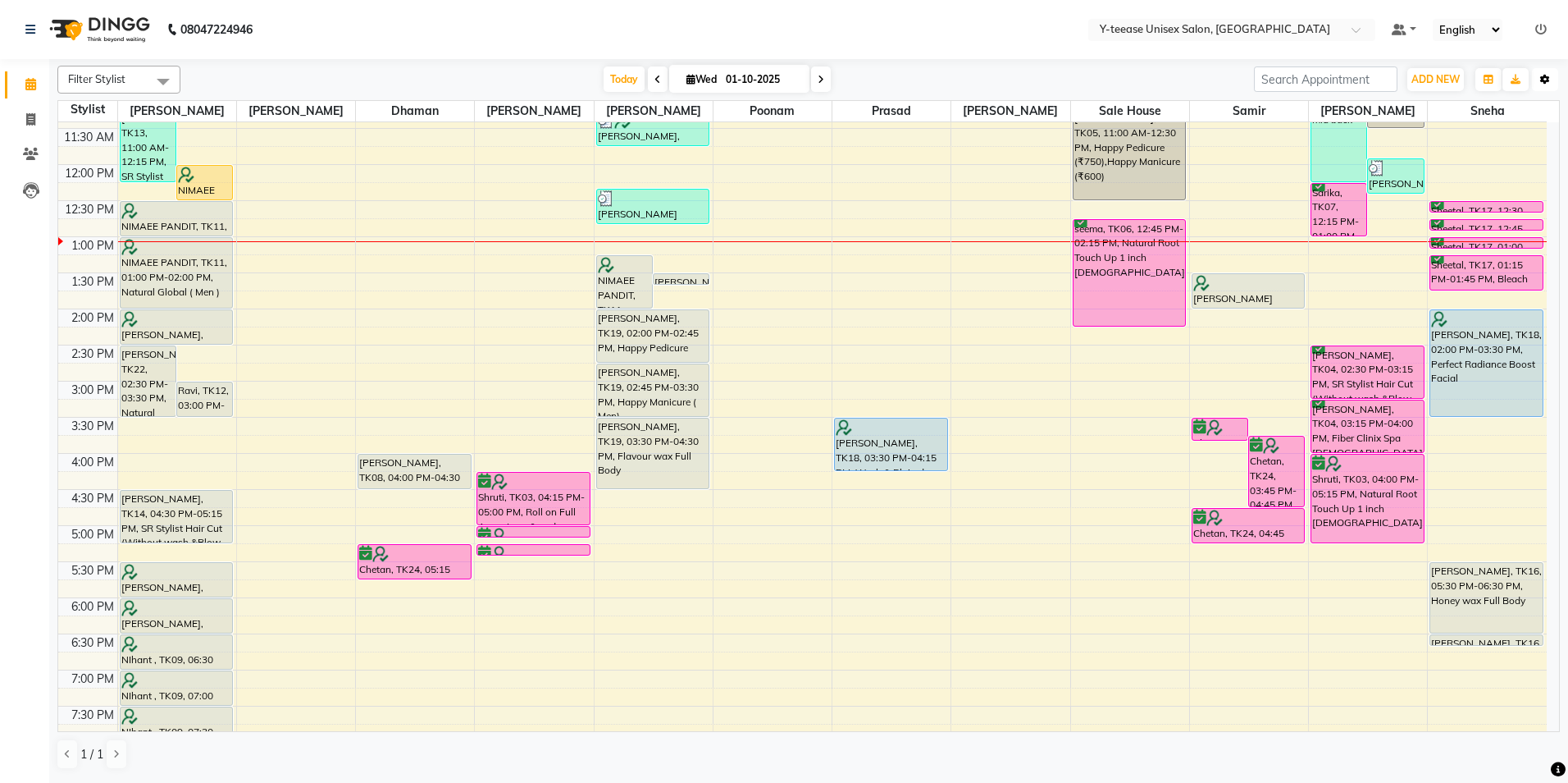
click at [1542, 89] on button "Toggle Dropdown" at bounding box center [1545, 79] width 26 height 23
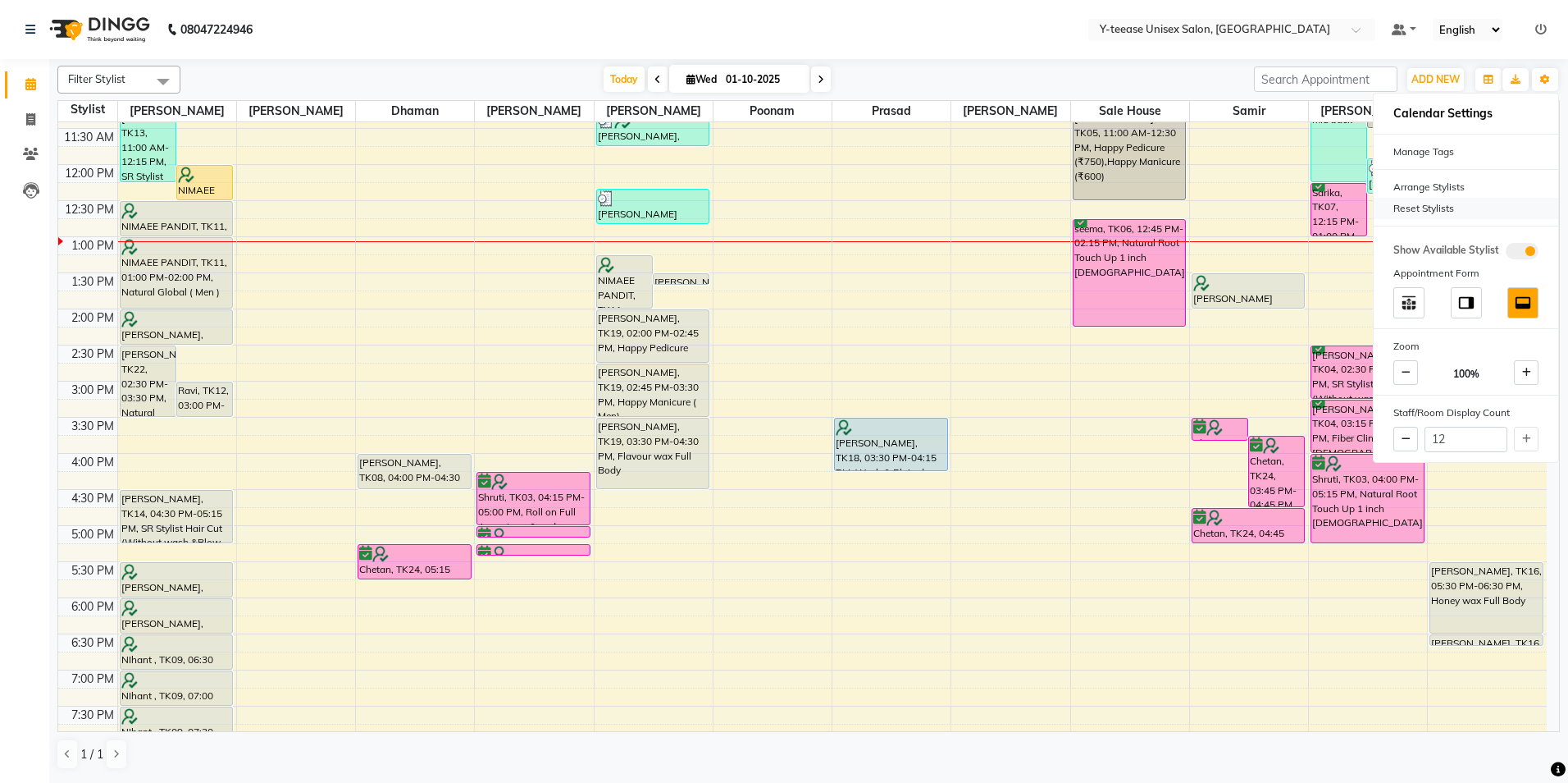
click at [1413, 214] on div "Reset Stylists" at bounding box center [1465, 208] width 185 height 21
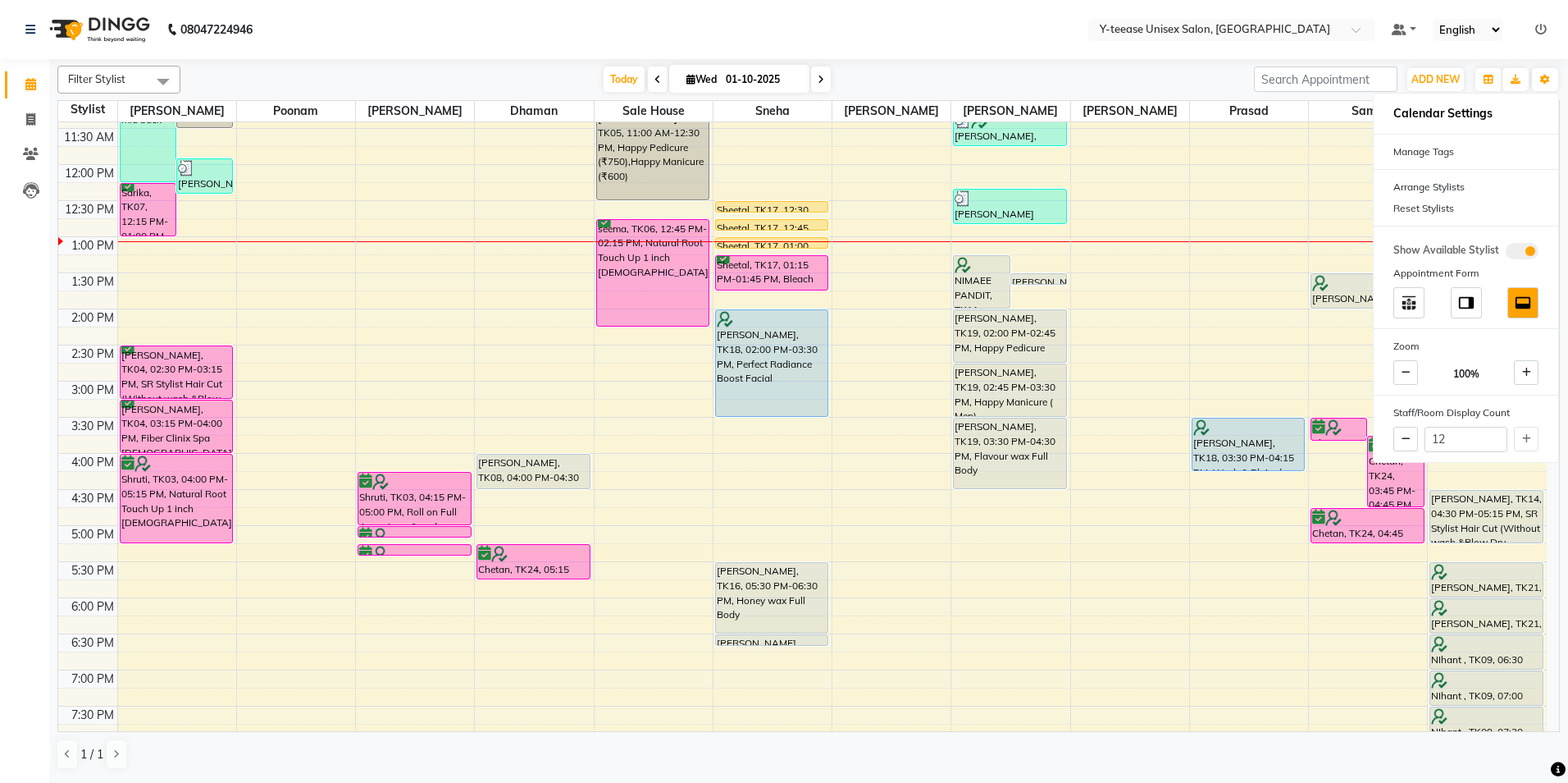
click at [1056, 82] on div "[DATE] [DATE]" at bounding box center [717, 79] width 1057 height 25
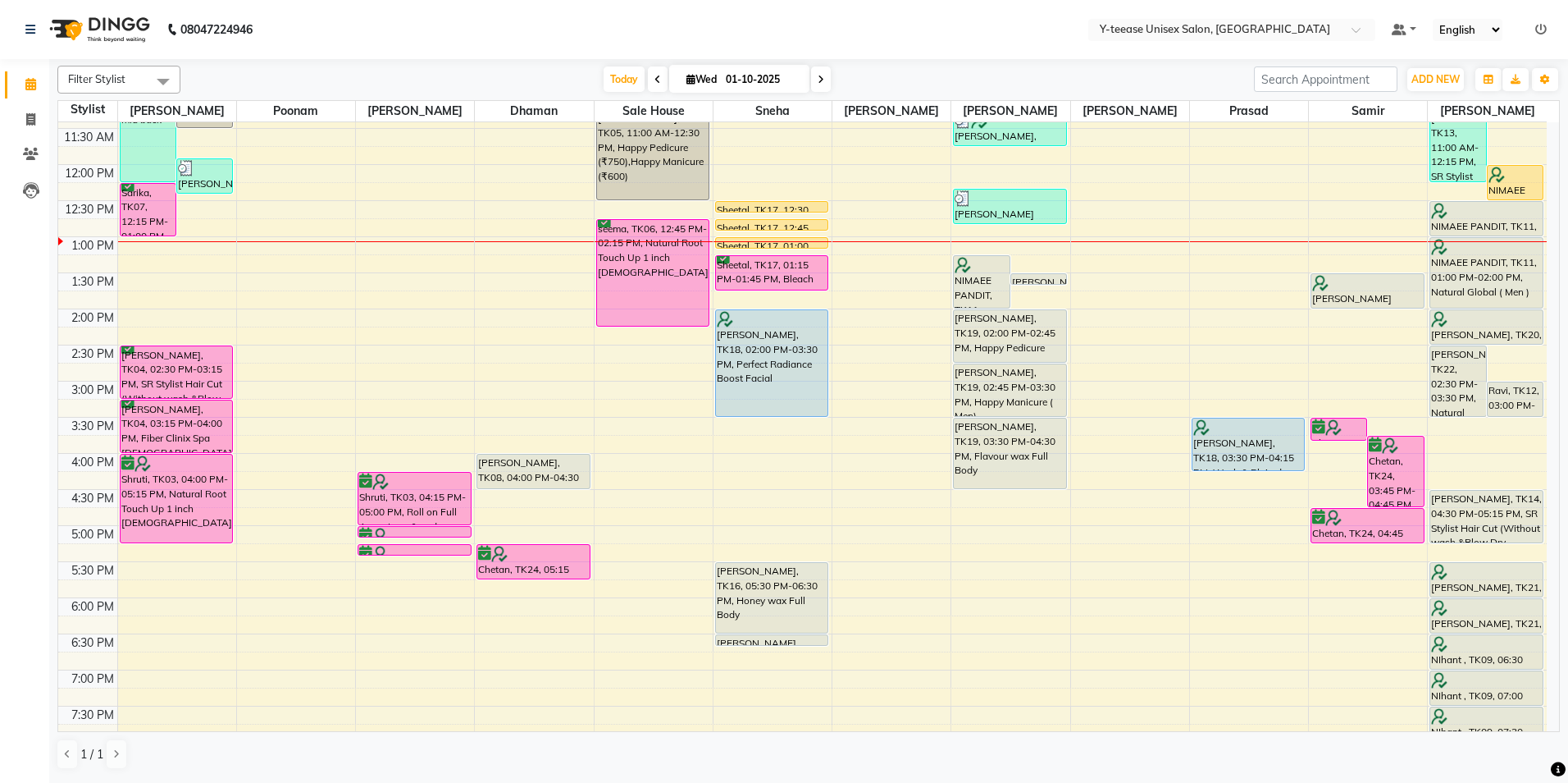
click at [173, 609] on div "8:00 AM 8:30 AM 9:00 AM 9:30 AM 10:00 AM 10:30 AM 11:00 AM 11:30 AM 12:00 PM 12…" at bounding box center [801, 417] width 1488 height 1083
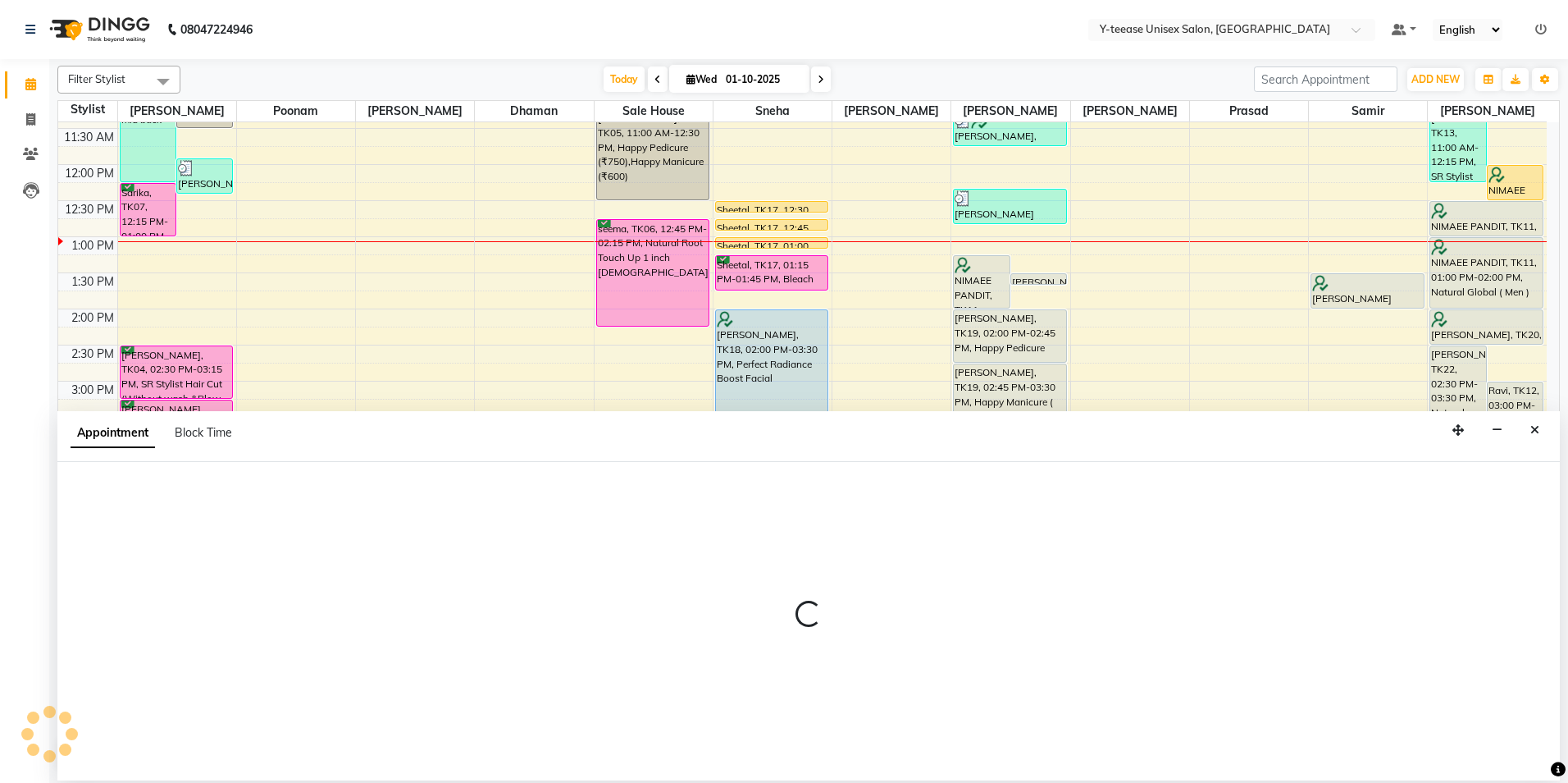
select select "56"
select select "1080"
select select "tentative"
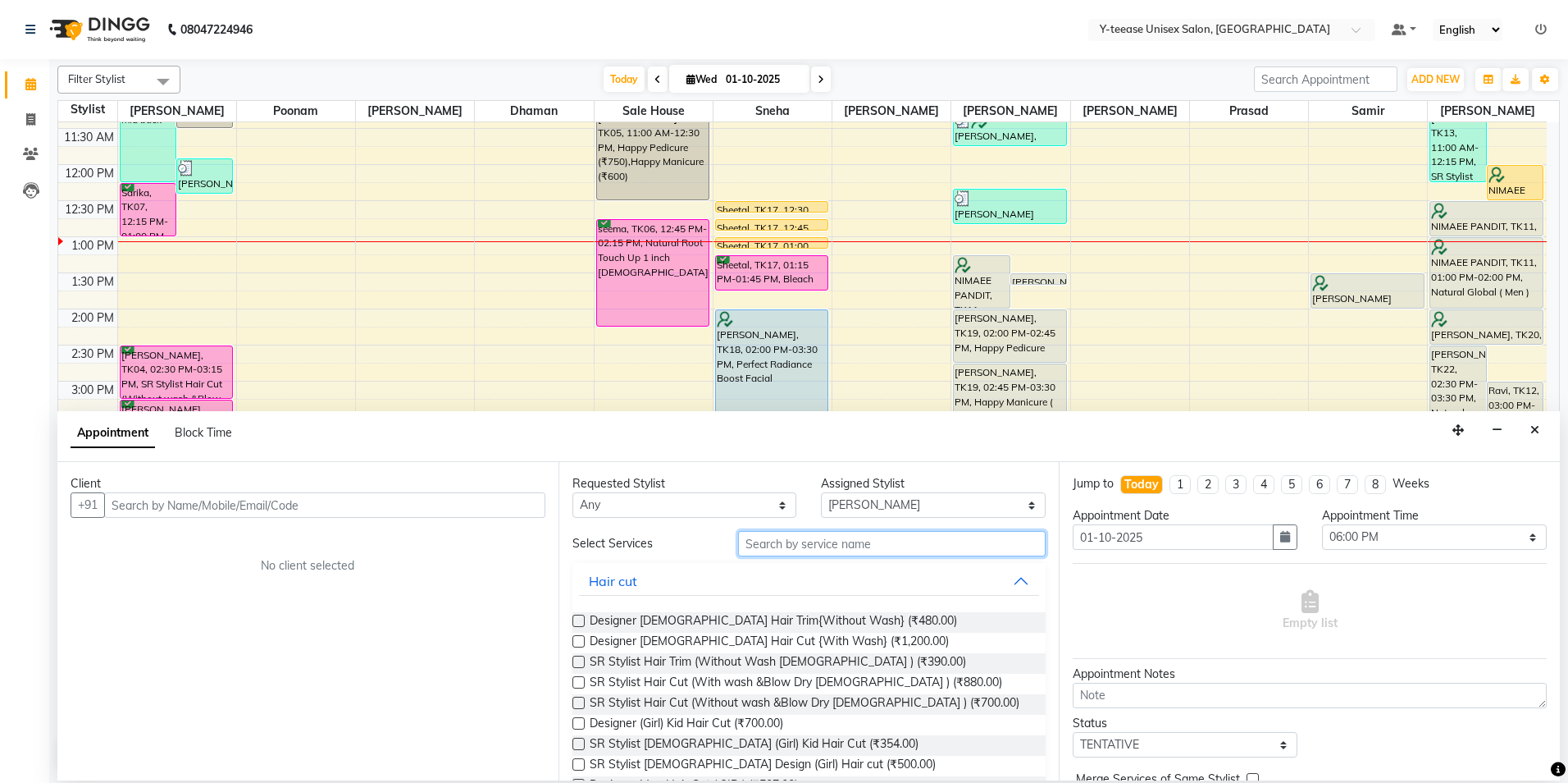
click at [895, 551] on input "text" at bounding box center [892, 543] width 307 height 25
click at [1414, 540] on select "Select 09:00 AM 09:15 AM 09:30 AM 09:45 AM 10:00 AM 10:15 AM 10:30 AM 10:45 AM …" at bounding box center [1434, 536] width 225 height 25
click at [1322, 524] on select "Select 09:00 AM 09:15 AM 09:30 AM 09:45 AM 10:00 AM 10:15 AM 10:30 AM 10:45 AM …" at bounding box center [1434, 536] width 225 height 25
click at [1404, 530] on select "Select 09:00 AM 09:15 AM 09:30 AM 09:45 AM 10:00 AM 10:15 AM 10:30 AM 10:45 AM …" at bounding box center [1434, 536] width 225 height 25
select select "1050"
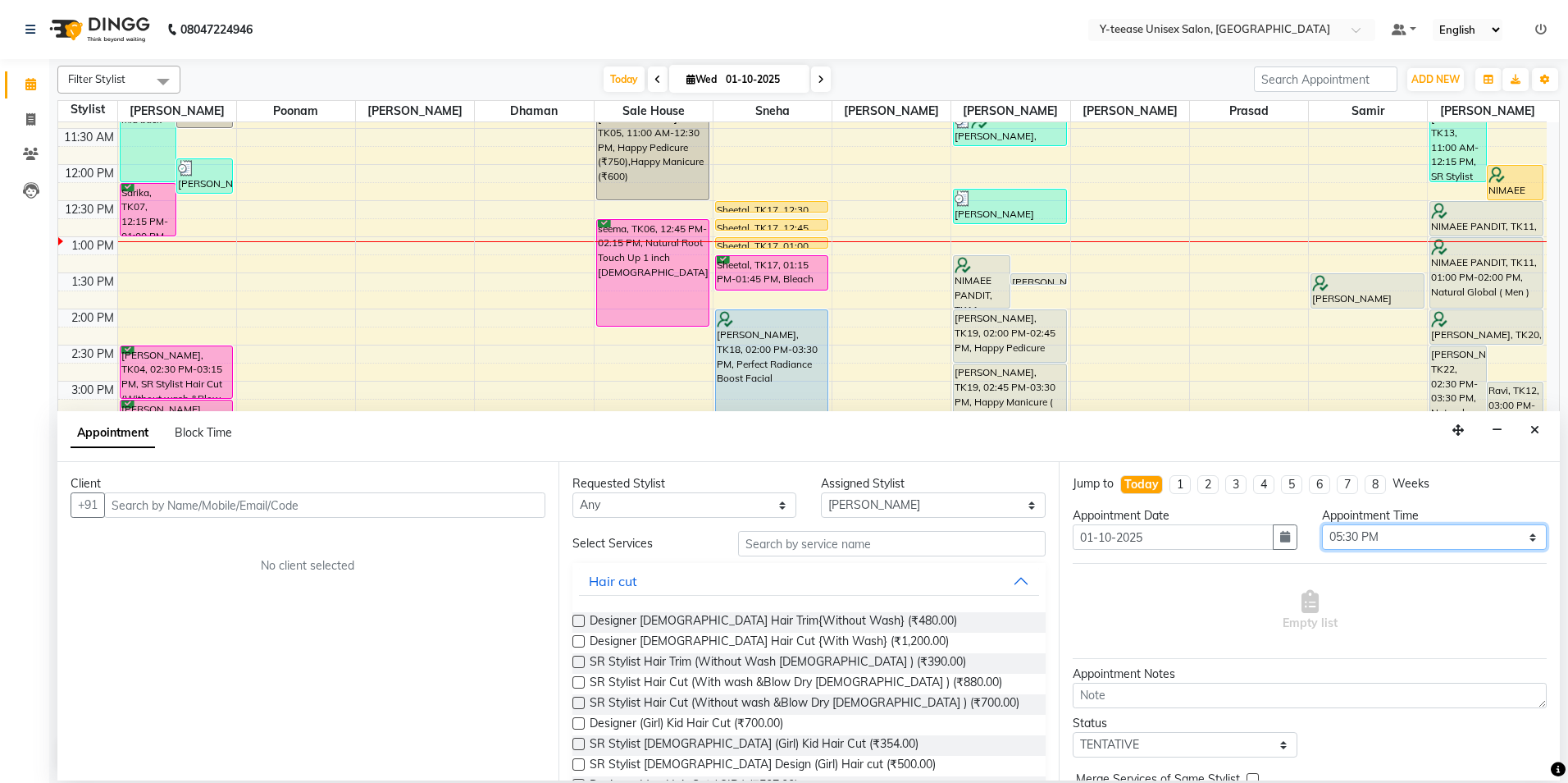
click at [1322, 524] on select "Select 09:00 AM 09:15 AM 09:30 AM 09:45 AM 10:00 AM 10:15 AM 10:30 AM 10:45 AM …" at bounding box center [1434, 536] width 225 height 25
click at [864, 545] on input "text" at bounding box center [892, 543] width 307 height 25
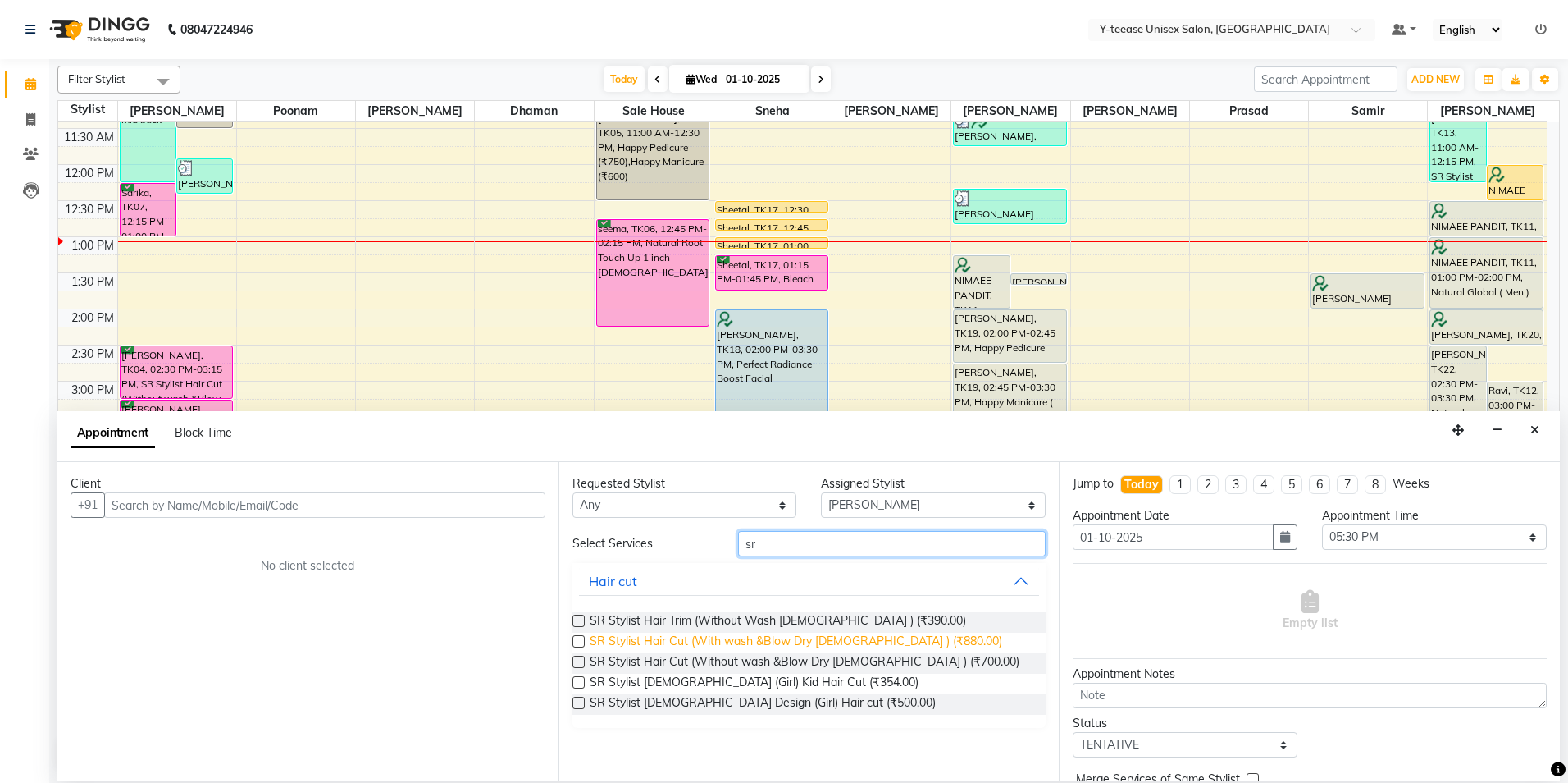
type input "sr"
click at [809, 641] on span "SR Stylist Hair Cut (With wash &Blow Dry Female ) (₹880.00)" at bounding box center [795, 643] width 412 height 21
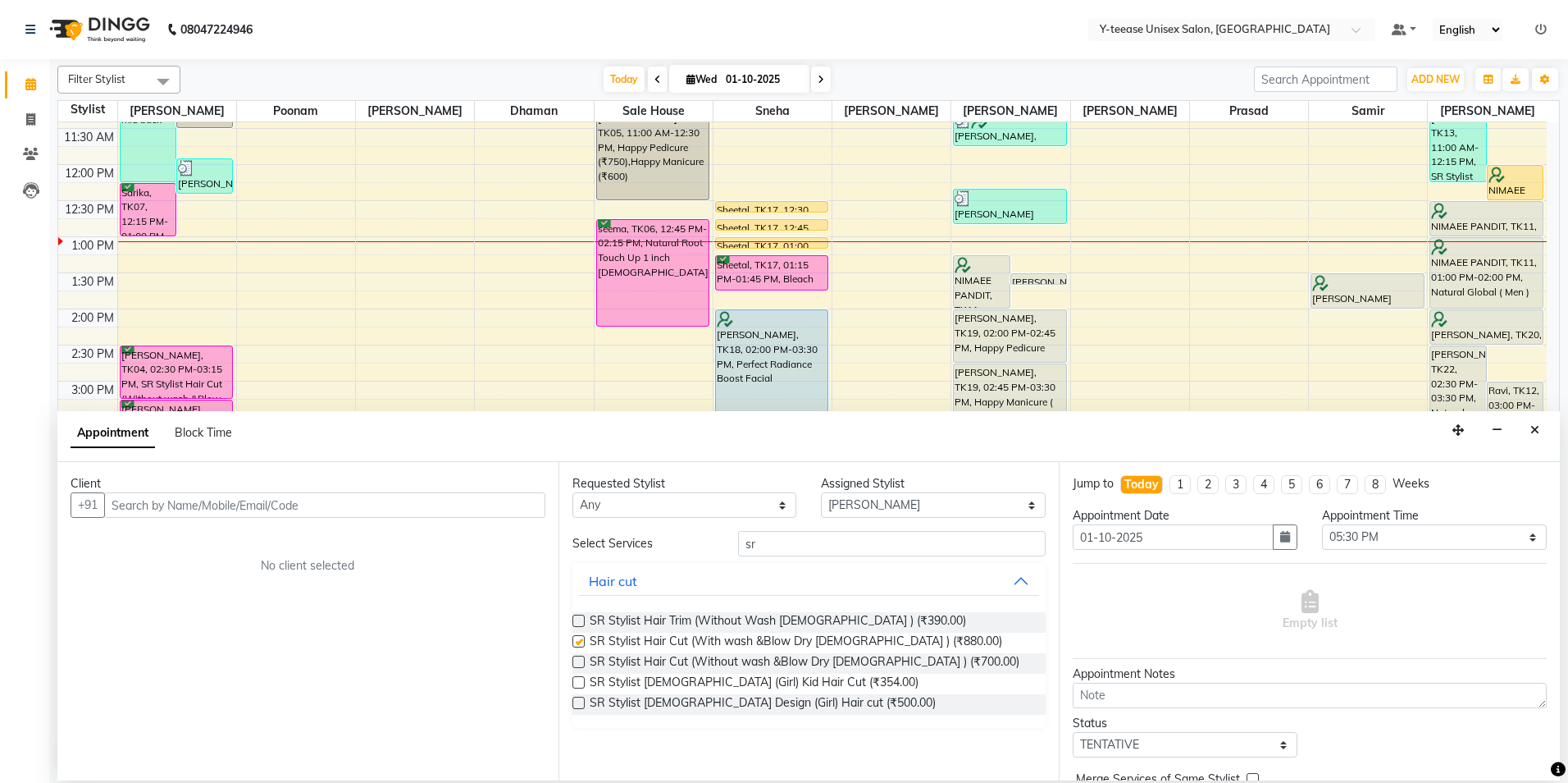
checkbox input "false"
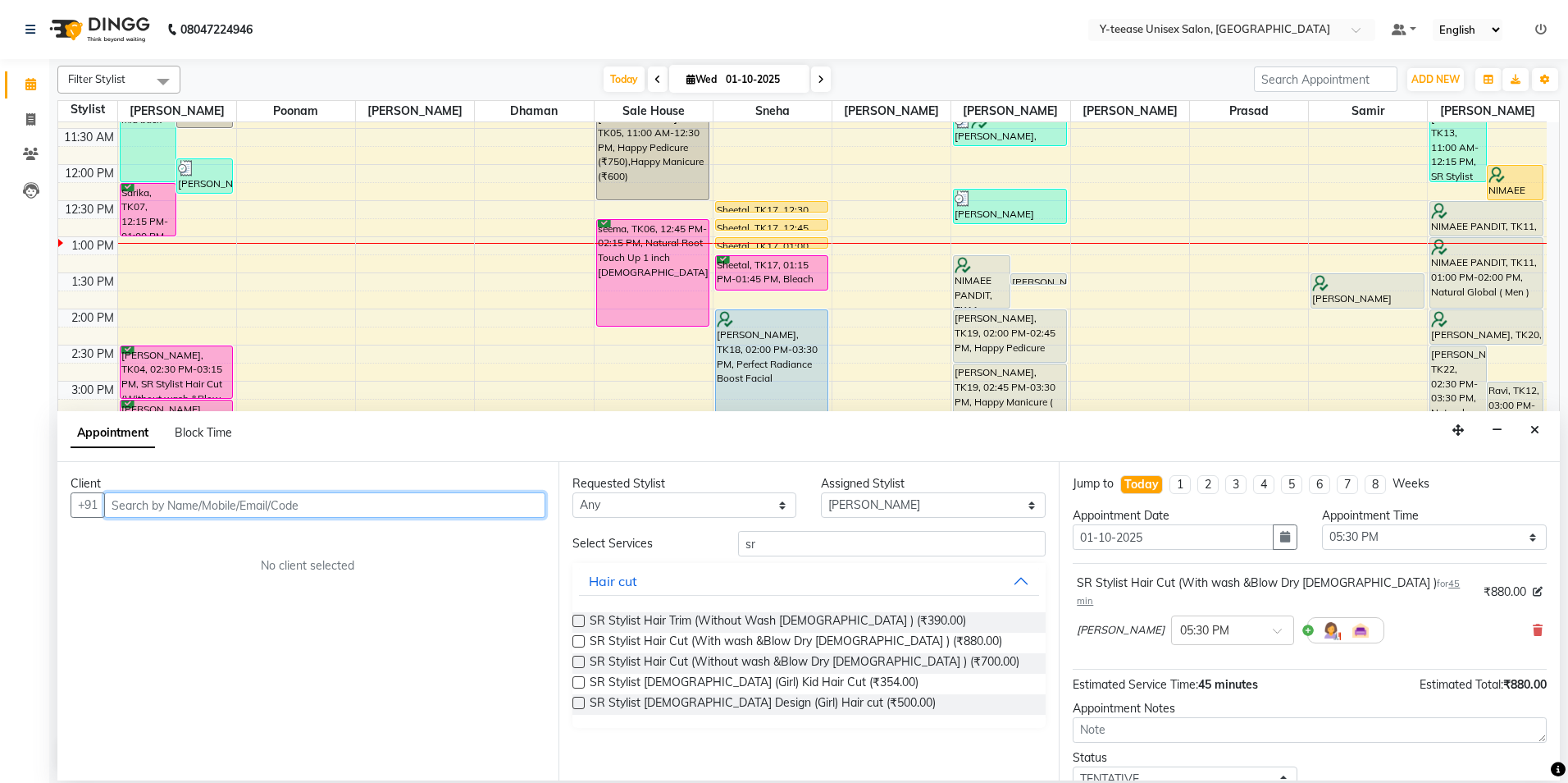
click at [211, 504] on input "text" at bounding box center [324, 504] width 441 height 25
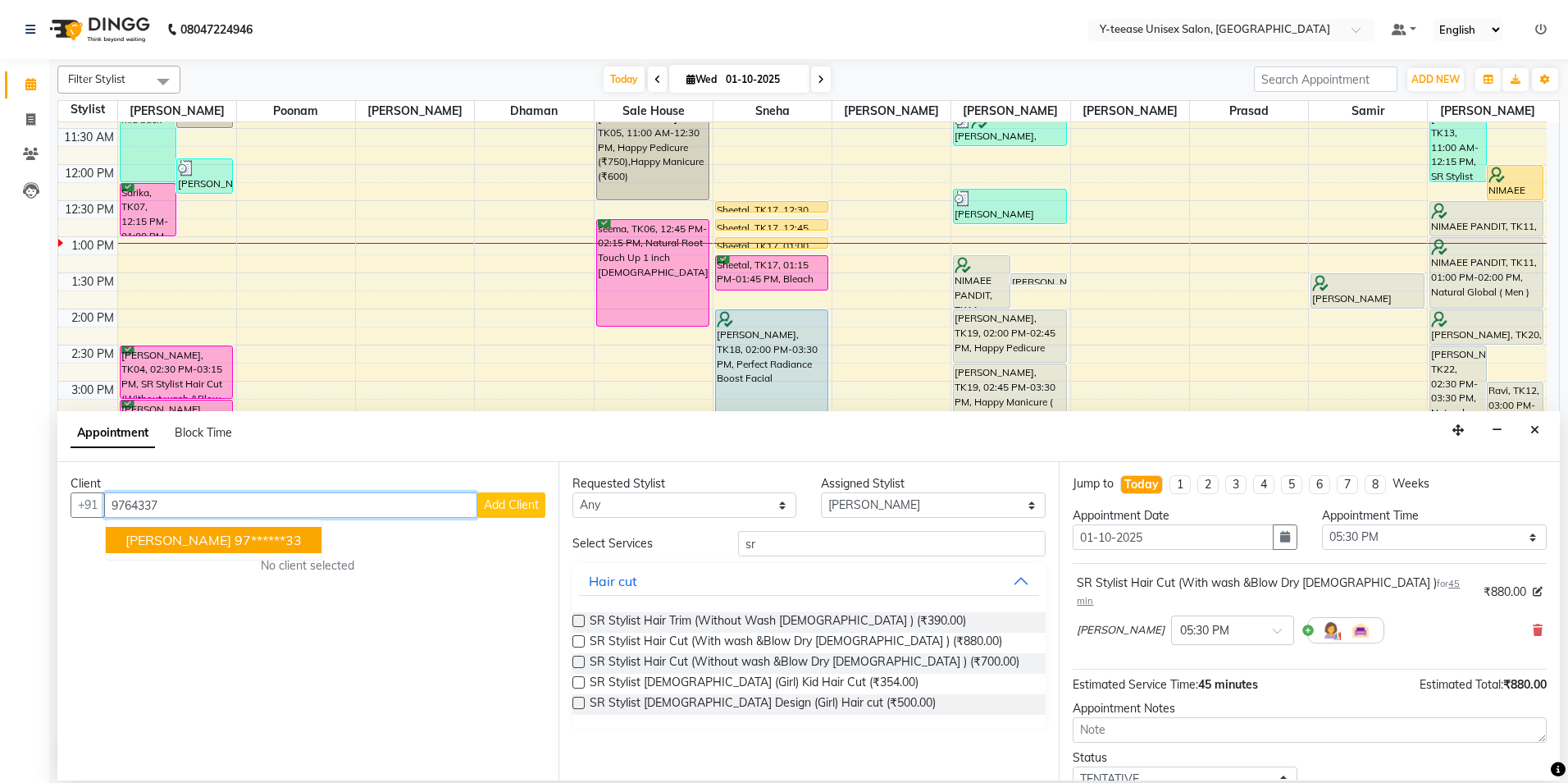
click at [252, 539] on ngb-highlight "97******33" at bounding box center [267, 539] width 67 height 16
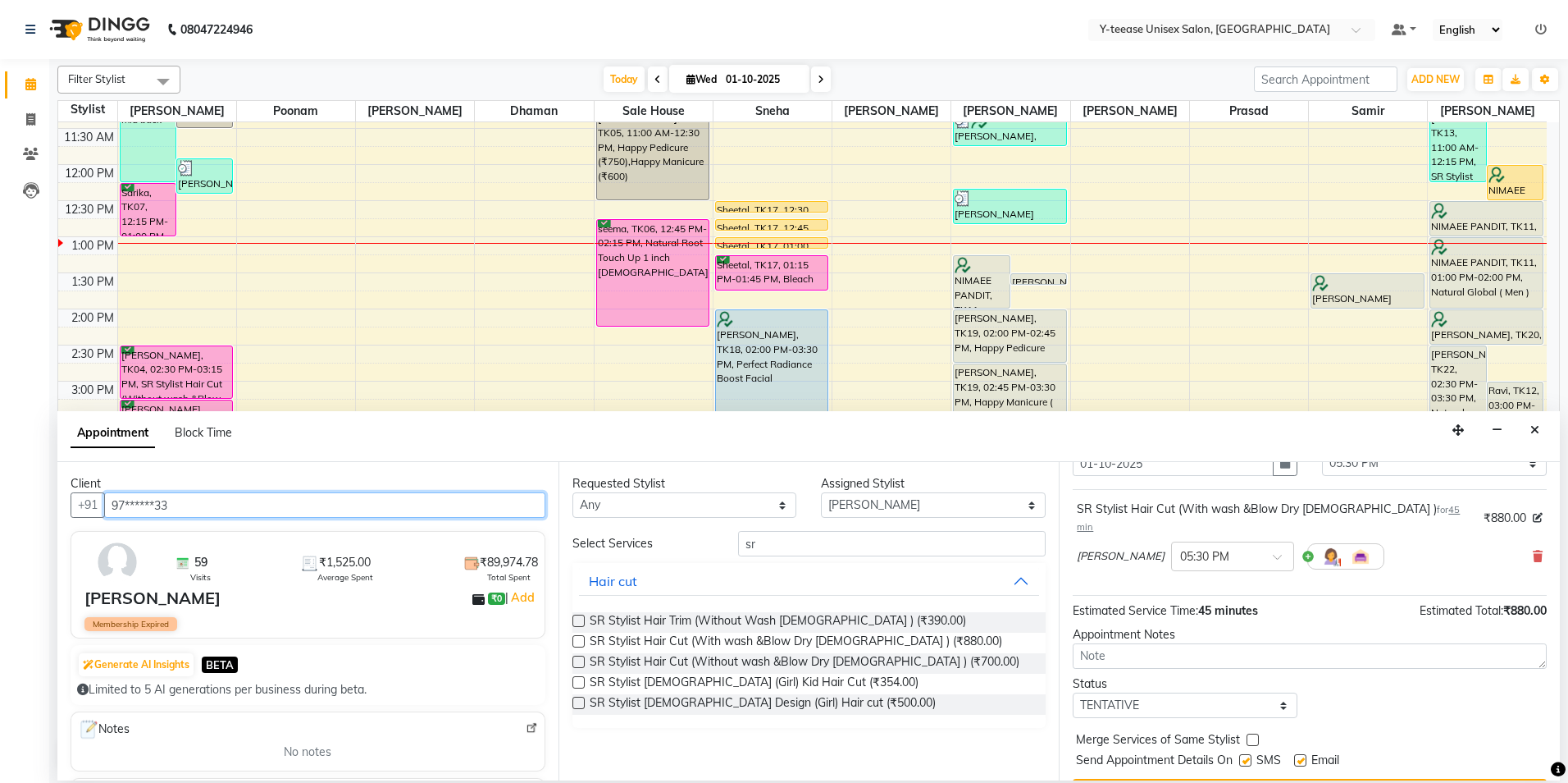
scroll to position [98, 0]
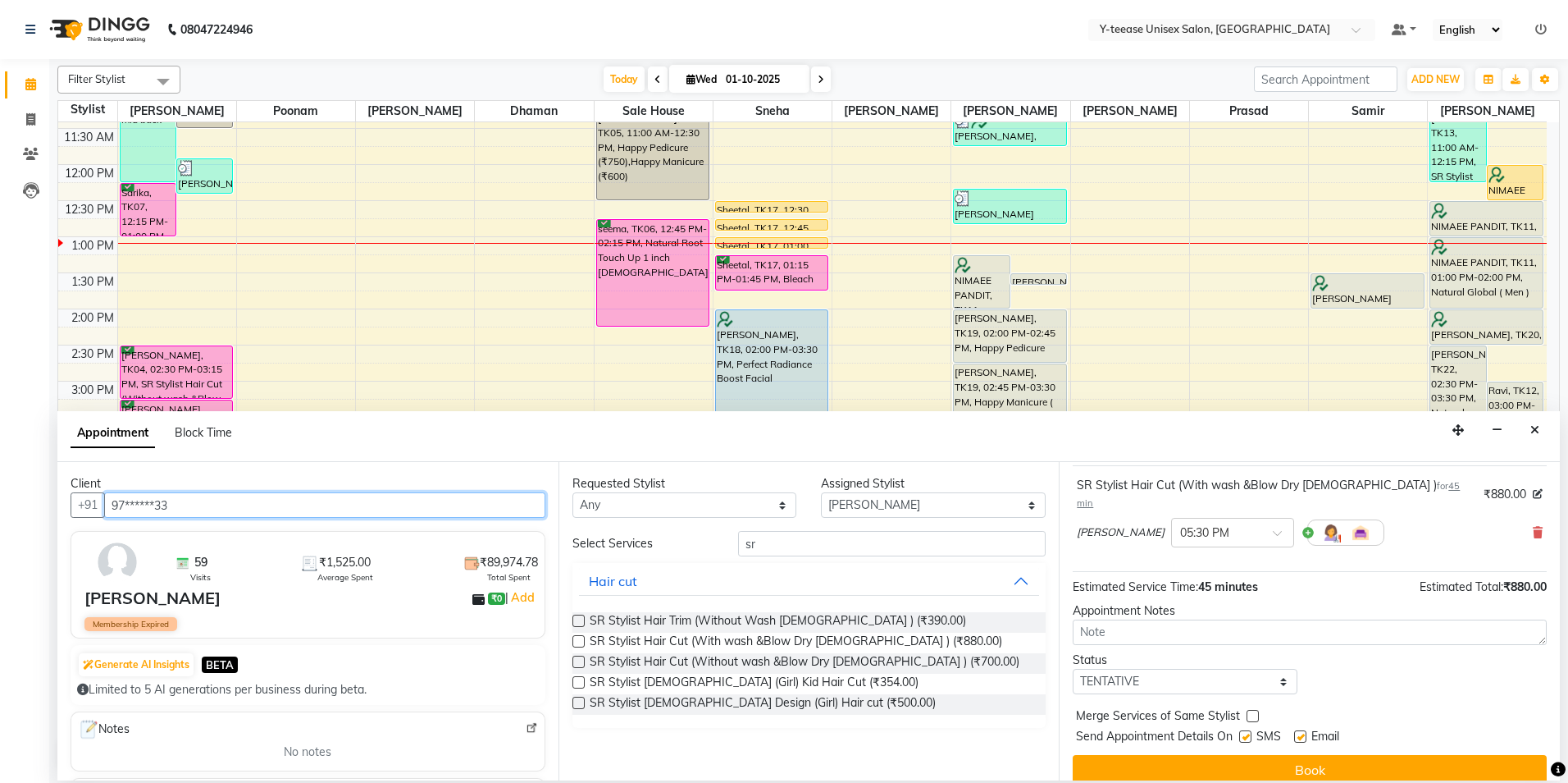
type input "97******33"
click at [1202, 669] on select "Select TENTATIVE CONFIRM CHECK-IN UPCOMING" at bounding box center [1185, 681] width 225 height 25
select select "confirm booking"
click at [1073, 669] on select "Select TENTATIVE CONFIRM CHECK-IN UPCOMING" at bounding box center [1185, 681] width 225 height 25
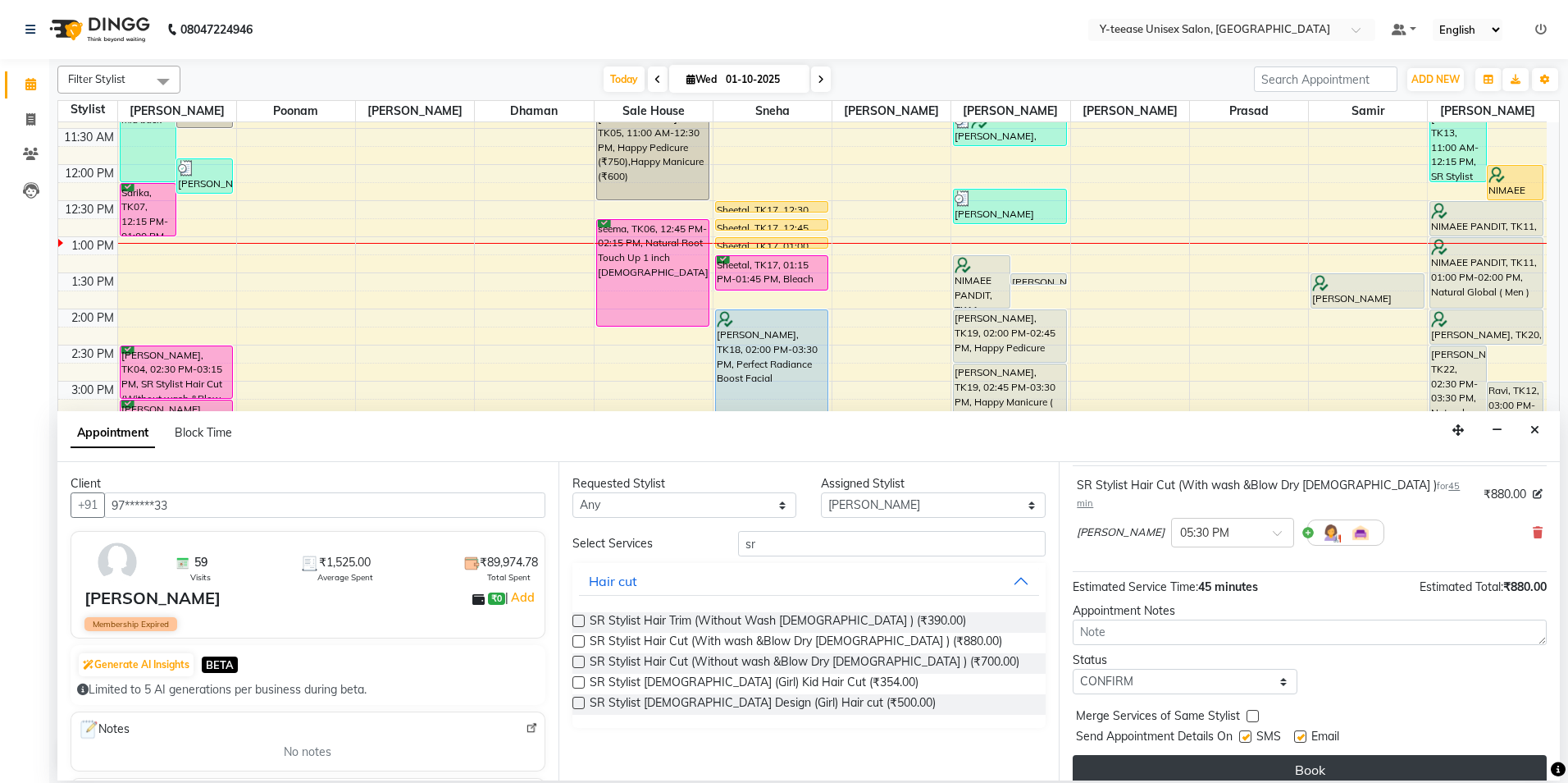
click at [1212, 755] on button "Book" at bounding box center [1309, 770] width 474 height 30
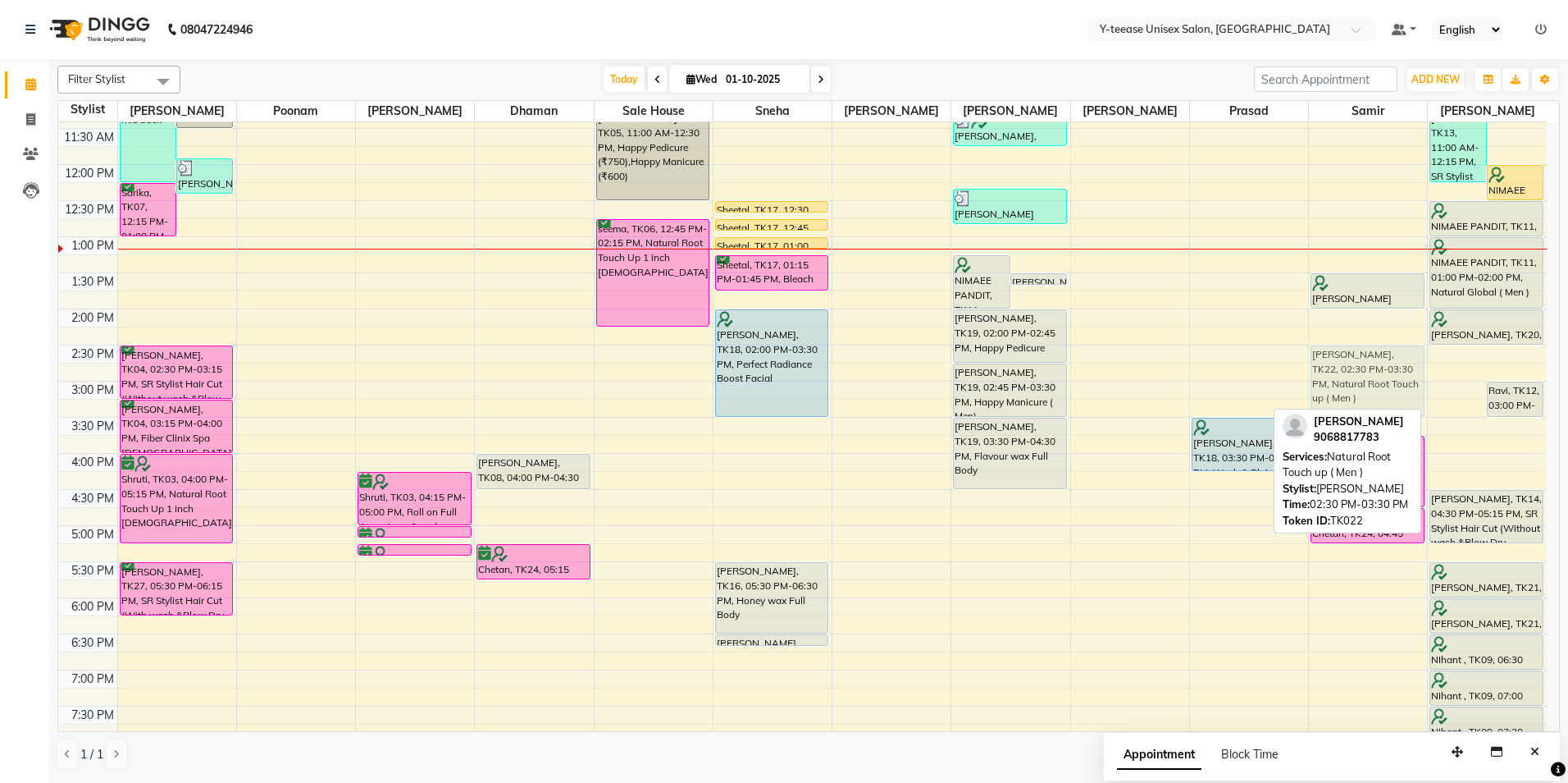
drag, startPoint x: 1453, startPoint y: 373, endPoint x: 1393, endPoint y: 378, distance: 60.2
click at [1393, 378] on tr "manpreet, TK01, 09:00 AM-12:15 PM, Full Head Highlights (Up to Mid Back ),colou…" at bounding box center [801, 417] width 1488 height 1083
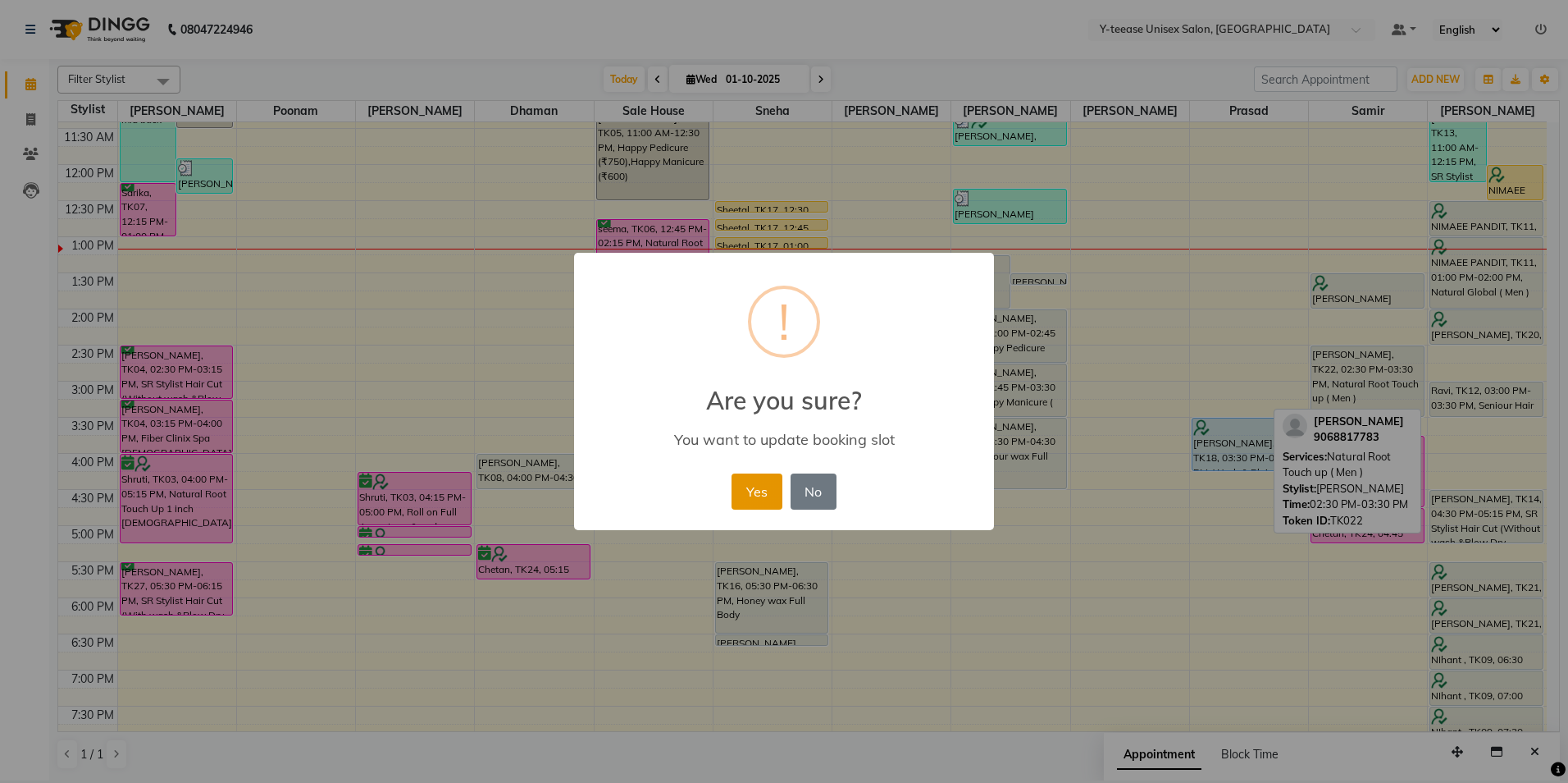
click at [746, 498] on button "Yes" at bounding box center [757, 491] width 50 height 36
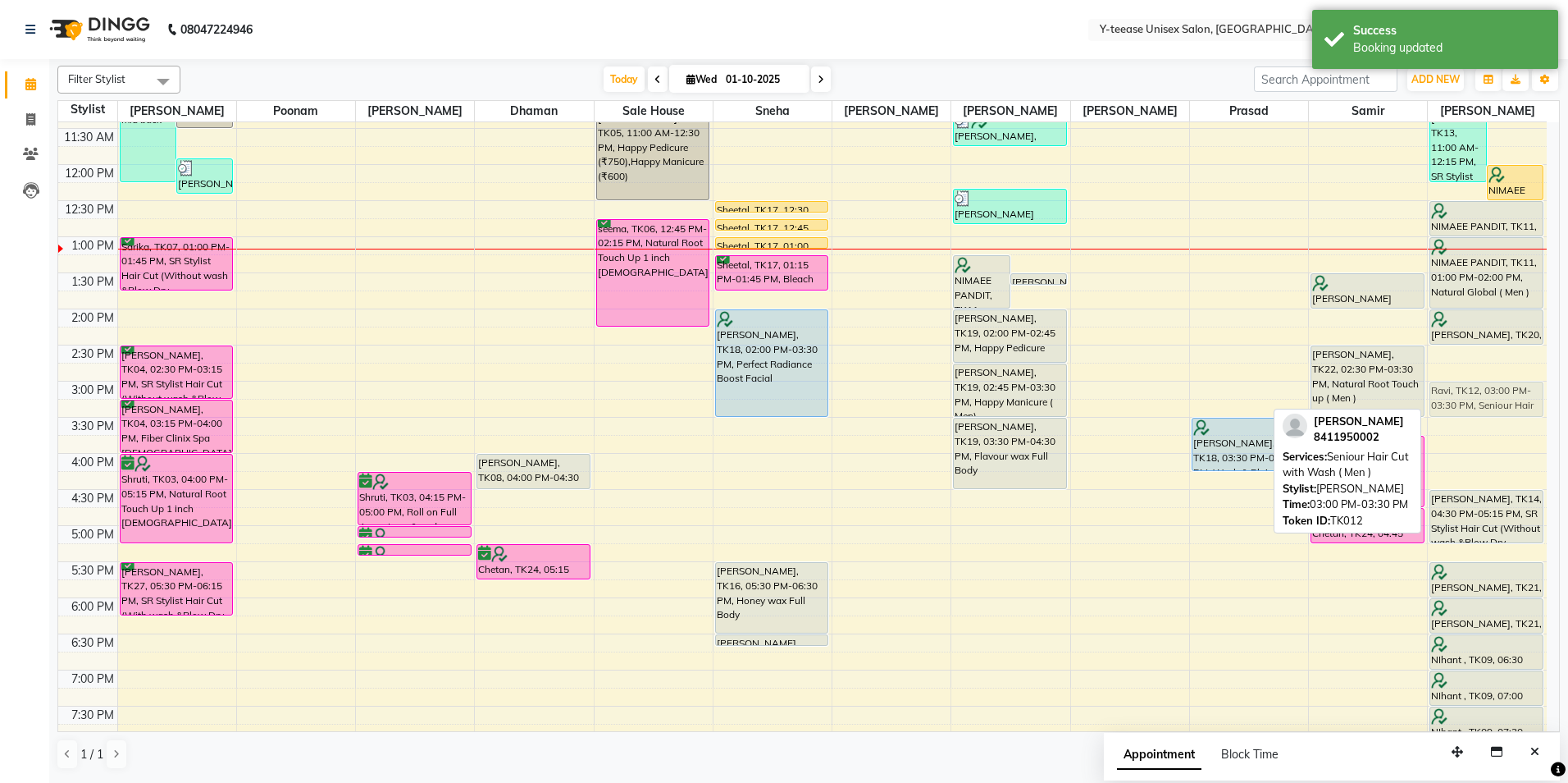
drag, startPoint x: 1483, startPoint y: 392, endPoint x: 1472, endPoint y: 393, distance: 11.0
click at [1472, 393] on div "Nalin, TK13, 11:00 AM-12:15 PM, SR Stylist Hair Cut (With wash &Blow Dry Female…" at bounding box center [1487, 417] width 119 height 1083
drag, startPoint x: 1512, startPoint y: 404, endPoint x: 1426, endPoint y: 413, distance: 86.5
click at [1426, 413] on div "8:00 AM 8:30 AM 9:00 AM 9:30 AM 10:00 AM 10:30 AM 11:00 AM 11:30 AM 12:00 PM 12…" at bounding box center [801, 417] width 1488 height 1083
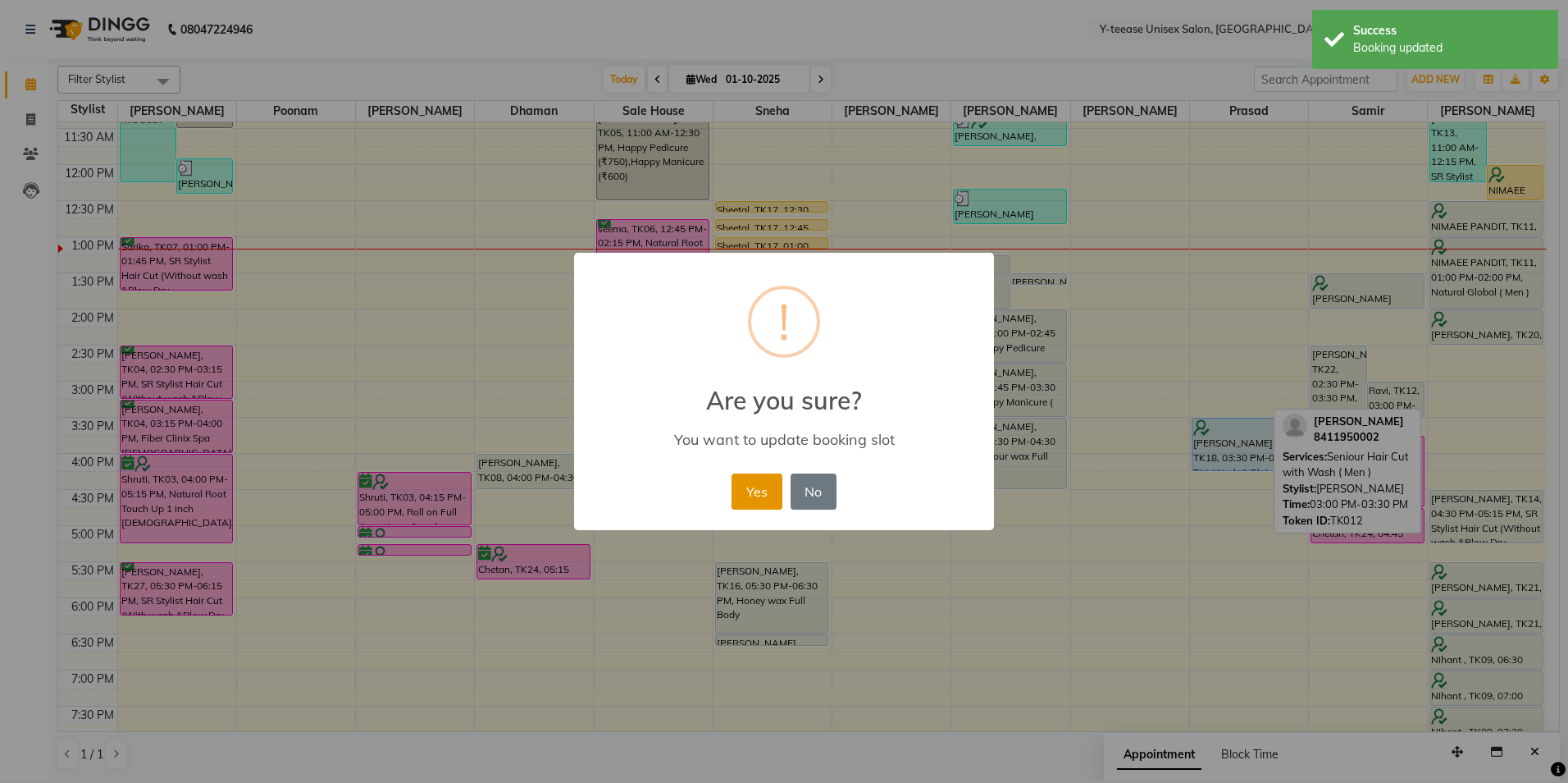
click at [751, 481] on button "Yes" at bounding box center [757, 491] width 50 height 36
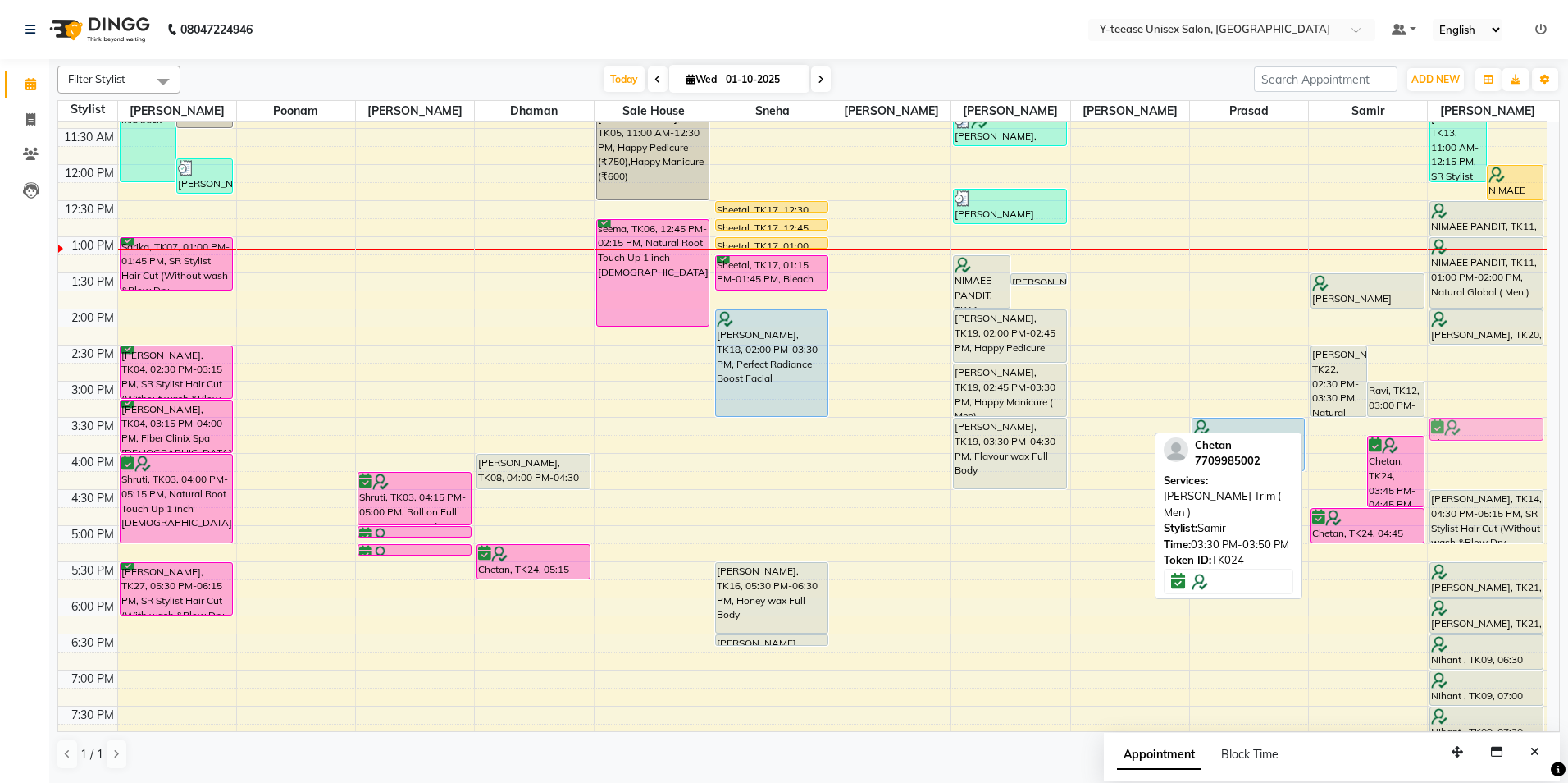
drag, startPoint x: 1335, startPoint y: 428, endPoint x: 1473, endPoint y: 425, distance: 138.0
click at [1473, 425] on tr "manpreet, TK01, 09:00 AM-12:15 PM, Full Head Highlights (Up to Mid Back ),colou…" at bounding box center [801, 417] width 1488 height 1083
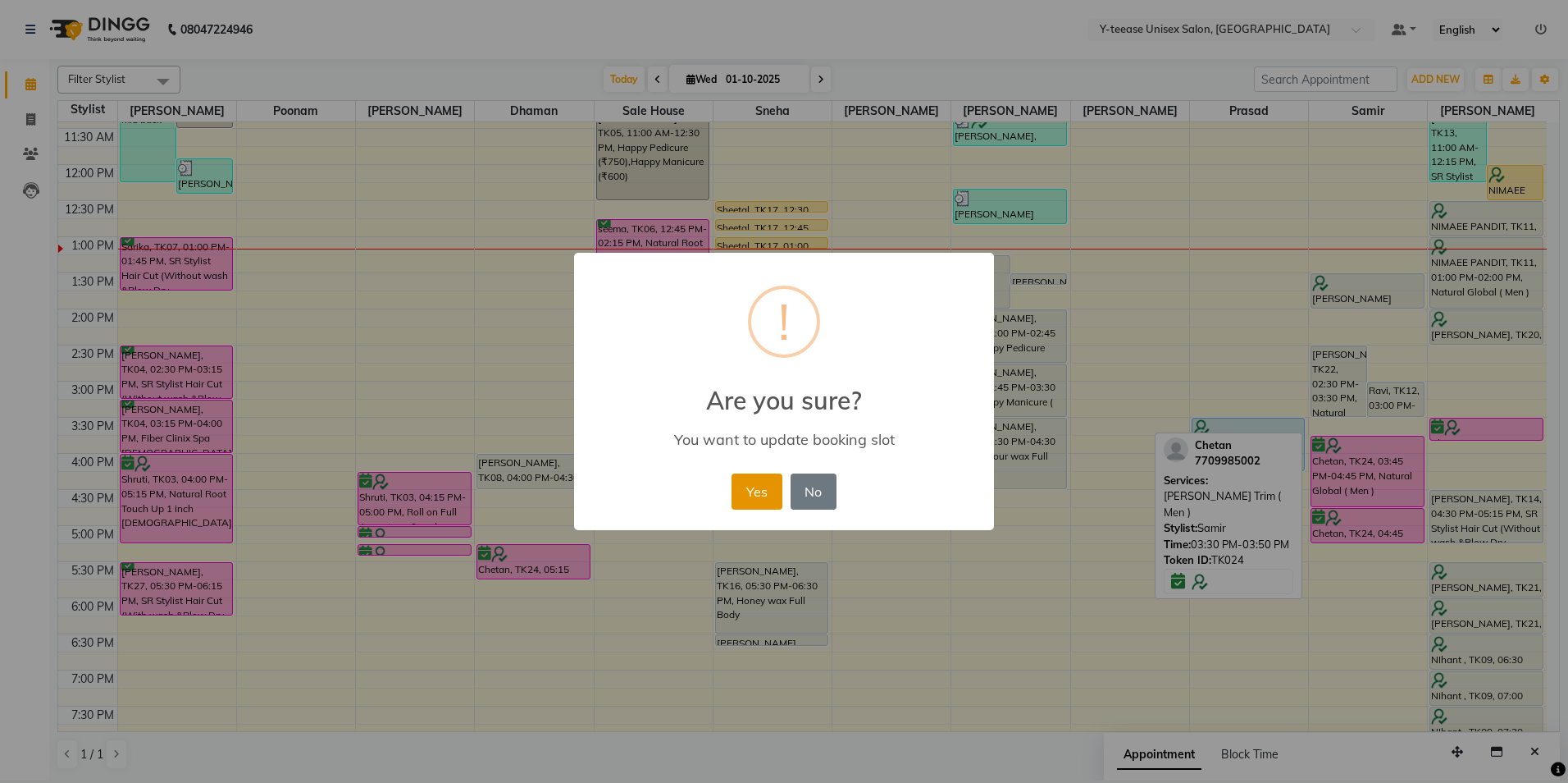
click at [758, 497] on button "Yes" at bounding box center [757, 491] width 50 height 36
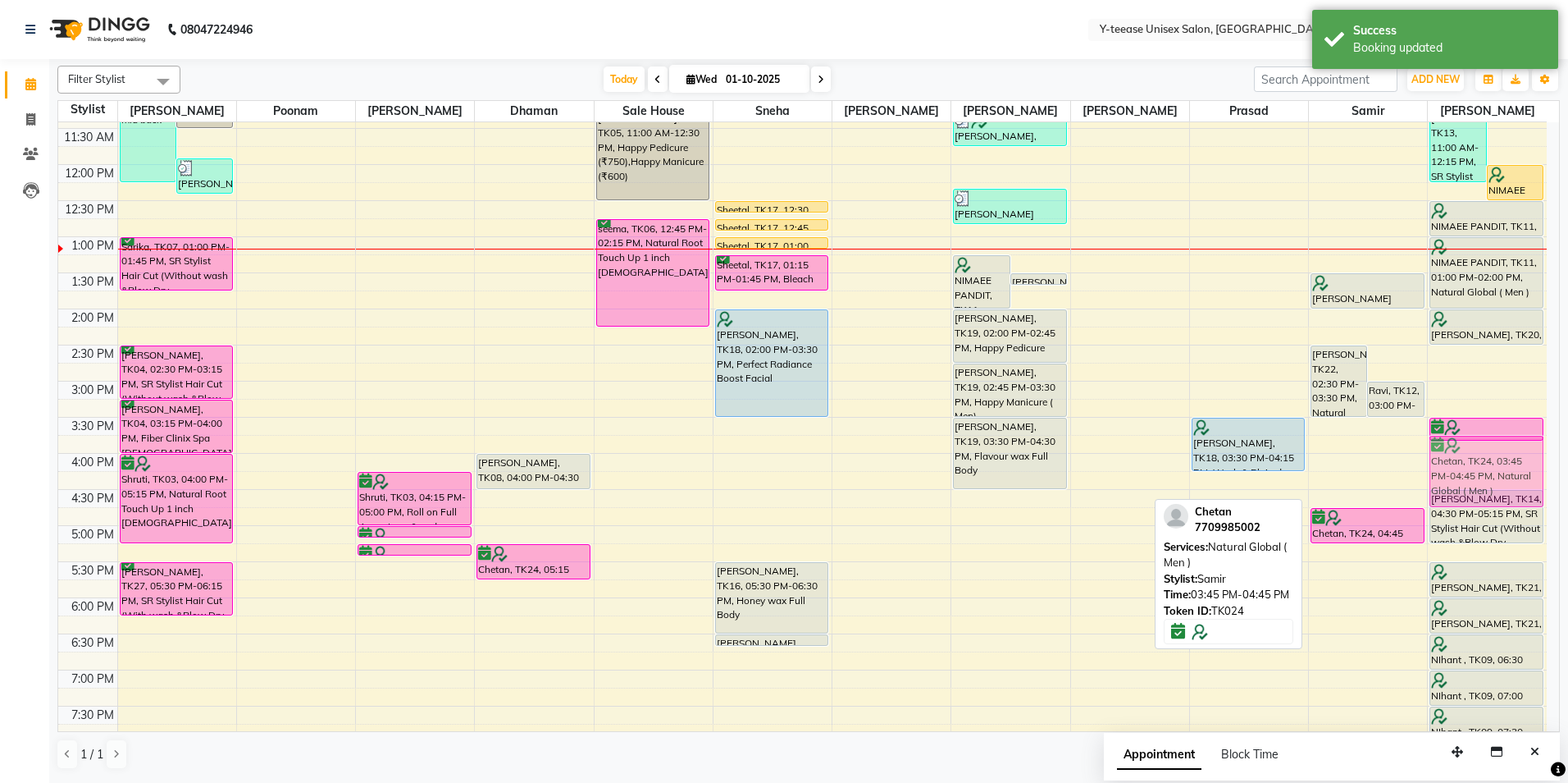
drag, startPoint x: 1336, startPoint y: 481, endPoint x: 1437, endPoint y: 489, distance: 101.3
click at [1437, 489] on tr "manpreet, TK01, 09:00 AM-12:15 PM, Full Head Highlights (Up to Mid Back ),colou…" at bounding box center [801, 417] width 1488 height 1083
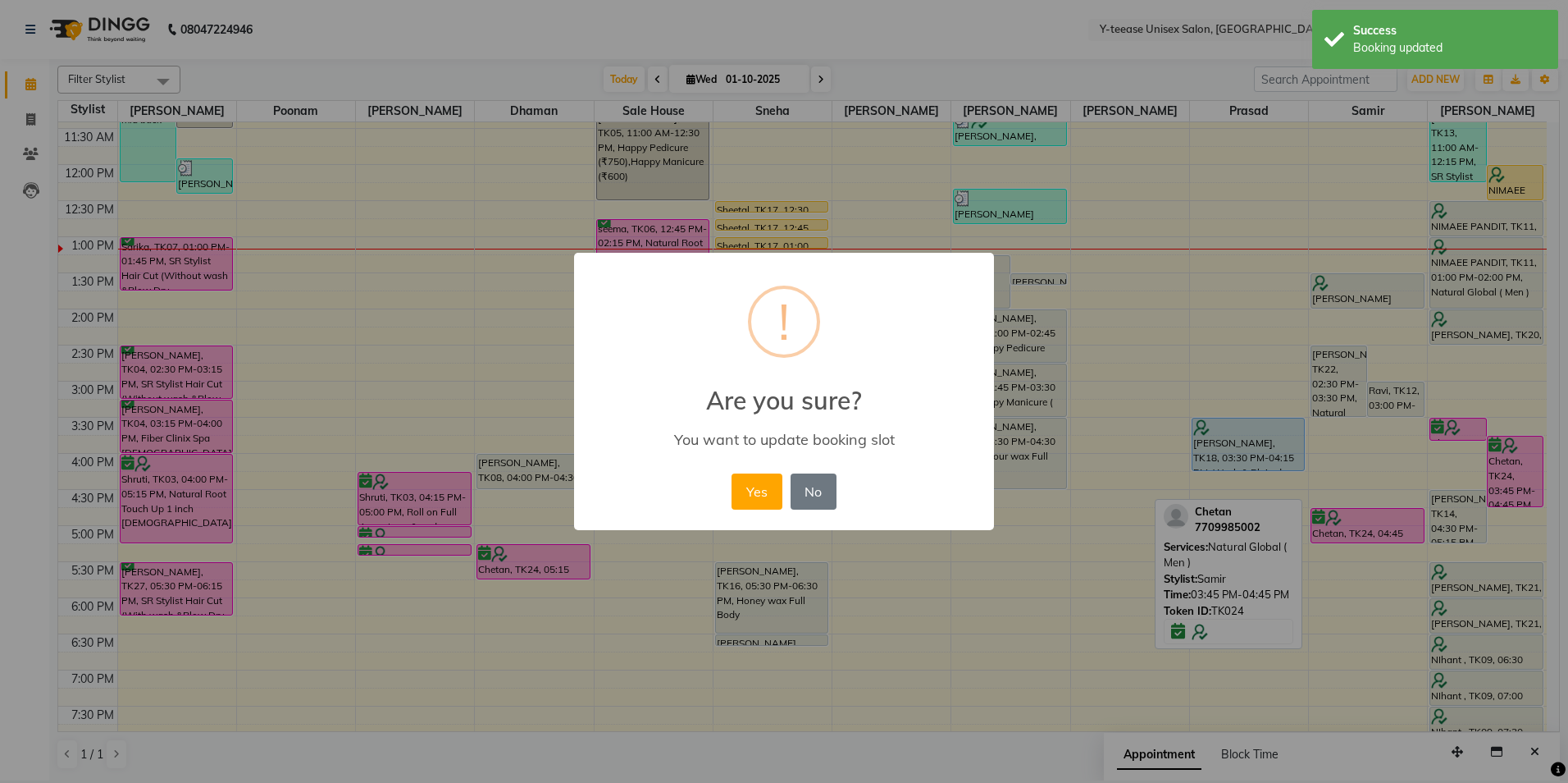
click at [784, 483] on div "Yes No No" at bounding box center [784, 491] width 113 height 44
click at [753, 494] on button "Yes" at bounding box center [757, 491] width 50 height 36
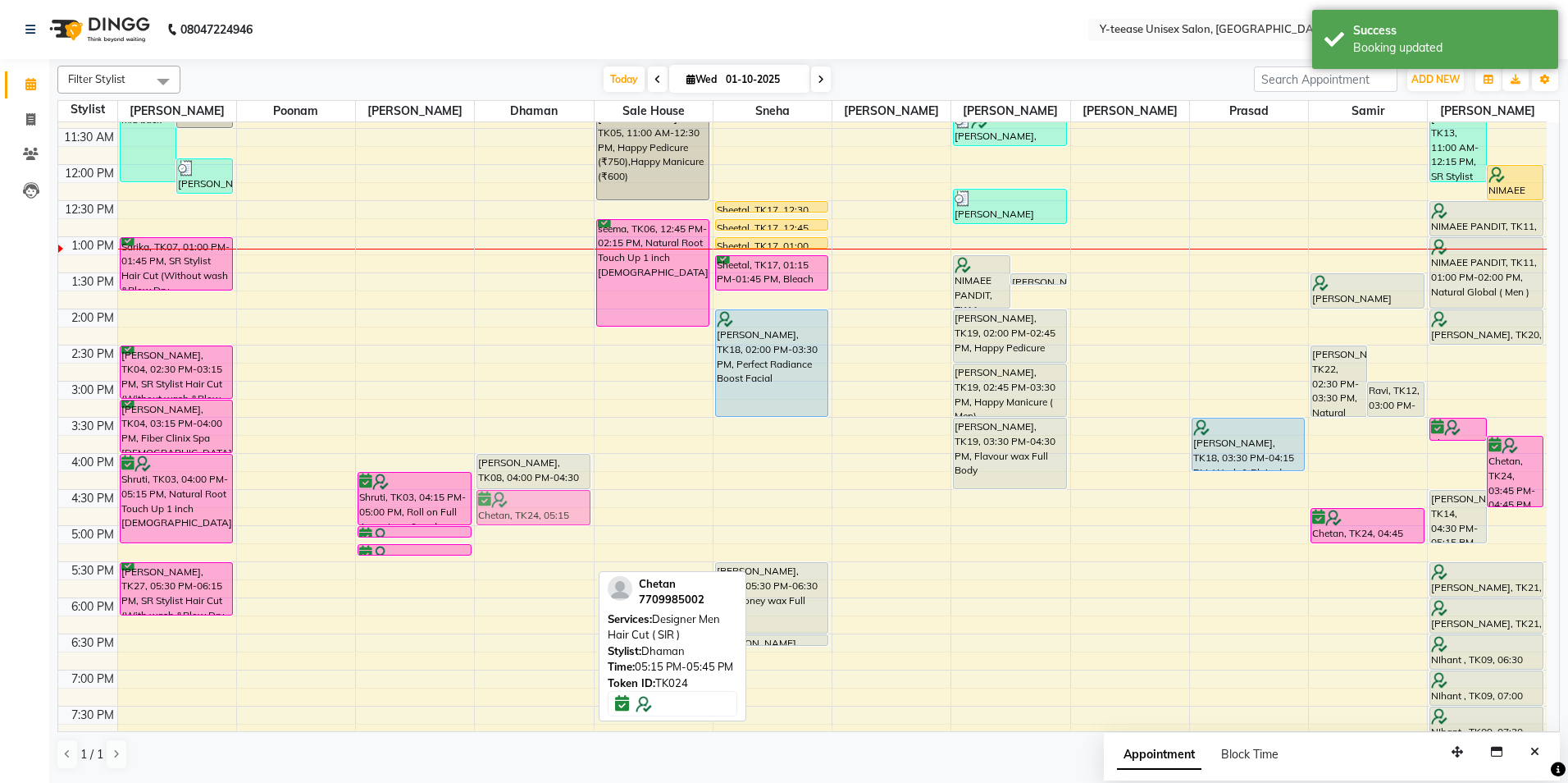
drag, startPoint x: 530, startPoint y: 565, endPoint x: 519, endPoint y: 508, distance: 58.1
click at [519, 508] on div "mayur, TK08, 04:00 PM-04:30 PM, Designer Men Hair Cut ( SIR ) Chetan, TK24, 05:…" at bounding box center [534, 417] width 118 height 1083
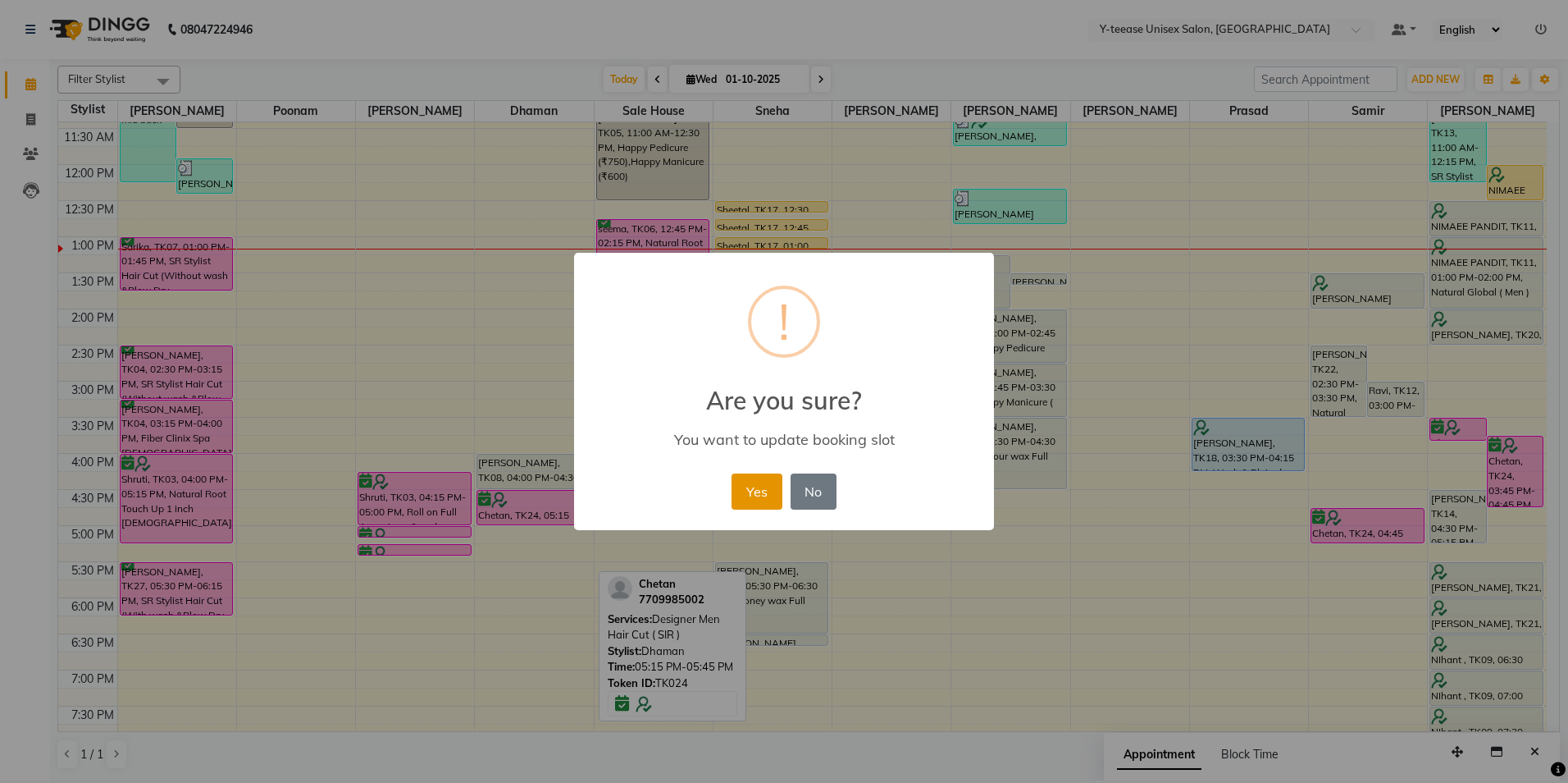
click at [749, 487] on button "Yes" at bounding box center [757, 491] width 50 height 36
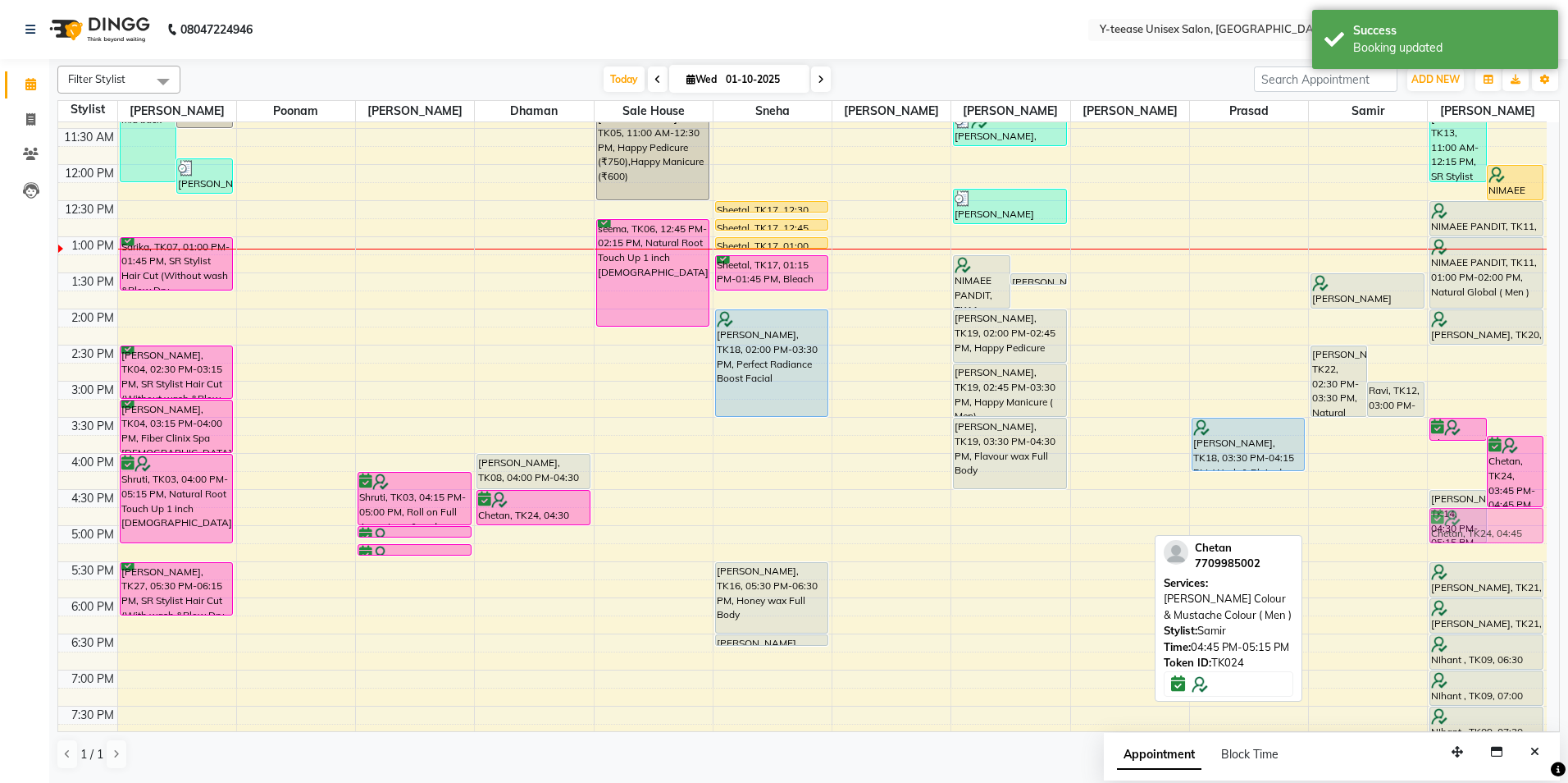
drag, startPoint x: 1341, startPoint y: 517, endPoint x: 1456, endPoint y: 520, distance: 115.0
click at [1456, 520] on tr "manpreet, TK01, 09:00 AM-12:15 PM, Full Head Highlights (Up to Mid Back ),colou…" at bounding box center [801, 417] width 1488 height 1083
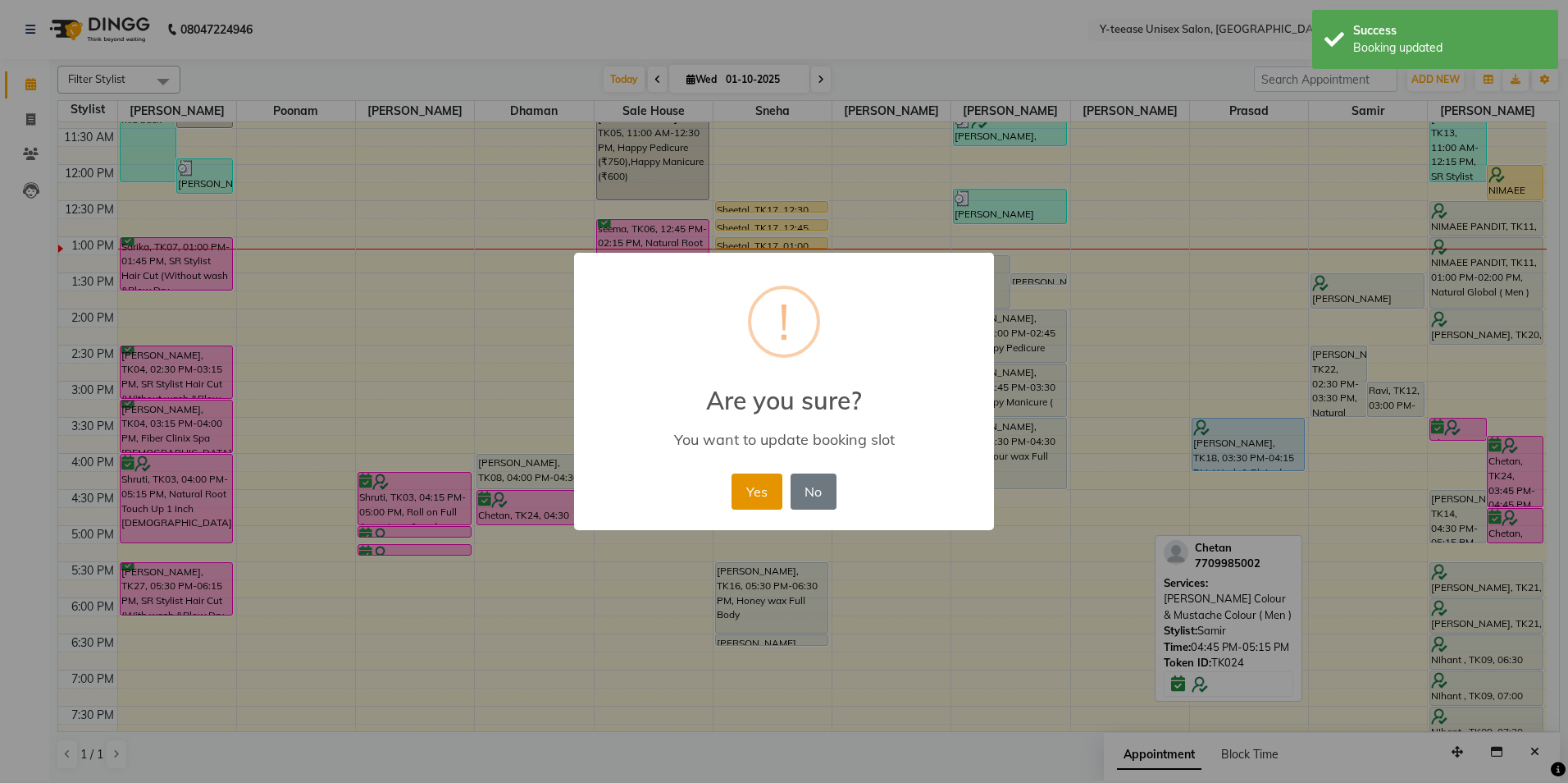
click at [750, 490] on button "Yes" at bounding box center [757, 491] width 50 height 36
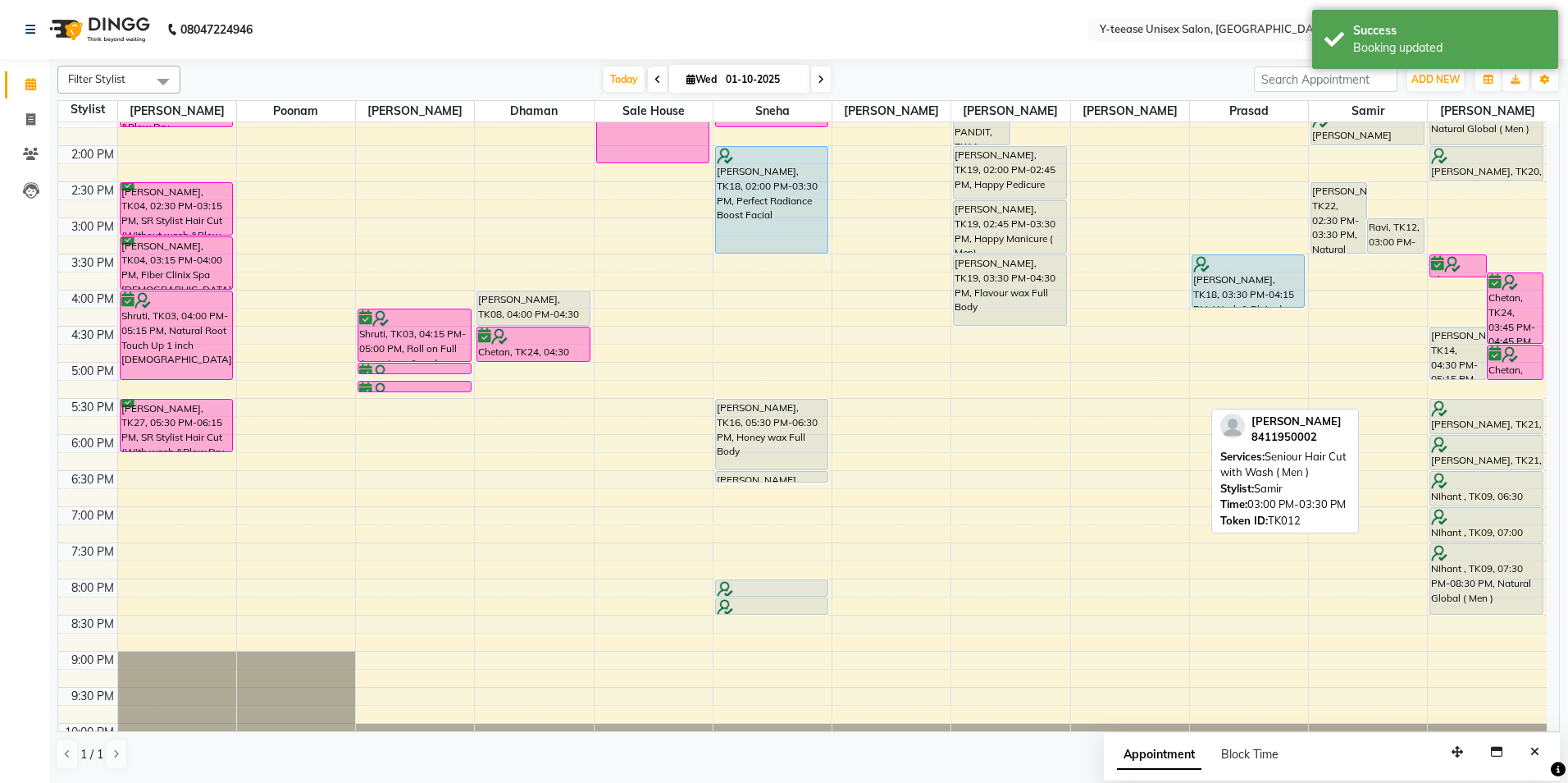
scroll to position [410, 0]
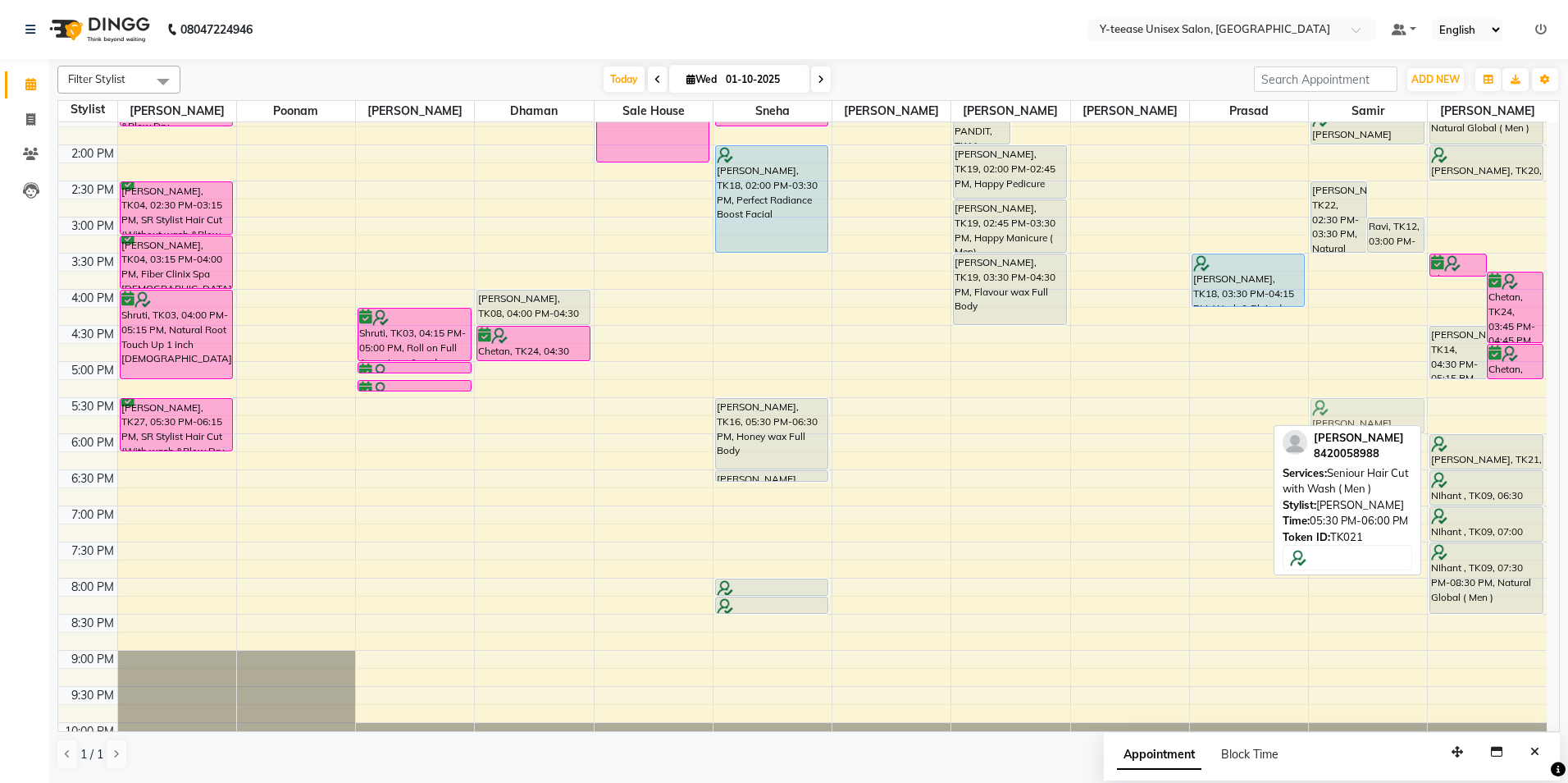
drag, startPoint x: 1527, startPoint y: 419, endPoint x: 1460, endPoint y: 427, distance: 67.5
click at [1460, 427] on div "8:00 AM 8:30 AM 9:00 AM 9:30 AM 10:00 AM 10:30 AM 11:00 AM 11:30 AM 12:00 PM 12…" at bounding box center [801, 254] width 1488 height 1083
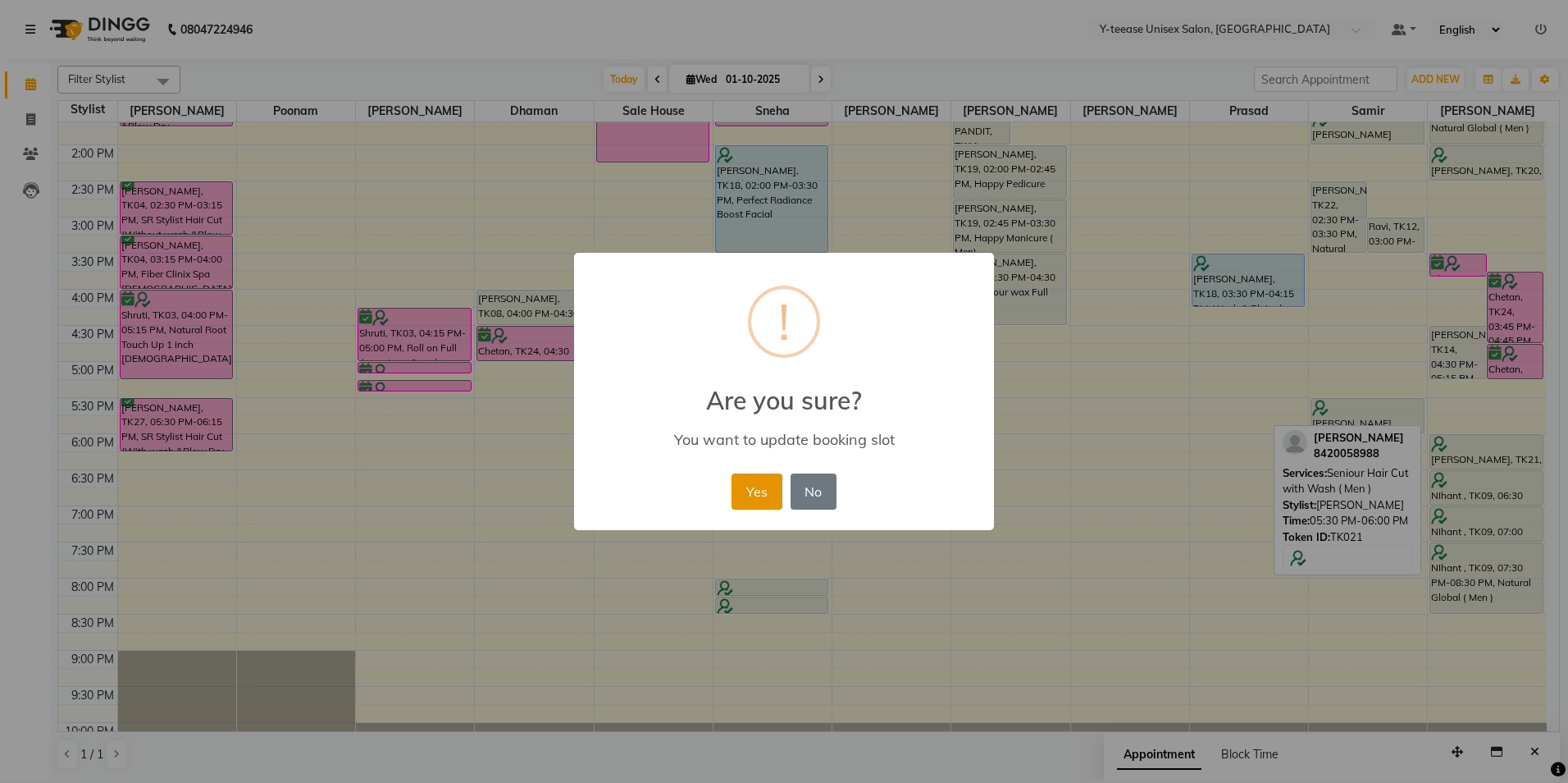
click at [767, 500] on button "Yes" at bounding box center [757, 491] width 50 height 36
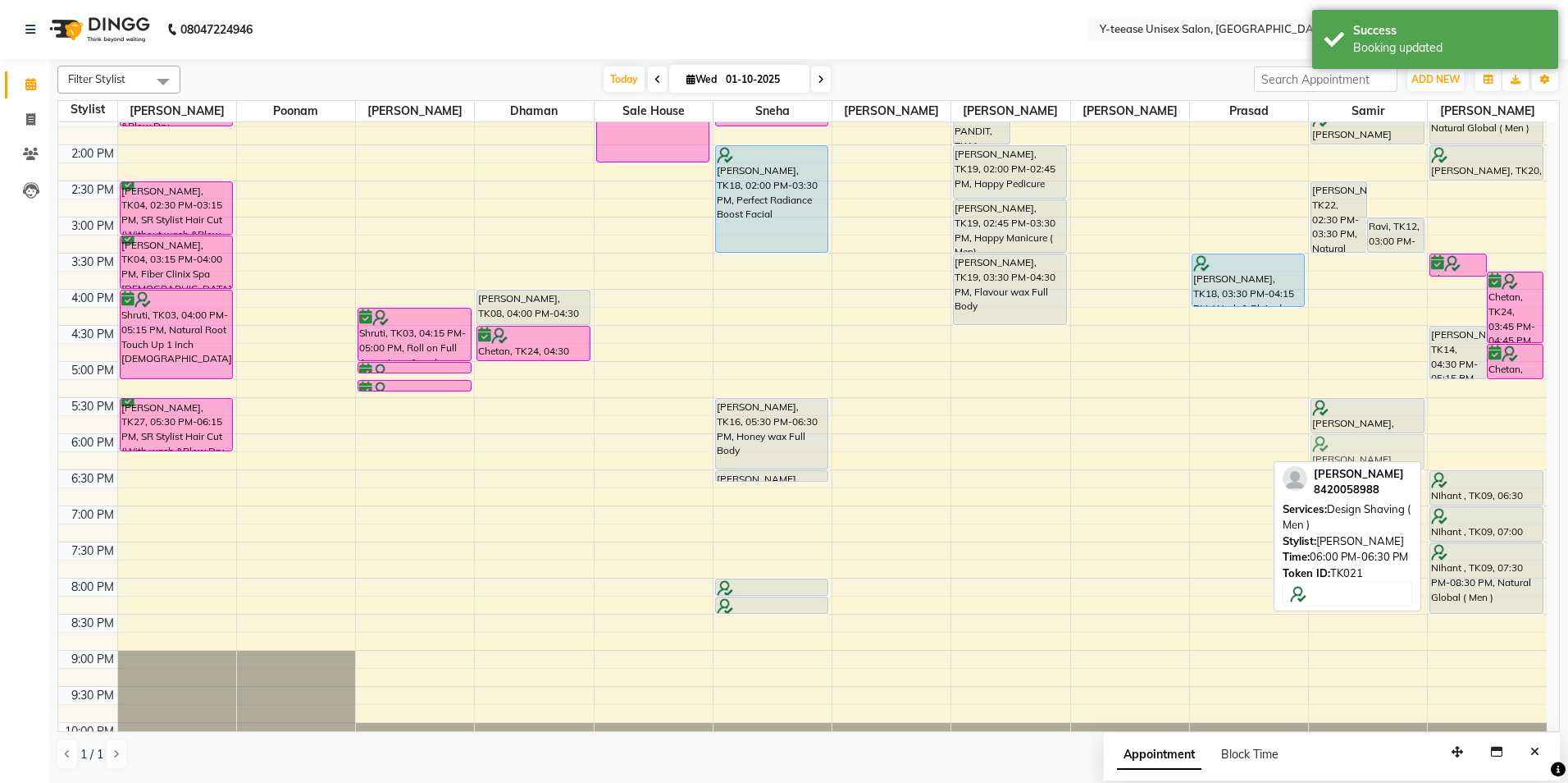
drag, startPoint x: 1500, startPoint y: 456, endPoint x: 1424, endPoint y: 457, distance: 76.0
click at [1416, 458] on tr "manpreet, TK01, 09:00 AM-12:15 PM, Full Head Highlights (Up to Mid Back ),colou…" at bounding box center [801, 254] width 1488 height 1083
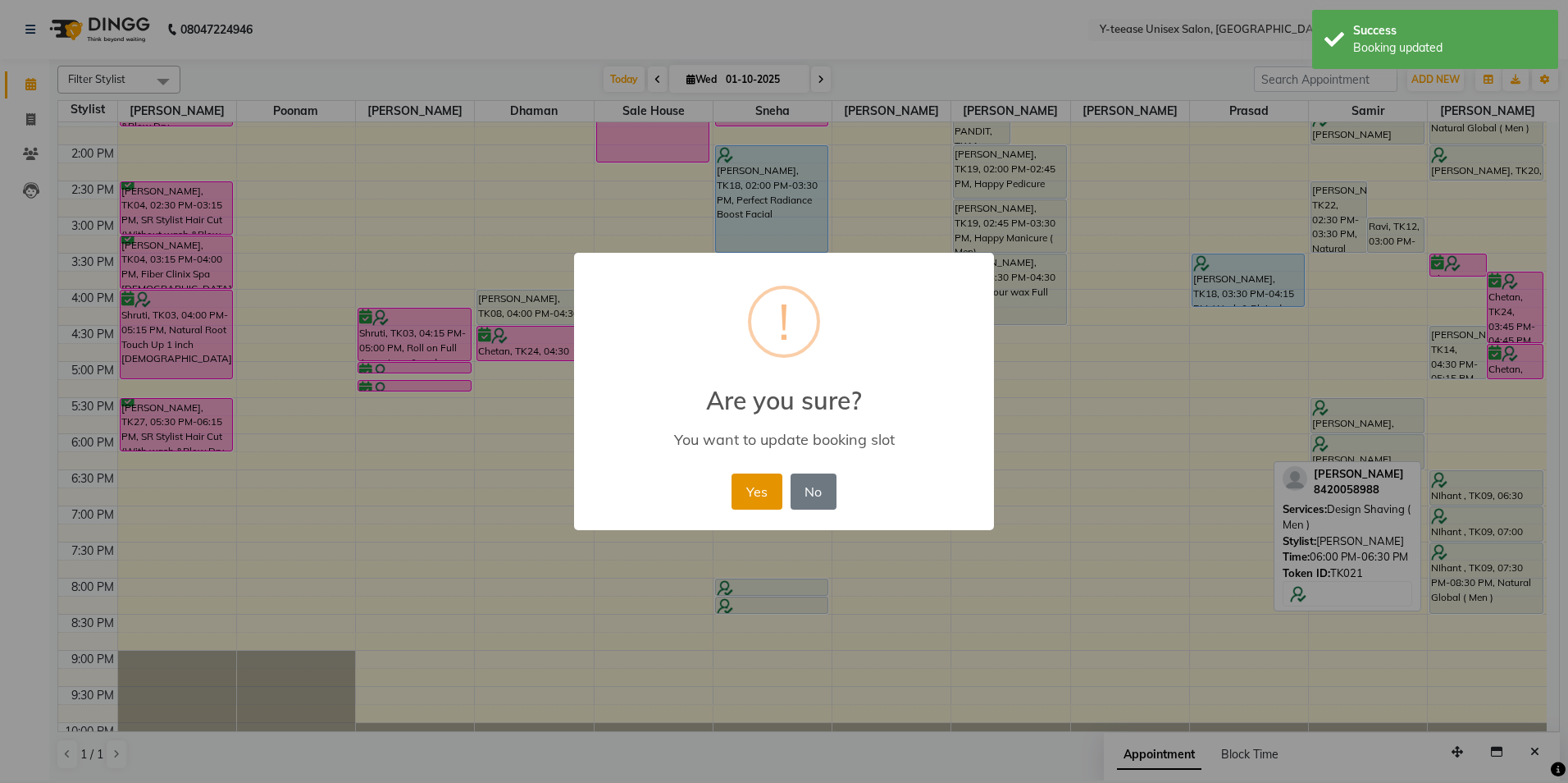
click at [744, 484] on button "Yes" at bounding box center [757, 491] width 50 height 36
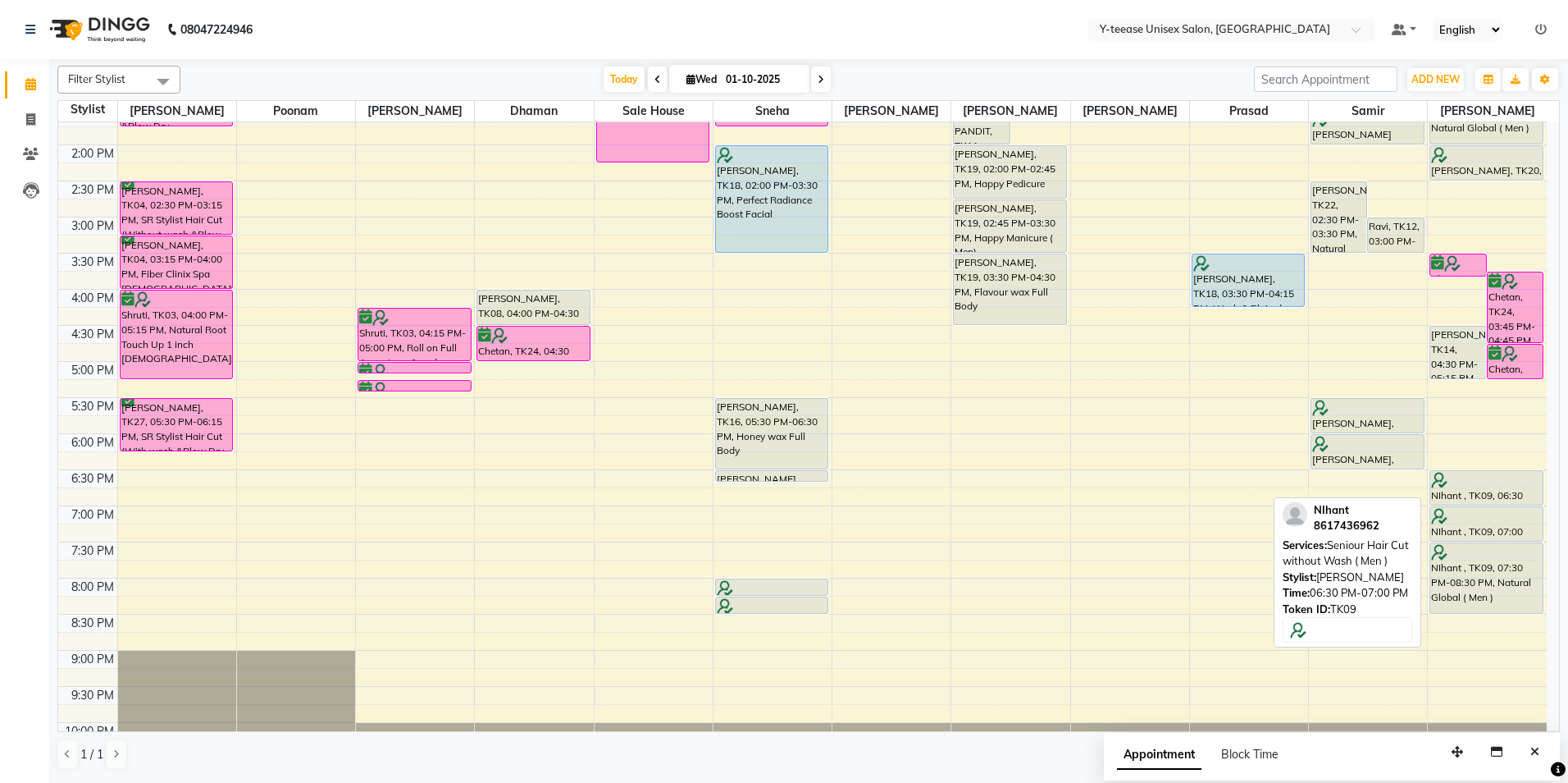
drag, startPoint x: 1483, startPoint y: 501, endPoint x: 1345, endPoint y: 504, distance: 138.0
click at [1345, 504] on div "Filter Stylist Select All Annu Ali chaitrali Dhaman Neelam PAYAL Poonam Prasad …" at bounding box center [808, 417] width 1502 height 717
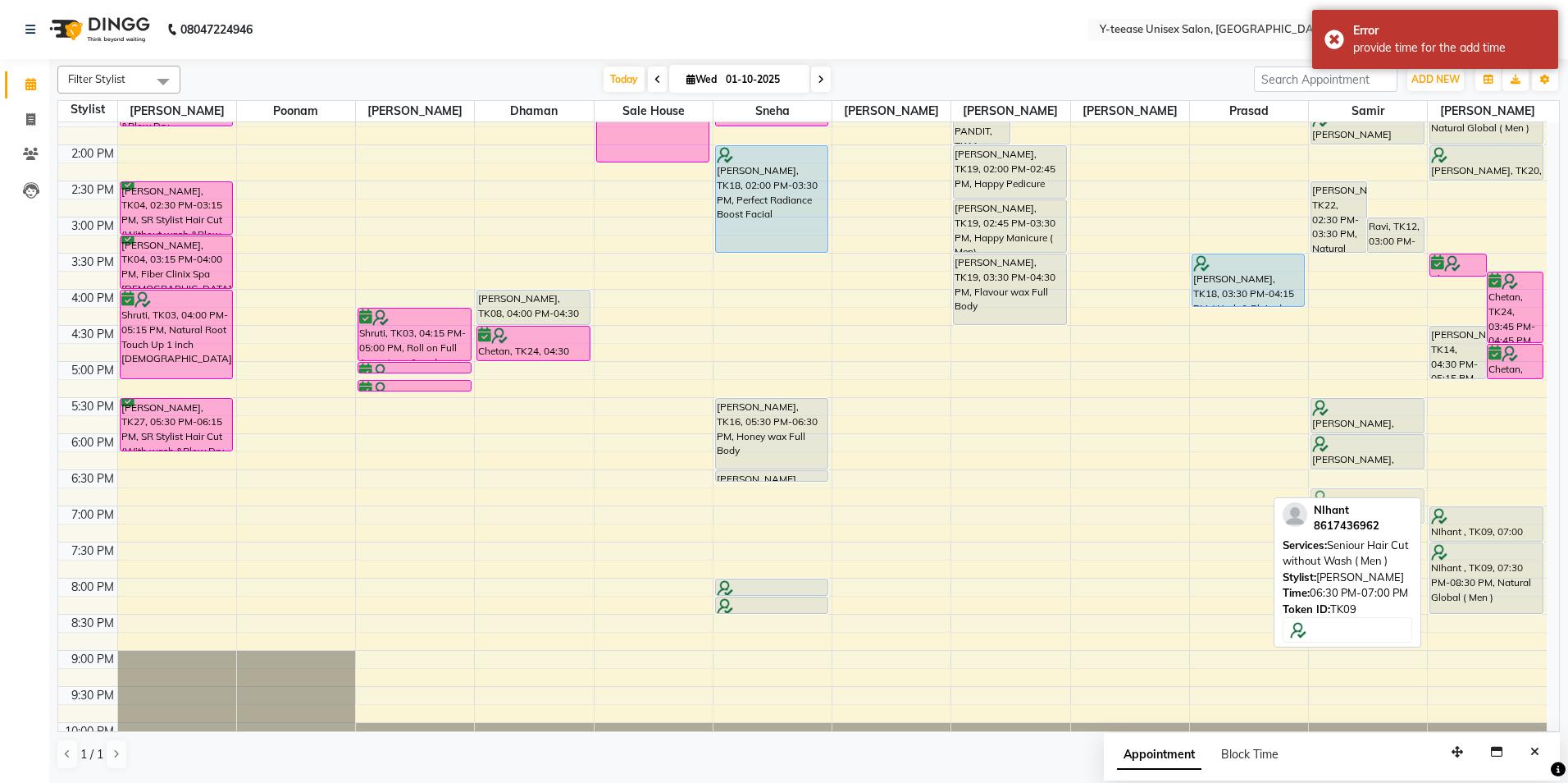
drag, startPoint x: 1467, startPoint y: 491, endPoint x: 1386, endPoint y: 503, distance: 81.9
click at [1386, 502] on div "Filter Stylist Select All Annu Ali chaitrali Dhaman Neelam PAYAL Poonam Prasad …" at bounding box center [808, 417] width 1502 height 717
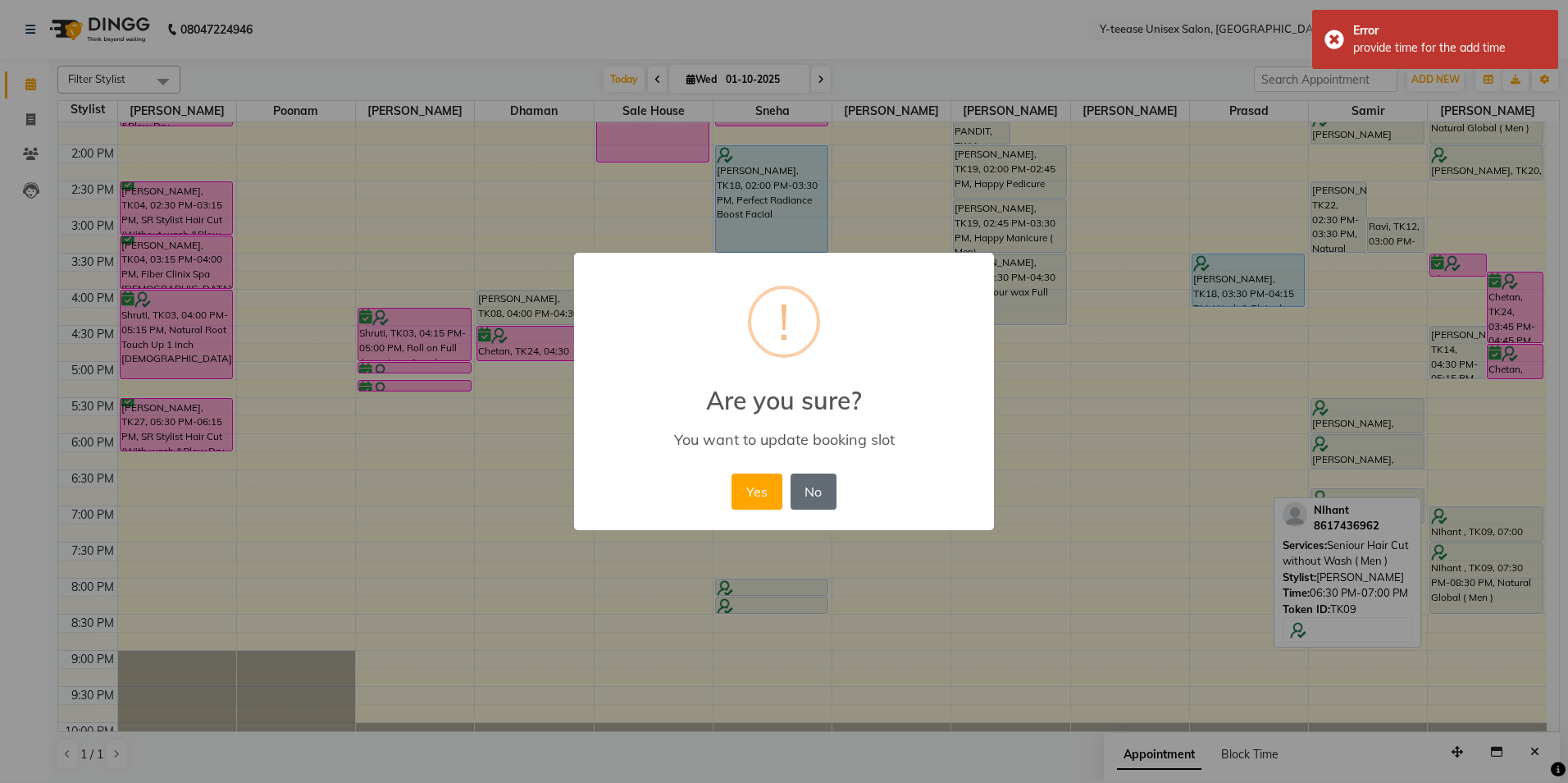
click at [813, 493] on button "No" at bounding box center [813, 491] width 46 height 36
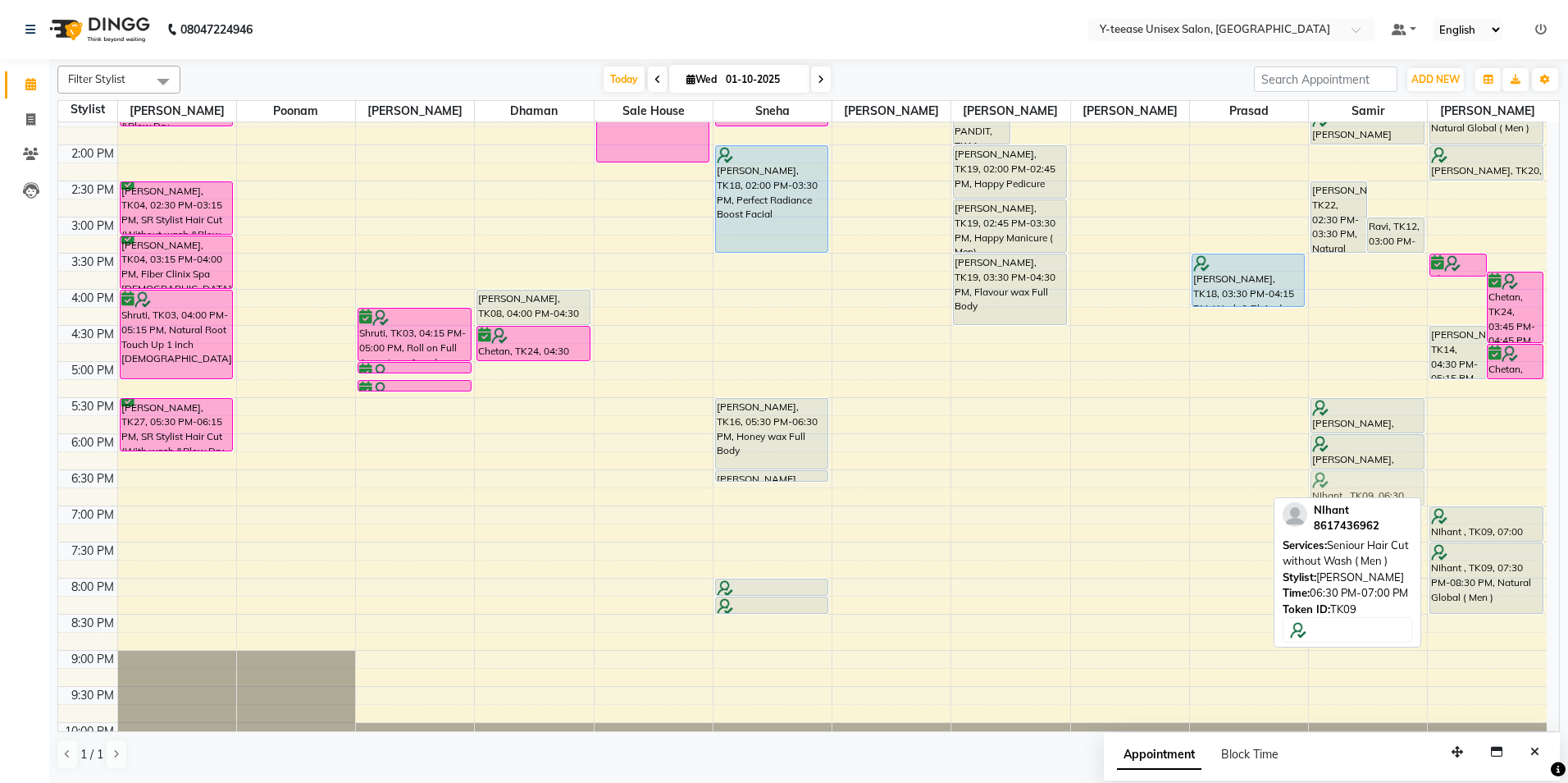
drag, startPoint x: 1489, startPoint y: 482, endPoint x: 1413, endPoint y: 479, distance: 76.1
click at [1413, 479] on tr "manpreet, TK01, 09:00 AM-12:15 PM, Full Head Highlights (Up to Mid Back ),colou…" at bounding box center [801, 254] width 1488 height 1083
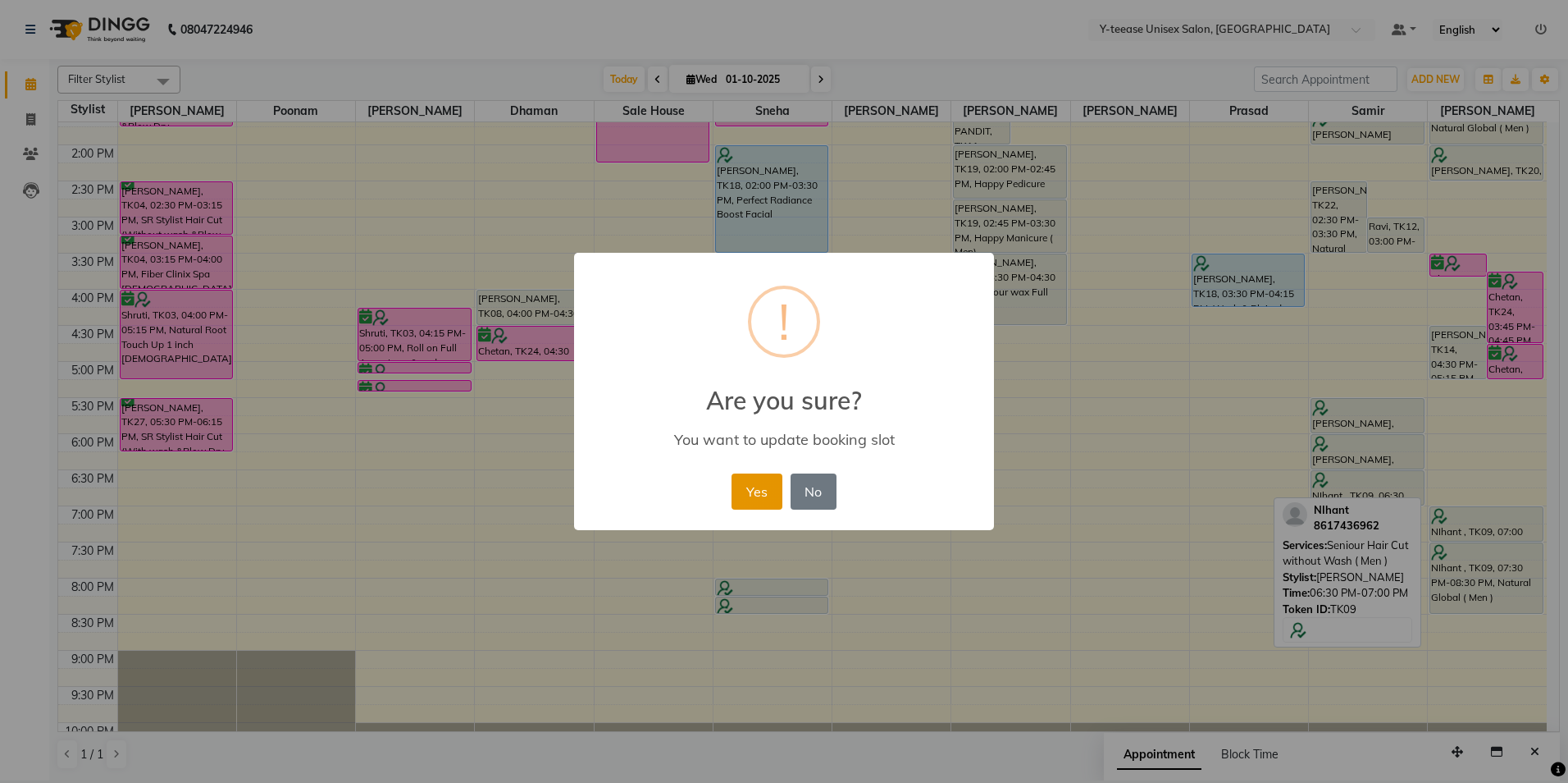
click at [750, 493] on button "Yes" at bounding box center [757, 491] width 50 height 36
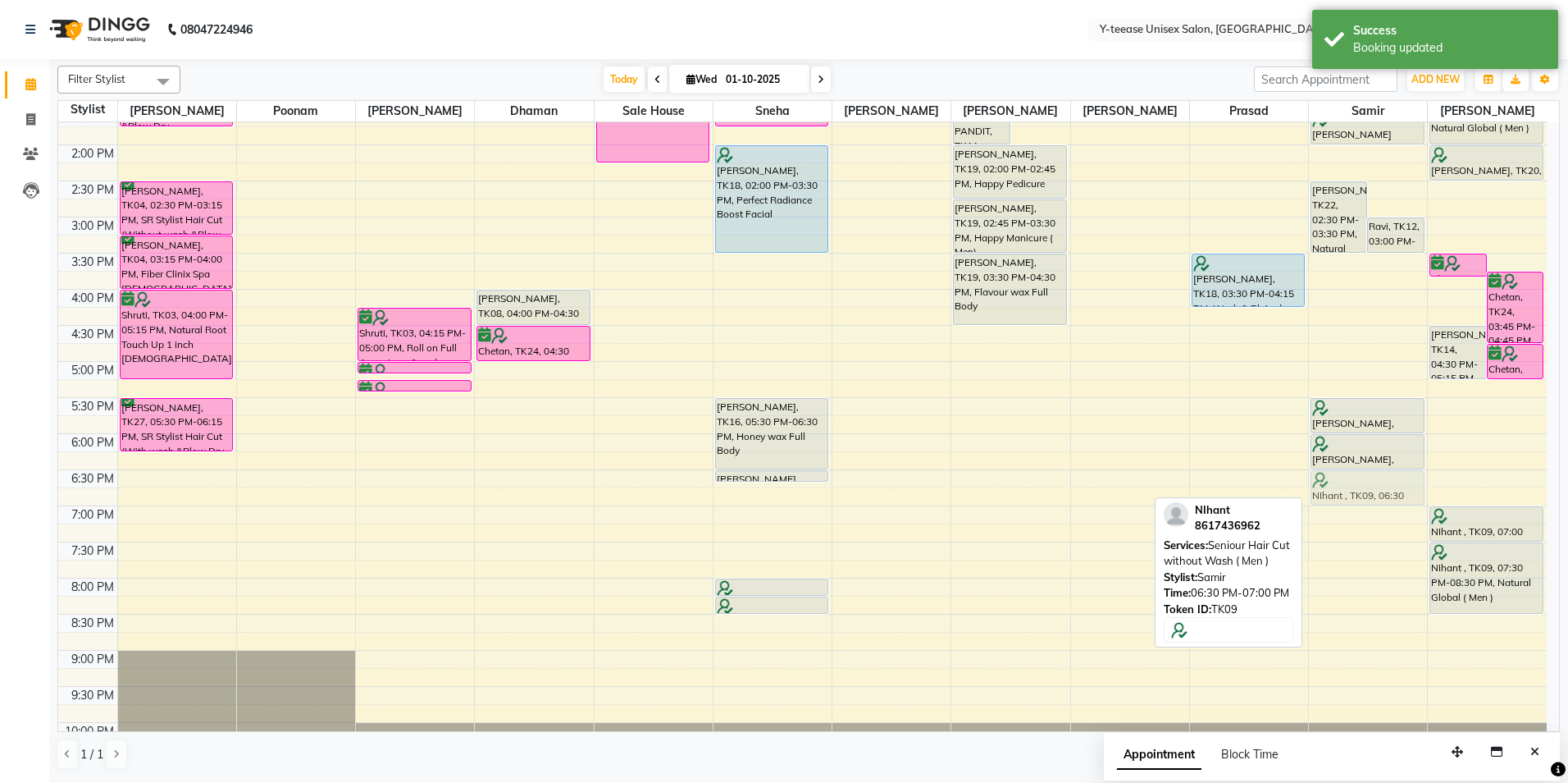
drag, startPoint x: 1370, startPoint y: 478, endPoint x: 1391, endPoint y: 473, distance: 21.6
click at [1391, 473] on div "vipin, TK22, 02:30 PM-03:30 PM, Natural Root Touch up ( Men ) Ravi, TK12, 03:00…" at bounding box center [1367, 254] width 118 height 1083
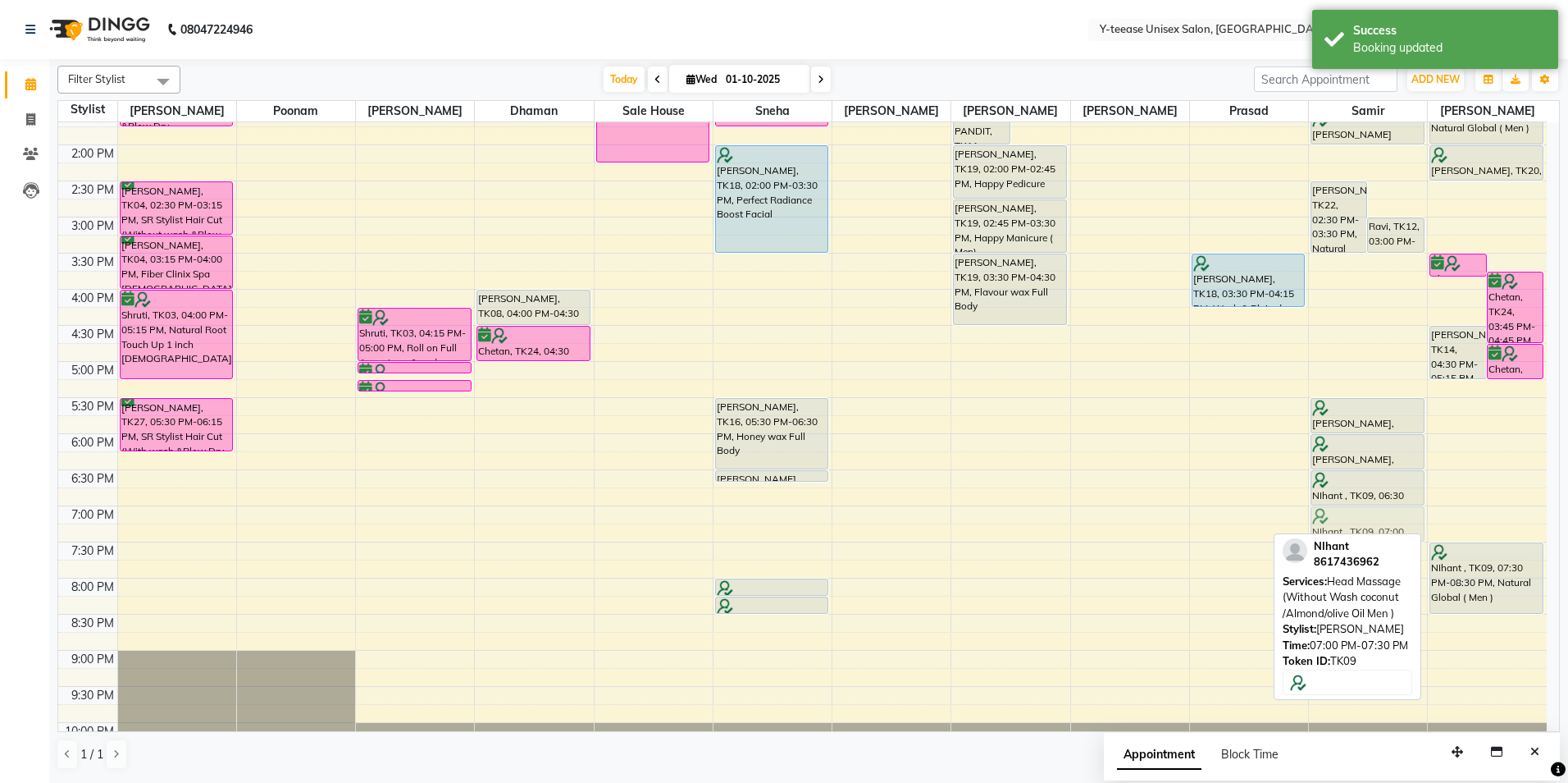
drag, startPoint x: 1488, startPoint y: 517, endPoint x: 1407, endPoint y: 510, distance: 81.3
click at [1407, 510] on tr "manpreet, TK01, 09:00 AM-12:15 PM, Full Head Highlights (Up to Mid Back ),colou…" at bounding box center [801, 254] width 1488 height 1083
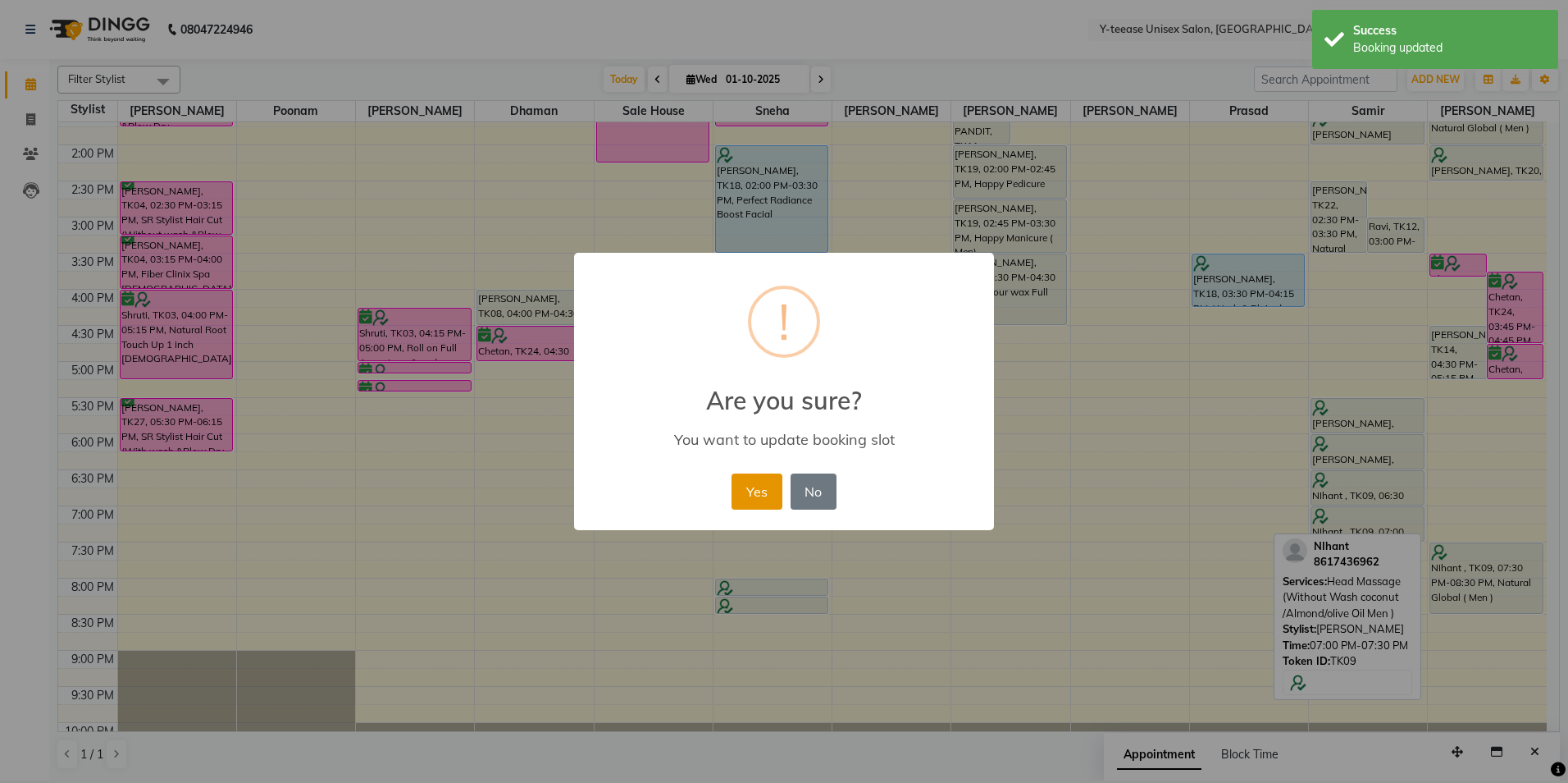
click at [756, 490] on button "Yes" at bounding box center [757, 491] width 50 height 36
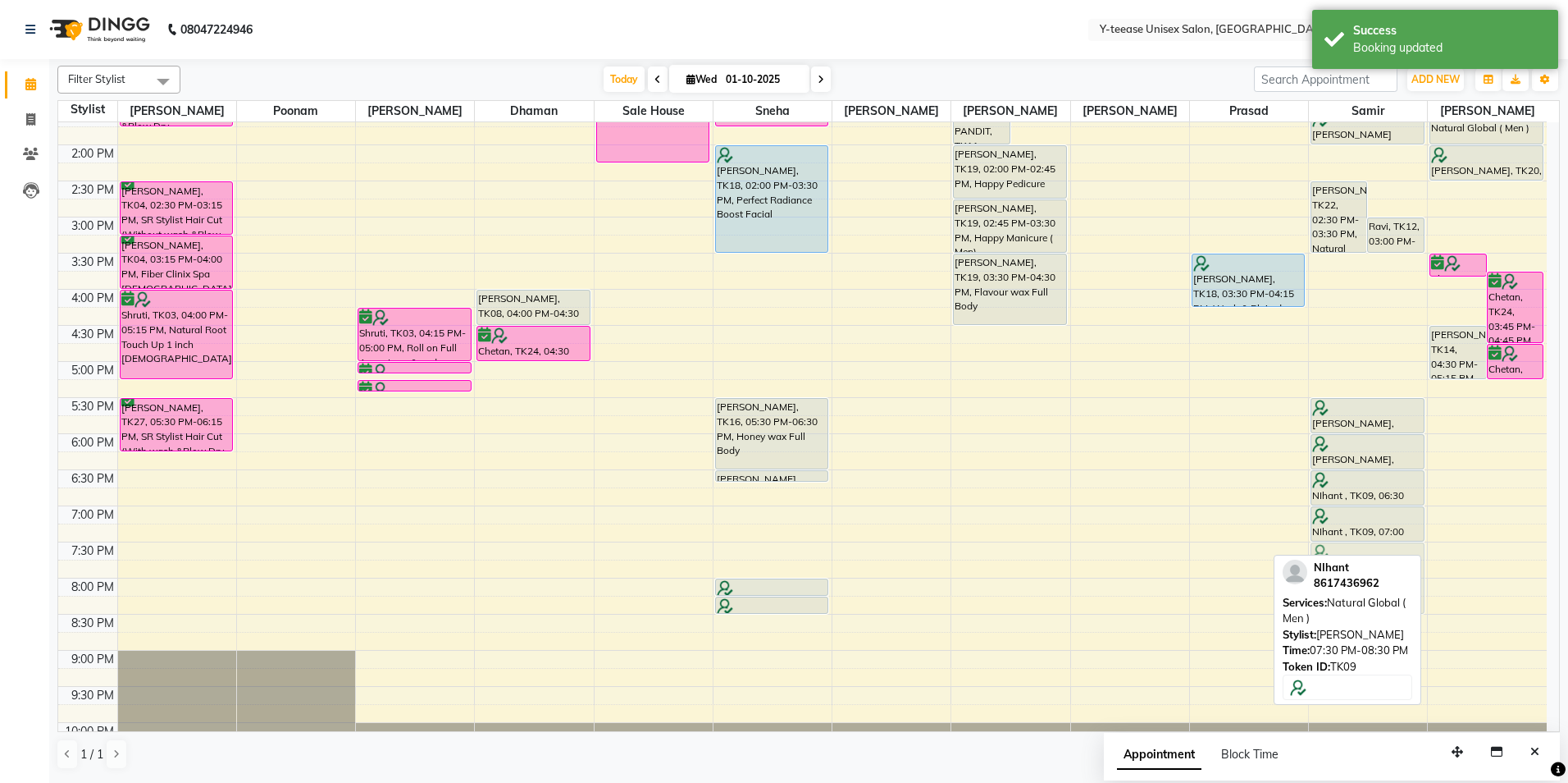
drag, startPoint x: 1484, startPoint y: 589, endPoint x: 1406, endPoint y: 581, distance: 78.4
click at [1406, 581] on div "Filter Stylist Select All Annu Ali chaitrali Dhaman Neelam PAYAL Poonam Prasad …" at bounding box center [808, 417] width 1502 height 717
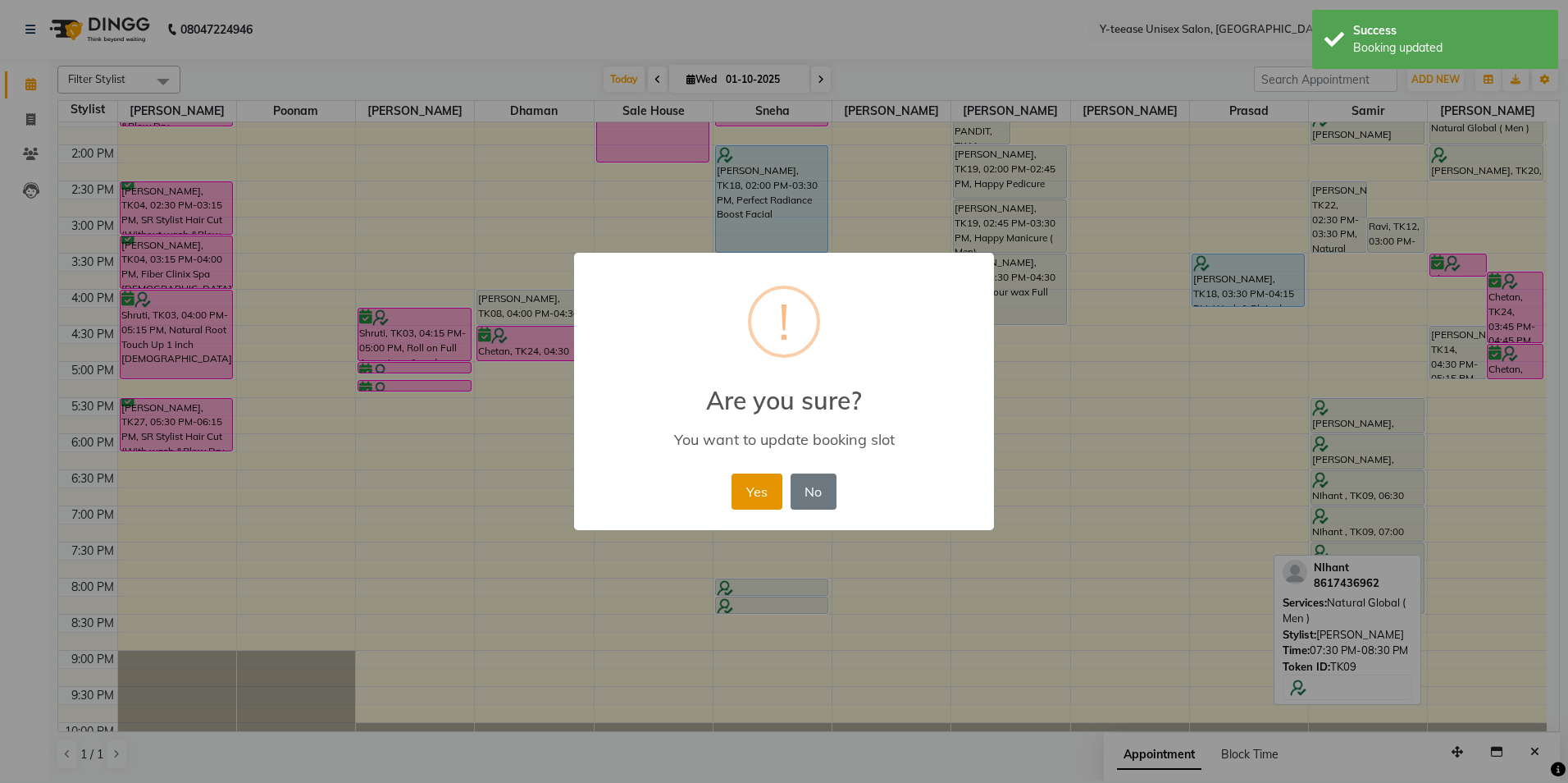
click at [737, 508] on button "Yes" at bounding box center [757, 491] width 50 height 36
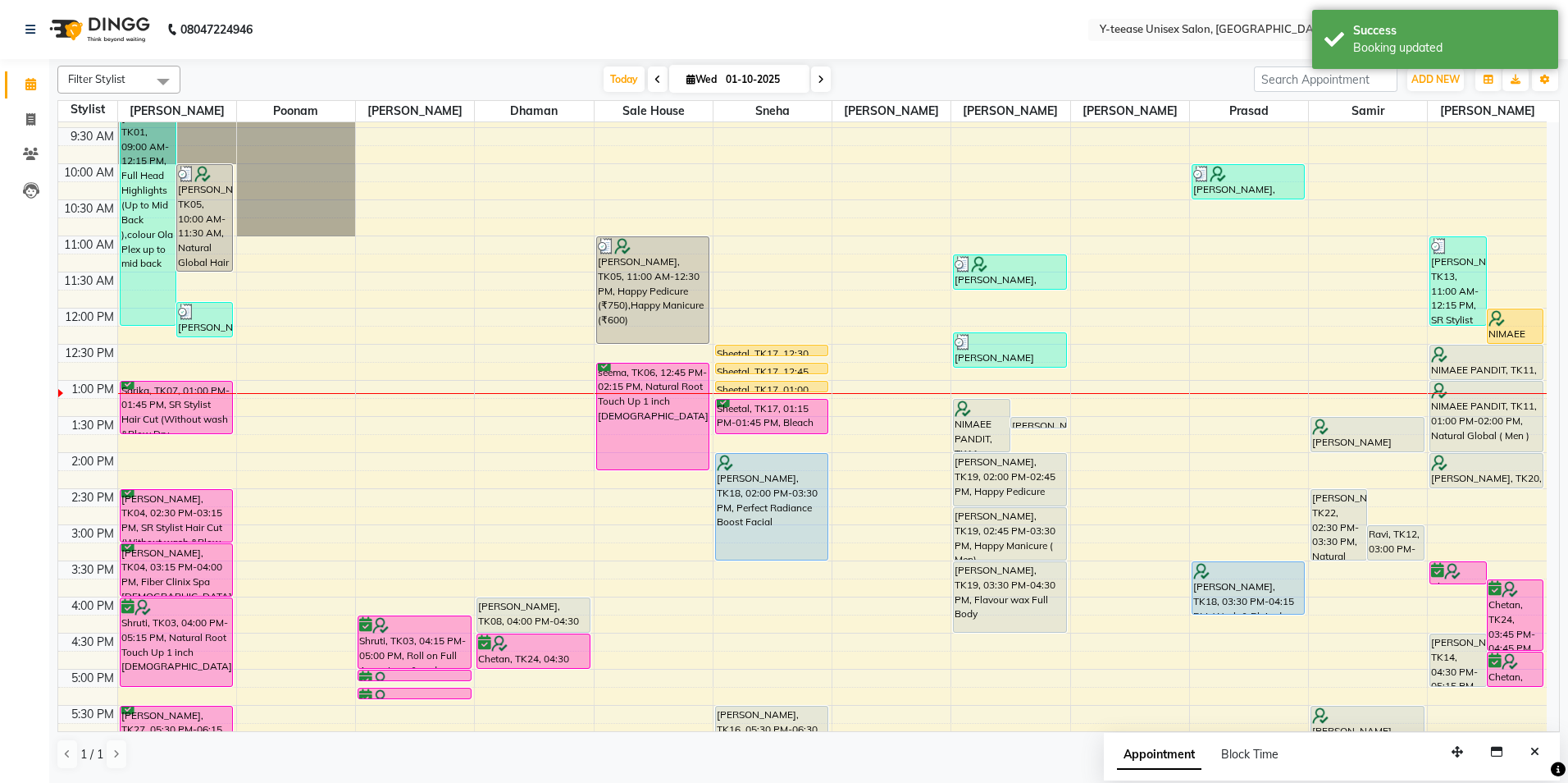
scroll to position [82, 0]
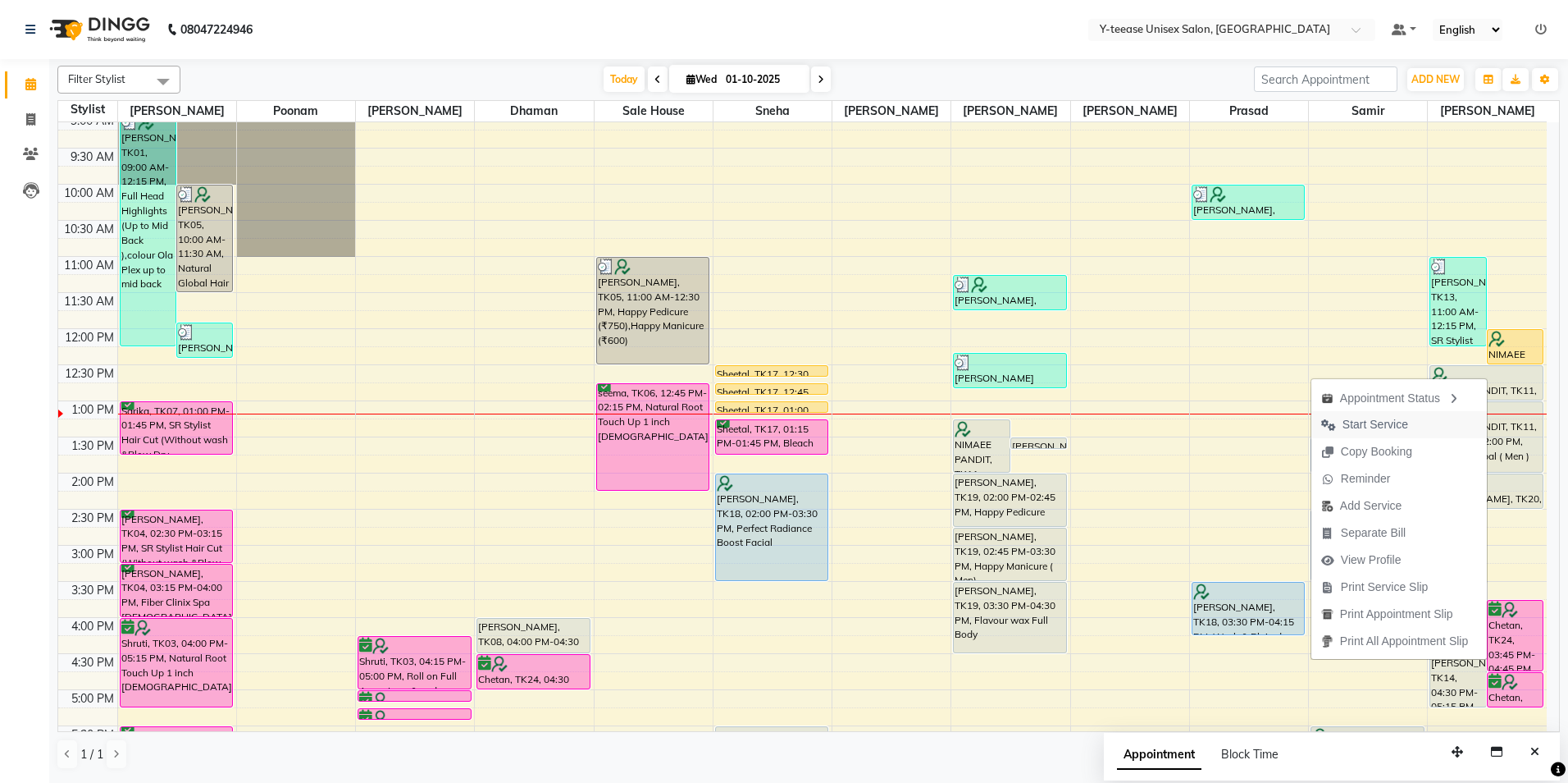
click at [1413, 431] on button "Start Service" at bounding box center [1399, 424] width 176 height 27
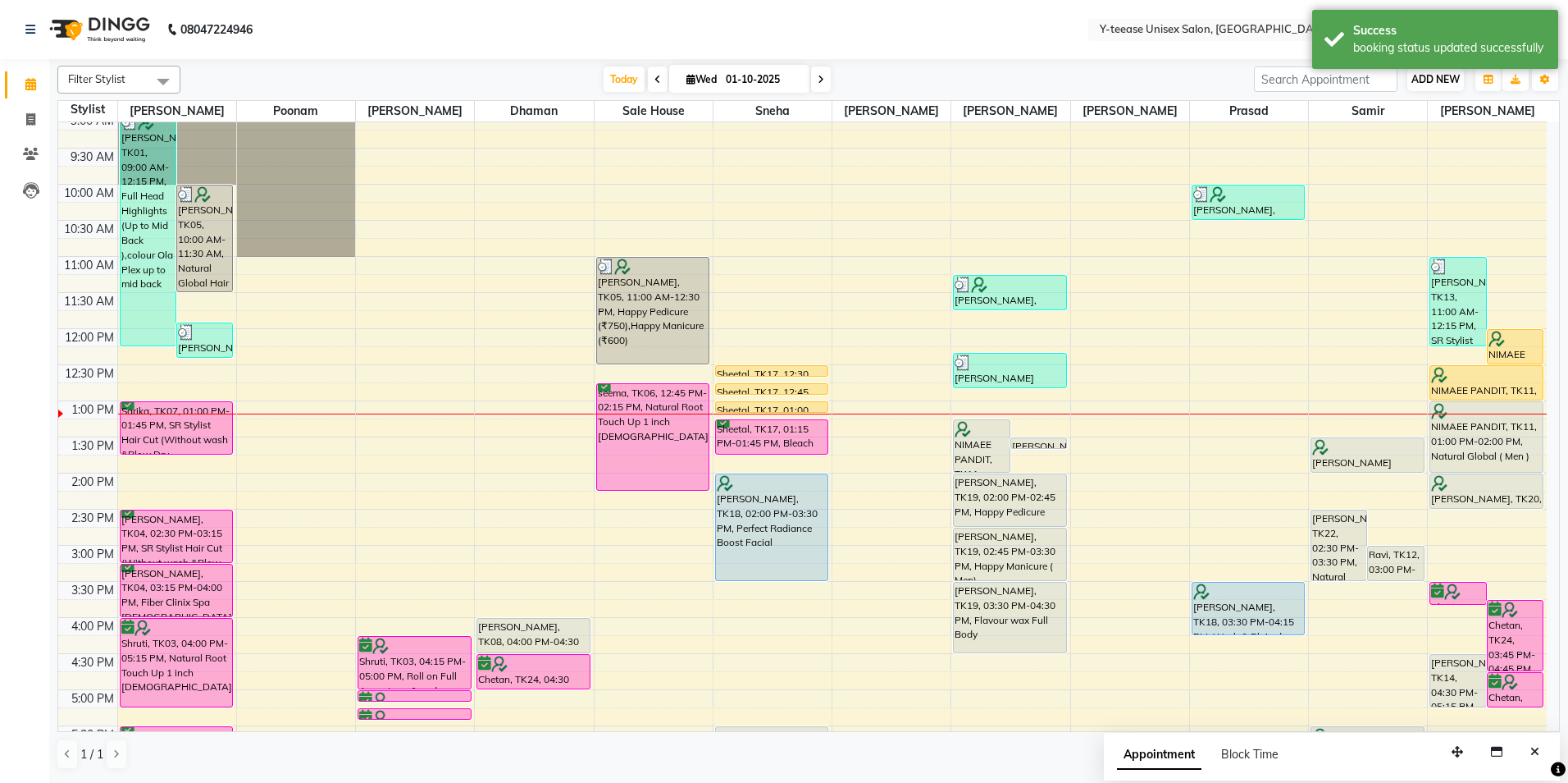
drag, startPoint x: 1449, startPoint y: 43, endPoint x: 1455, endPoint y: 75, distance: 32.6
click at [1449, 47] on div "booking status updated successfully" at bounding box center [1449, 47] width 193 height 17
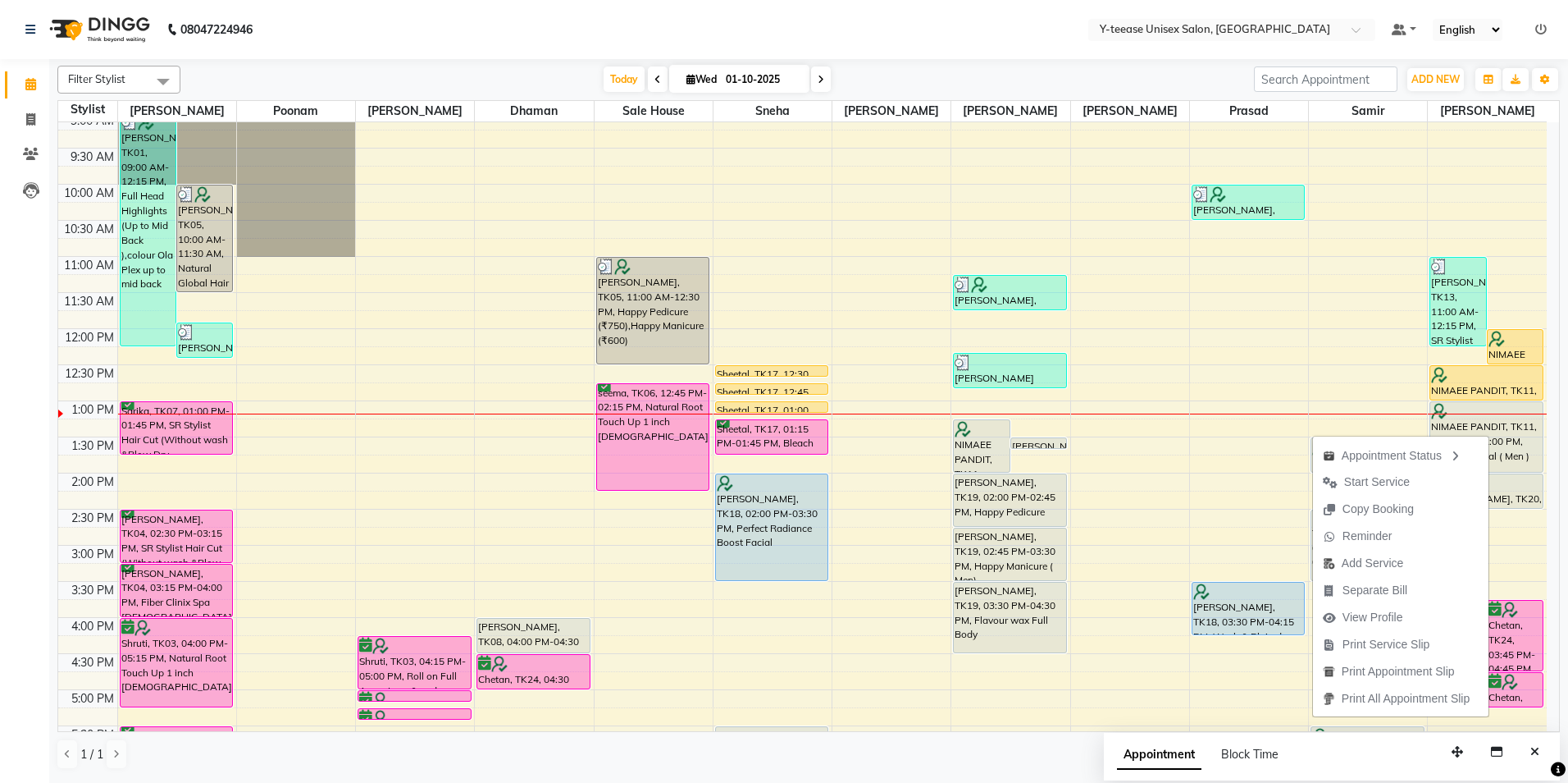
click at [1014, 75] on div "[DATE] [DATE]" at bounding box center [717, 79] width 1057 height 25
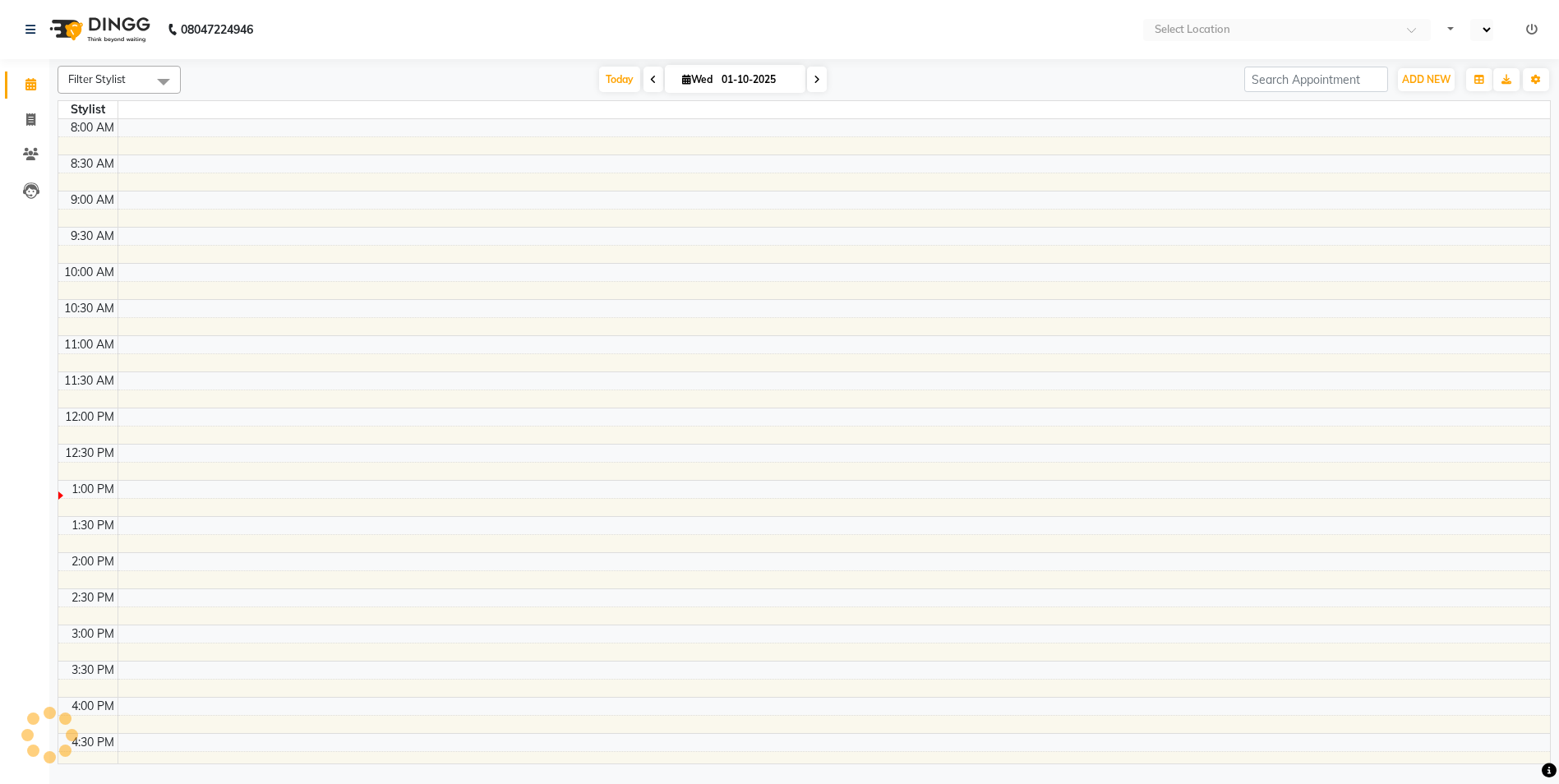
select select "en"
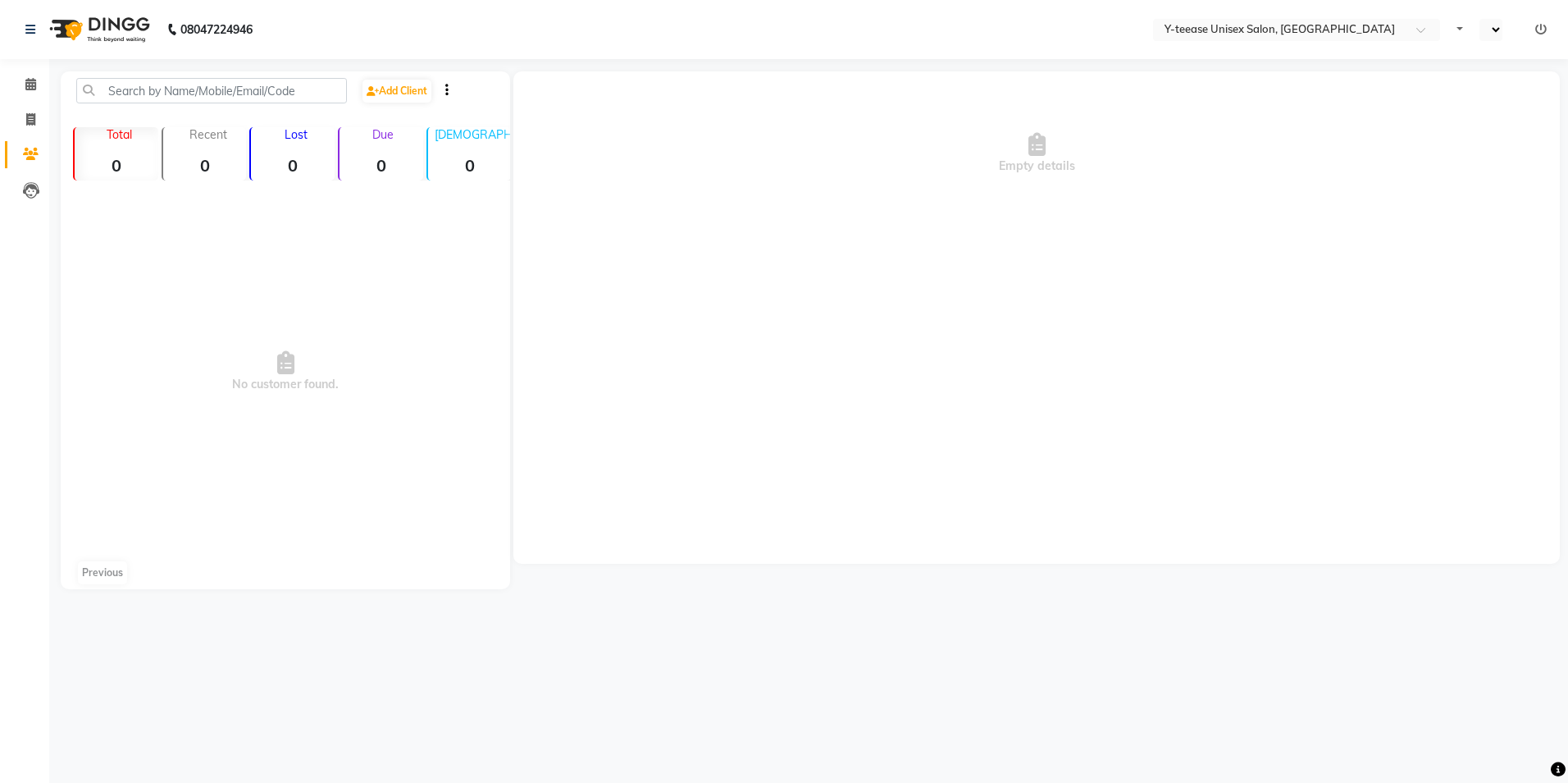
select select "en"
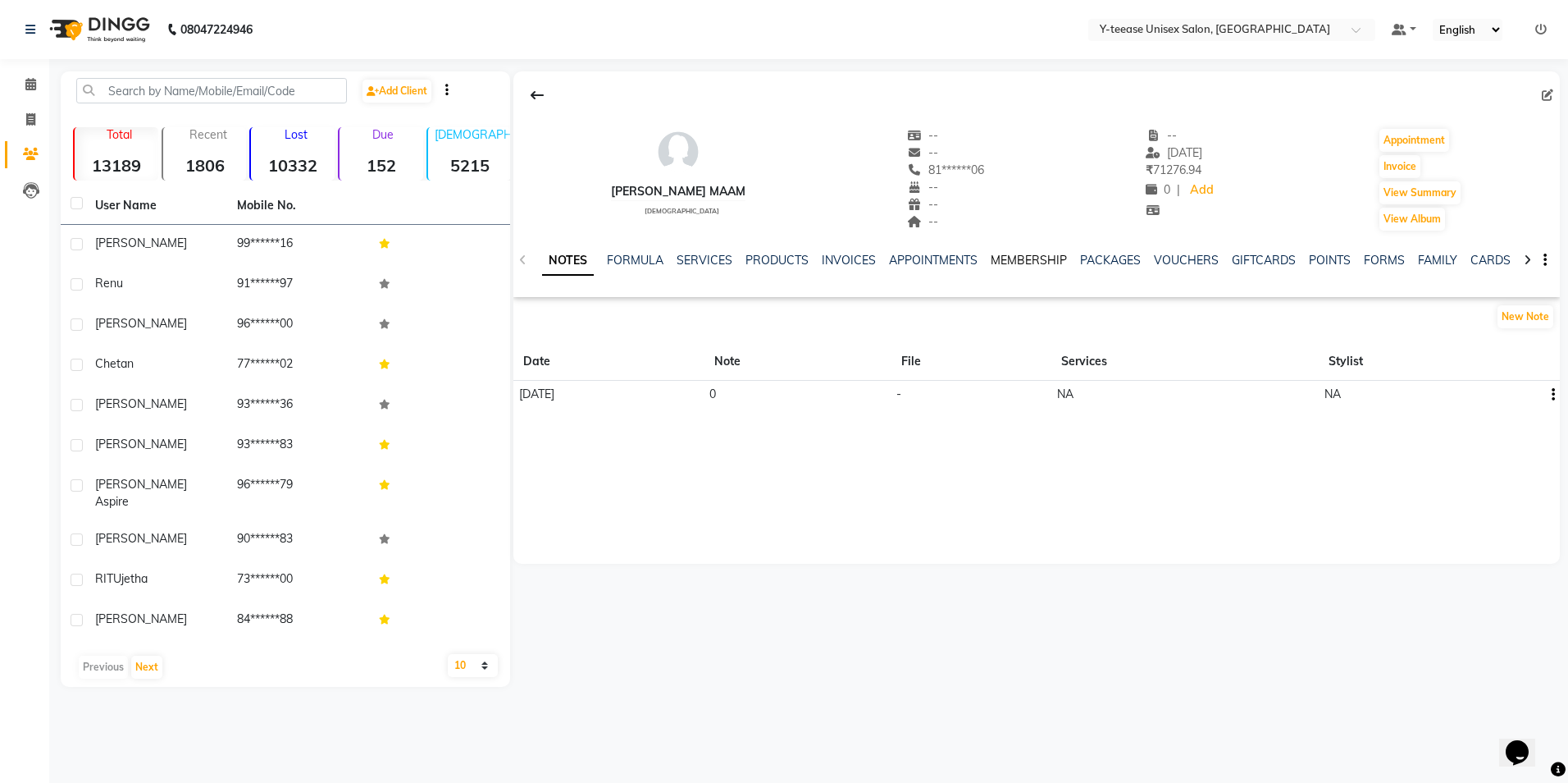
click at [1000, 260] on link "MEMBERSHIP" at bounding box center [1029, 260] width 76 height 15
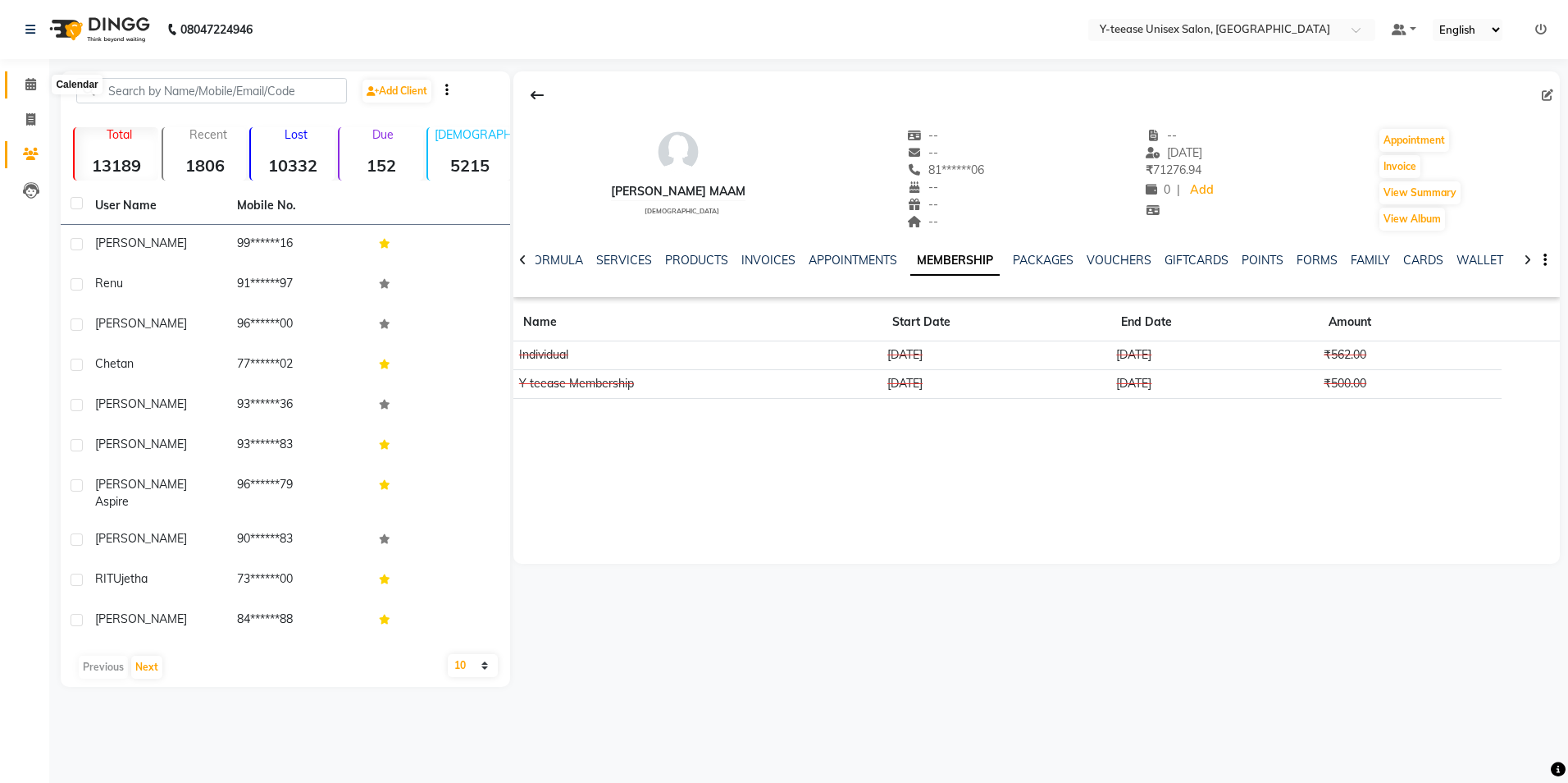
click at [25, 77] on span at bounding box center [30, 85] width 29 height 19
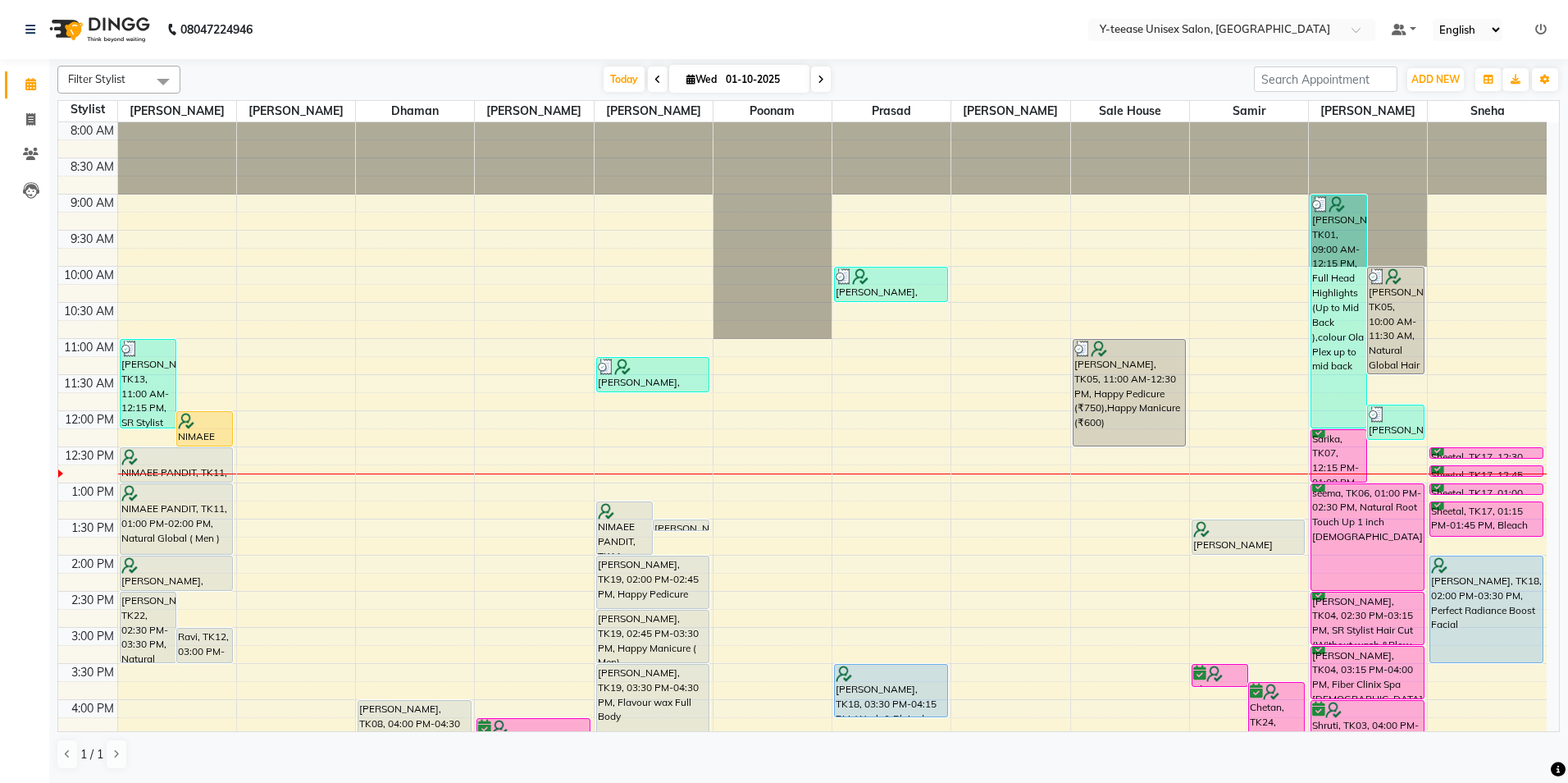
click at [1539, 35] on icon at bounding box center [1541, 30] width 12 height 12
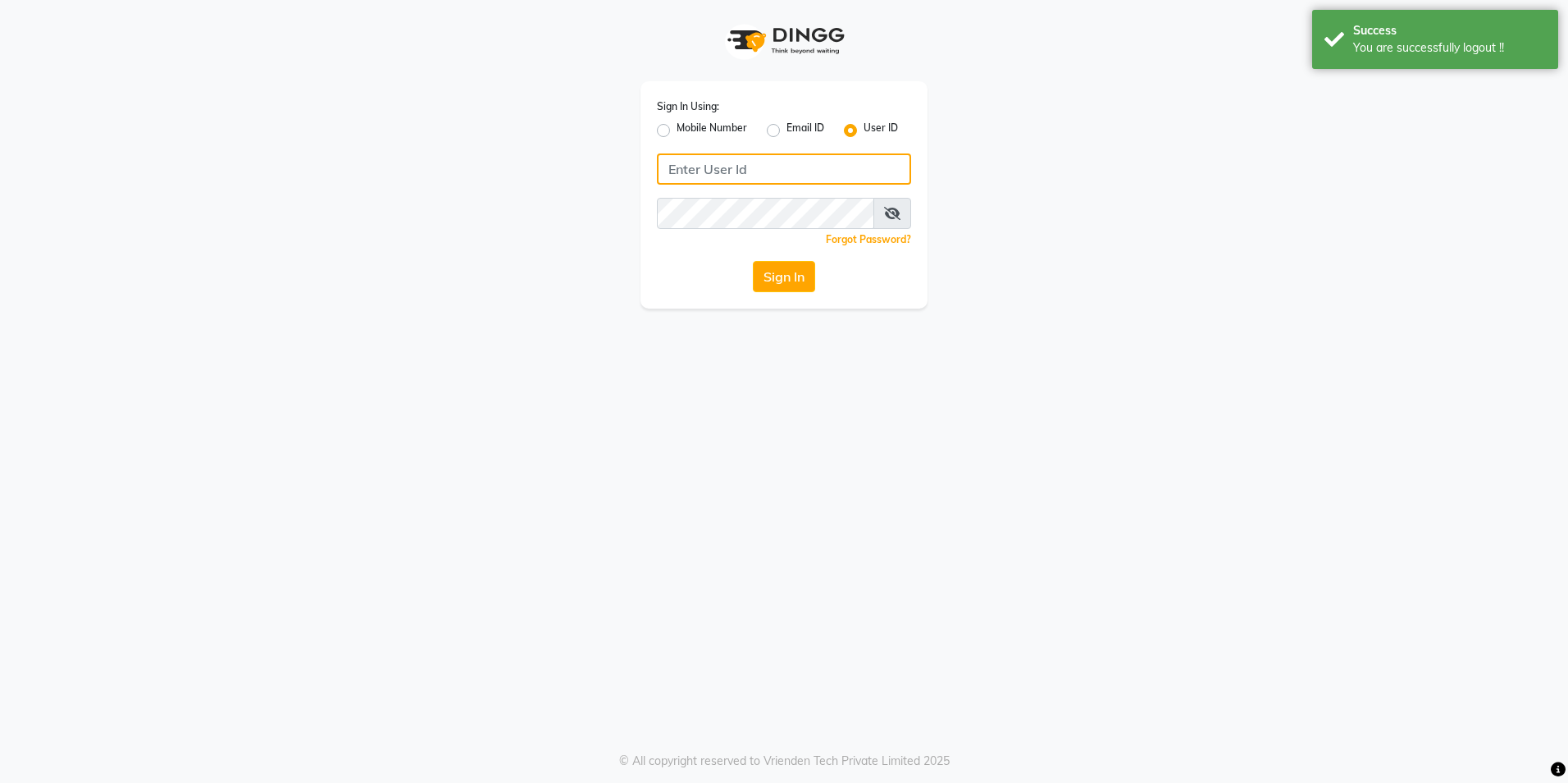
type input "8999679795"
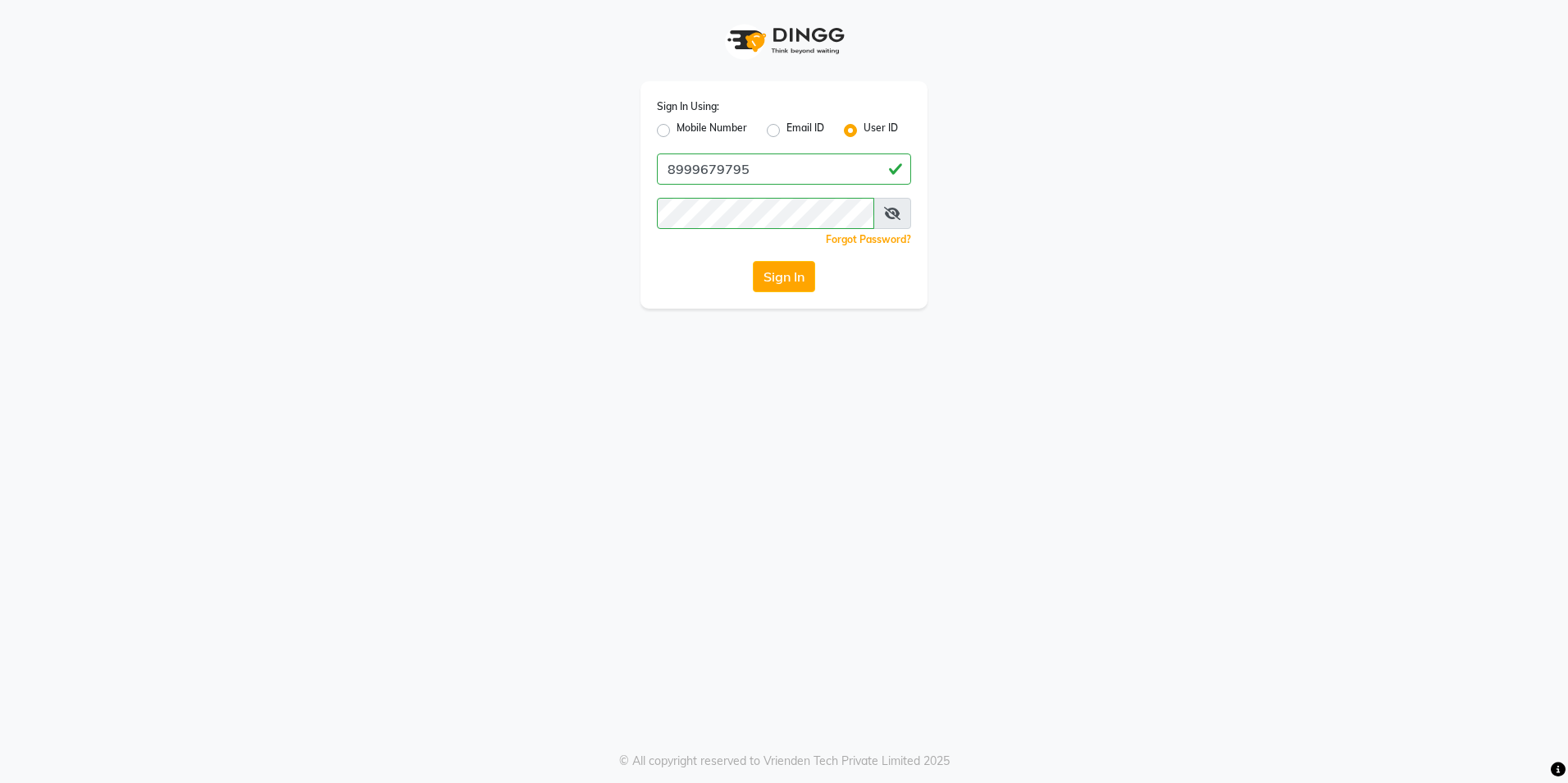
click at [677, 132] on label "Mobile Number" at bounding box center [712, 131] width 71 height 20
click at [677, 131] on input "Mobile Number" at bounding box center [682, 126] width 11 height 11
radio input "true"
radio input "false"
click at [760, 165] on input "Username" at bounding box center [811, 169] width 200 height 31
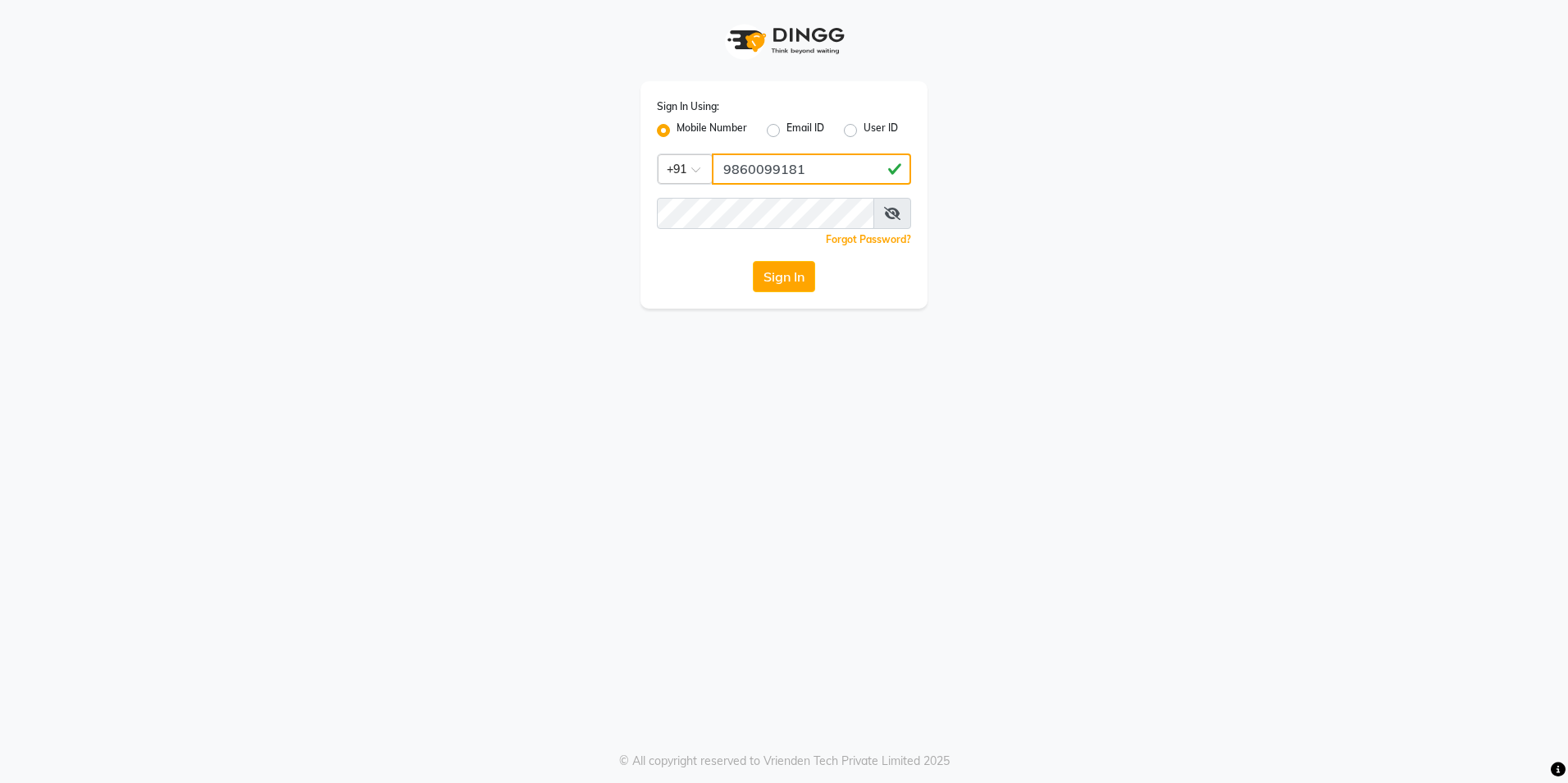
type input "9860099181"
click at [797, 271] on button "Sign In" at bounding box center [784, 276] width 62 height 31
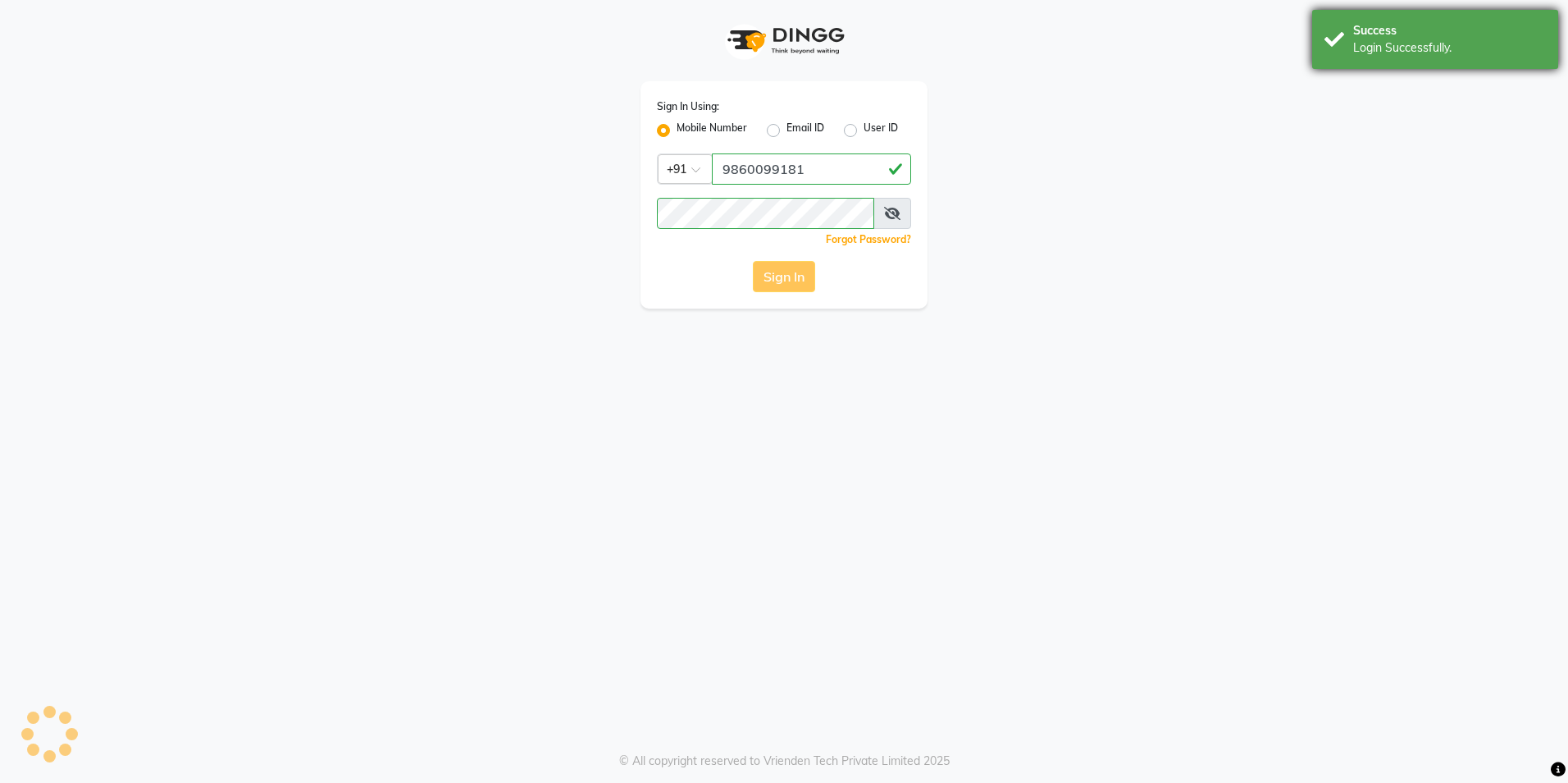
click at [1464, 50] on div "Login Successfully." at bounding box center [1449, 47] width 193 height 17
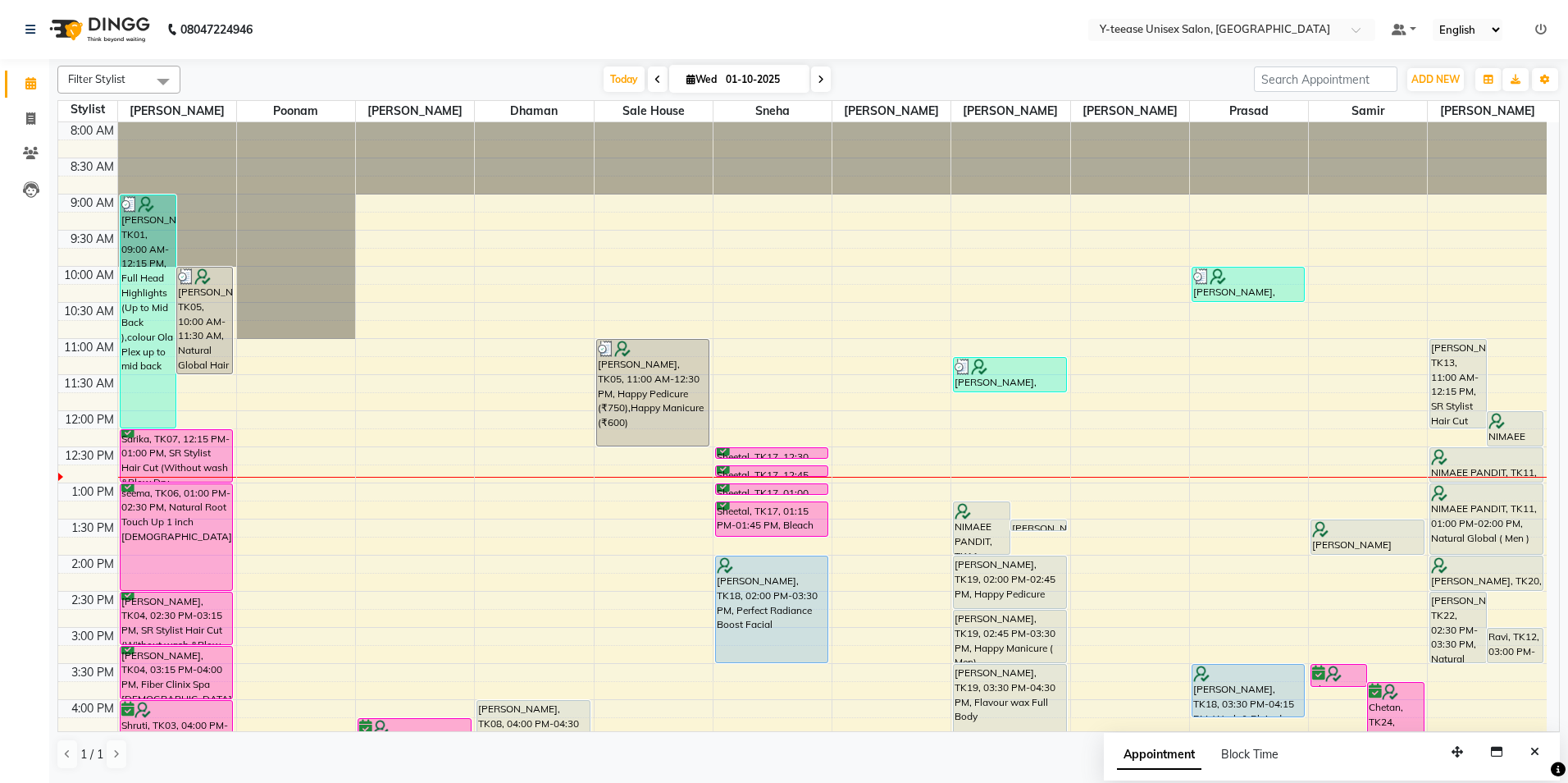
scroll to position [164, 0]
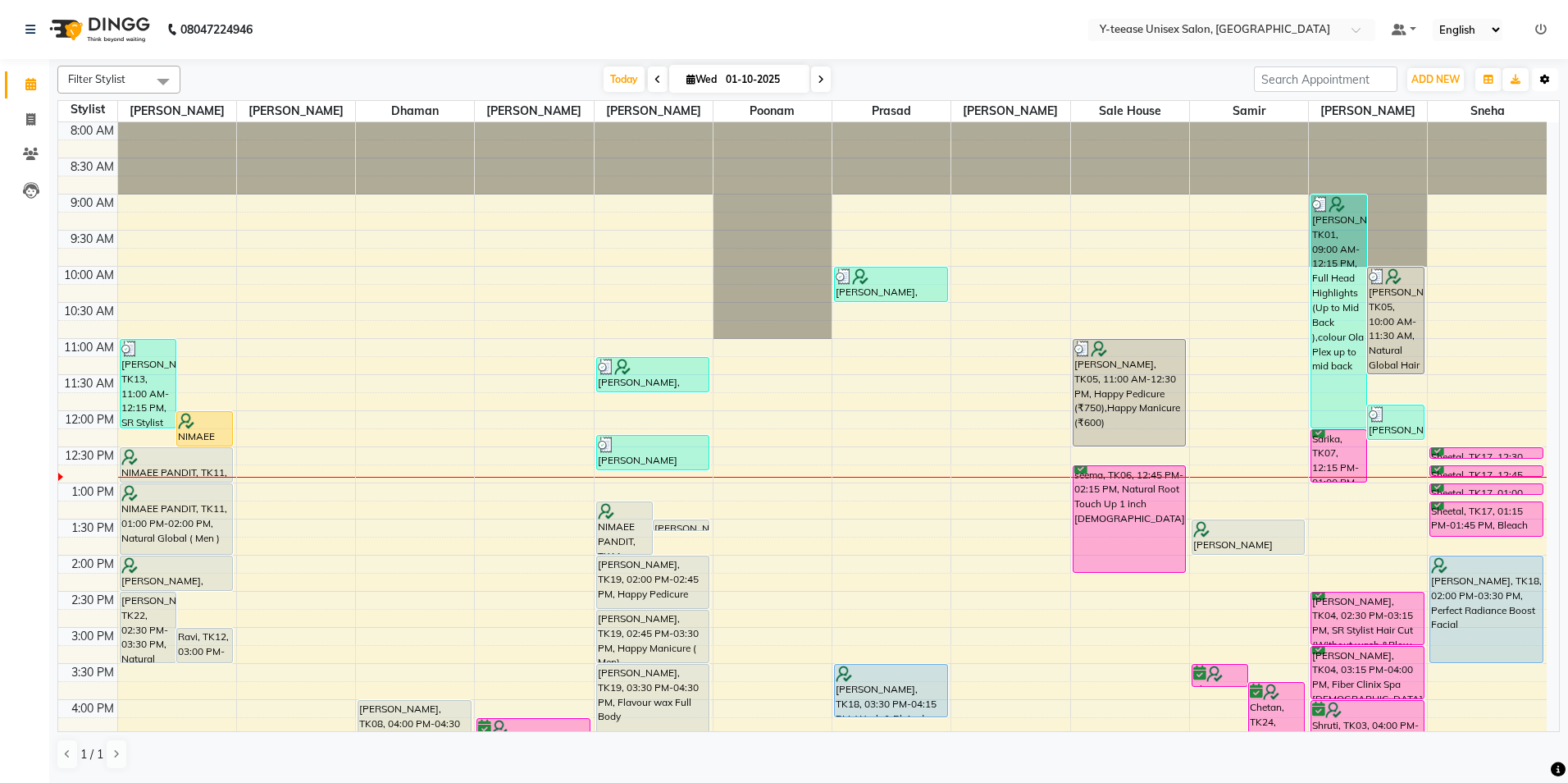
click at [1550, 77] on button "Toggle Dropdown" at bounding box center [1545, 79] width 26 height 23
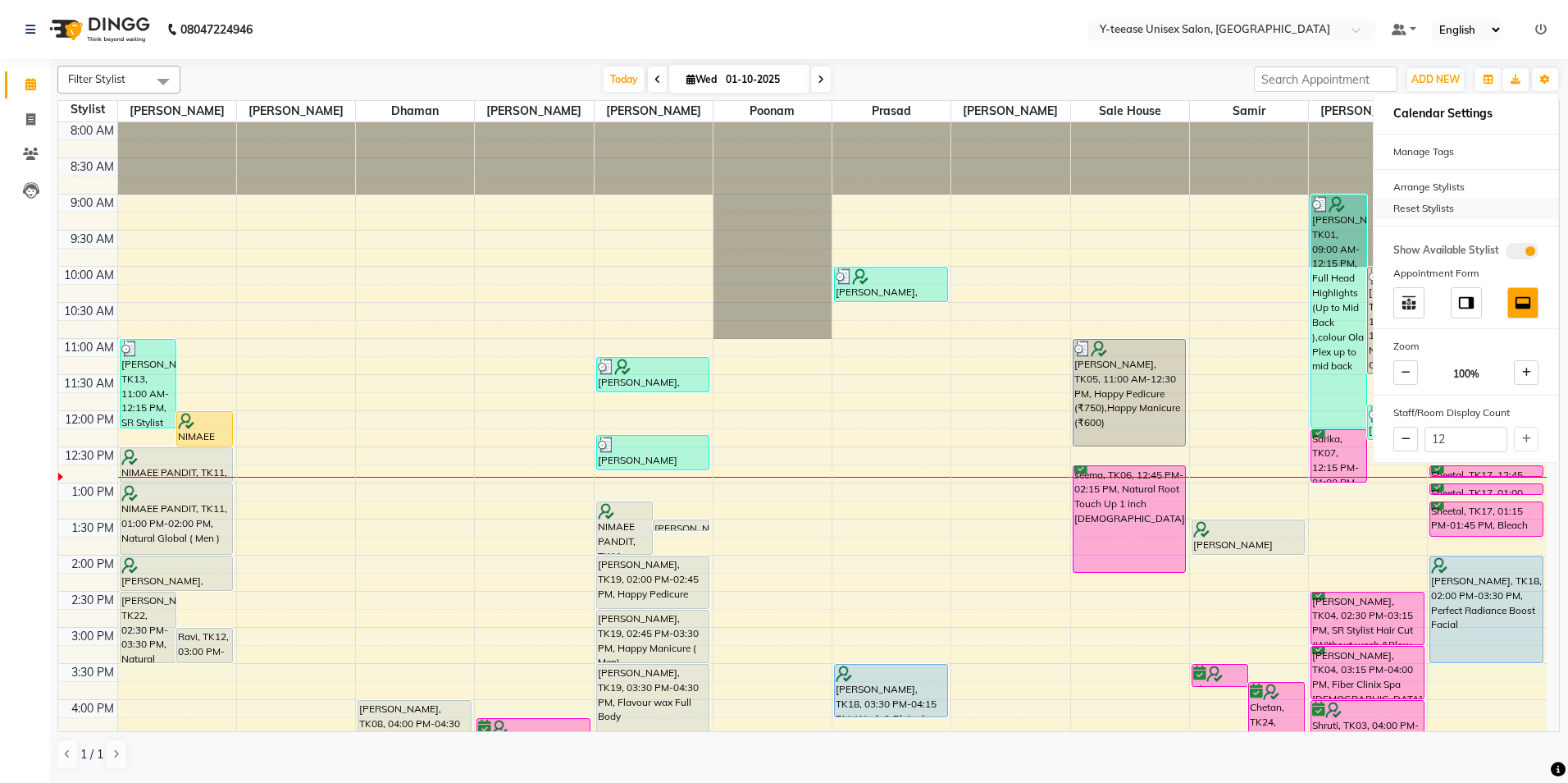
click at [1450, 202] on div "Reset Stylists" at bounding box center [1465, 208] width 185 height 21
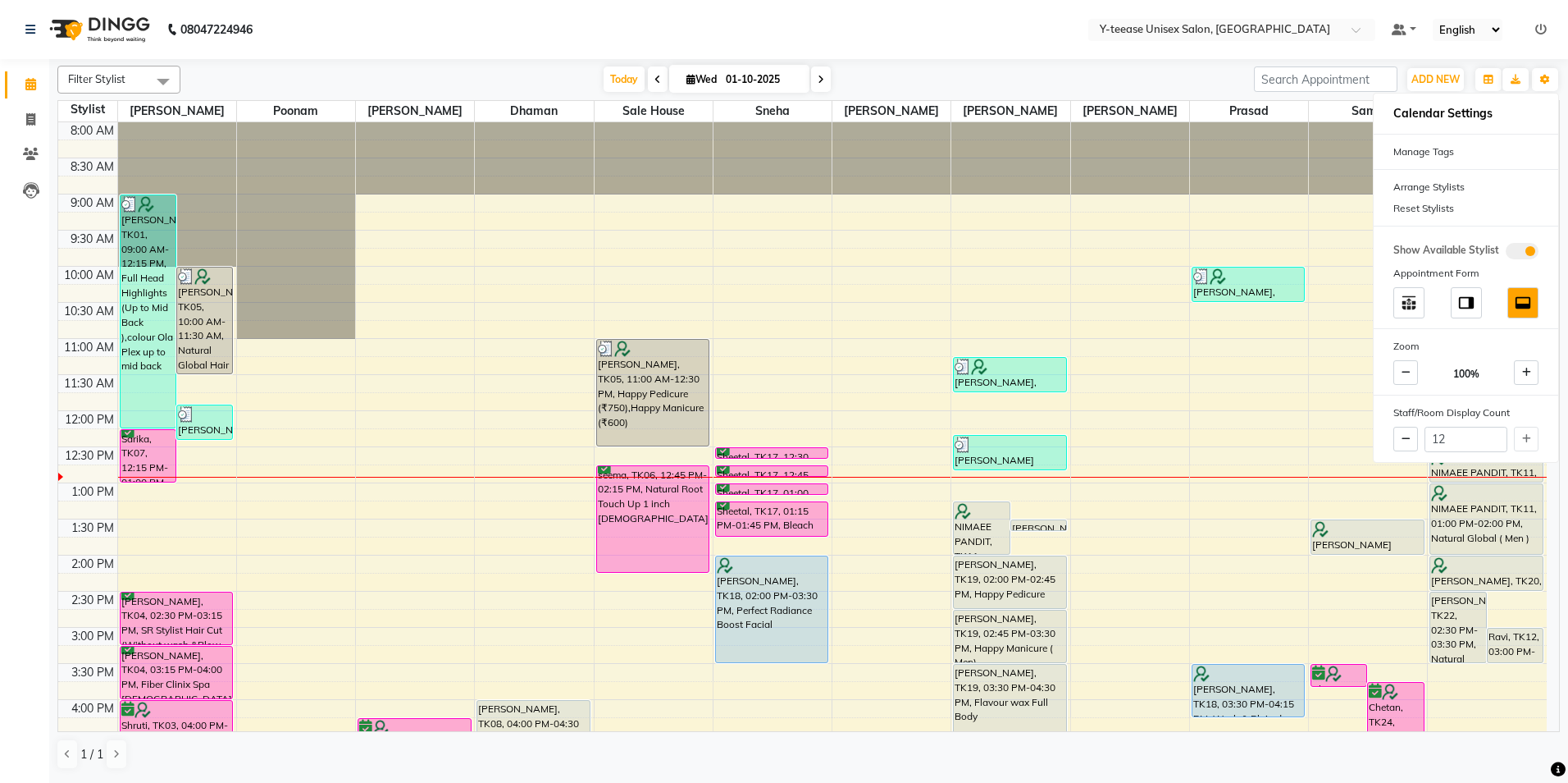
click at [1108, 74] on div "[DATE] [DATE]" at bounding box center [717, 79] width 1057 height 25
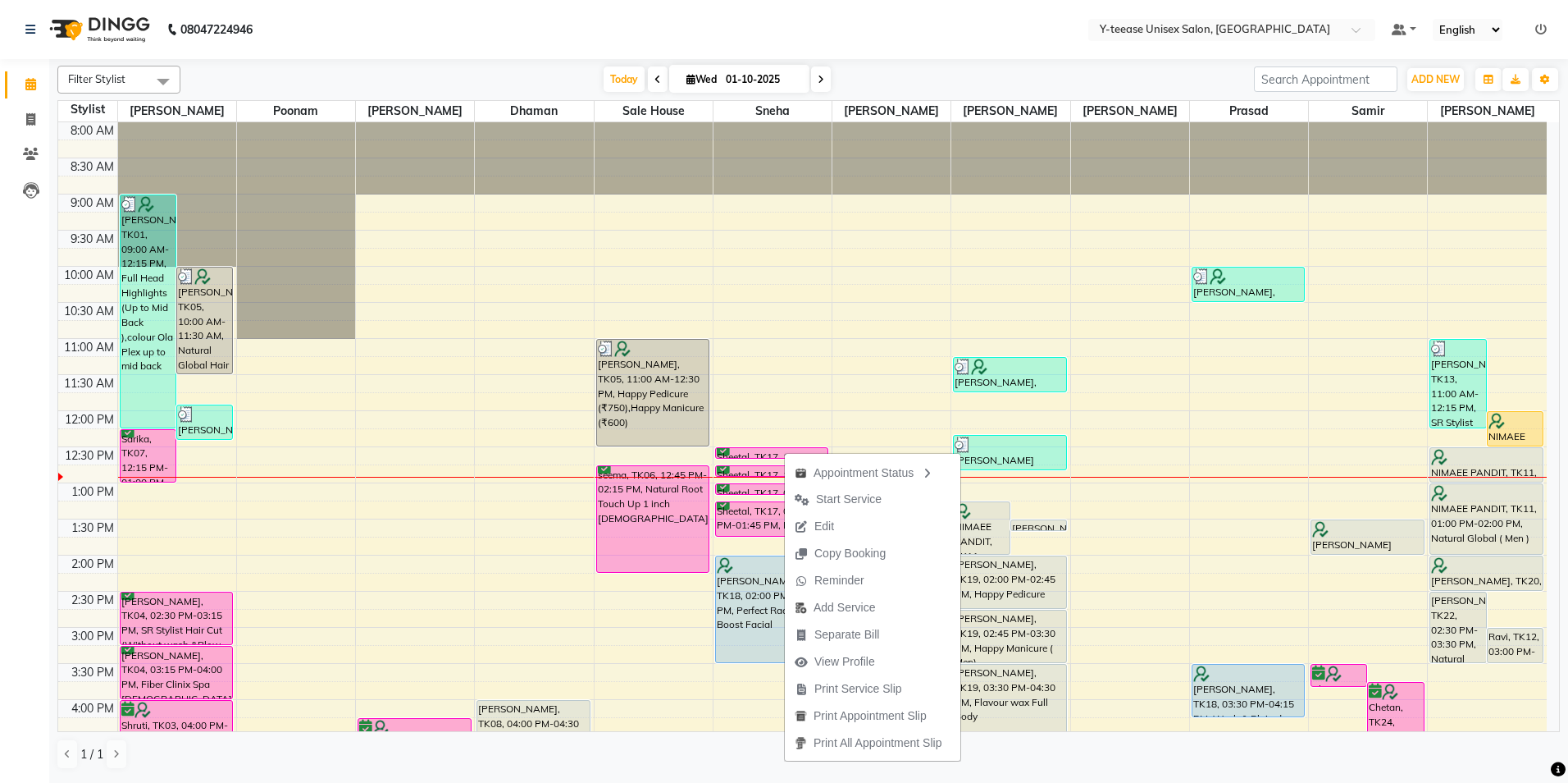
click at [827, 494] on span "Start Service" at bounding box center [849, 498] width 66 height 17
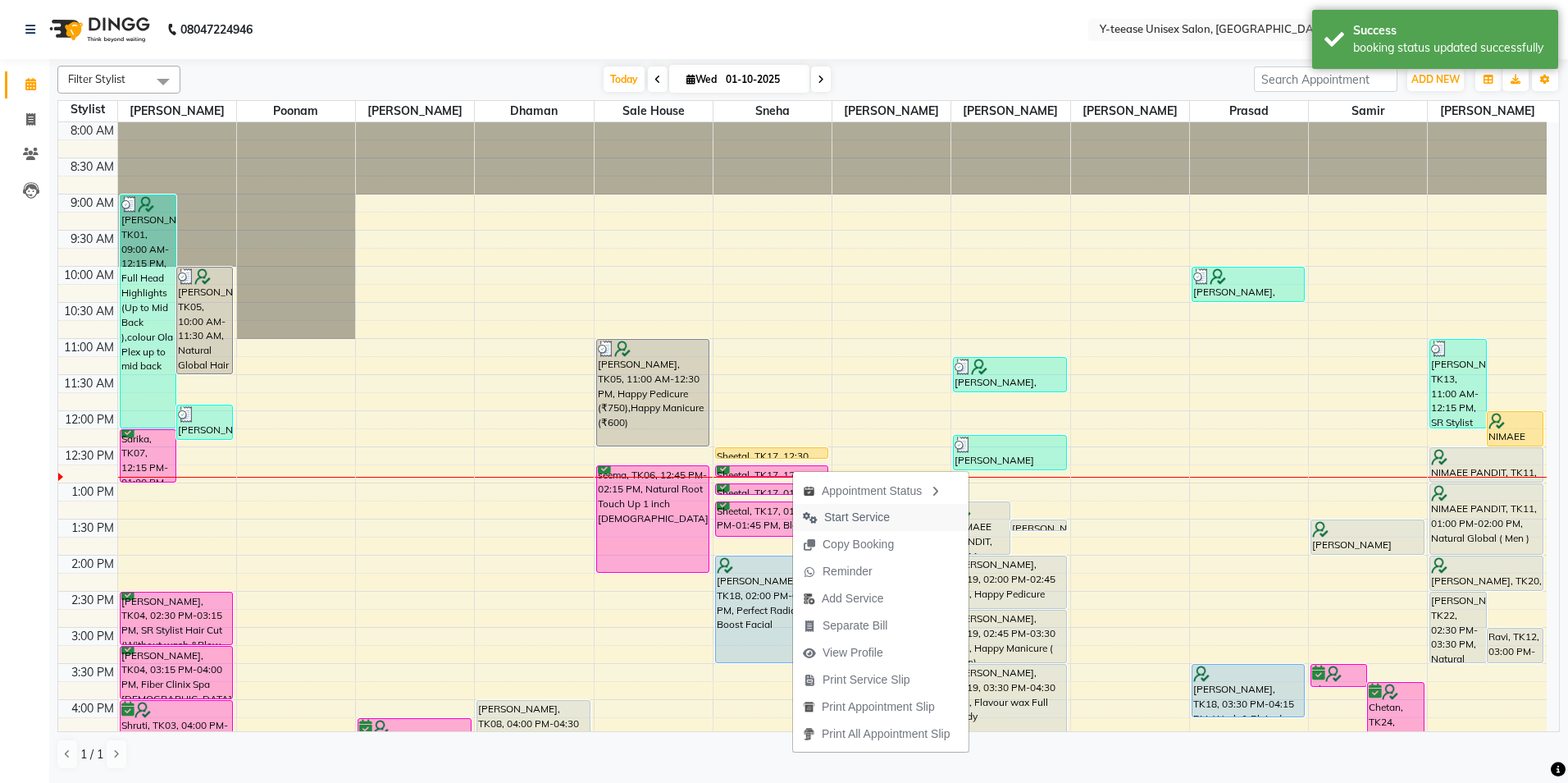
click at [839, 513] on span "Start Service" at bounding box center [857, 516] width 66 height 17
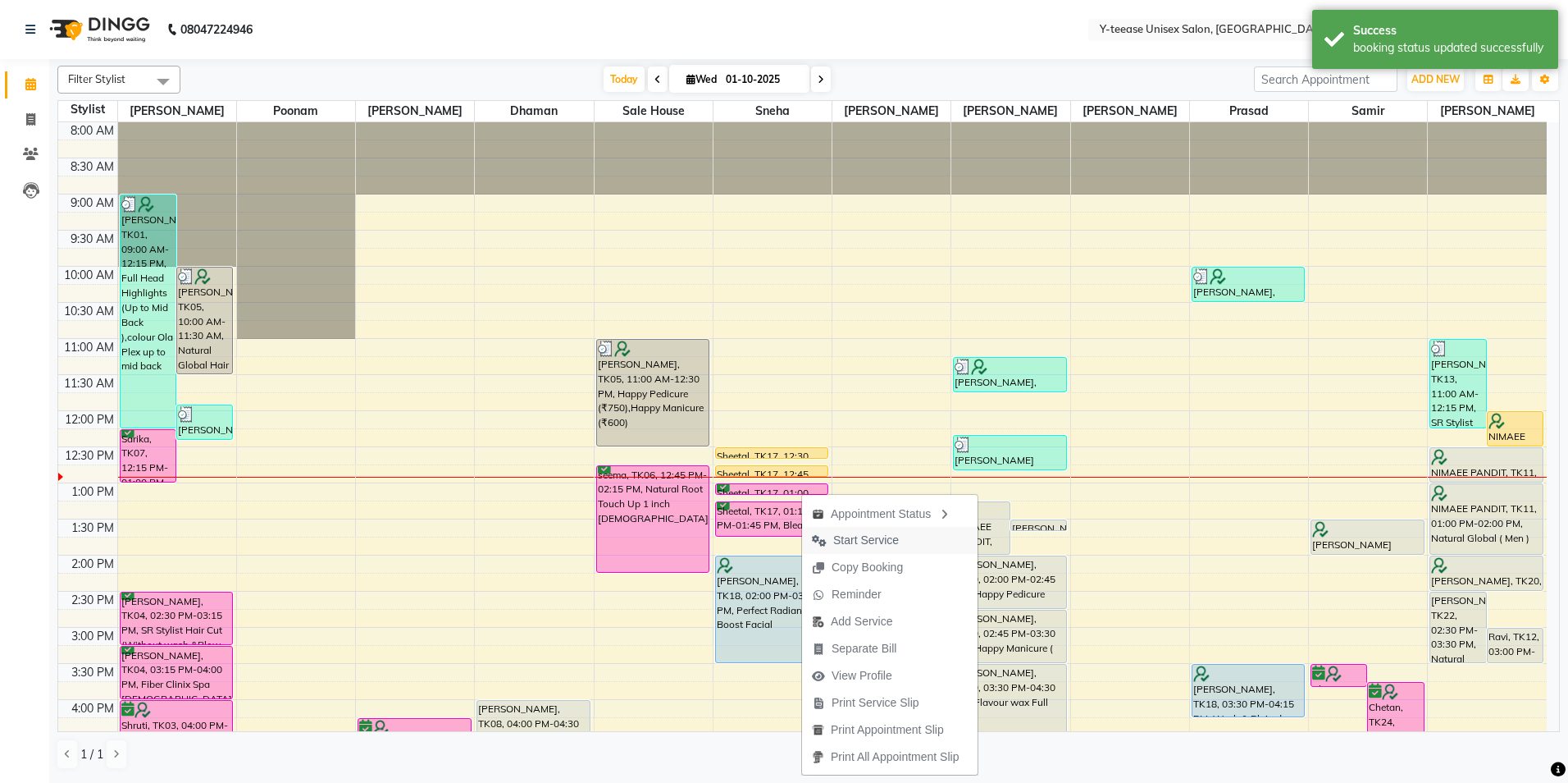
click at [852, 537] on span "Start Service" at bounding box center [866, 539] width 66 height 17
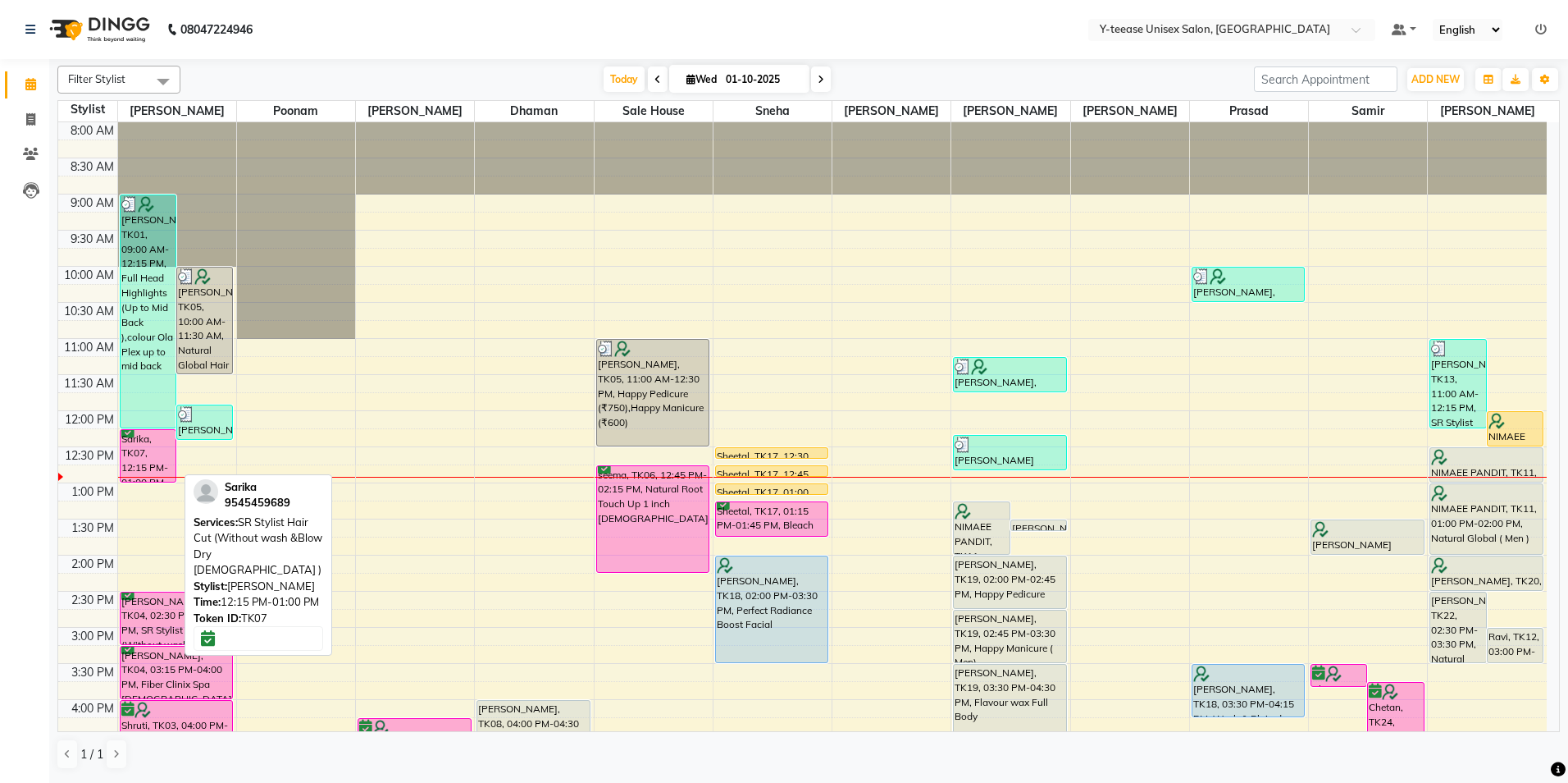
click at [138, 453] on div "Sarika, TK07, 12:15 PM-01:00 PM, SR Stylist Hair Cut (Without wash &Blow Dry [D…" at bounding box center [148, 456] width 55 height 52
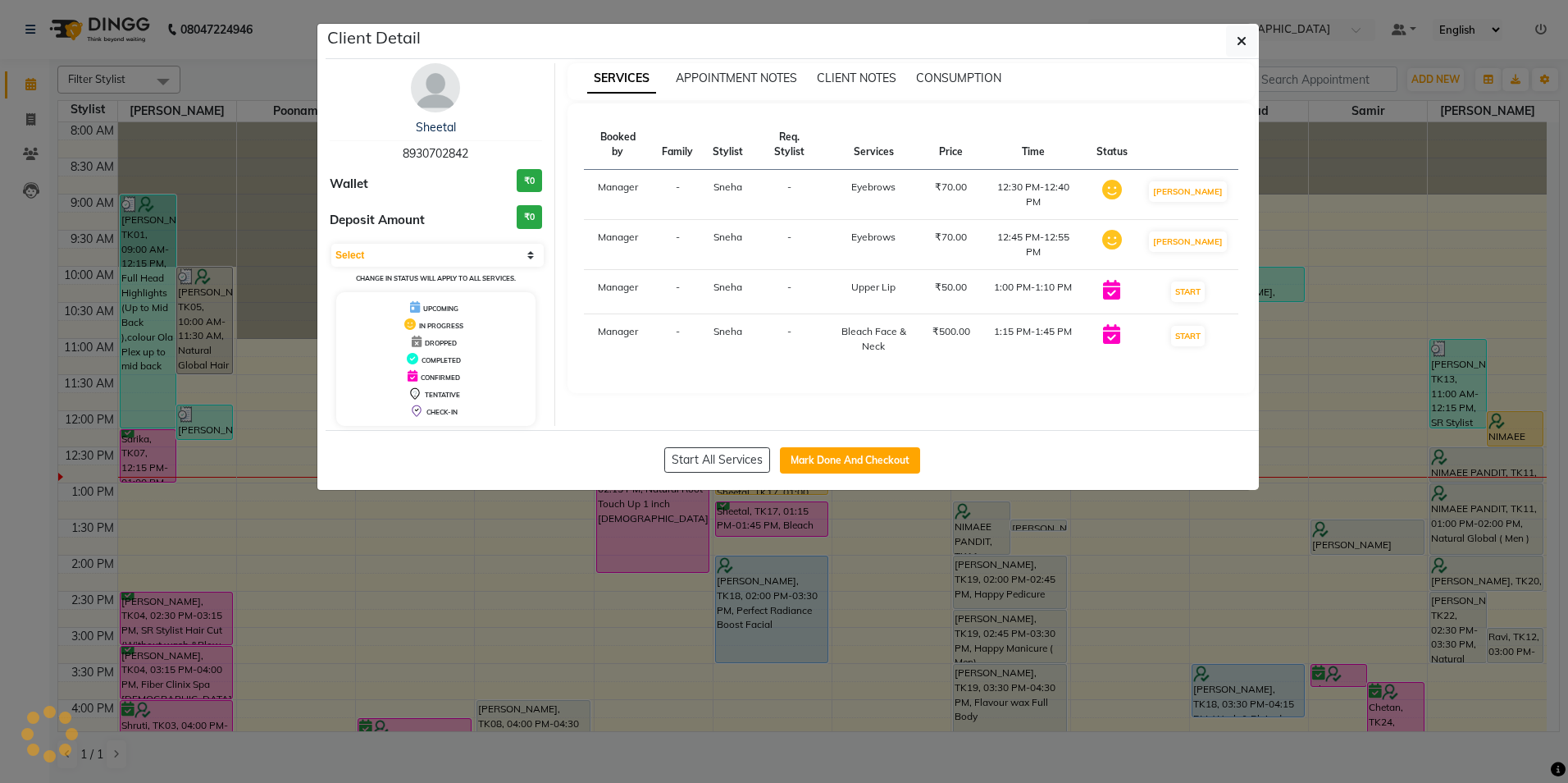
select select "6"
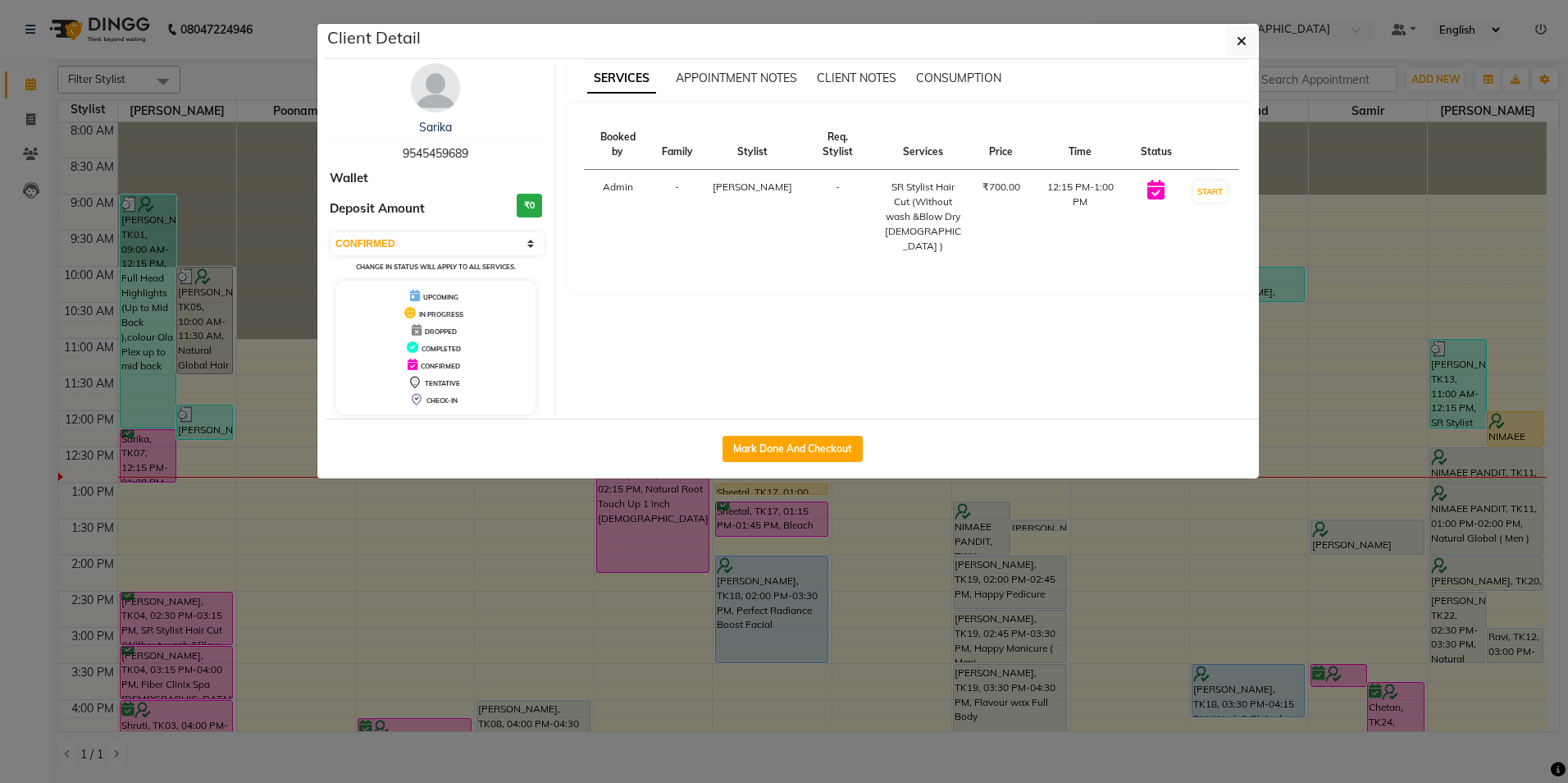
click at [442, 90] on img at bounding box center [435, 87] width 49 height 49
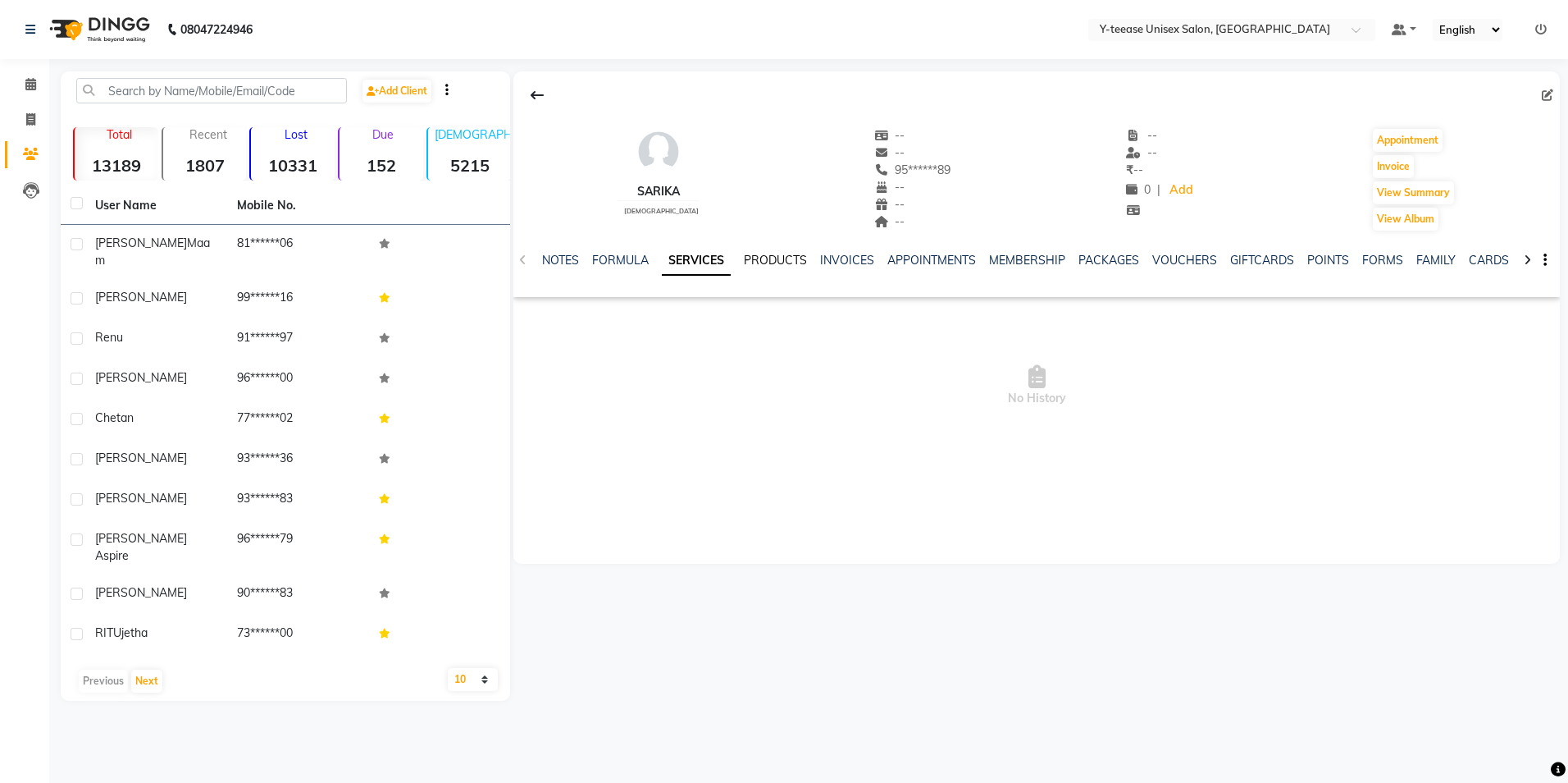
click at [781, 261] on link "PRODUCTS" at bounding box center [775, 260] width 63 height 15
click at [818, 259] on link "INVOICES" at bounding box center [822, 260] width 54 height 15
click at [40, 85] on span at bounding box center [30, 85] width 29 height 19
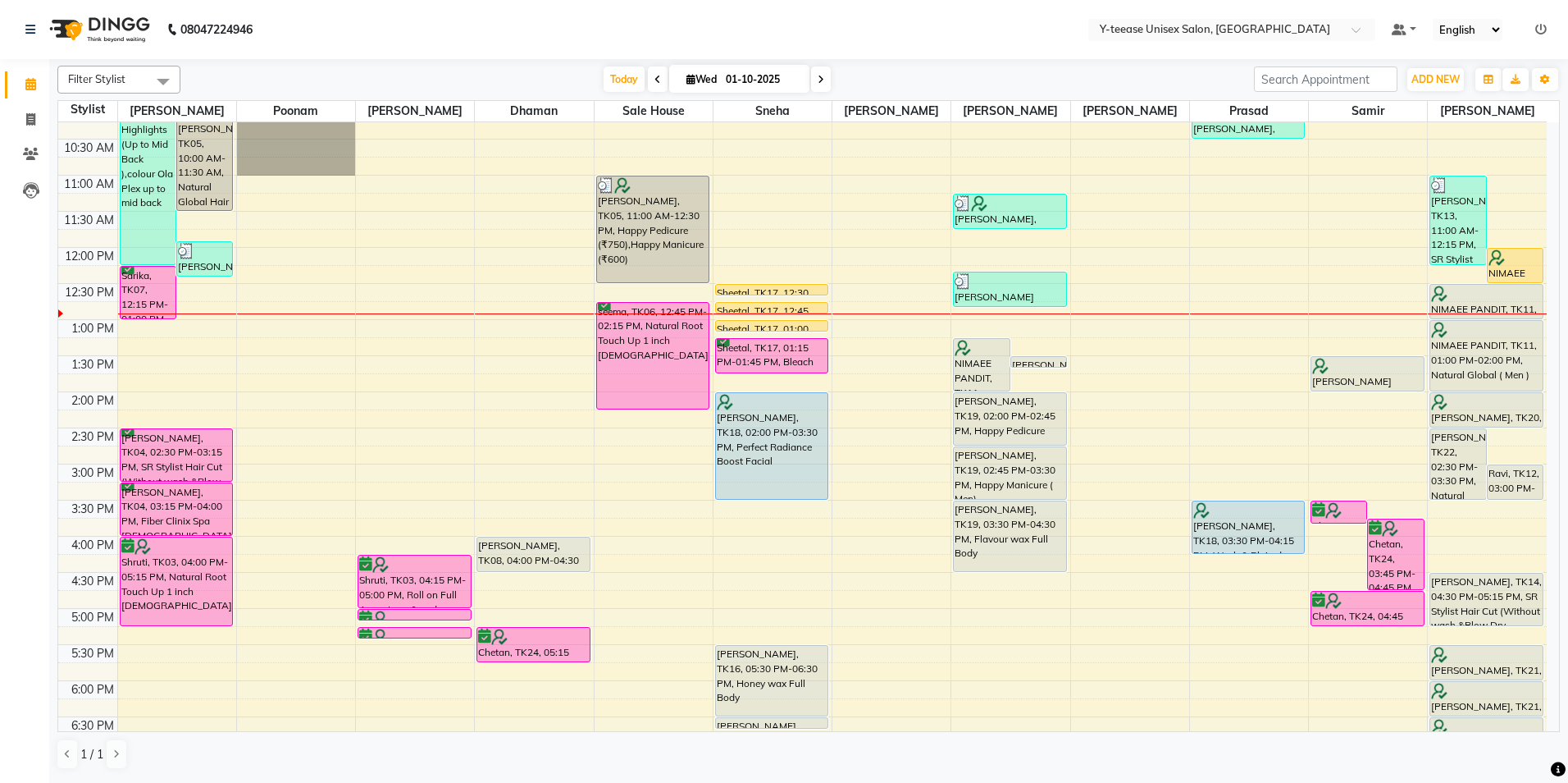
scroll to position [164, 0]
click at [35, 118] on icon at bounding box center [30, 119] width 9 height 12
select select "4"
select select "service"
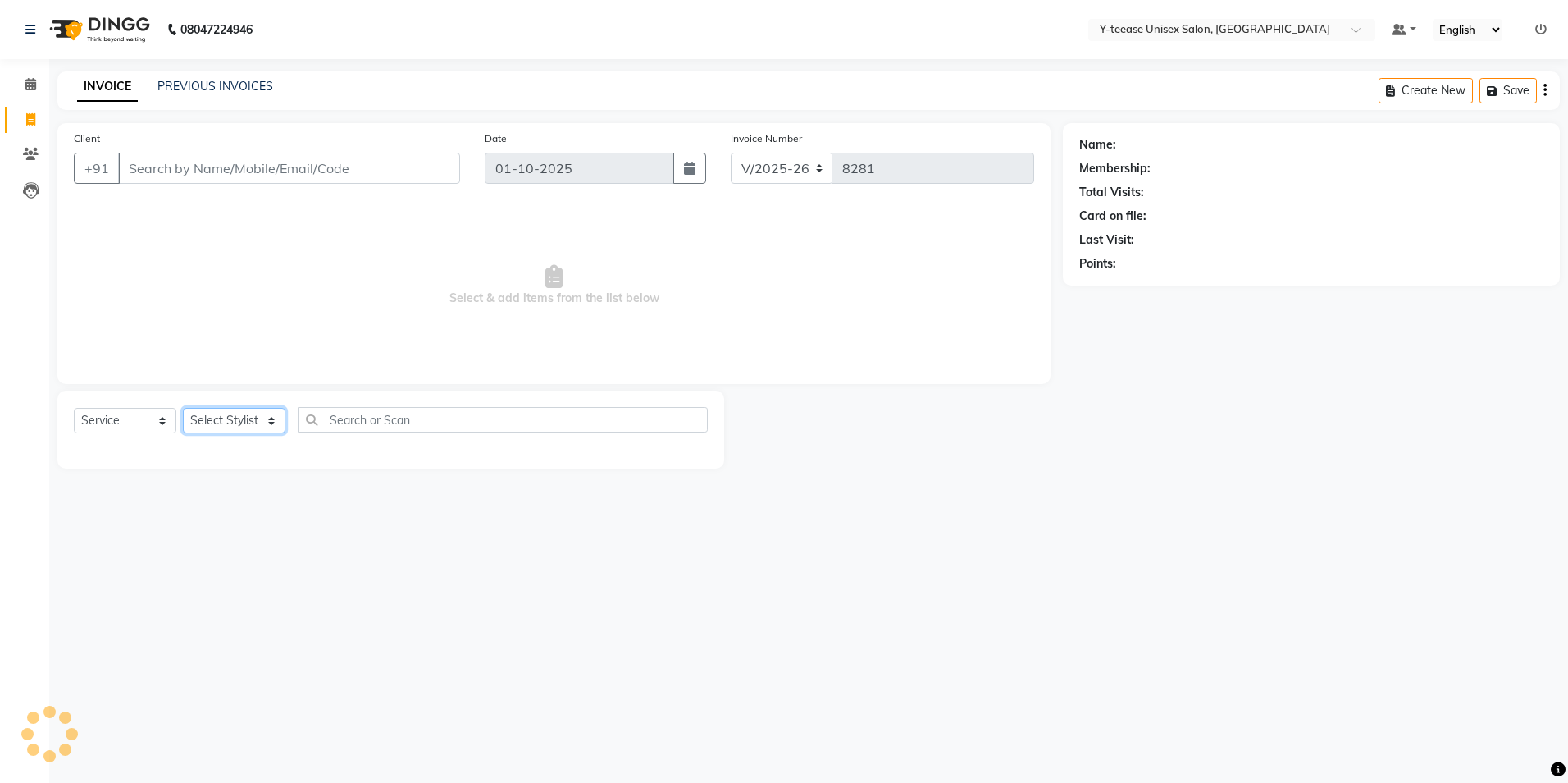
click at [227, 426] on select "Select Stylist" at bounding box center [234, 419] width 103 height 25
select select "56"
click at [183, 407] on select "Select Stylist [PERSON_NAME] [PERSON_NAME] nagar Manager Mosin [PERSON_NAME] [P…" at bounding box center [253, 419] width 141 height 25
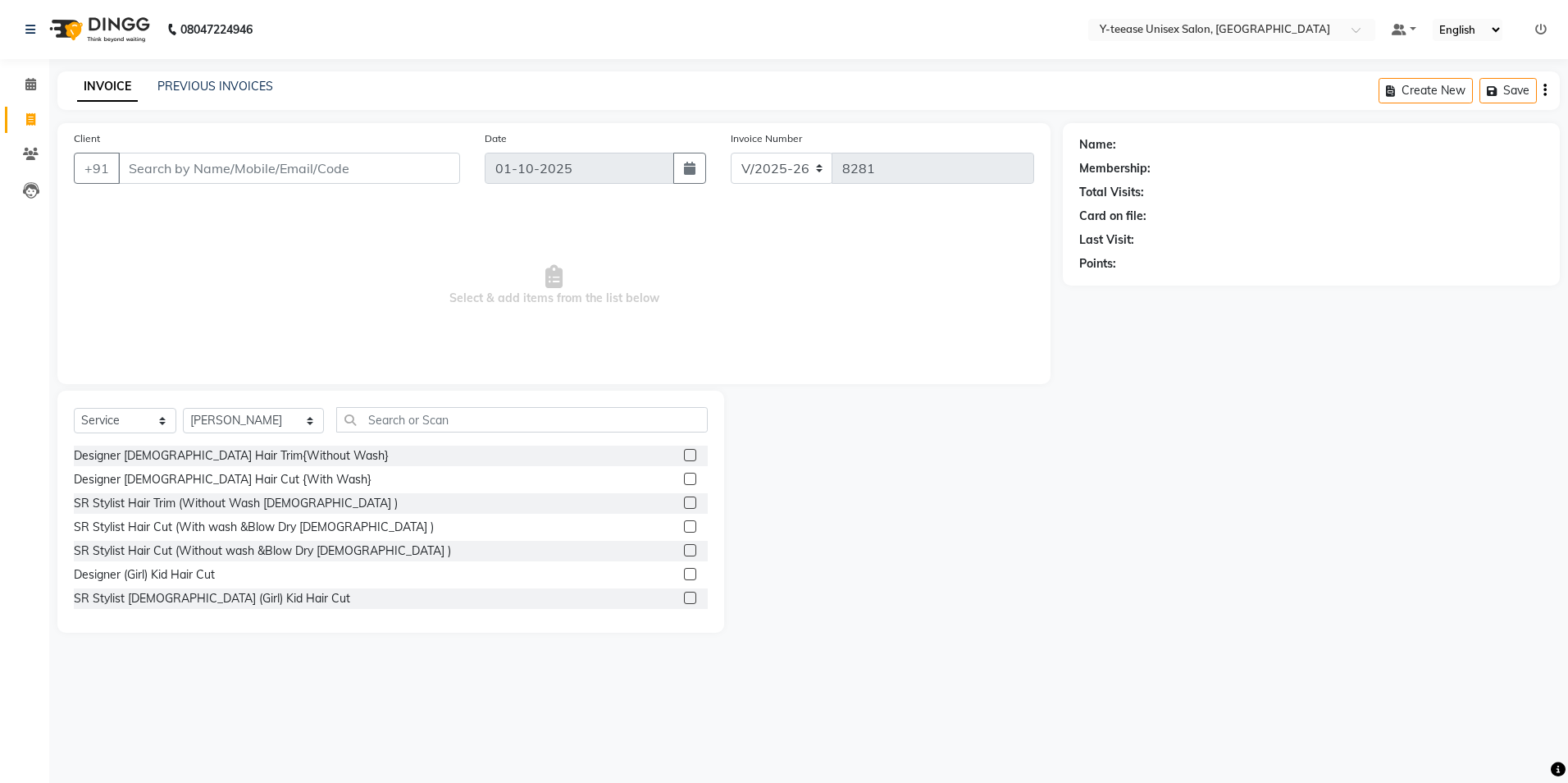
click at [345, 405] on div "Select Service Product Membership Package Voucher Prepaid Gift Card Select Styl…" at bounding box center [391, 511] width 667 height 242
click at [342, 429] on input "text" at bounding box center [522, 419] width 371 height 25
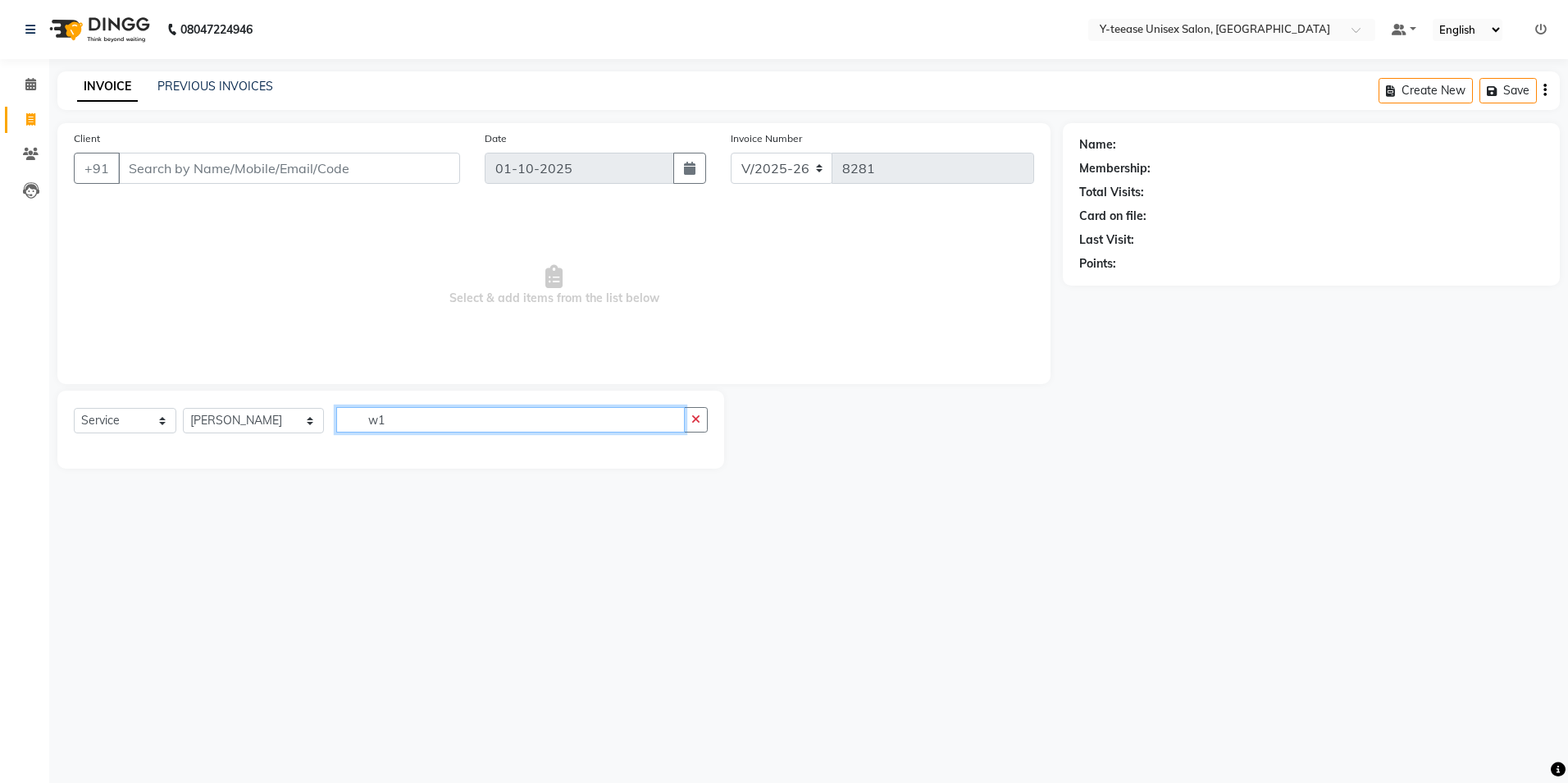
type input "w"
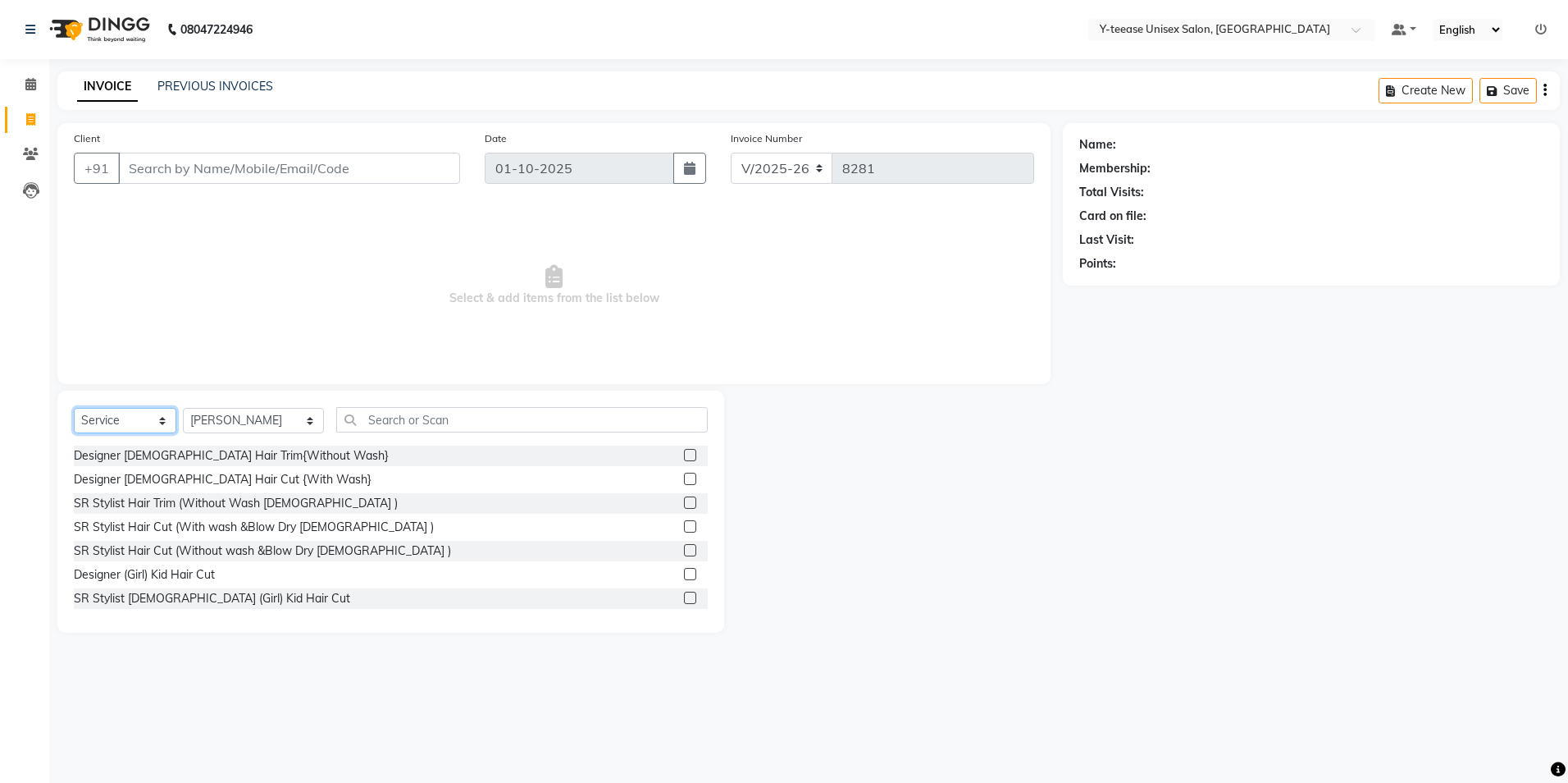
click at [123, 411] on select "Select Service Product Membership Package Voucher Prepaid Gift Card" at bounding box center [125, 419] width 103 height 25
select select "product"
click at [74, 407] on select "Select Service Product Membership Package Voucher Prepaid Gift Card" at bounding box center [125, 419] width 103 height 25
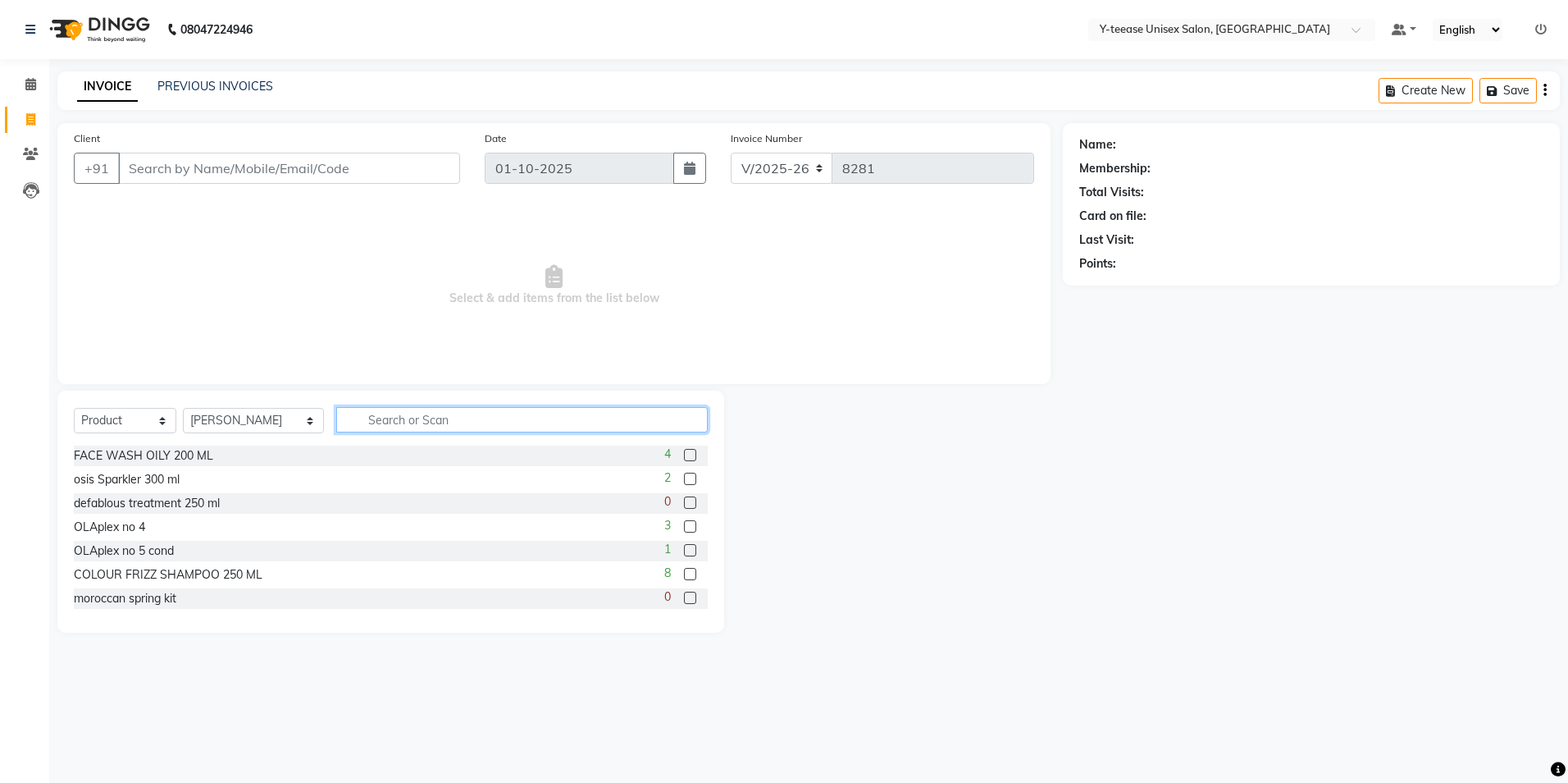
click at [336, 422] on input "text" at bounding box center [522, 419] width 371 height 25
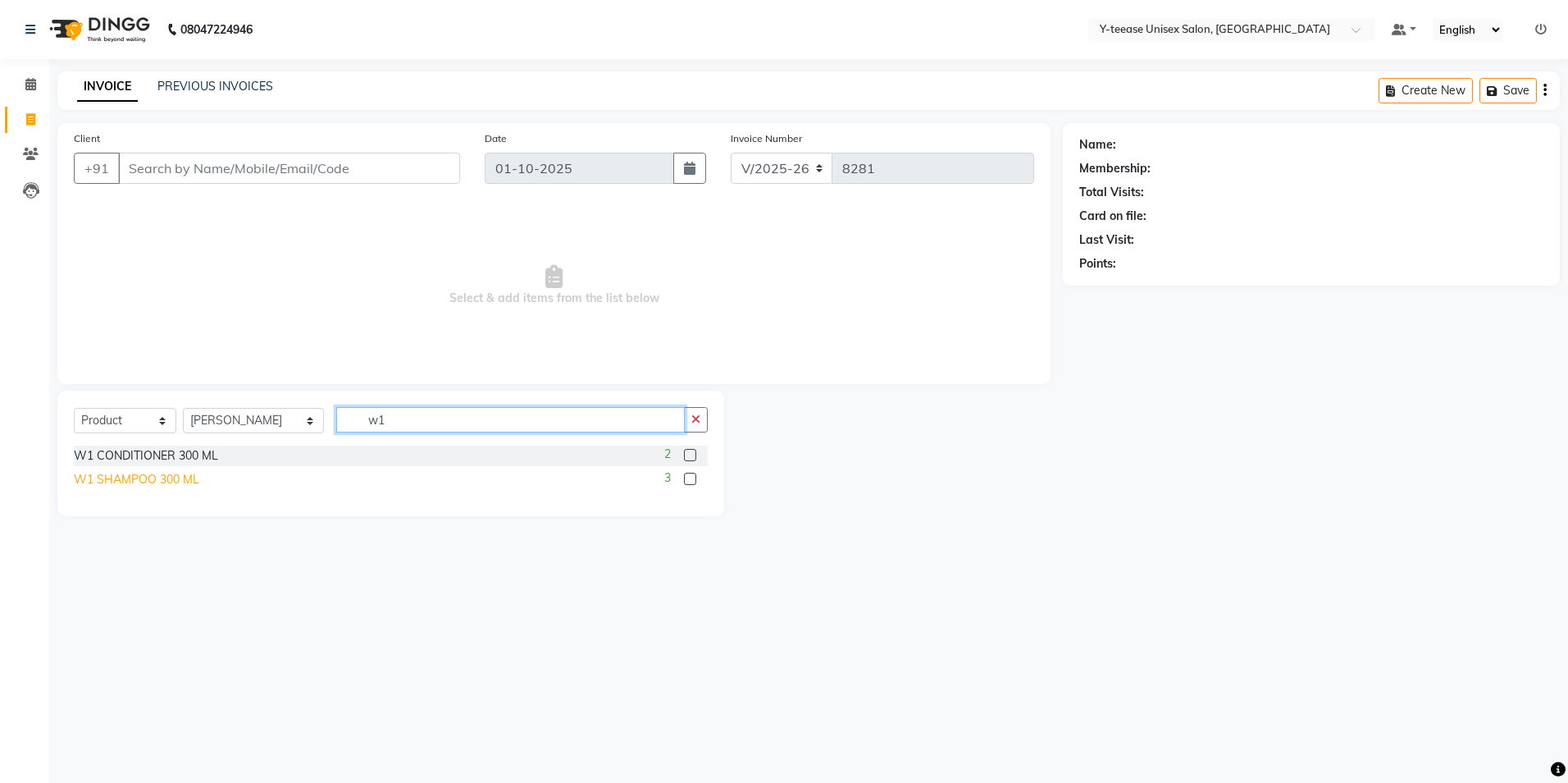
type input "w1"
click at [194, 482] on div "W1 SHAMPOO 300 ML" at bounding box center [137, 479] width 126 height 17
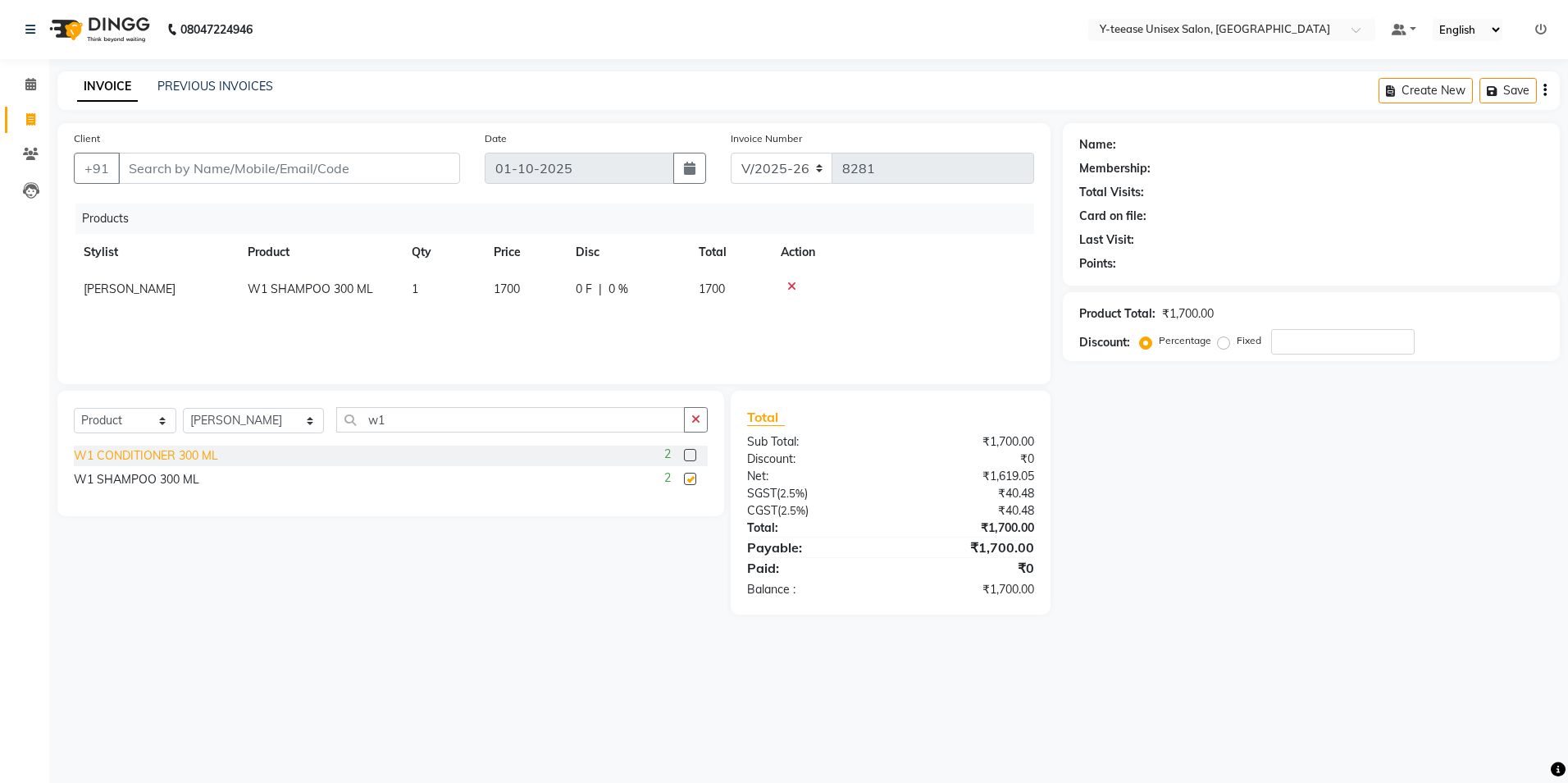
checkbox input "false"
click at [183, 452] on div "W1 CONDITIONER 300 ML" at bounding box center [146, 455] width 145 height 17
checkbox input "false"
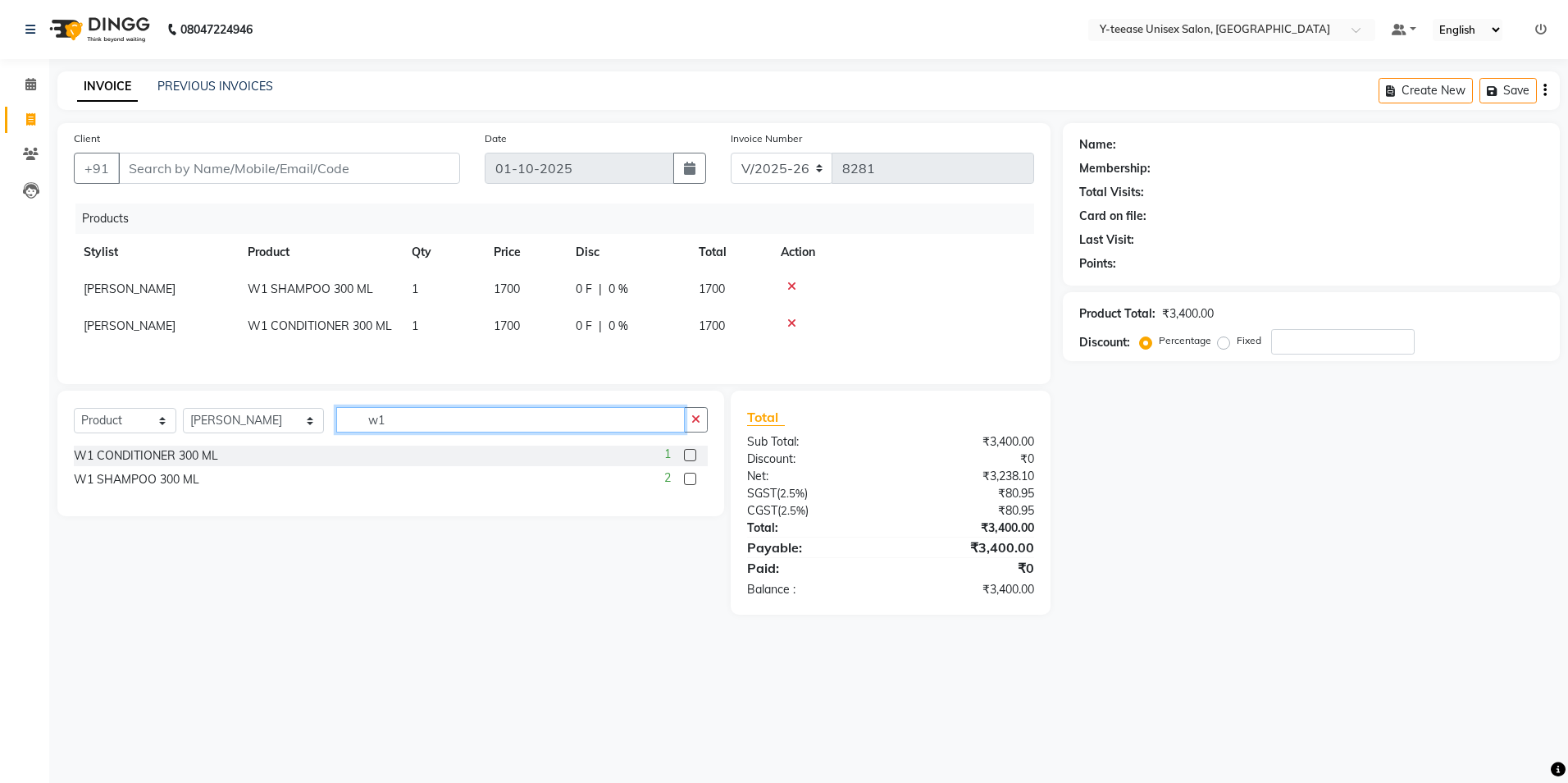
click at [392, 421] on input "w1" at bounding box center [510, 419] width 348 height 25
click at [392, 418] on input "w1" at bounding box center [510, 419] width 348 height 25
type input "mori"
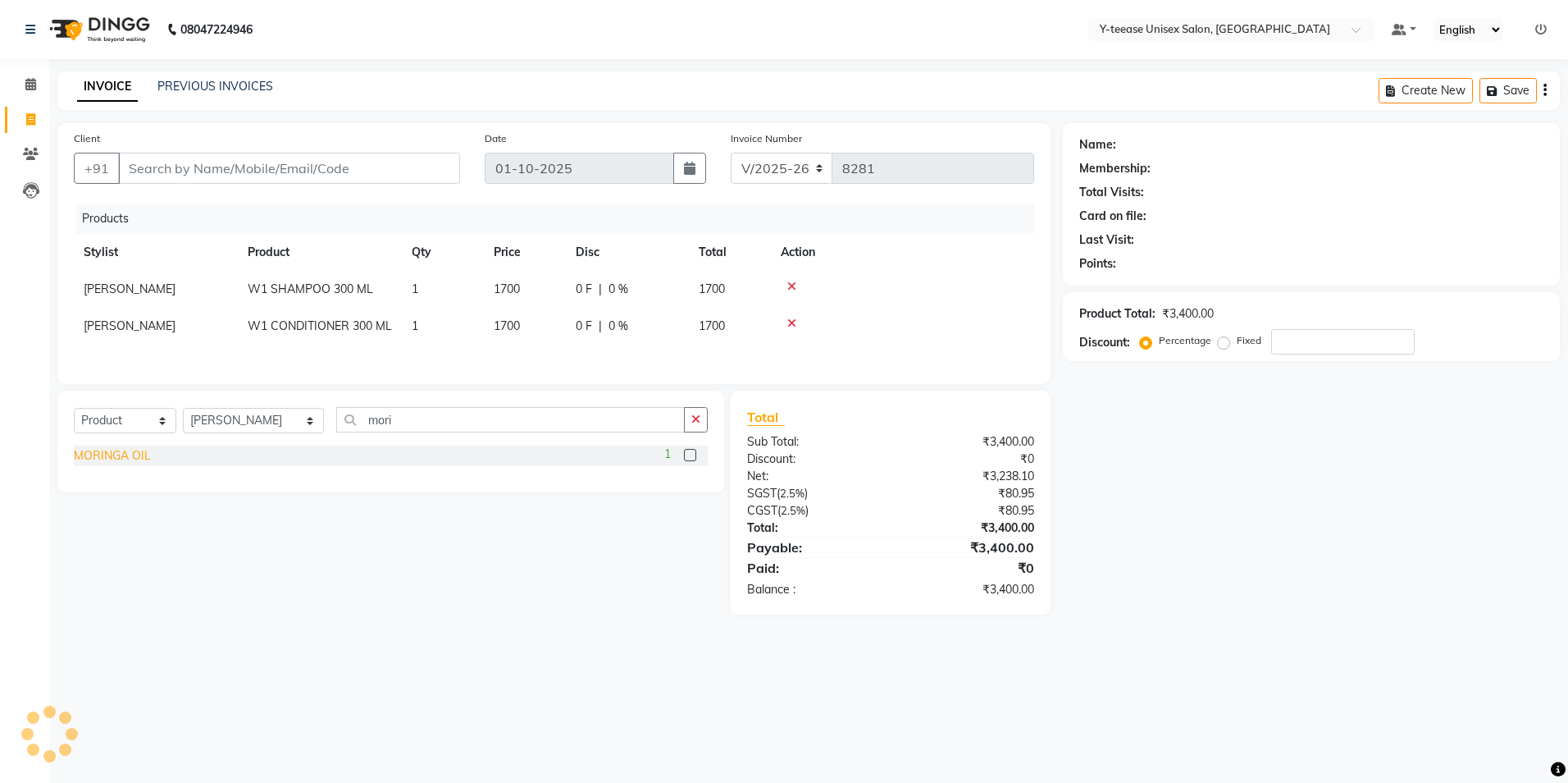
click at [119, 460] on div "MORINGA OIL" at bounding box center [112, 455] width 77 height 17
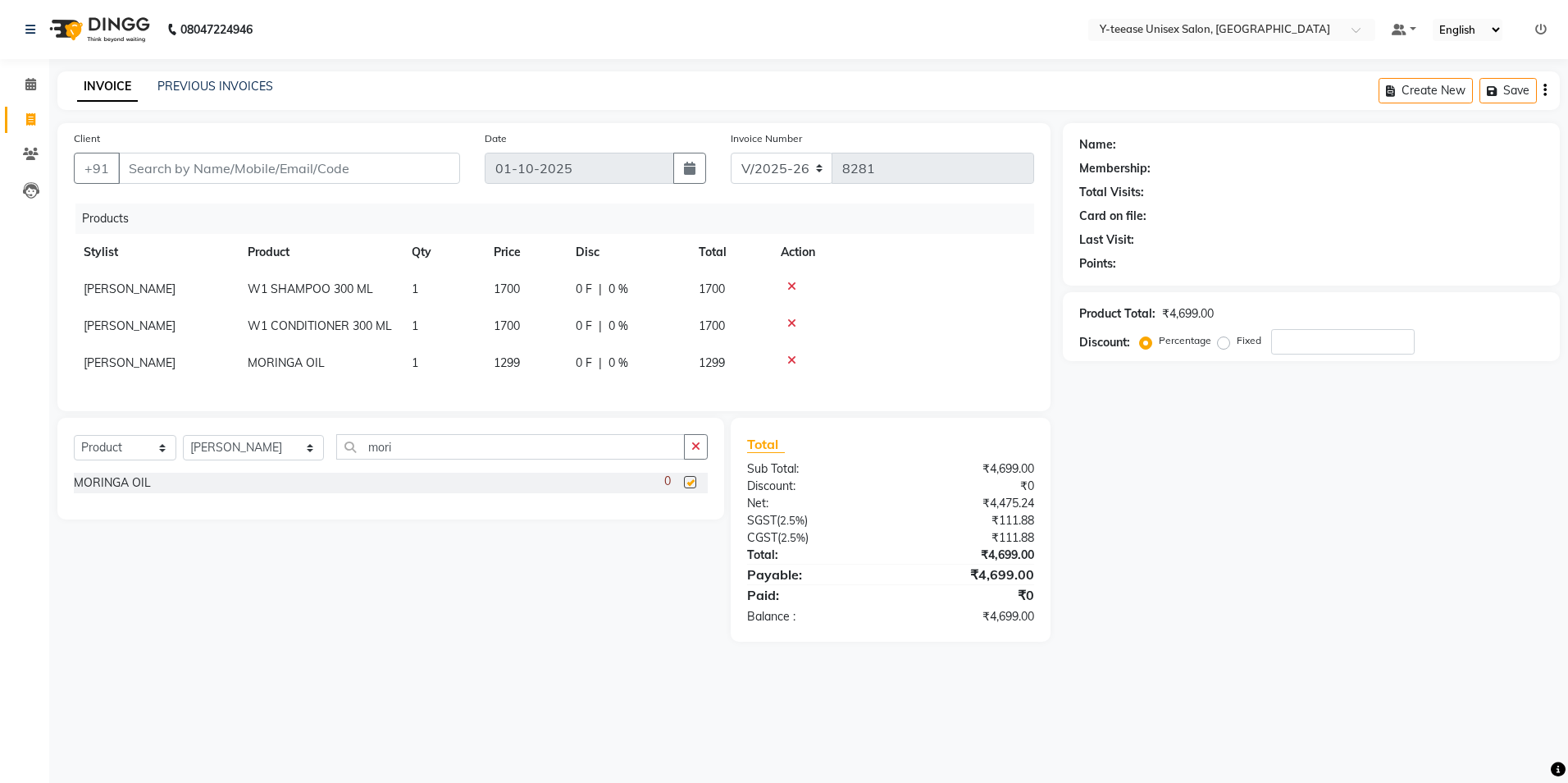
checkbox input "false"
click at [700, 459] on button "button" at bounding box center [696, 446] width 24 height 25
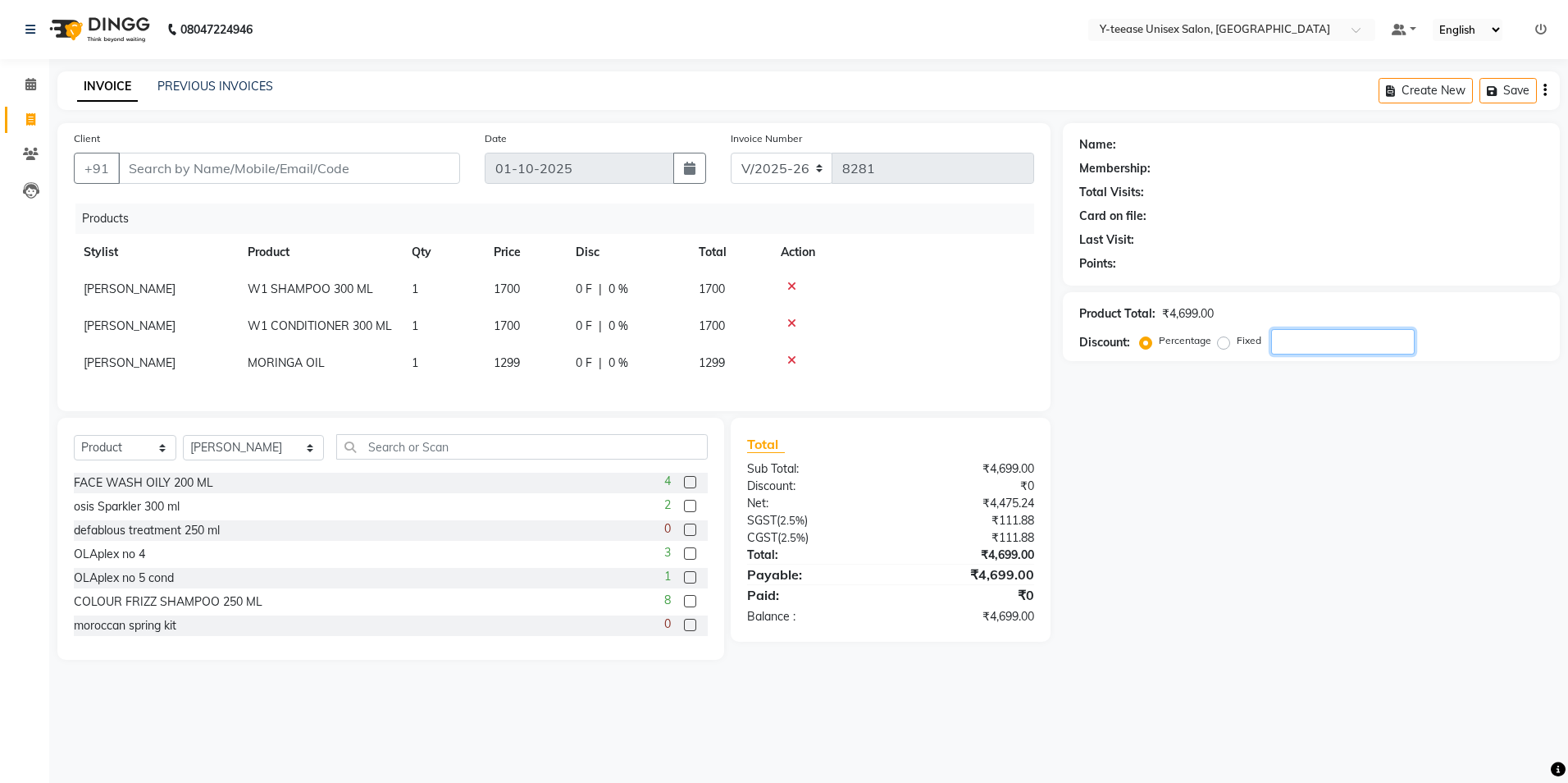
click at [1329, 349] on input "number" at bounding box center [1343, 341] width 144 height 25
type input "5"
click at [35, 85] on icon at bounding box center [30, 84] width 11 height 12
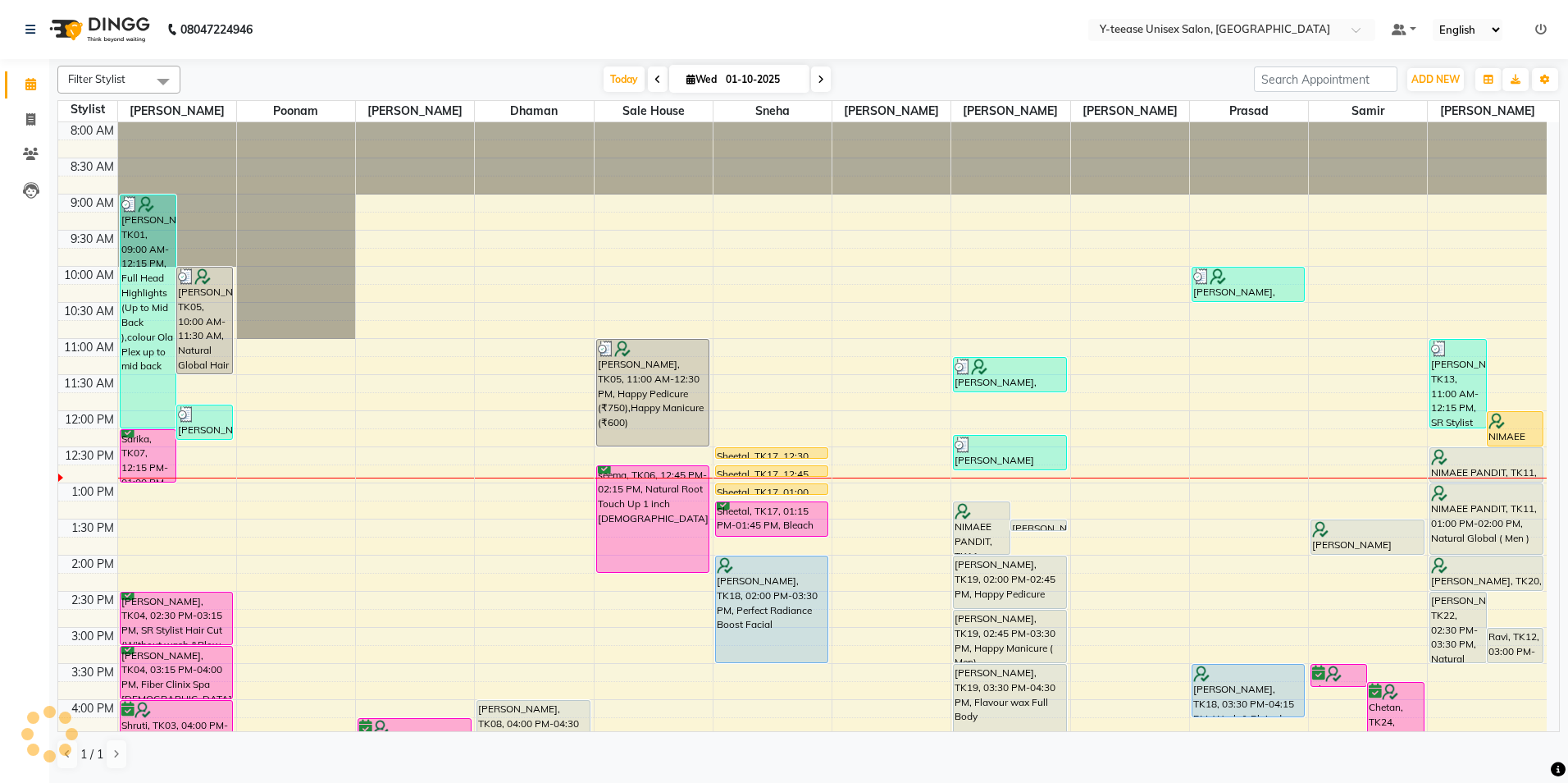
scroll to position [242, 0]
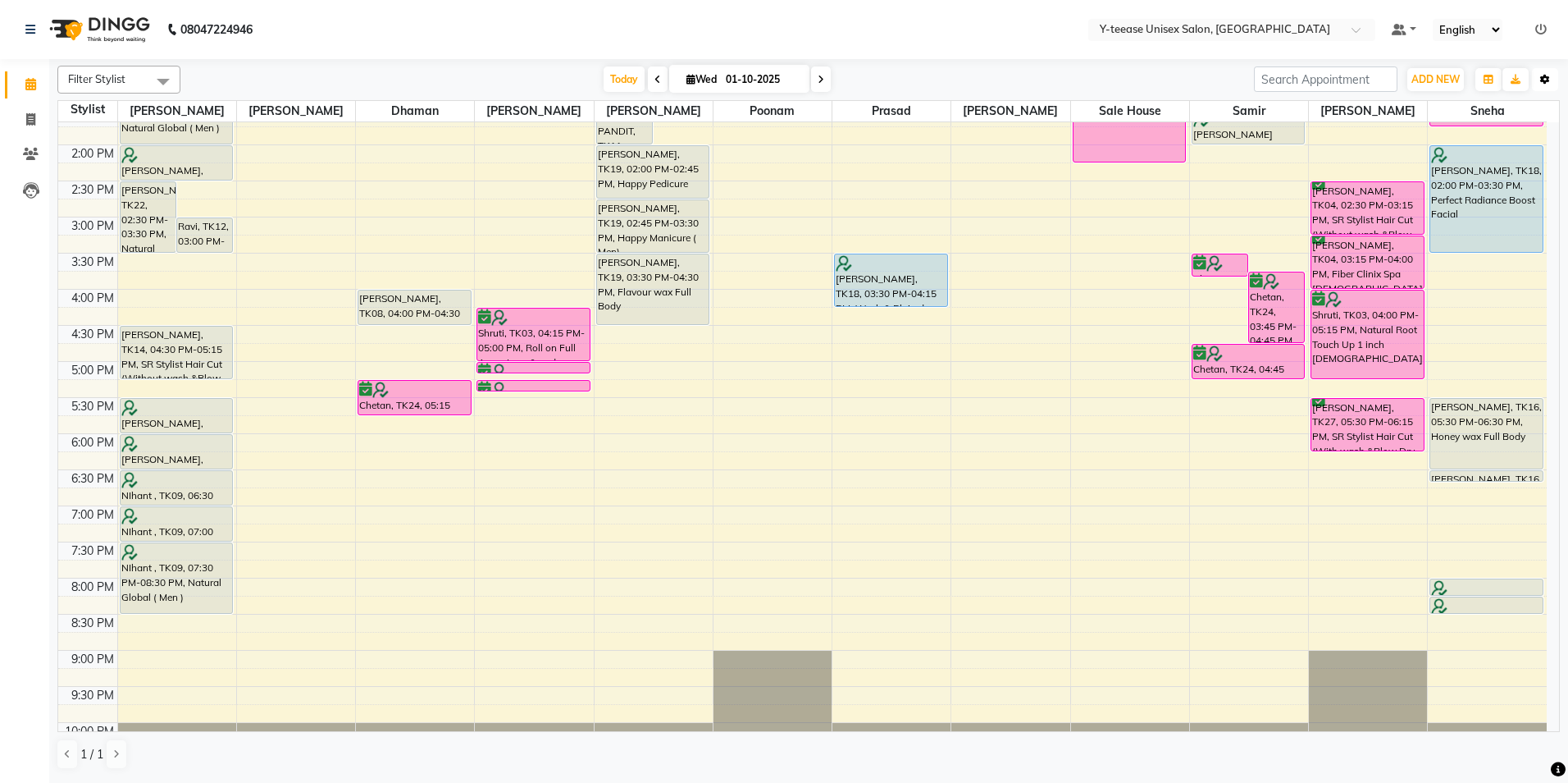
click at [1547, 85] on button "Toggle Dropdown" at bounding box center [1545, 79] width 26 height 23
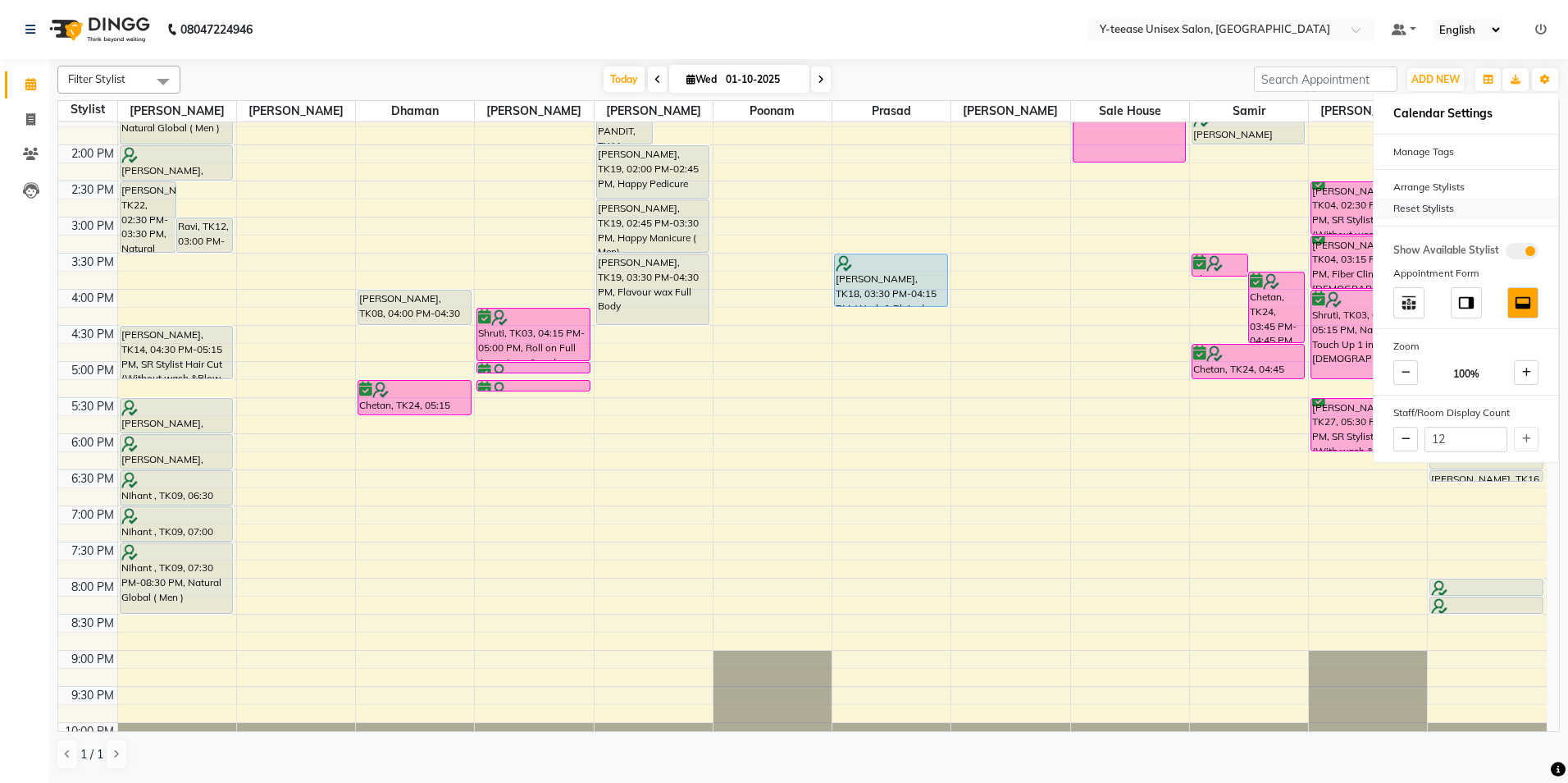
click at [1435, 207] on div "Reset Stylists" at bounding box center [1465, 208] width 185 height 21
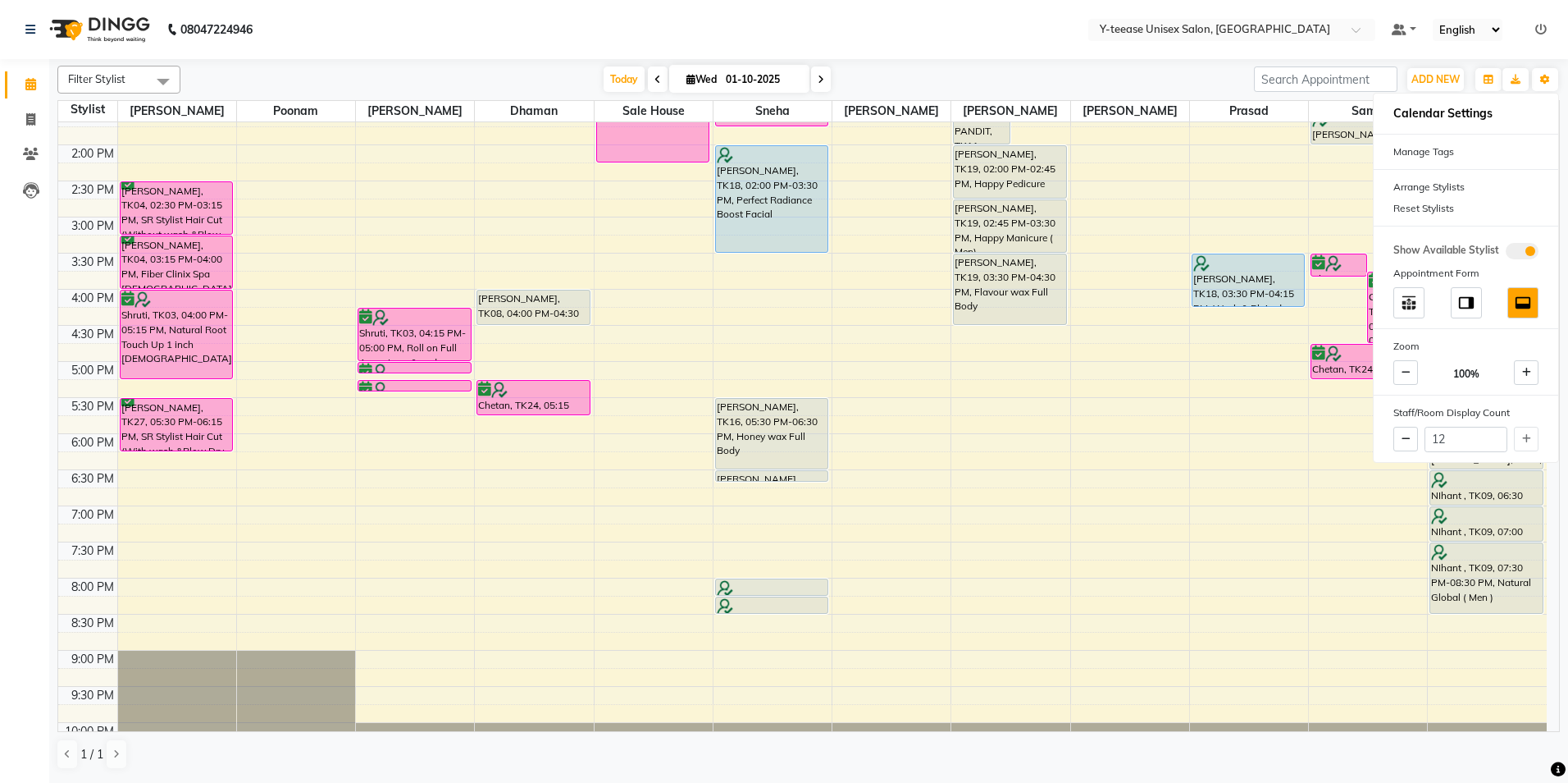
click at [1215, 77] on div "[DATE] [DATE]" at bounding box center [717, 79] width 1057 height 25
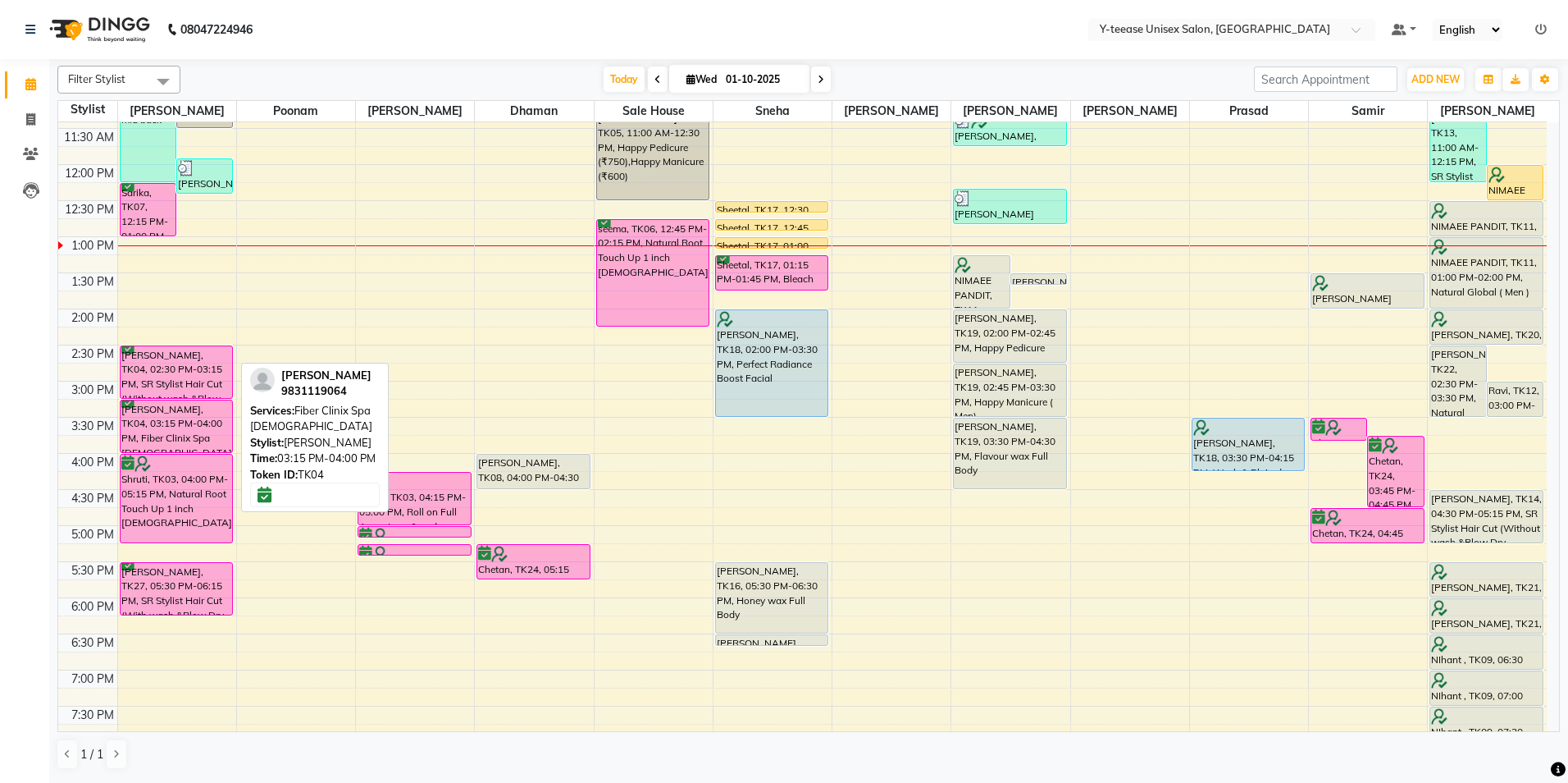
scroll to position [164, 0]
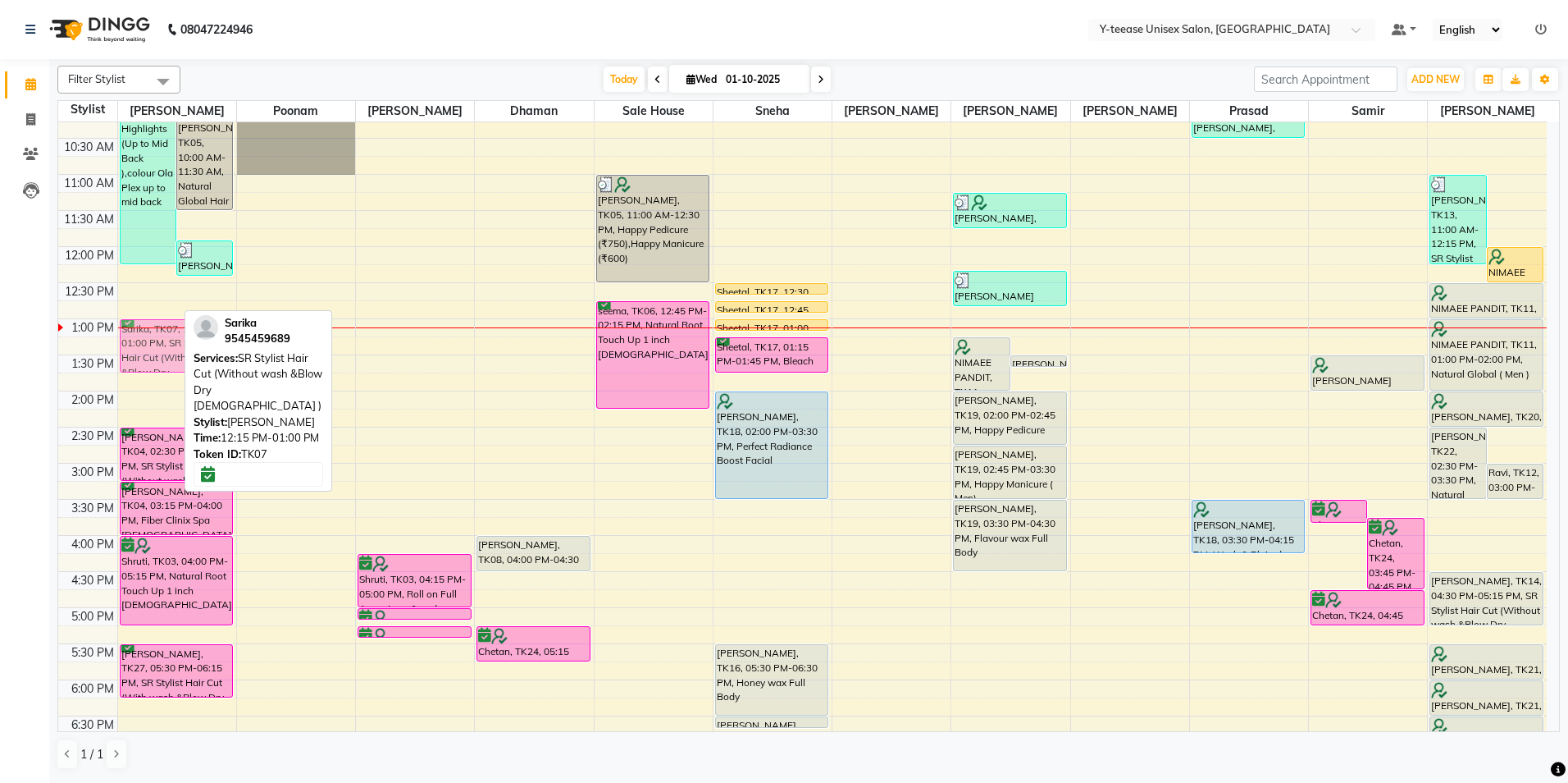
drag, startPoint x: 154, startPoint y: 299, endPoint x: 177, endPoint y: 349, distance: 55.0
click at [177, 349] on div "manpreet, TK01, 09:00 AM-12:15 PM, Full Head Highlights (Up to Mid Back ),colou…" at bounding box center [177, 499] width 118 height 1083
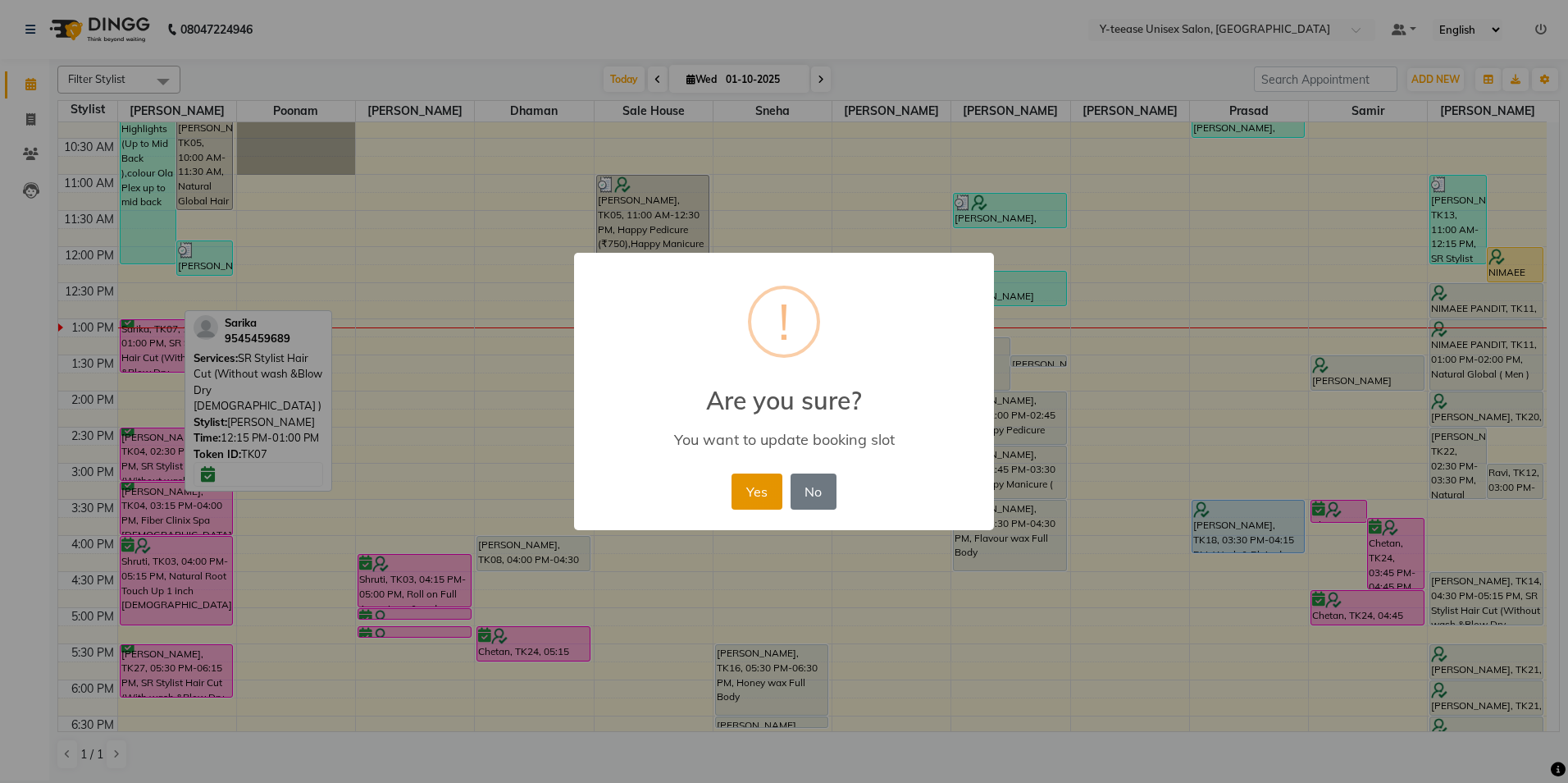
click at [772, 476] on button "Yes" at bounding box center [757, 491] width 50 height 36
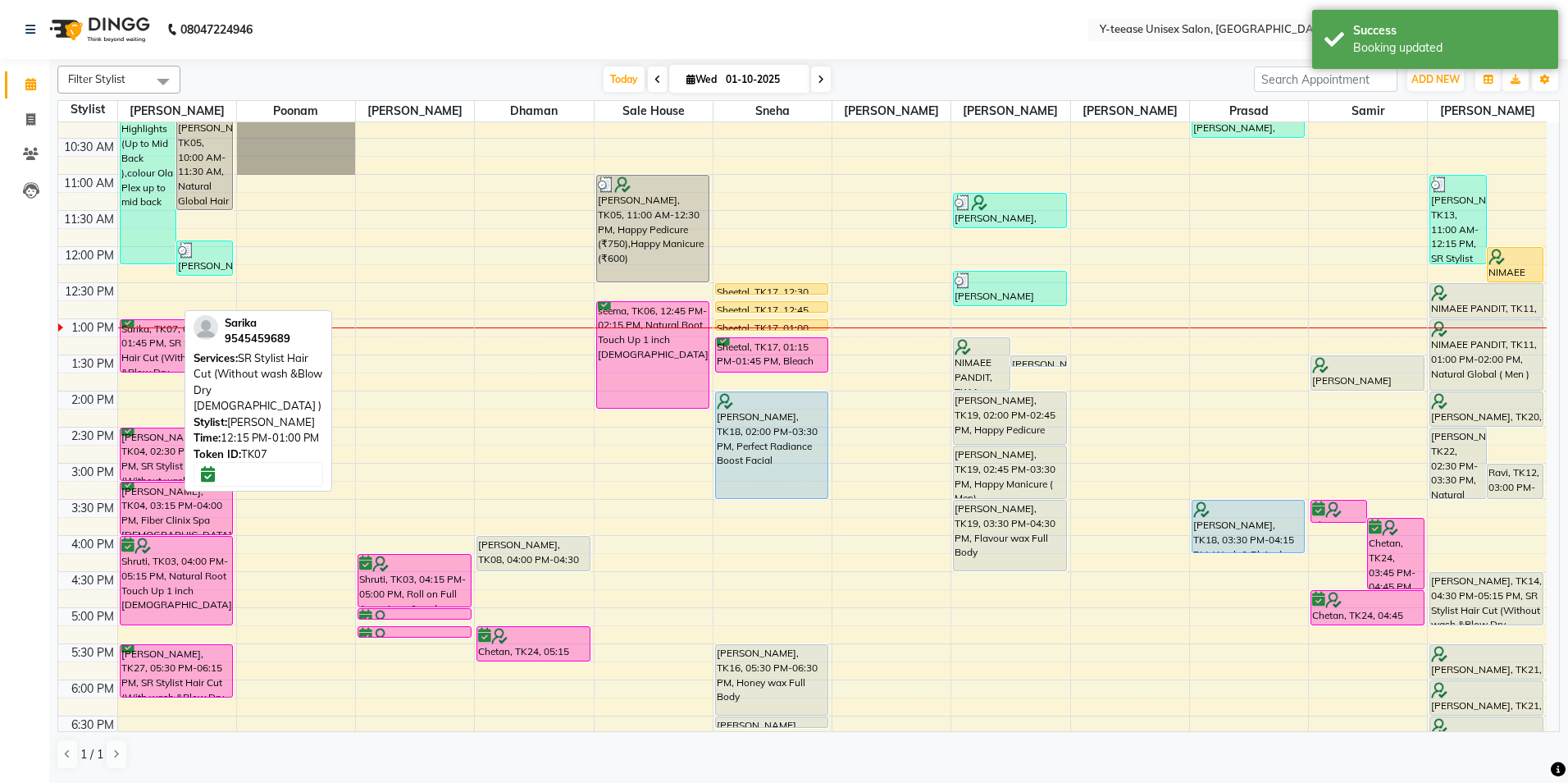
click at [228, 377] on span "SR Stylist Hair Cut (Without wash &Blow Dry [DEMOGRAPHIC_DATA] )" at bounding box center [258, 383] width 129 height 62
click at [1396, 36] on div "Success" at bounding box center [1449, 30] width 193 height 17
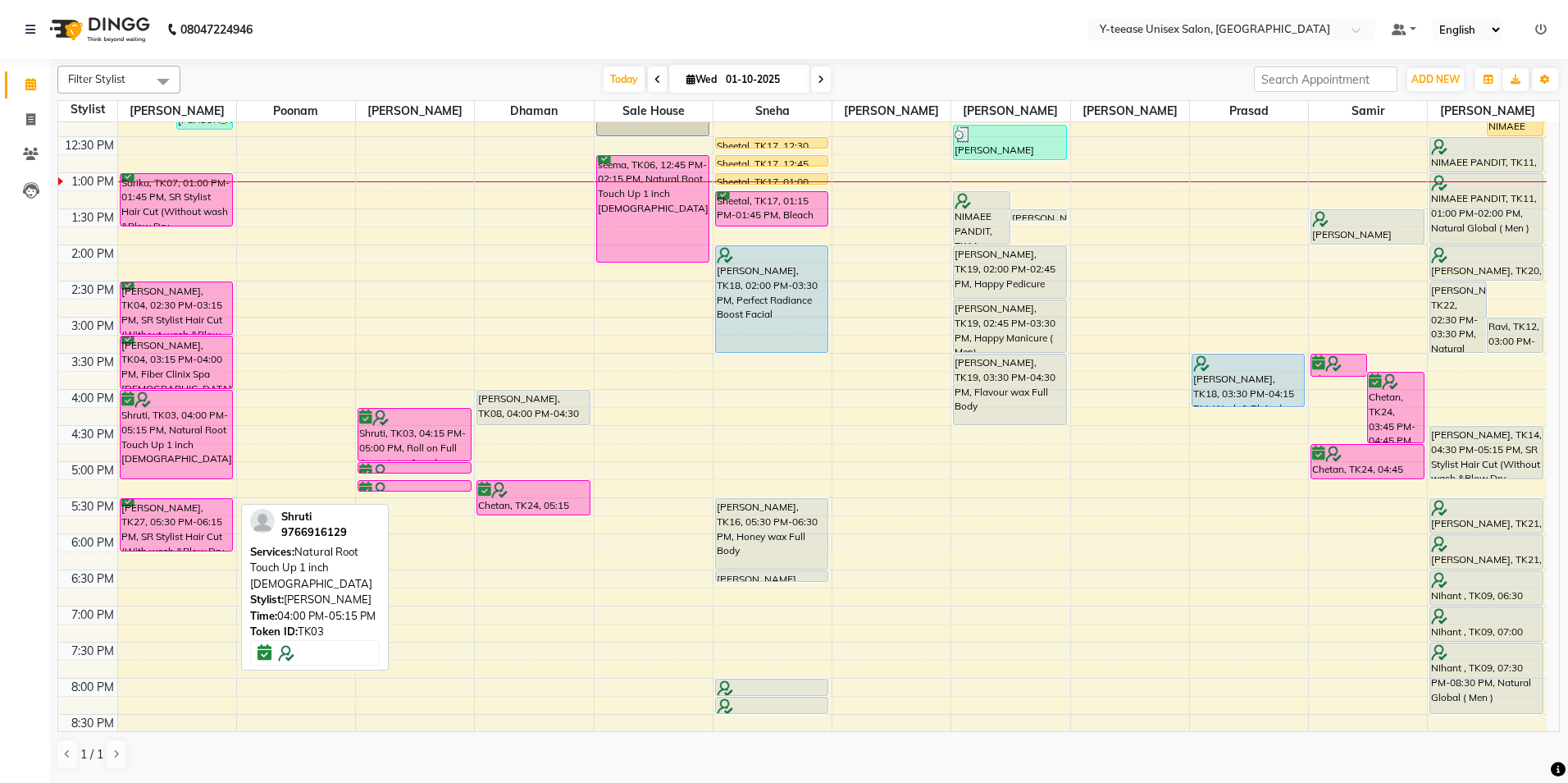
scroll to position [329, 0]
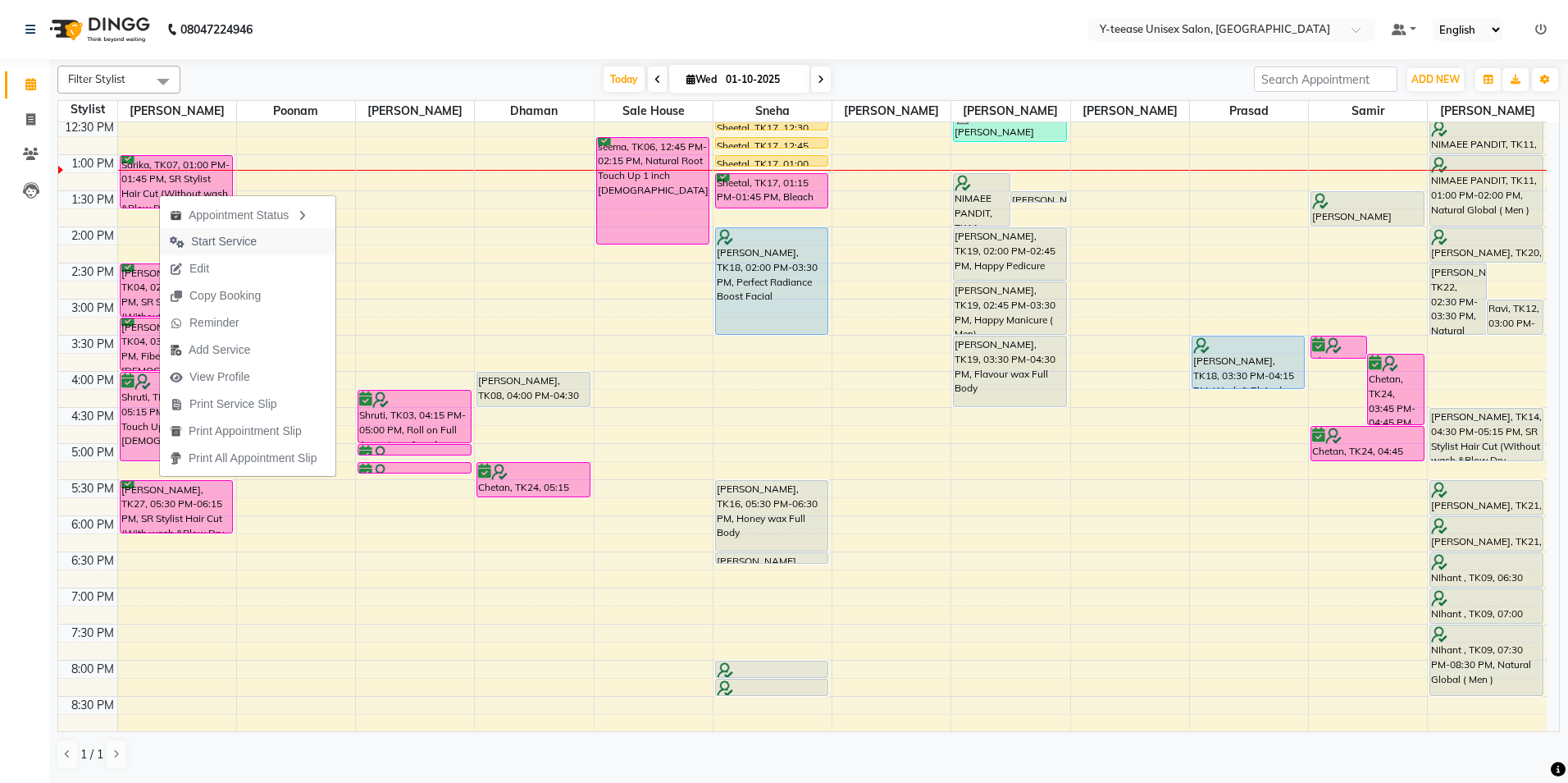
click at [213, 247] on span "Start Service" at bounding box center [224, 241] width 66 height 17
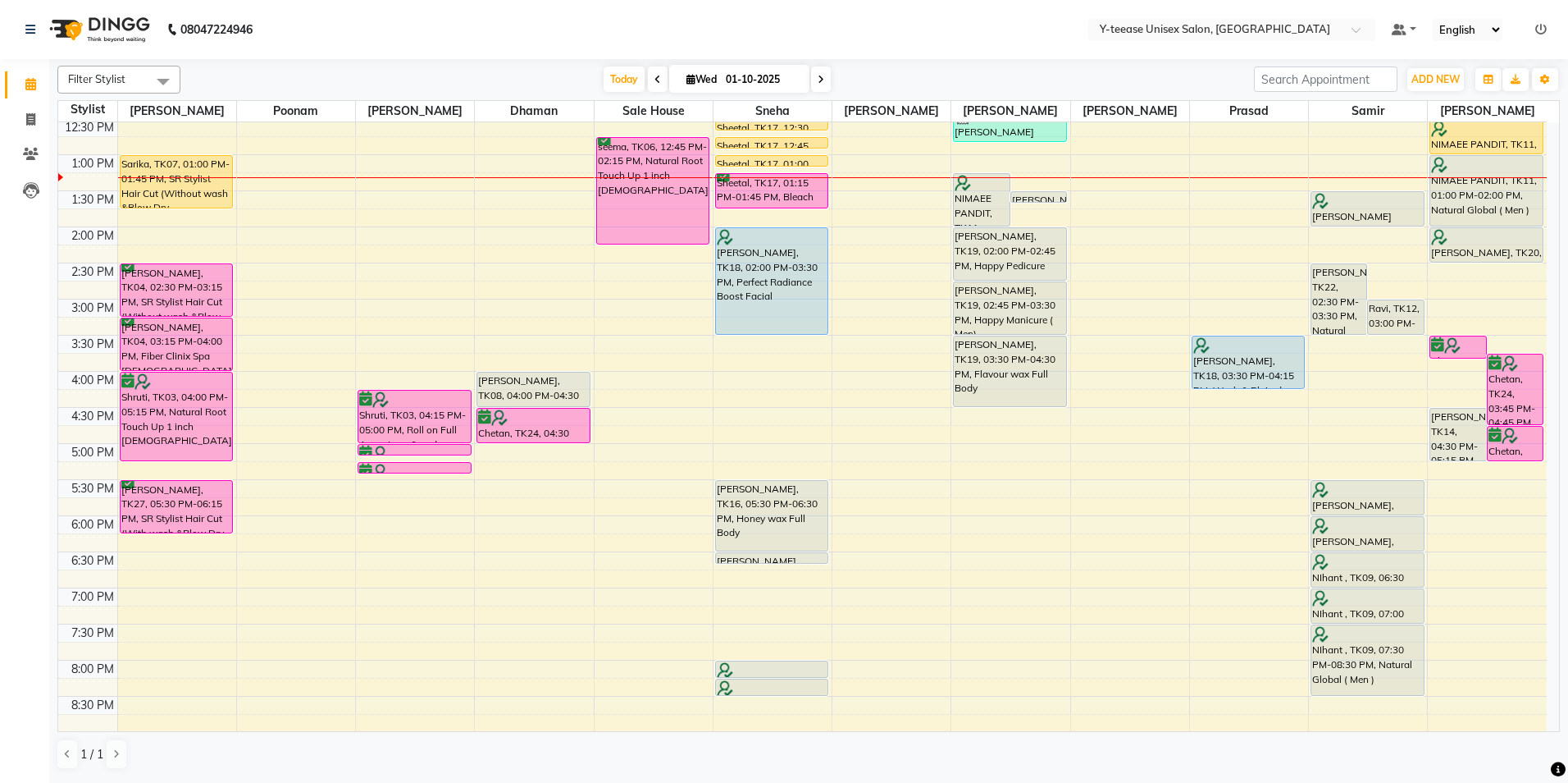
click at [1543, 26] on icon at bounding box center [1541, 30] width 12 height 12
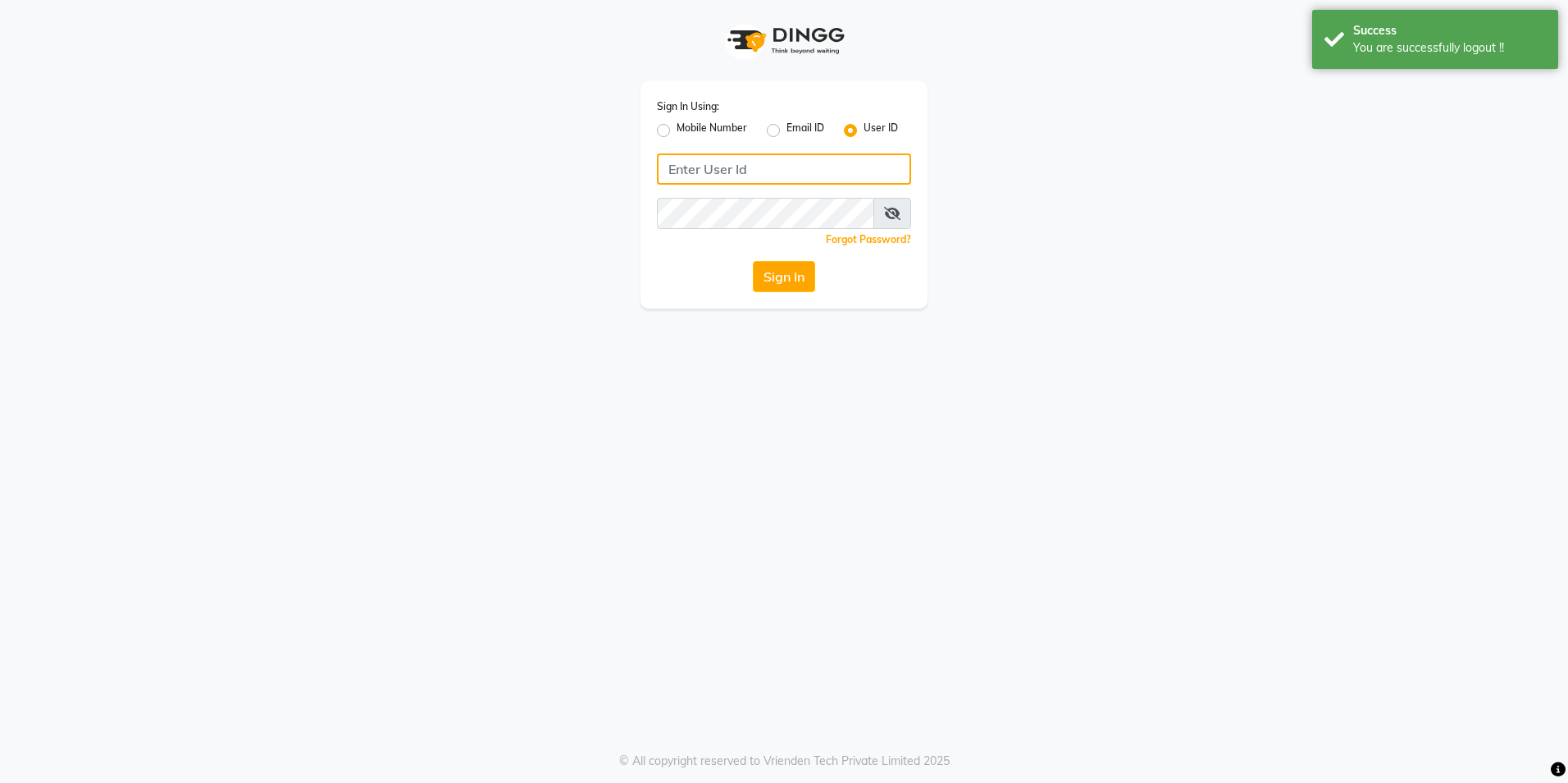
type input "8999679795"
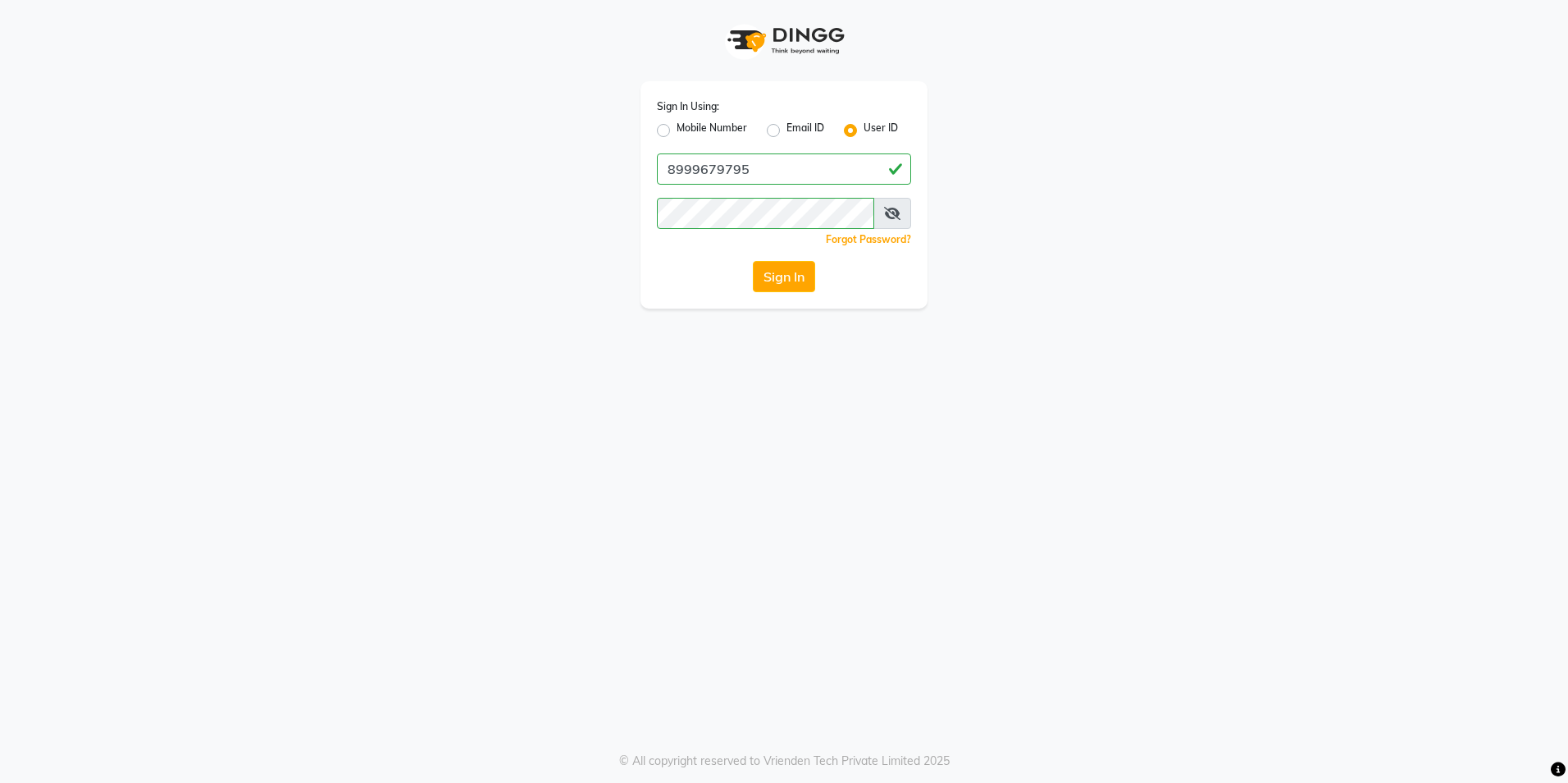
click at [677, 127] on label "Mobile Number" at bounding box center [712, 131] width 71 height 20
click at [677, 127] on input "Mobile Number" at bounding box center [682, 126] width 11 height 11
radio input "true"
radio input "false"
drag, startPoint x: 746, startPoint y: 168, endPoint x: 809, endPoint y: 151, distance: 65.3
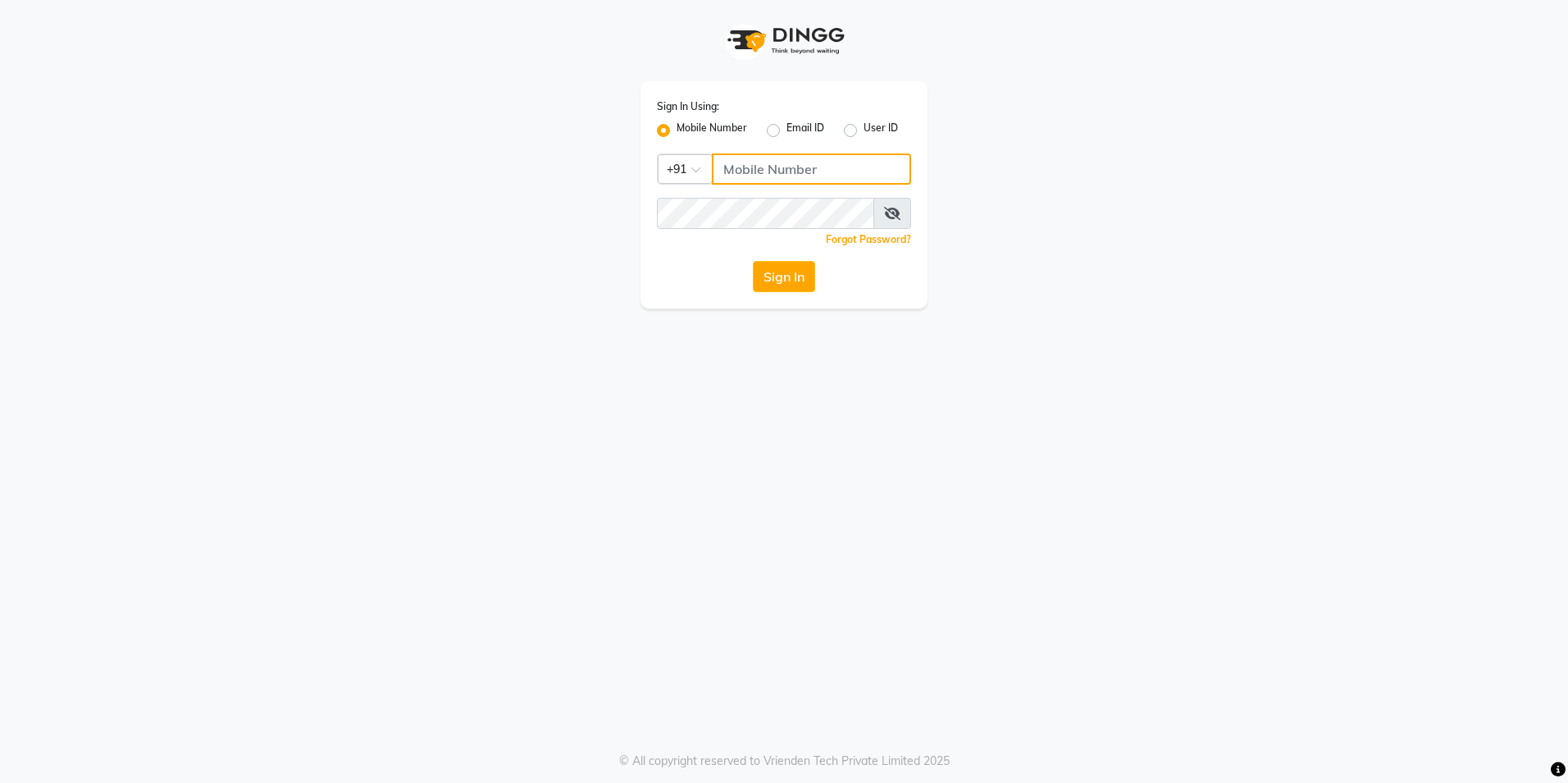
click at [748, 168] on input "Username" at bounding box center [811, 169] width 200 height 31
type input "9860099181"
click at [893, 207] on icon at bounding box center [892, 213] width 16 height 13
click at [766, 279] on button "Sign In" at bounding box center [784, 276] width 62 height 31
